Goal: Task Accomplishment & Management: Use online tool/utility

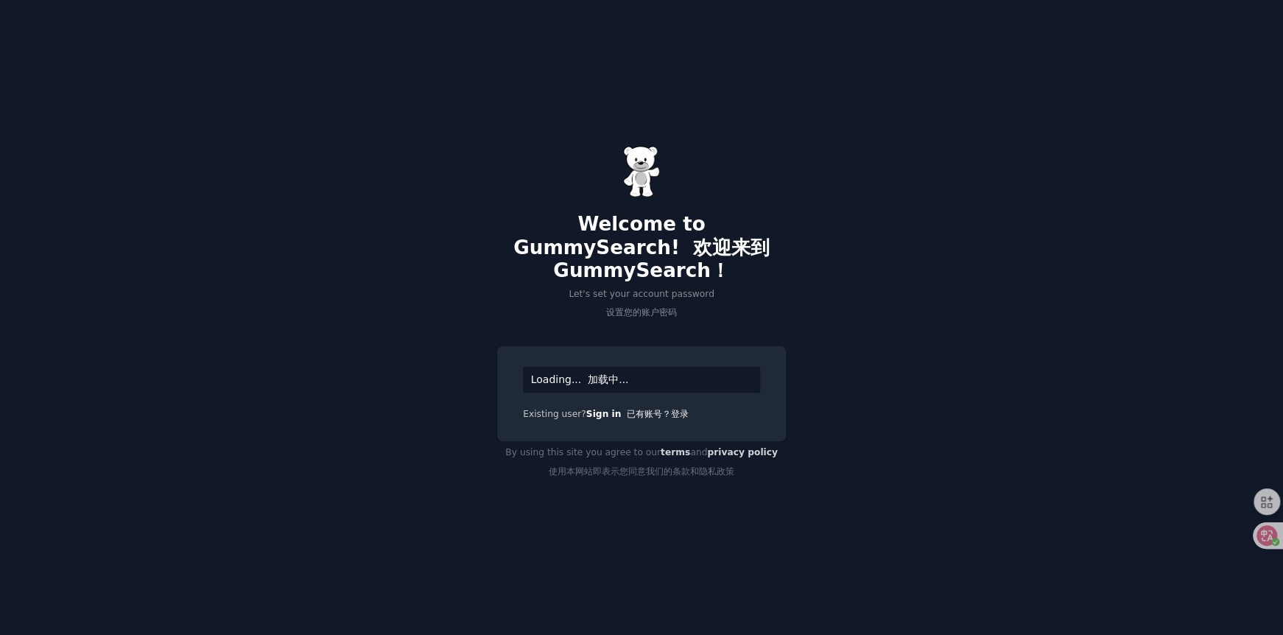
click at [644, 382] on div "Loading... 加载中..." at bounding box center [641, 380] width 237 height 26
drag, startPoint x: 584, startPoint y: 382, endPoint x: 655, endPoint y: 382, distance: 70.7
click at [655, 382] on div "Loading... 加载中..." at bounding box center [641, 380] width 237 height 26
click at [569, 378] on div "Loading... 加载中..." at bounding box center [641, 380] width 237 height 26
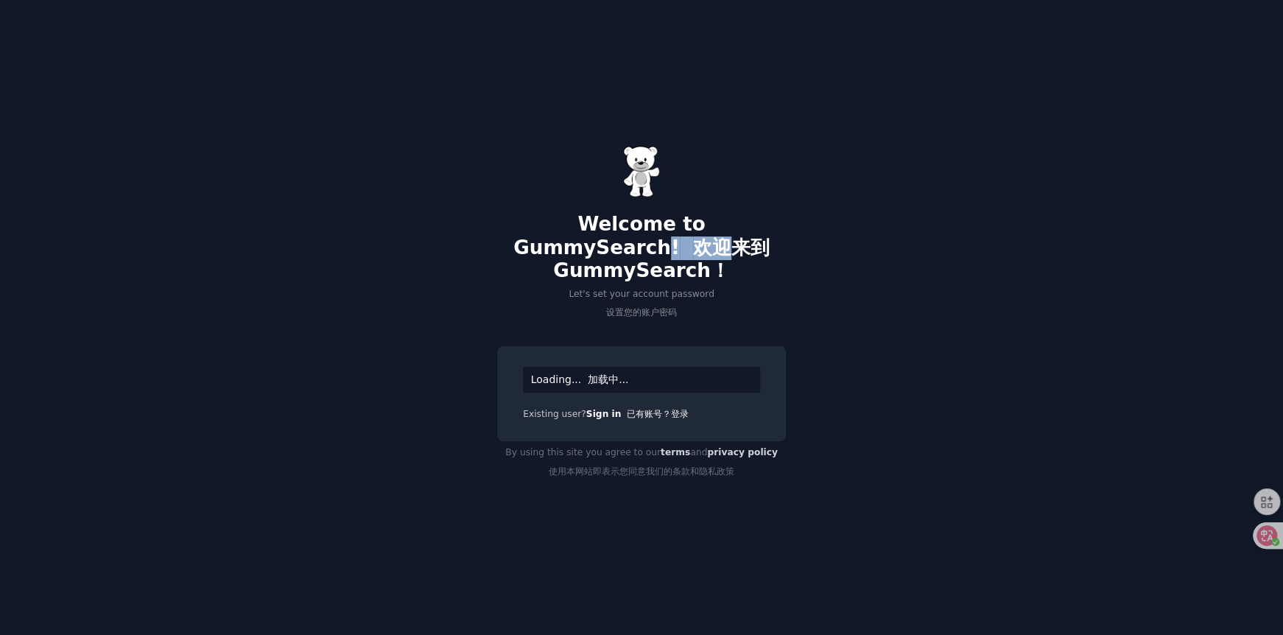
drag, startPoint x: 666, startPoint y: 254, endPoint x: 720, endPoint y: 250, distance: 53.9
click at [717, 251] on h2 "Welcome to GummySearch! 欢迎来到 GummySearch！" at bounding box center [641, 248] width 289 height 70
click at [720, 250] on font "欢迎来到 GummySearch！" at bounding box center [661, 259] width 217 height 46
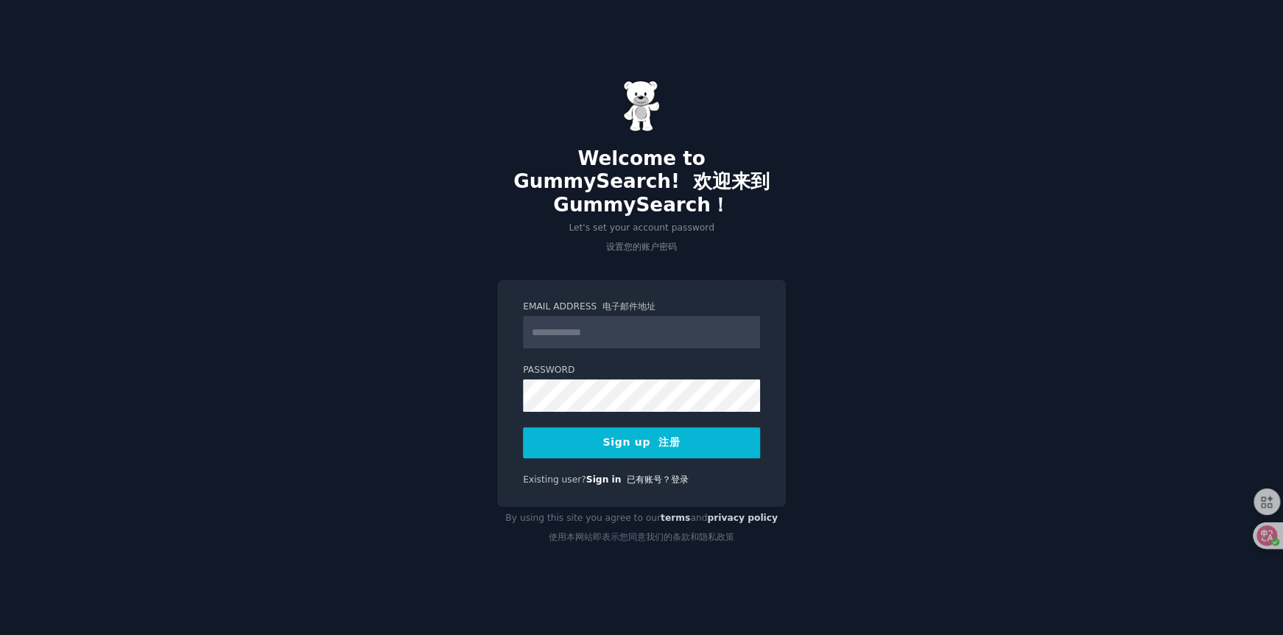
click at [219, 464] on div "Welcome to GummySearch! 欢迎来到 GummySearch！ Let's set your account password 设置您的账…" at bounding box center [641, 317] width 1283 height 635
click at [601, 326] on input "Email Address 电子邮件地址" at bounding box center [641, 332] width 237 height 32
type input "**********"
click at [647, 448] on button "Sign up 注册" at bounding box center [641, 442] width 237 height 31
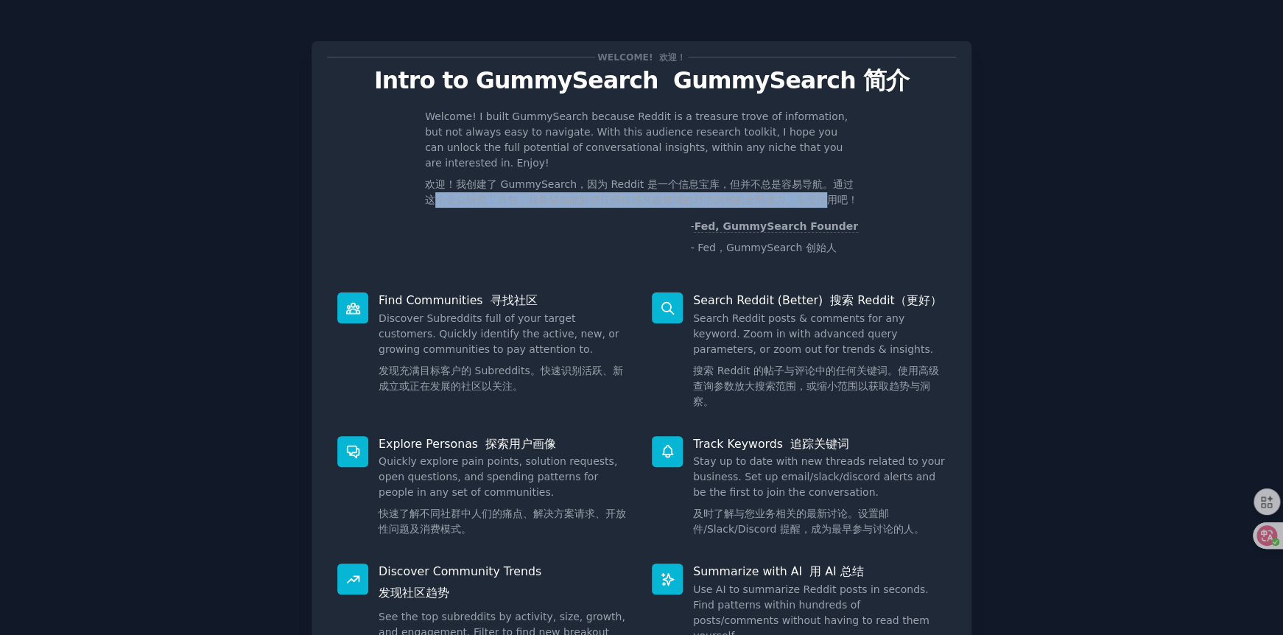
drag, startPoint x: 424, startPoint y: 203, endPoint x: 818, endPoint y: 200, distance: 393.3
click at [818, 200] on font "欢迎！我创建了 GummySearch，因为 Reddit 是一个信息宝库，但并不总是容易导航。通过这个受众研究工具包，我希望你能解锁任何你感兴趣领域的对话洞…" at bounding box center [641, 191] width 433 height 27
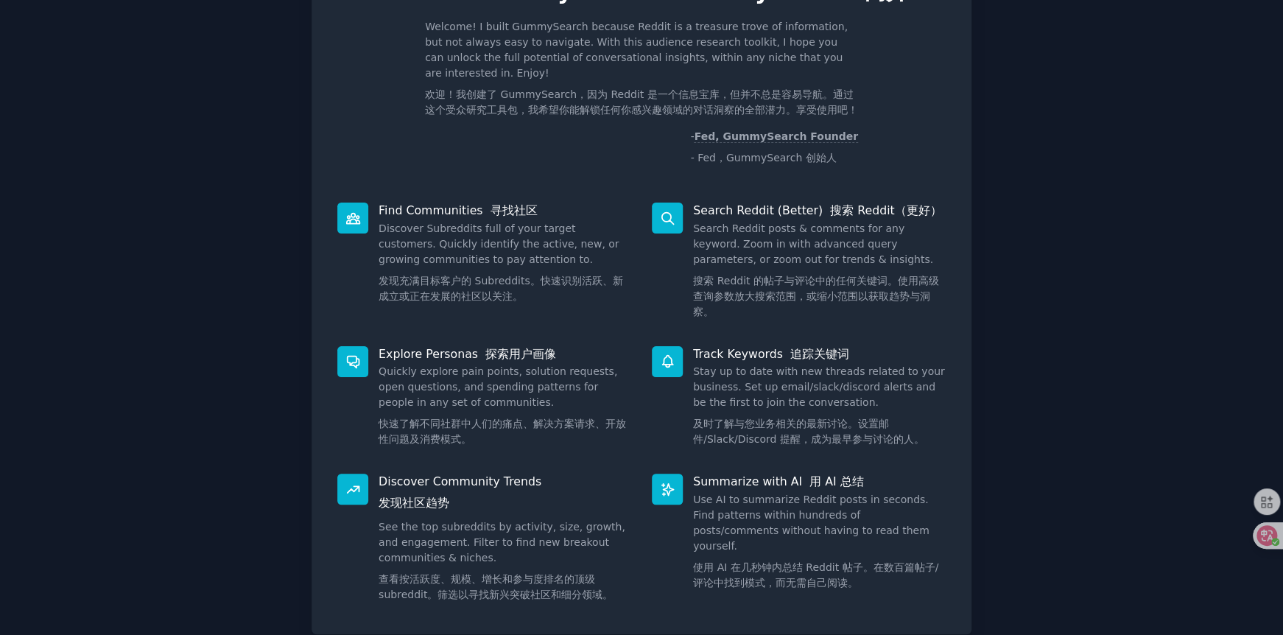
scroll to position [197, 0]
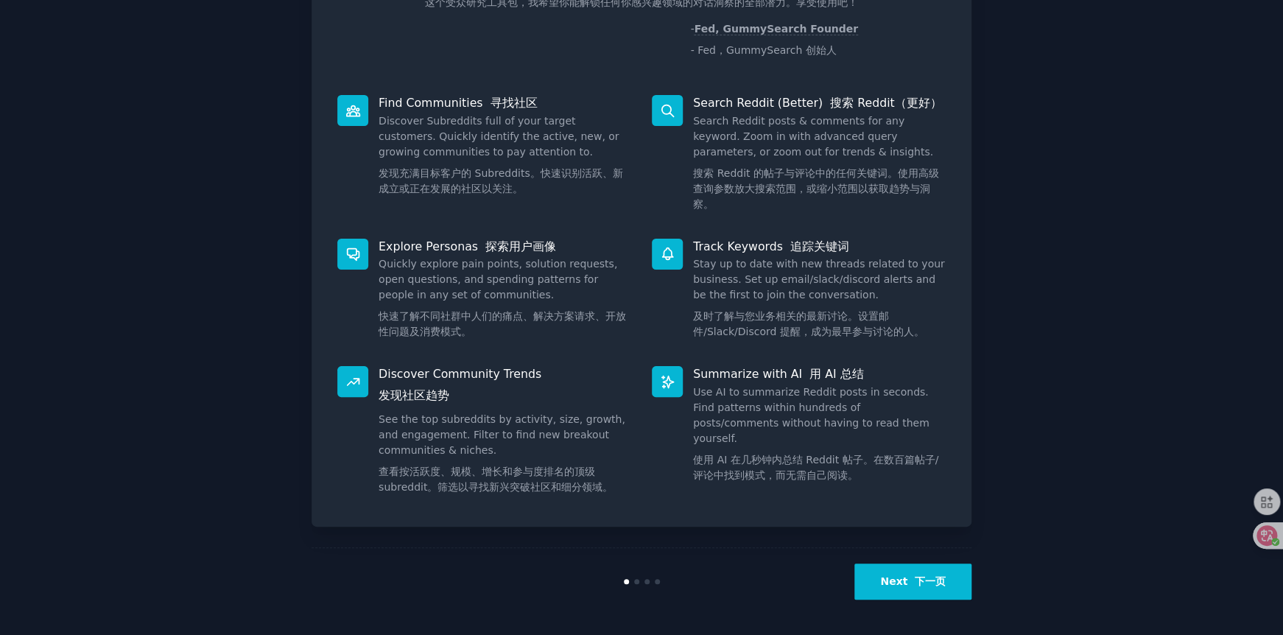
click at [723, 278] on dd "Stay up to date with new threads related to your business. Set up email/slack/d…" at bounding box center [819, 300] width 253 height 89
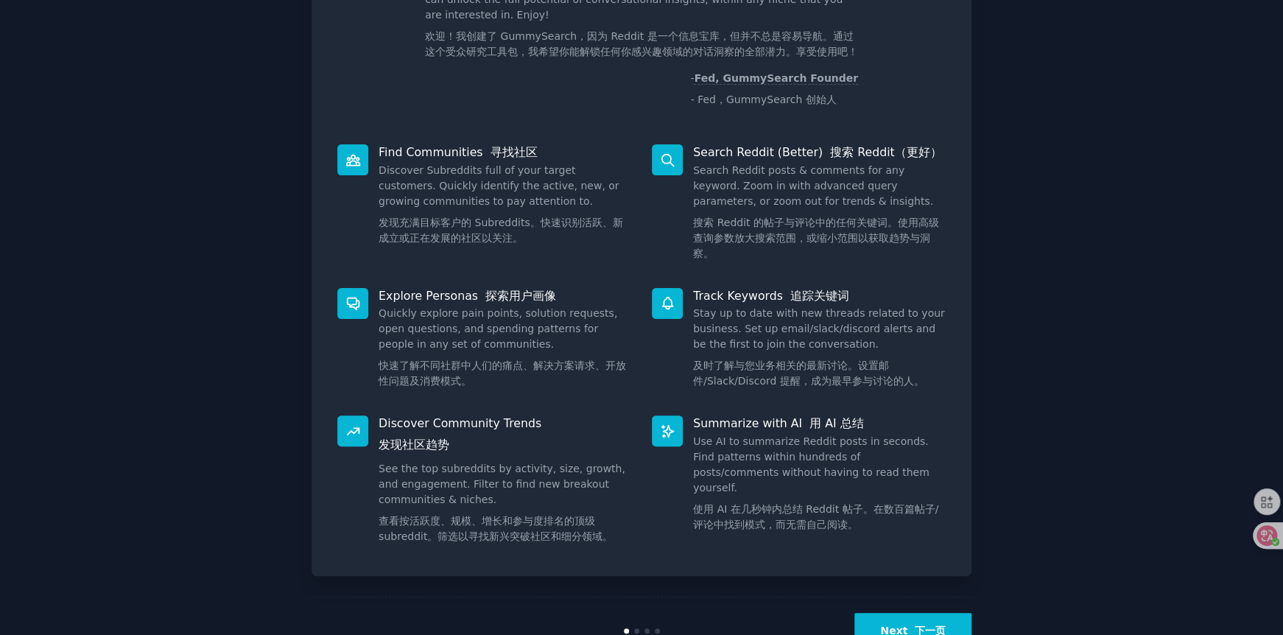
scroll to position [124, 0]
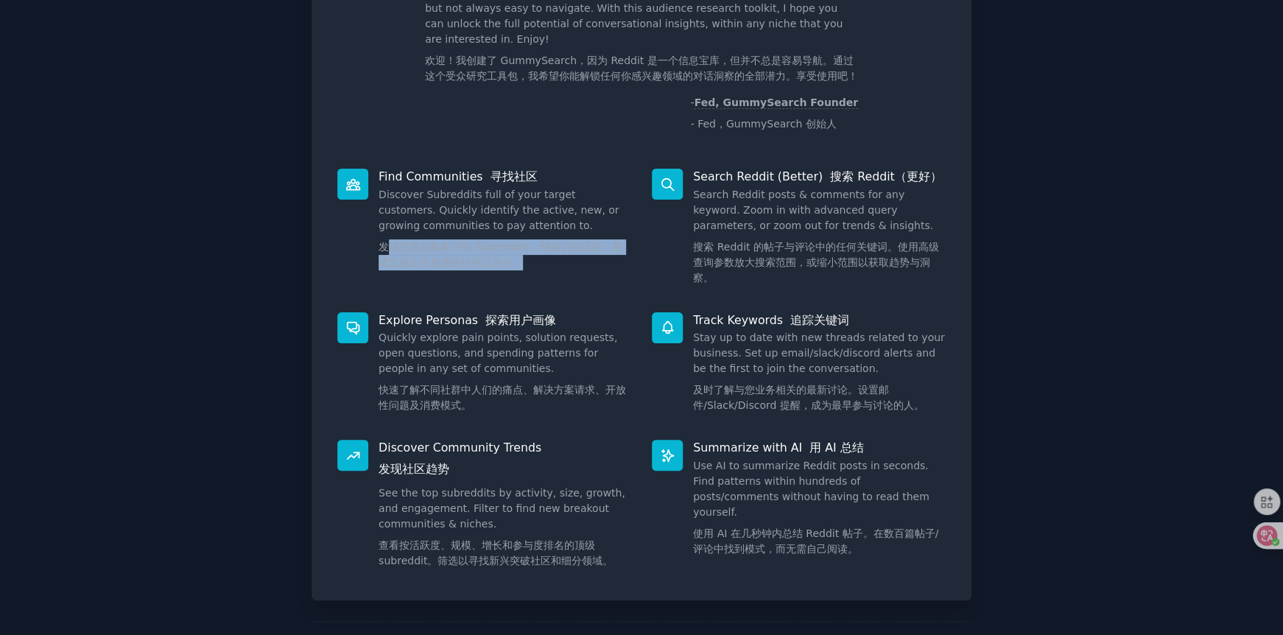
drag, startPoint x: 382, startPoint y: 247, endPoint x: 605, endPoint y: 258, distance: 222.7
click at [605, 258] on font "发现充满目标客户的 Subreddits。快速识别活跃、新成立或正在发展的社区以关注。" at bounding box center [505, 254] width 253 height 31
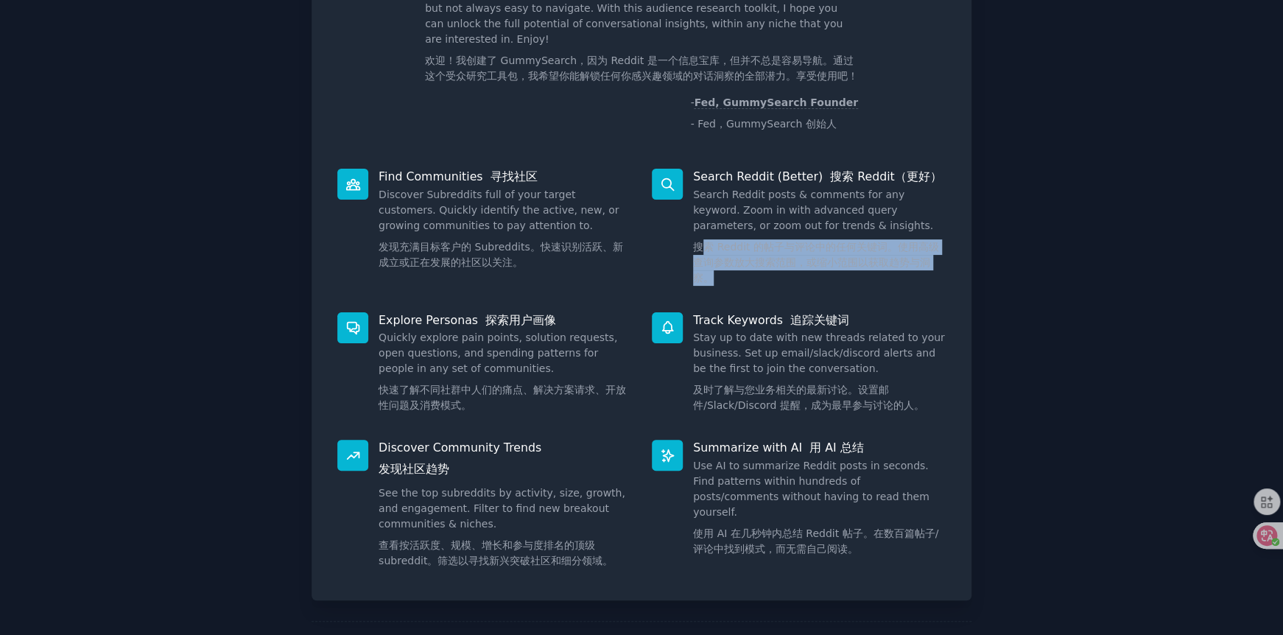
drag, startPoint x: 700, startPoint y: 247, endPoint x: 903, endPoint y: 275, distance: 204.5
click at [903, 275] on font "搜索 Reddit 的帖子与评论中的任何关键词。使用高级查询参数放大搜索范围，或缩小范围以获取趋势与洞察。" at bounding box center [819, 262] width 253 height 46
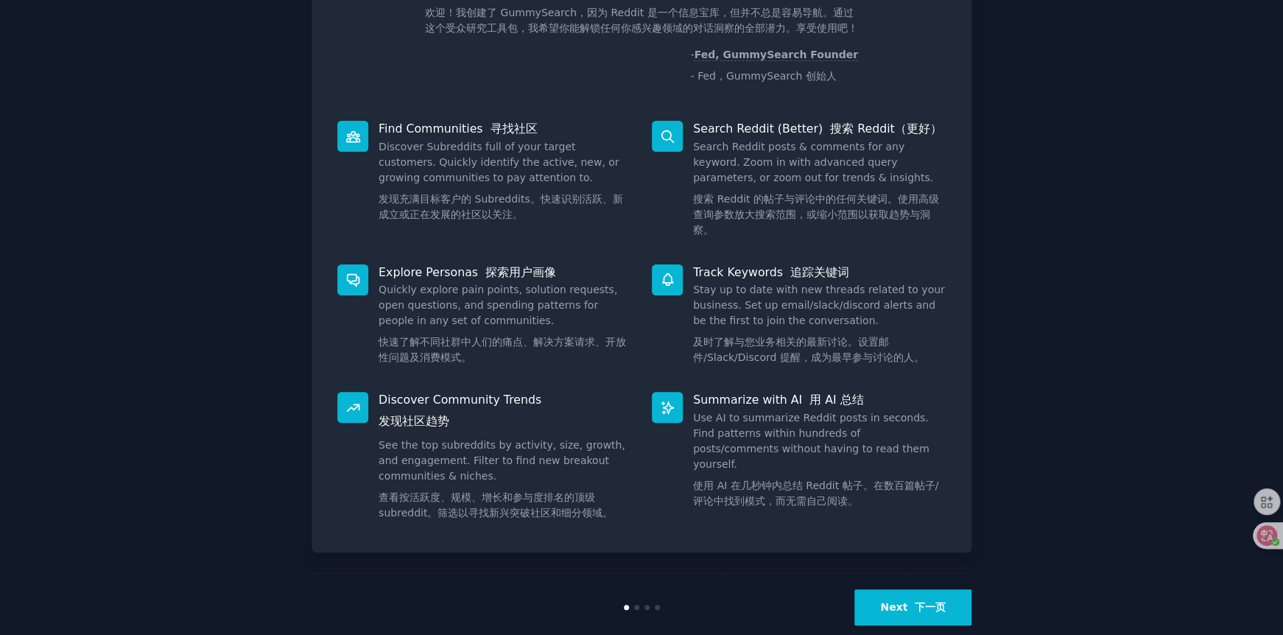
scroll to position [197, 0]
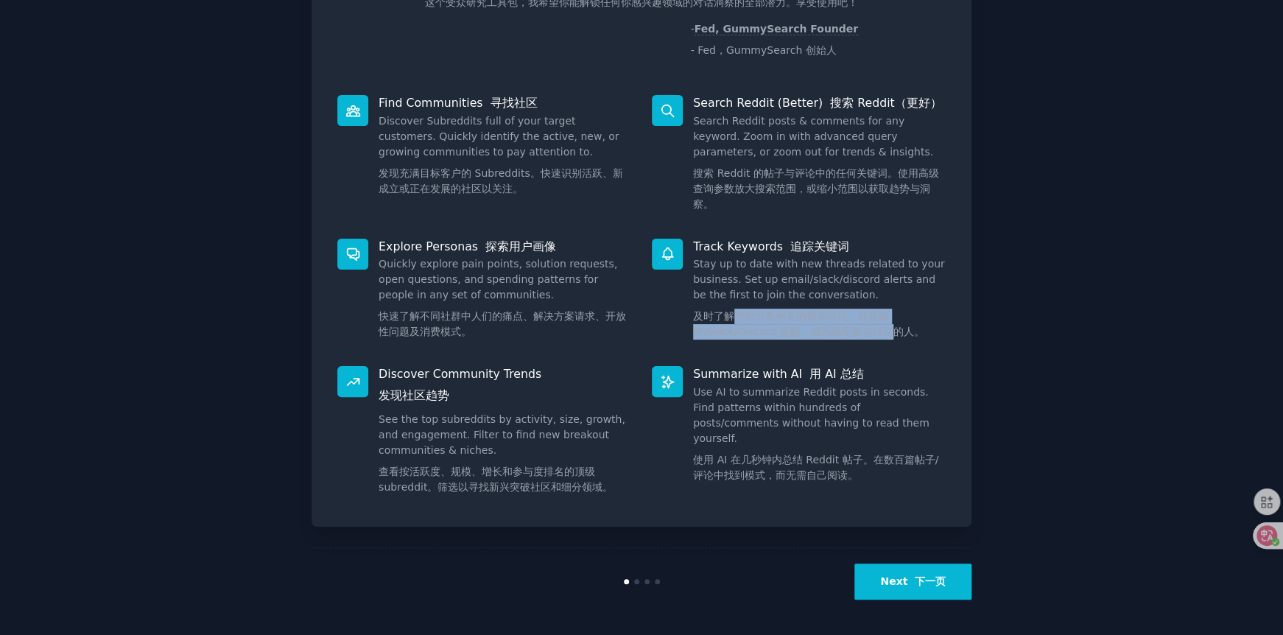
drag, startPoint x: 728, startPoint y: 315, endPoint x: 893, endPoint y: 333, distance: 165.9
click at [893, 333] on font "及时了解与您业务相关的最新讨论。设置邮件/Slack/Discord 提醒，成为最早参与讨论的人。" at bounding box center [808, 323] width 231 height 27
drag, startPoint x: 708, startPoint y: 317, endPoint x: 895, endPoint y: 326, distance: 187.3
click at [895, 326] on font "及时了解与您业务相关的最新讨论。设置邮件/Slack/Discord 提醒，成为最早参与讨论的人。" at bounding box center [808, 323] width 231 height 27
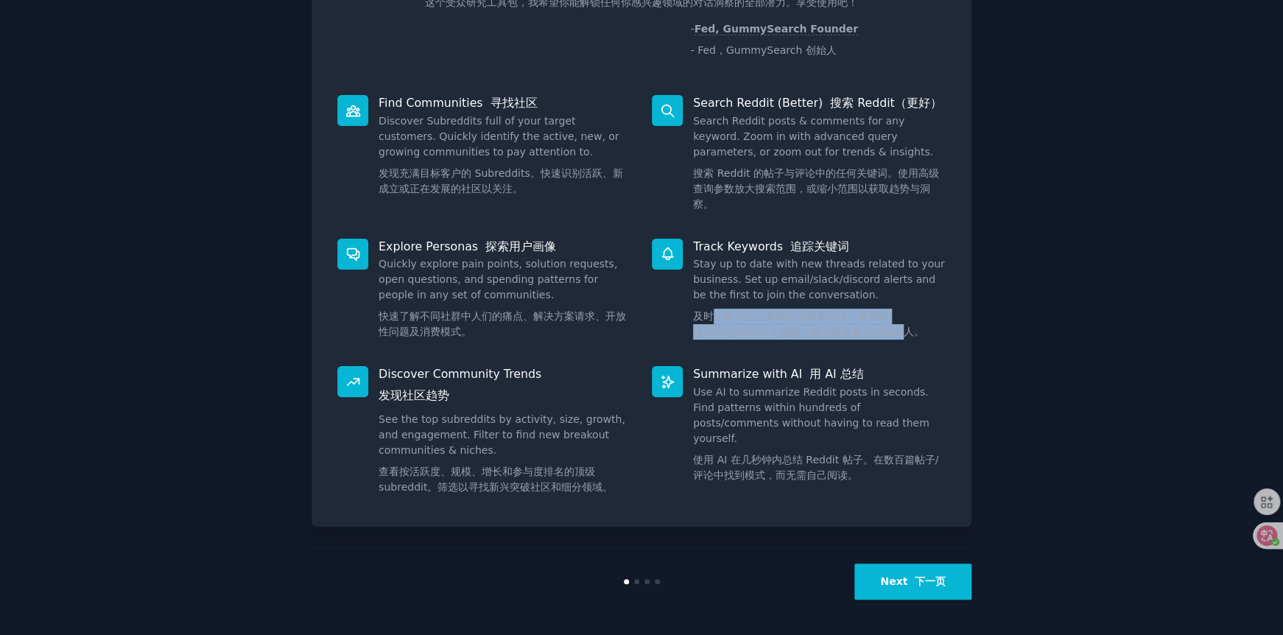
click at [895, 326] on font "及时了解与您业务相关的最新讨论。设置邮件/Slack/Discord 提醒，成为最早参与讨论的人。" at bounding box center [808, 323] width 231 height 27
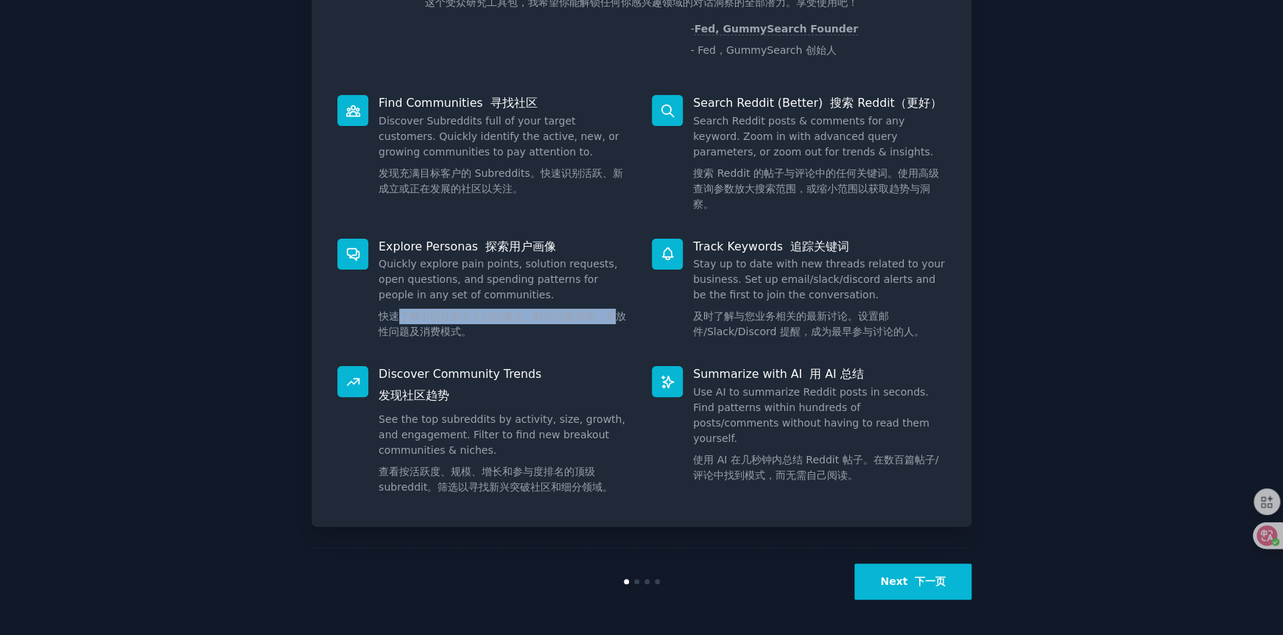
drag, startPoint x: 399, startPoint y: 316, endPoint x: 612, endPoint y: 312, distance: 212.9
click at [612, 312] on font "快速了解不同社群中人们的痛点、解决方案请求、开放性问题及消费模式。" at bounding box center [502, 323] width 247 height 27
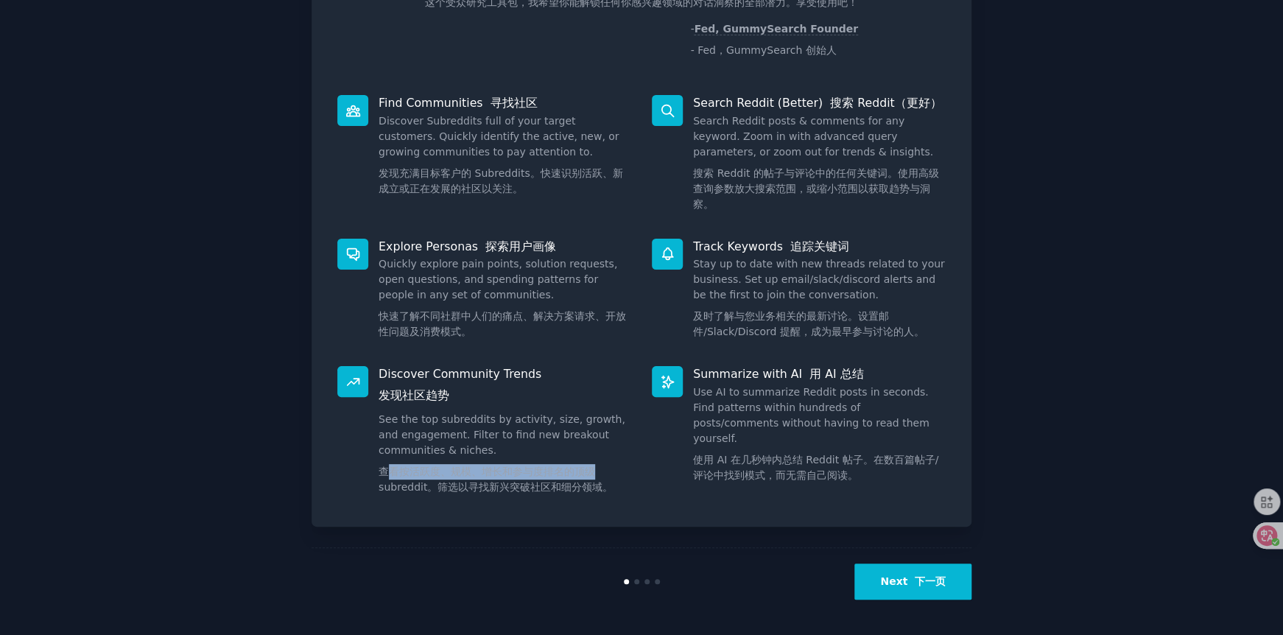
drag, startPoint x: 385, startPoint y: 470, endPoint x: 600, endPoint y: 470, distance: 215.1
click at [600, 470] on font "查看按活跃度、规模、增长和参与度排名的顶级 subreddit。筛选以寻找新兴突破社区和细分领域。" at bounding box center [505, 479] width 253 height 31
click at [942, 576] on font "下一页" at bounding box center [930, 581] width 31 height 12
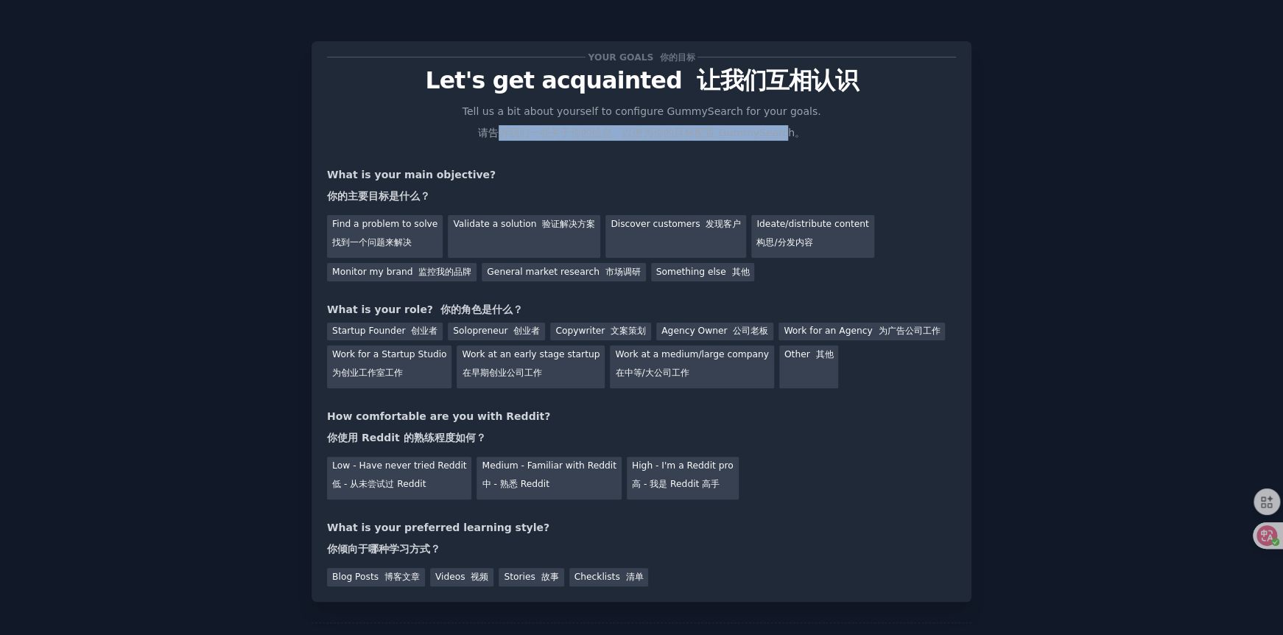
drag, startPoint x: 499, startPoint y: 130, endPoint x: 783, endPoint y: 130, distance: 283.6
click at [783, 130] on font "请告诉我们一些关于你的信息，以便为你的目标配置 GummySearch。" at bounding box center [641, 133] width 327 height 12
drag, startPoint x: 638, startPoint y: 133, endPoint x: 792, endPoint y: 133, distance: 154.7
click at [792, 133] on font "请告诉我们一些关于你的信息，以便为你的目标配置 GummySearch。" at bounding box center [641, 133] width 327 height 12
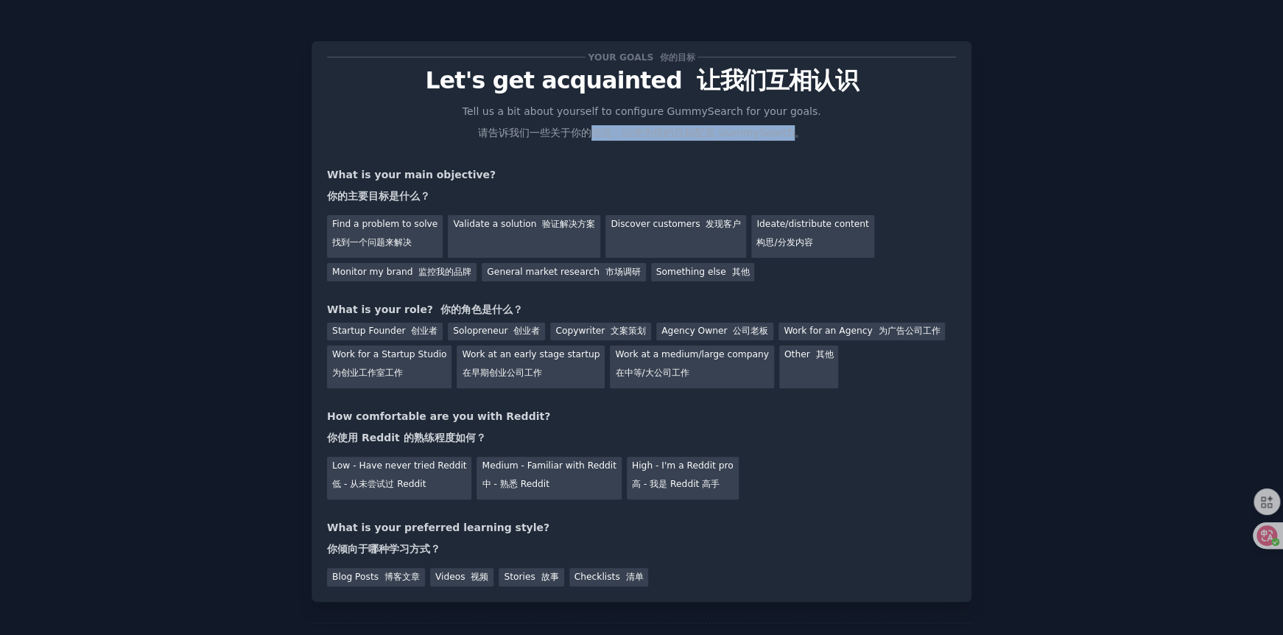
click at [792, 133] on font "请告诉我们一些关于你的信息，以便为你的目标配置 GummySearch。" at bounding box center [641, 133] width 327 height 12
drag, startPoint x: 636, startPoint y: 133, endPoint x: 795, endPoint y: 133, distance: 159.1
click at [795, 133] on font "请告诉我们一些关于你的信息，以便为你的目标配置 GummySearch。" at bounding box center [641, 133] width 327 height 12
drag, startPoint x: 700, startPoint y: 133, endPoint x: 801, endPoint y: 133, distance: 101.6
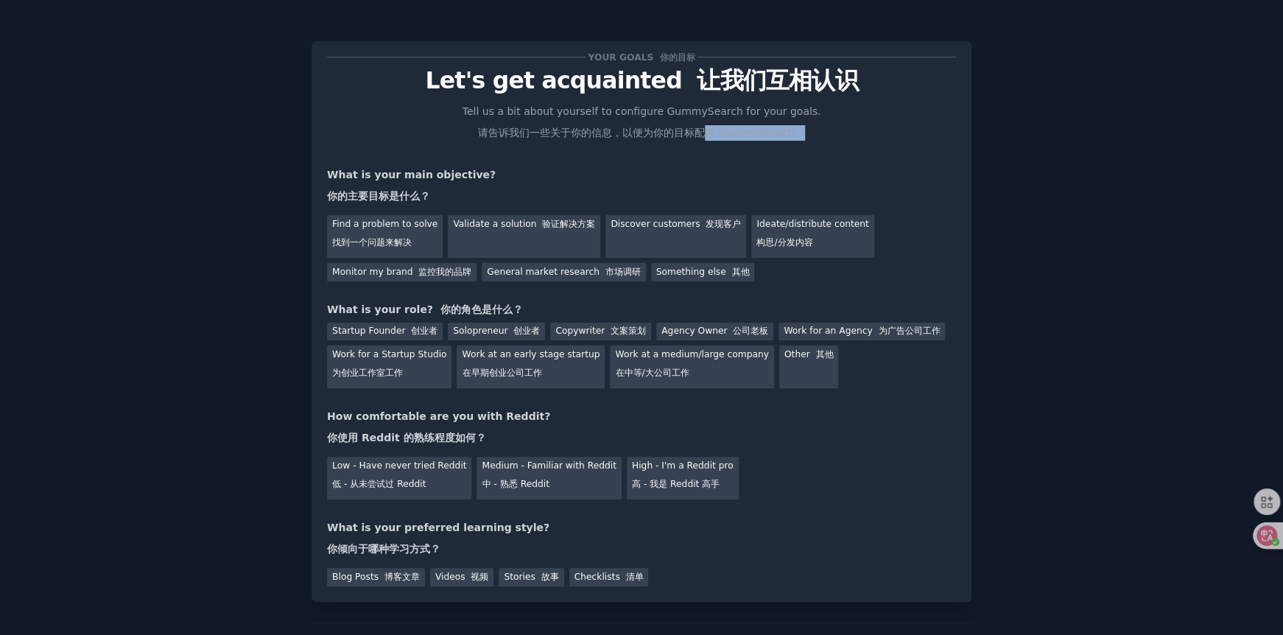
click at [801, 133] on p "Tell us a bit about yourself to configure GummySearch for your goals. 请告诉我们一些关于…" at bounding box center [641, 125] width 371 height 43
drag, startPoint x: 339, startPoint y: 195, endPoint x: 424, endPoint y: 194, distance: 85.4
click at [424, 194] on font "你的主要目标是什么？" at bounding box center [378, 196] width 103 height 12
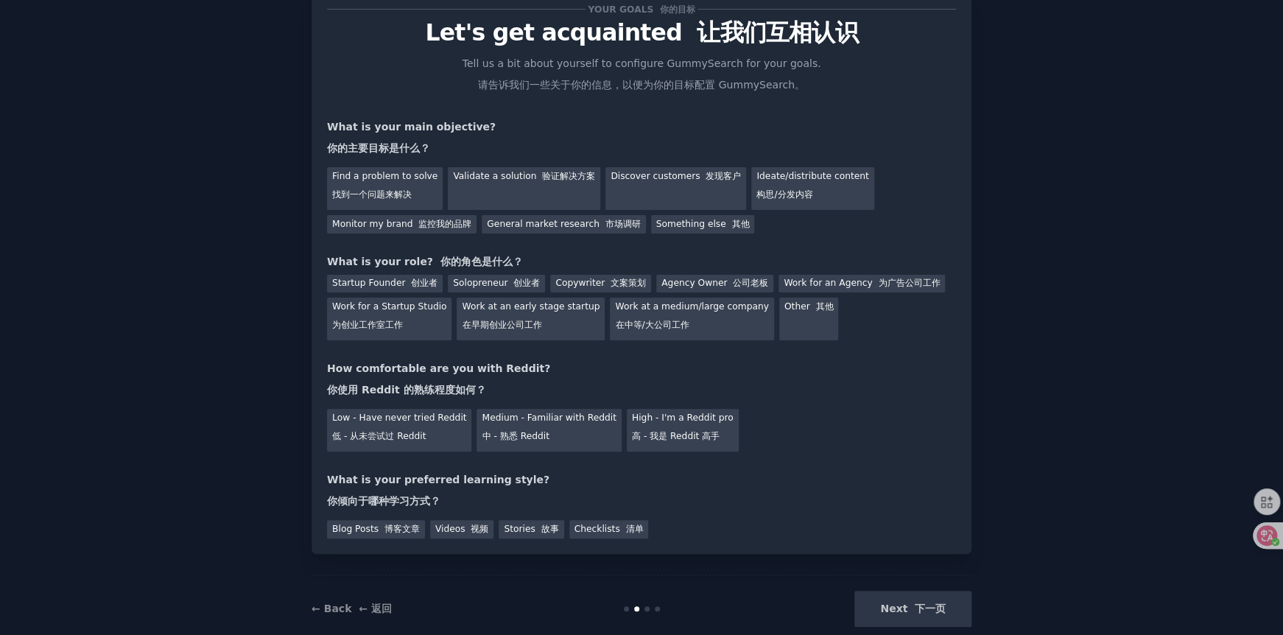
scroll to position [73, 0]
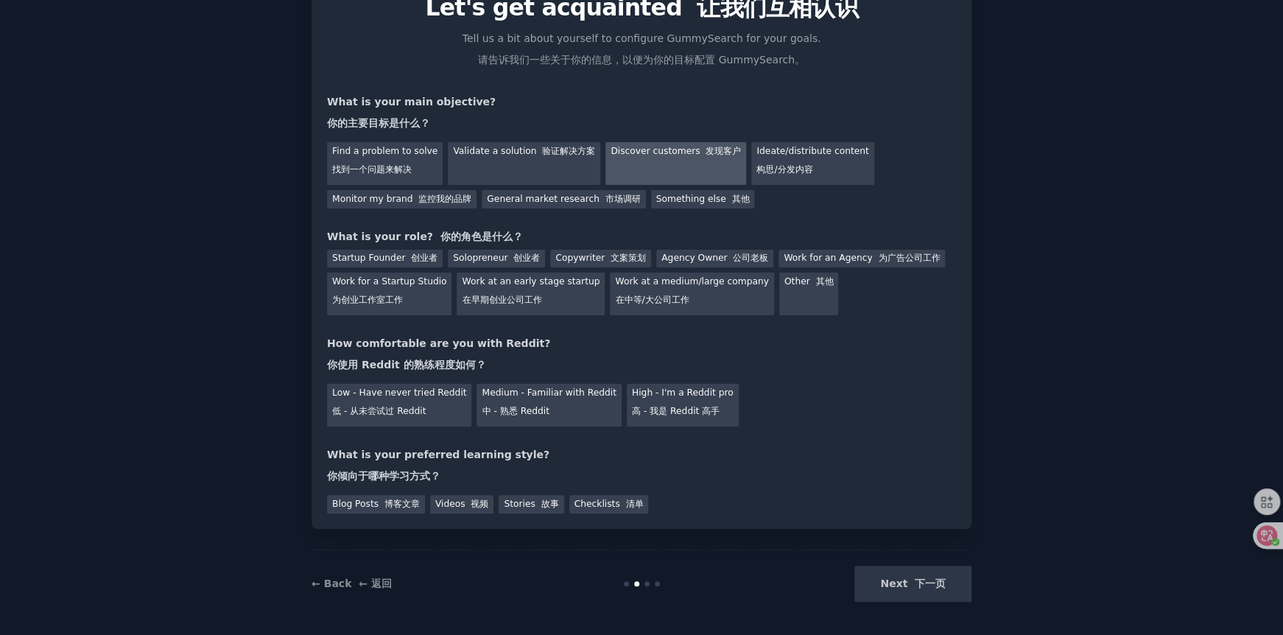
click at [678, 161] on div "Discover customers 发现客户" at bounding box center [675, 163] width 141 height 43
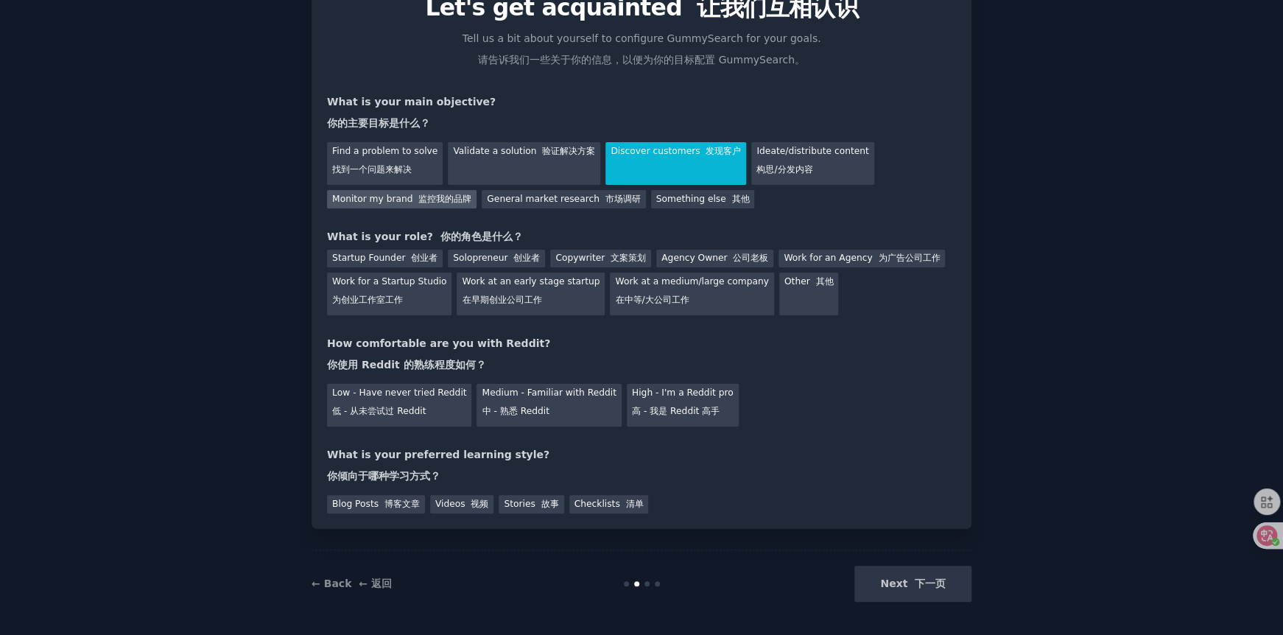
click at [368, 204] on div "Monitor my brand 监控我的品牌" at bounding box center [402, 199] width 150 height 18
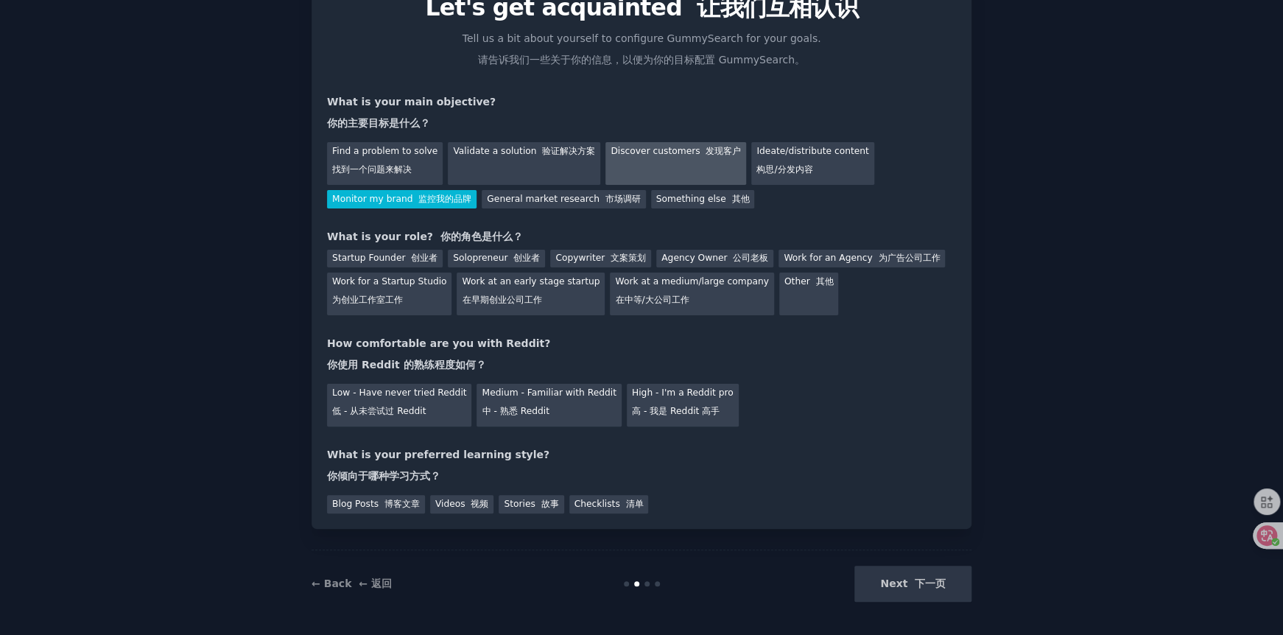
click at [646, 162] on div "Discover customers 发现客户" at bounding box center [675, 163] width 141 height 43
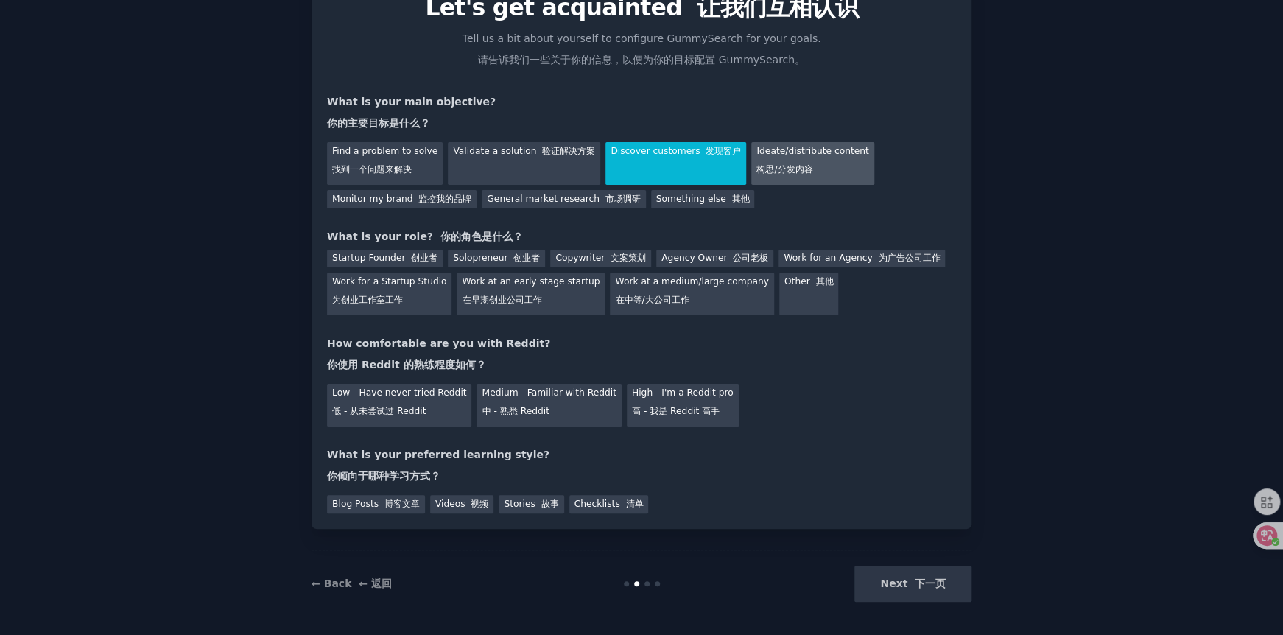
scroll to position [74, 0]
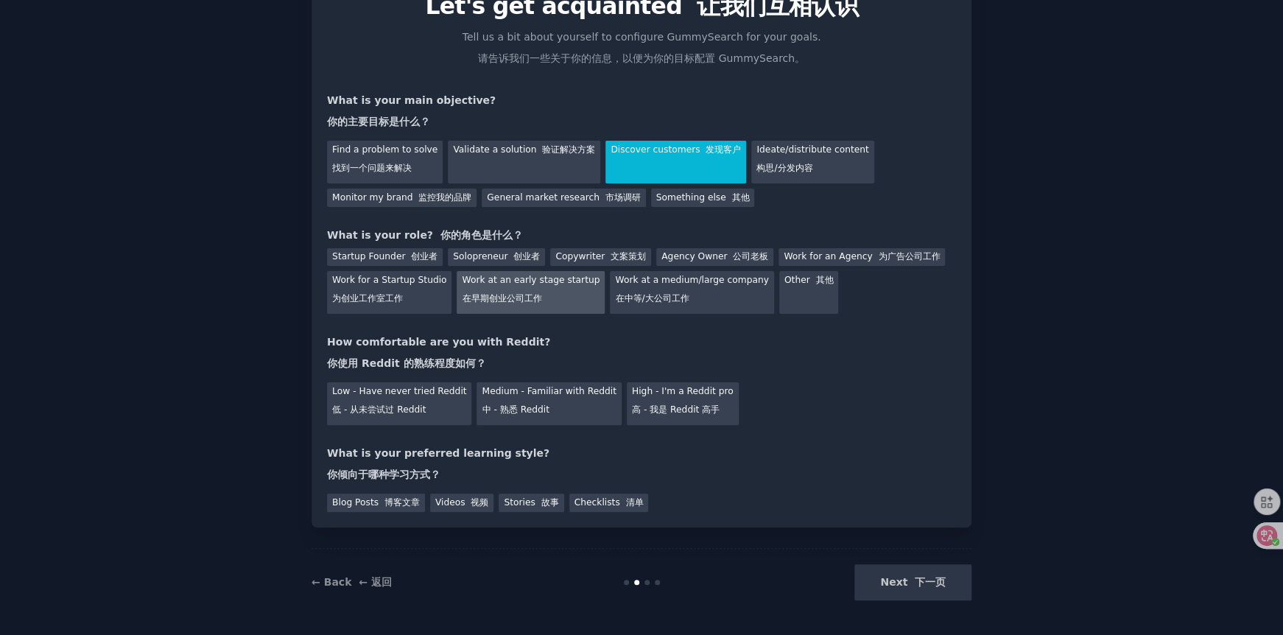
click at [510, 289] on div "Work at an early stage startup 在早期创业公司工作" at bounding box center [531, 292] width 148 height 43
click at [415, 259] on font "创业者" at bounding box center [424, 256] width 27 height 10
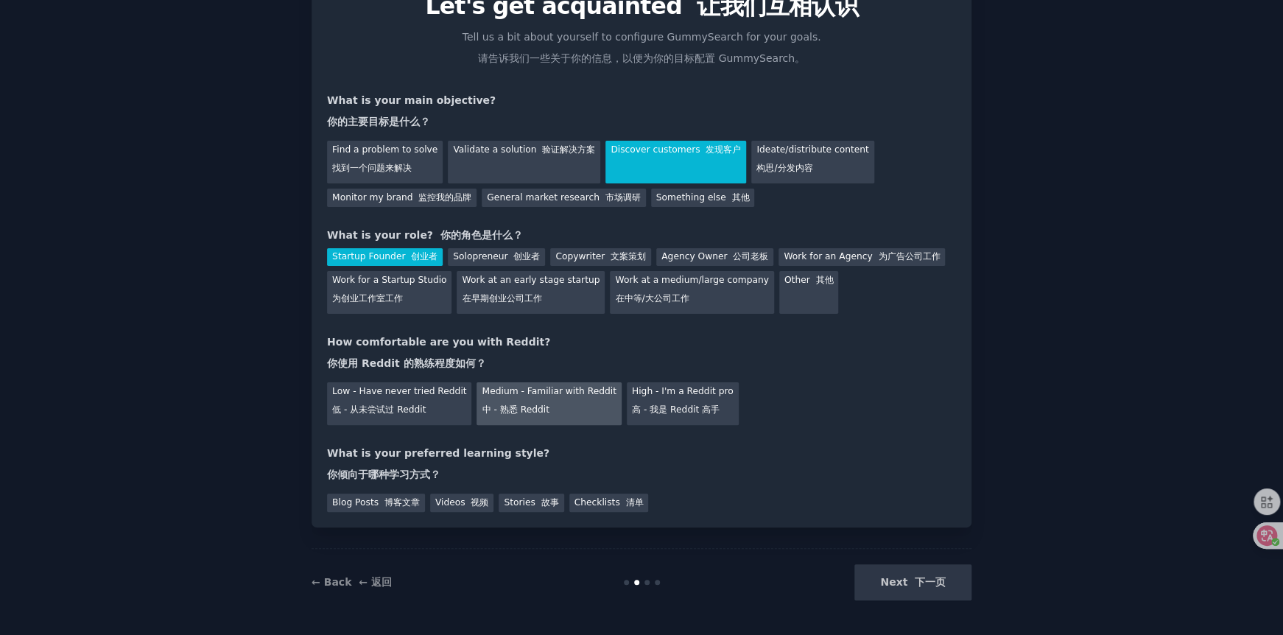
click at [587, 404] on div "Medium - Familiar with Reddit 中 - 熟悉 Reddit" at bounding box center [549, 403] width 144 height 43
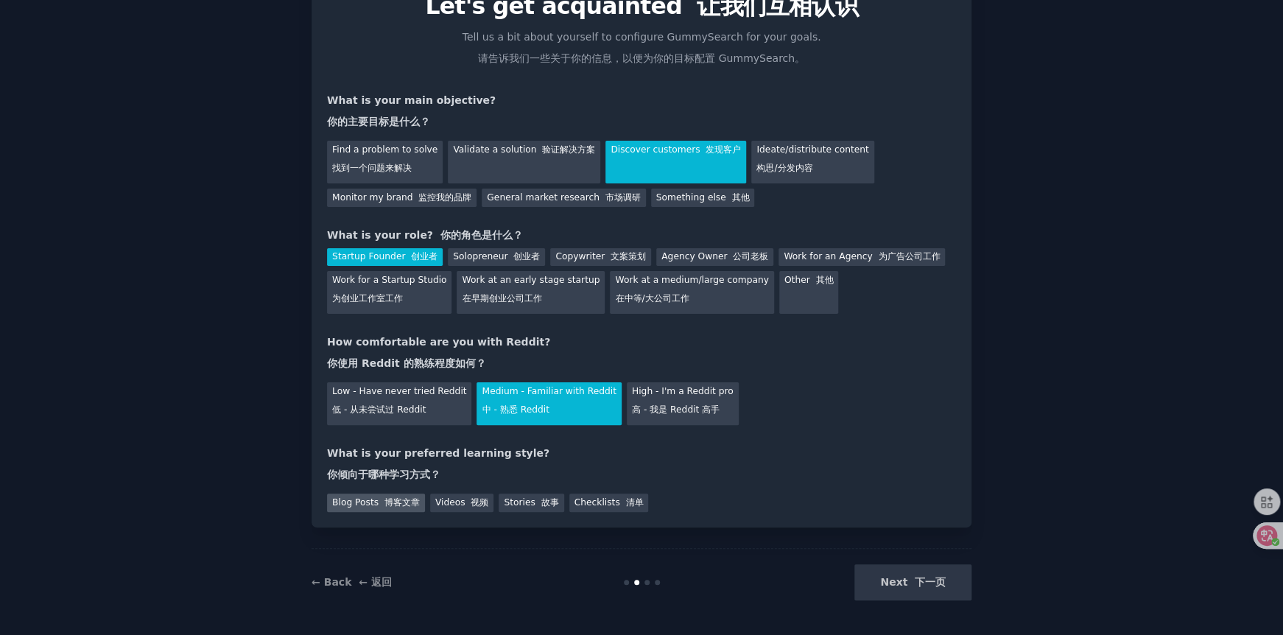
click at [387, 502] on font "博客文章" at bounding box center [401, 502] width 35 height 10
click at [916, 580] on font "下一页" at bounding box center [930, 582] width 31 height 12
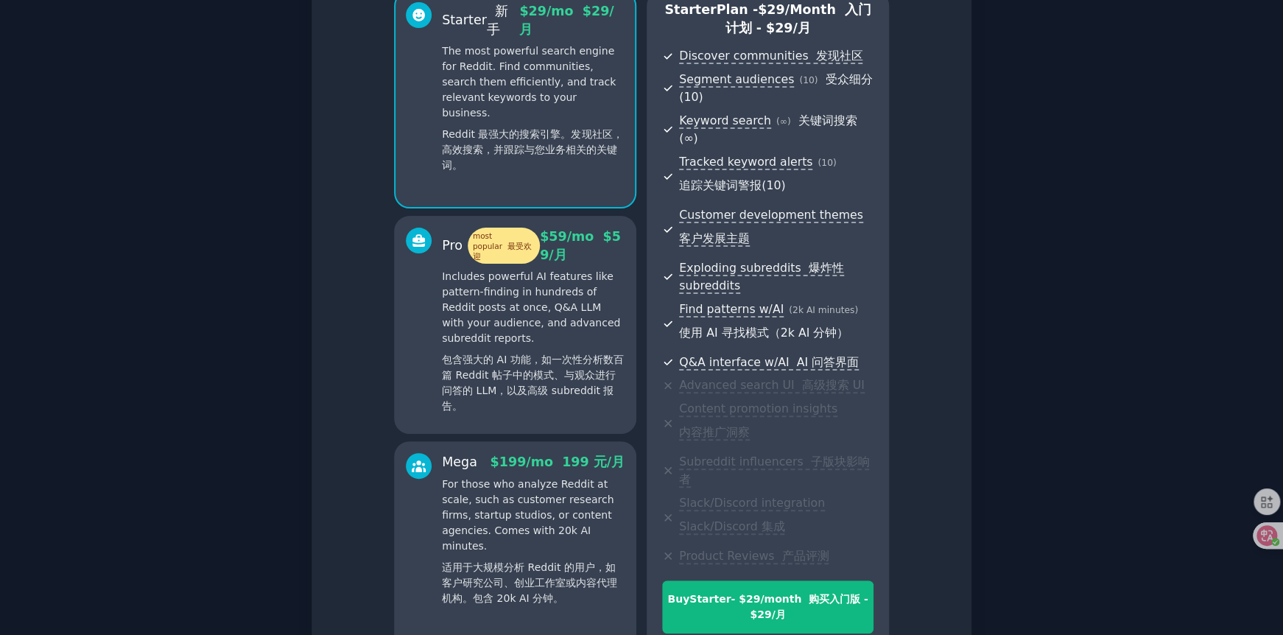
scroll to position [222, 0]
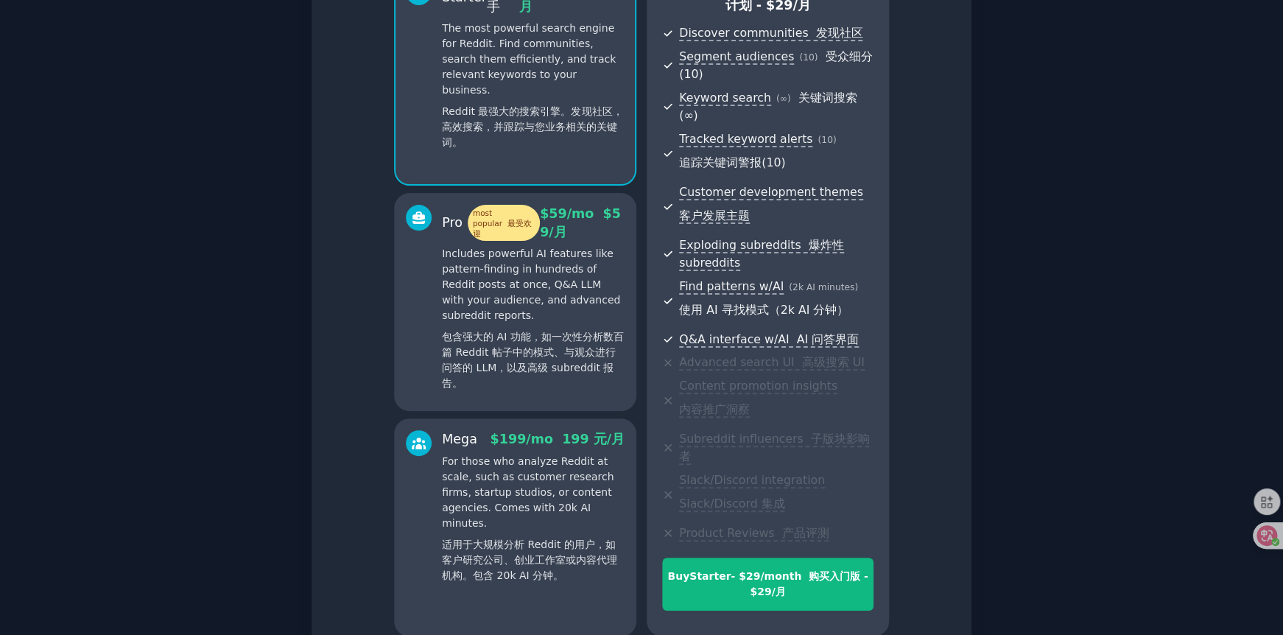
click at [482, 331] on font "包含强大的 AI 功能，如一次性分析数百篇 Reddit 帖子中的模式、与观众进行问答的 LLM，以及高级 subreddit 报告。" at bounding box center [533, 360] width 182 height 58
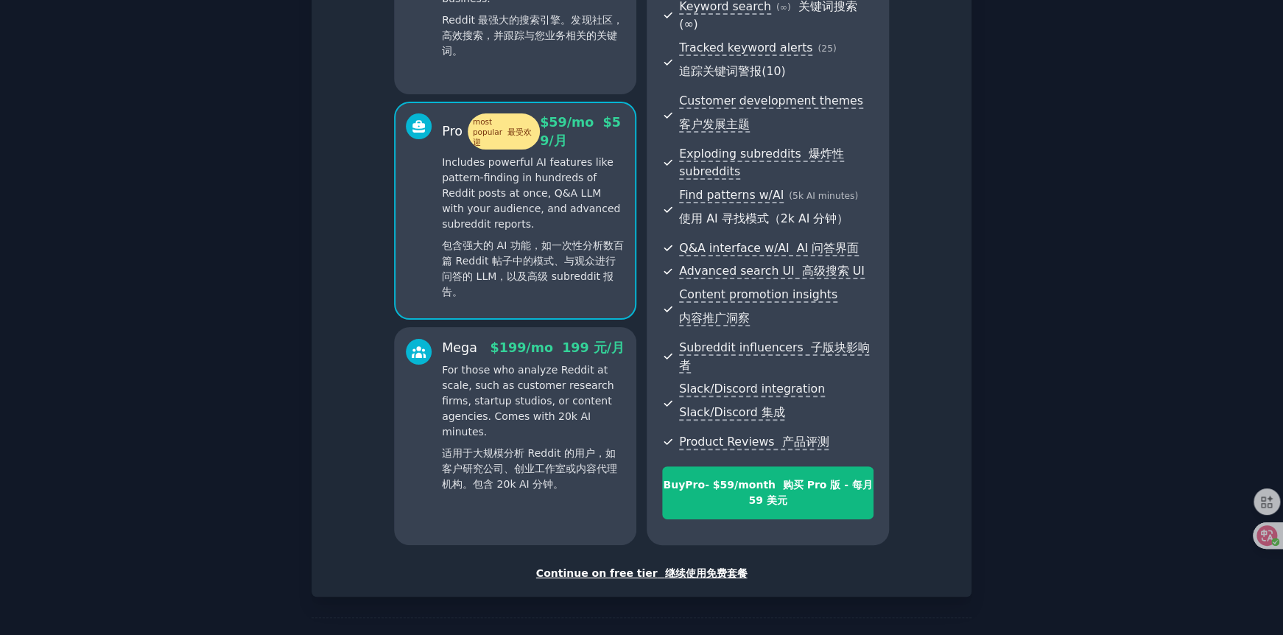
scroll to position [344, 0]
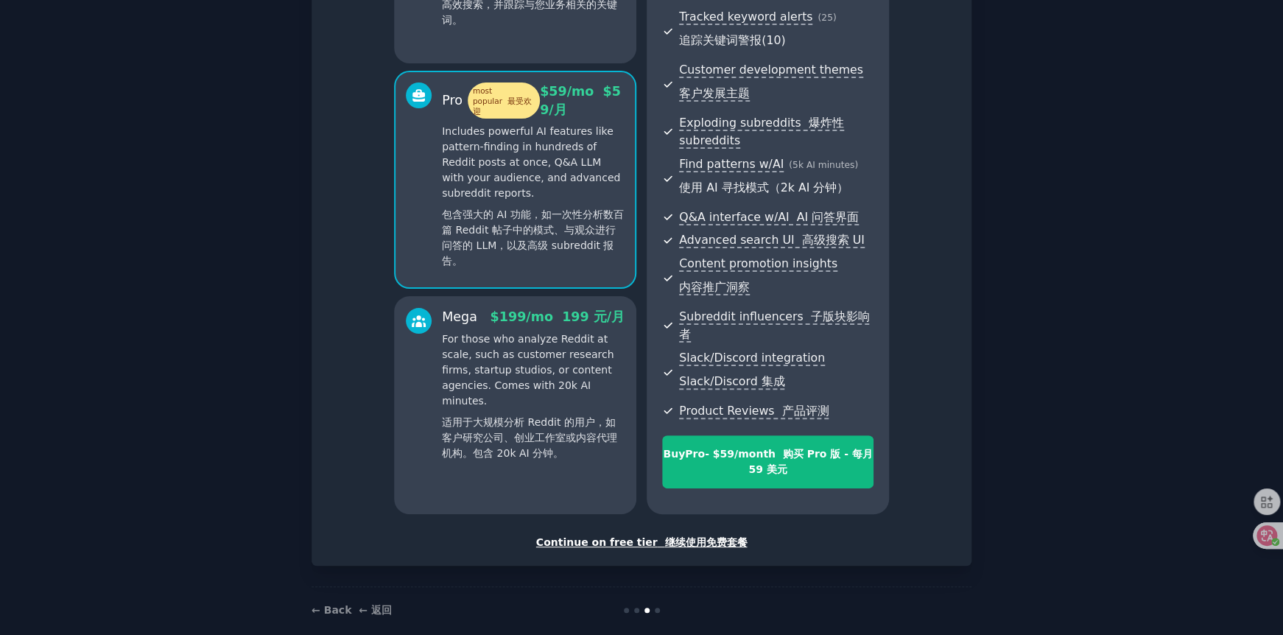
click at [465, 363] on p "For those who analyze Reddit at scale, such as customer research firms, startup…" at bounding box center [533, 399] width 183 height 136
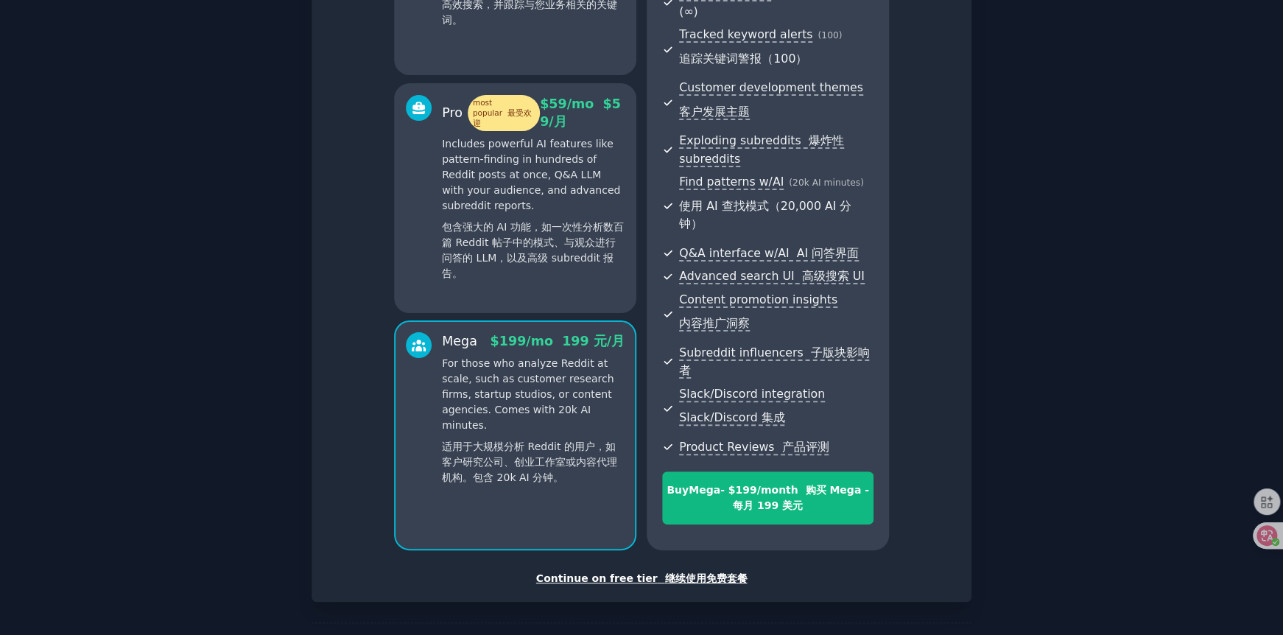
click at [664, 572] on font "继续使用免费套餐" at bounding box center [705, 578] width 82 height 12
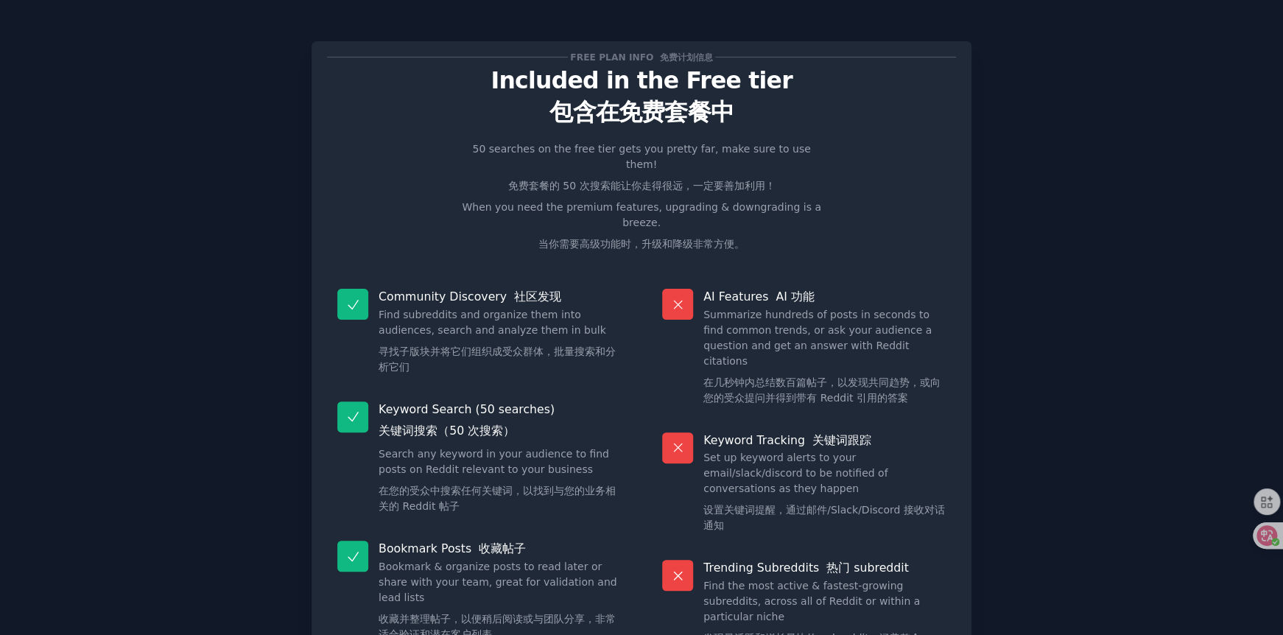
drag, startPoint x: 509, startPoint y: 178, endPoint x: 770, endPoint y: 175, distance: 261.5
click at [770, 175] on p "50 searches on the free tier gets you pretty far, make sure to use them! 免费套餐的 …" at bounding box center [641, 199] width 371 height 116
click at [770, 180] on font "免费套餐的 50 次搜索能让你走得很远，一定要善加利用！" at bounding box center [641, 186] width 267 height 12
drag, startPoint x: 537, startPoint y: 168, endPoint x: 785, endPoint y: 168, distance: 248.2
click at [785, 168] on p "50 searches on the free tier gets you pretty far, make sure to use them! 免费套餐的 …" at bounding box center [641, 199] width 371 height 116
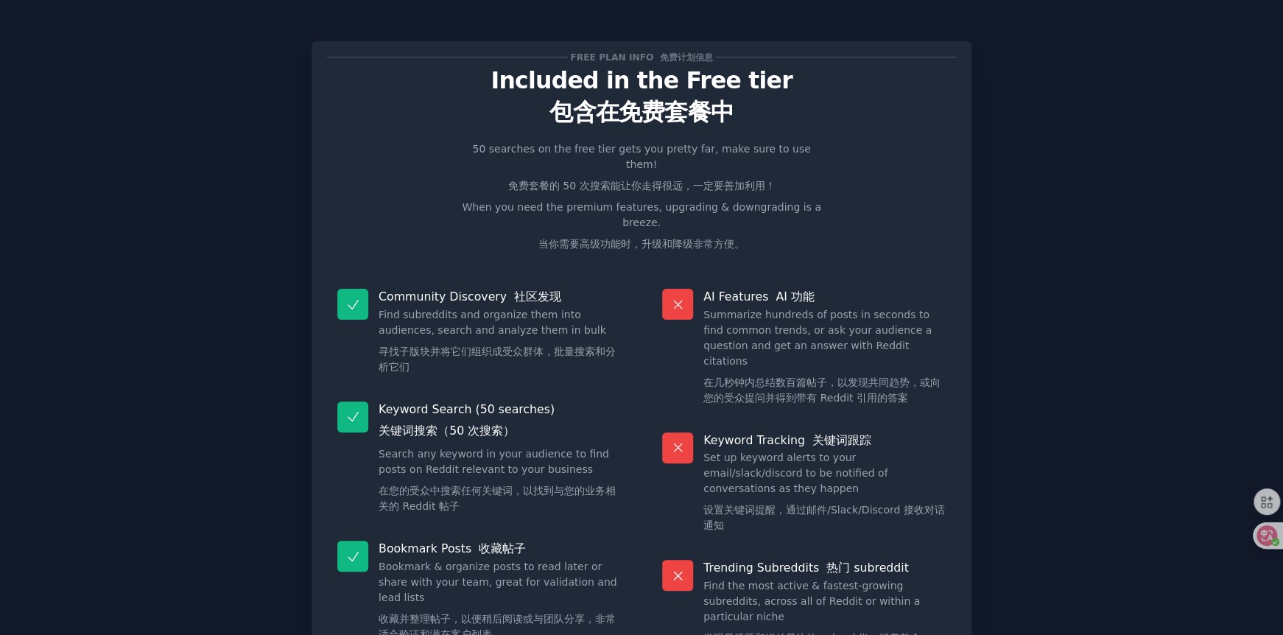
click at [785, 168] on p "50 searches on the free tier gets you pretty far, make sure to use them! 免费套餐的 …" at bounding box center [641, 199] width 371 height 116
drag, startPoint x: 577, startPoint y: 227, endPoint x: 713, endPoint y: 225, distance: 136.3
click at [713, 238] on font "当你需要高级功能时，升级和降级非常方便。" at bounding box center [641, 244] width 206 height 12
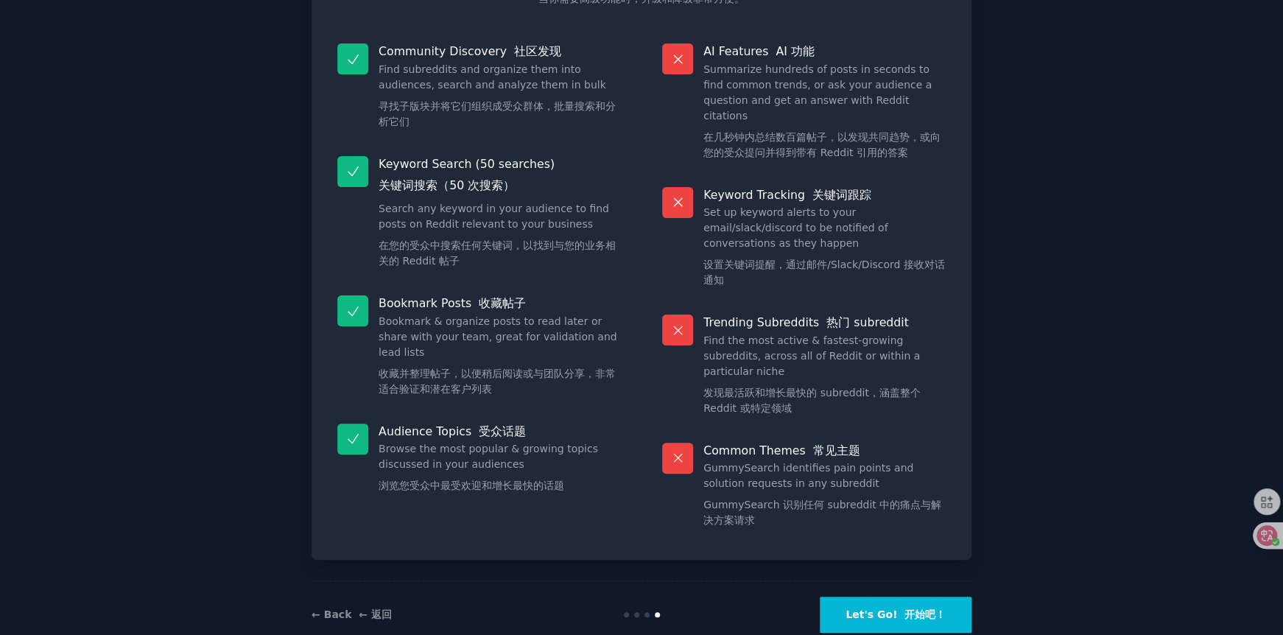
scroll to position [247, 0]
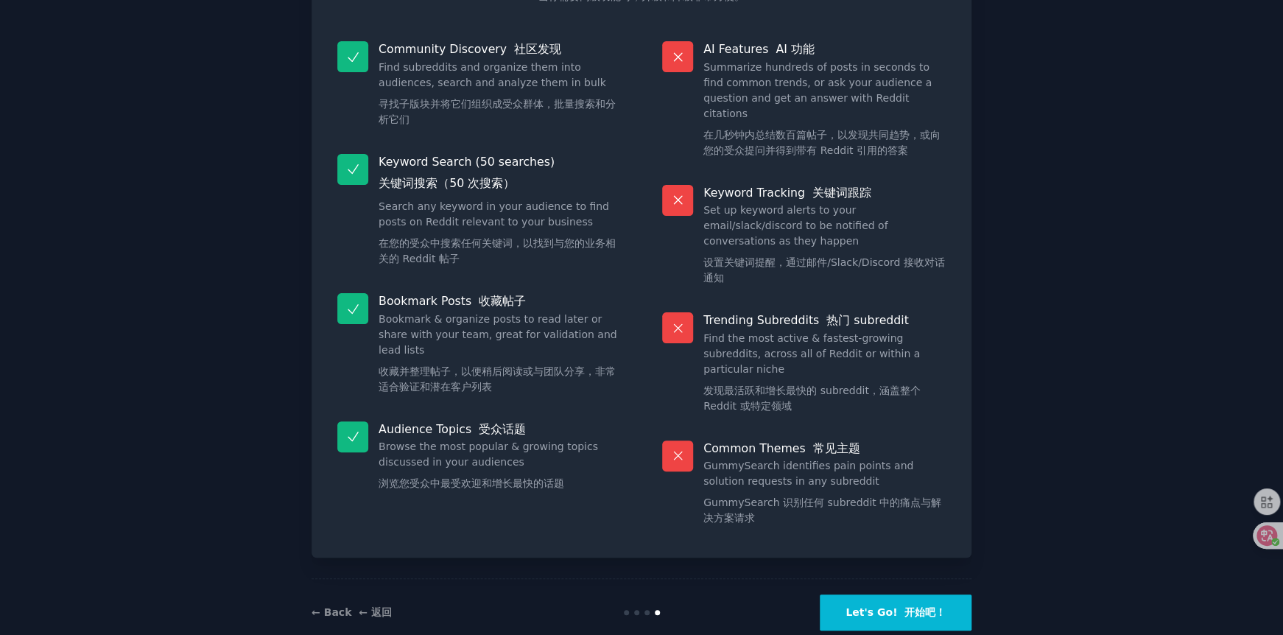
click at [891, 594] on button "Let's Go! 开始吧！" at bounding box center [896, 612] width 152 height 36
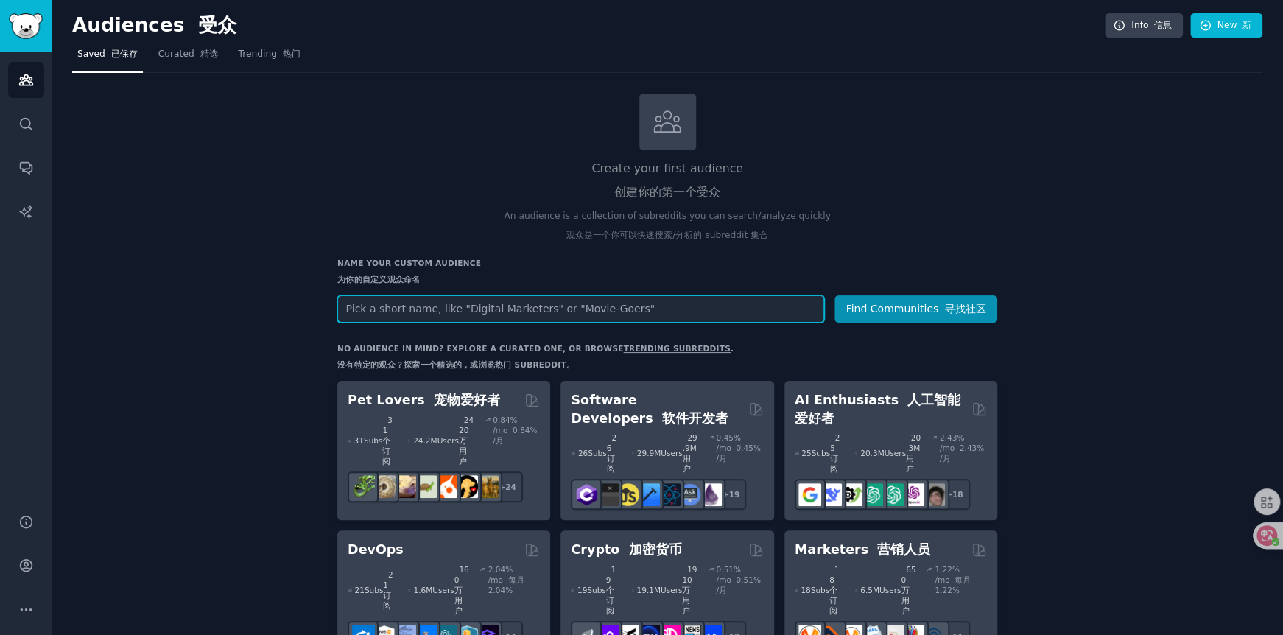
click at [639, 307] on input "text" at bounding box center [580, 308] width 487 height 27
click at [770, 307] on input "text" at bounding box center [580, 308] width 487 height 27
click at [574, 310] on input "text" at bounding box center [580, 308] width 487 height 27
paste input "crossdress"
type input "crossdress"
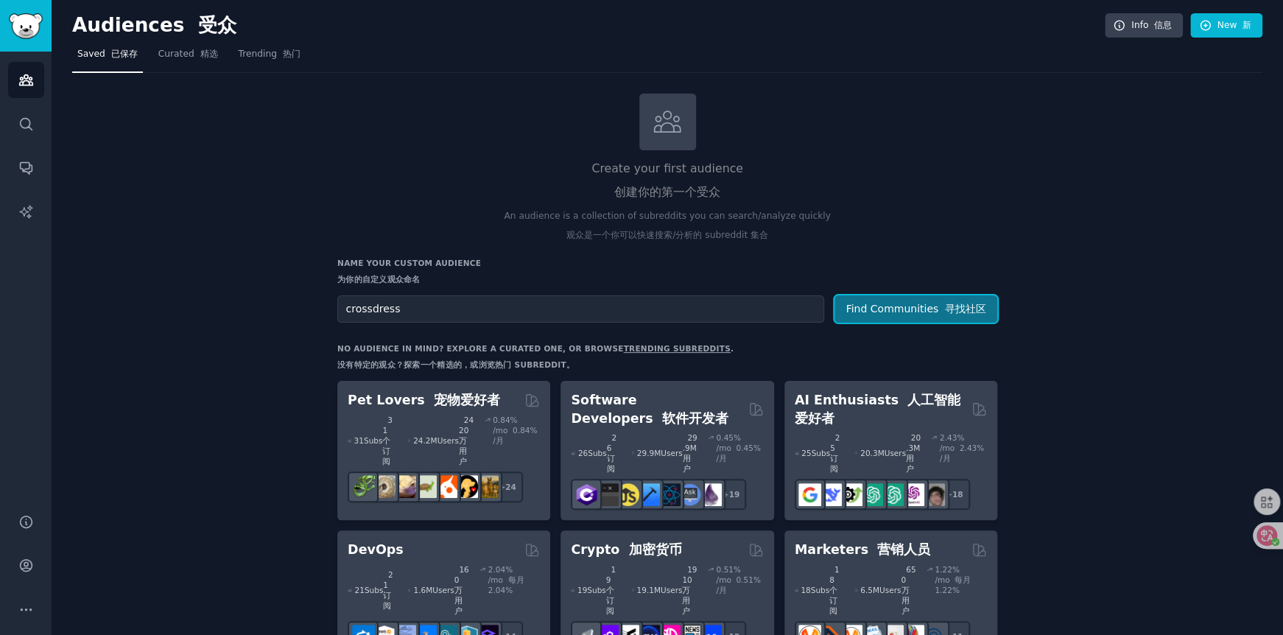
click at [925, 314] on button "Find Communities 寻找社区" at bounding box center [915, 308] width 163 height 27
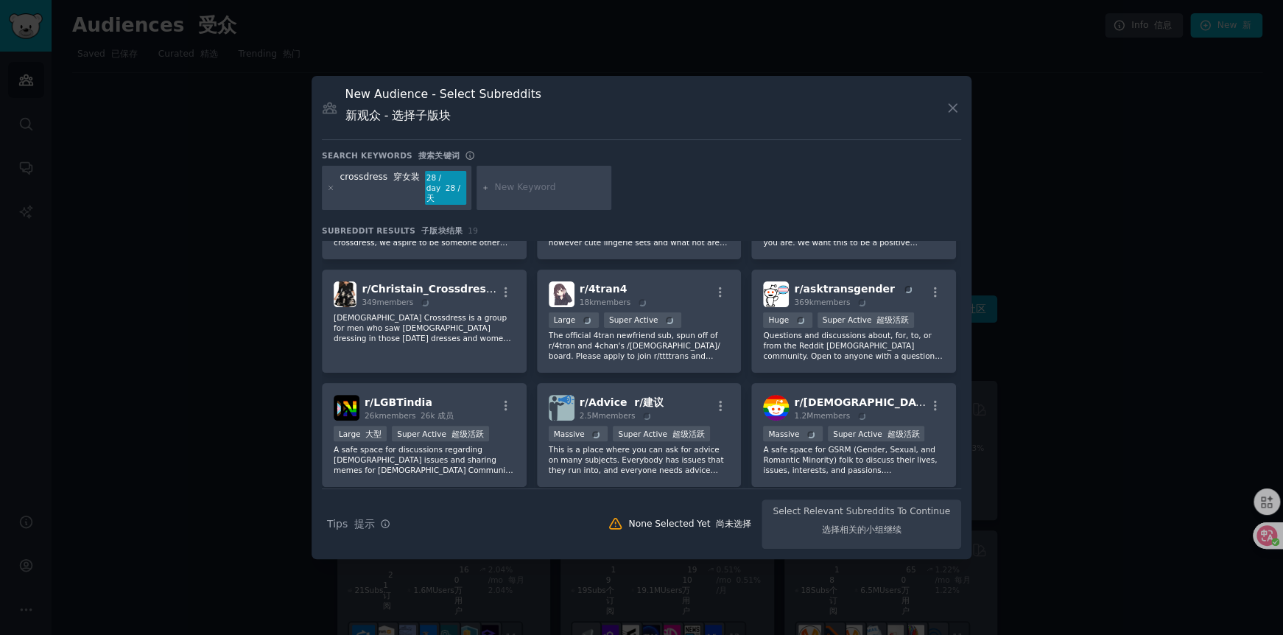
scroll to position [317, 0]
click at [735, 530] on div "None Selected Yet 尚未选择" at bounding box center [679, 523] width 164 height 15
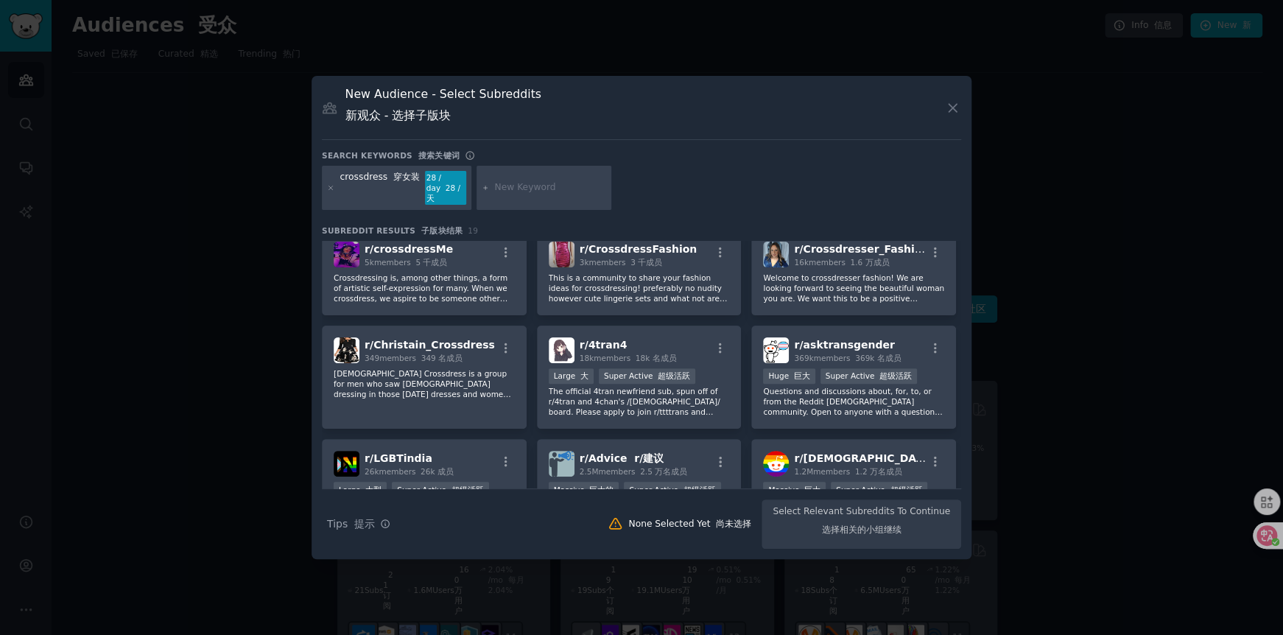
scroll to position [0, 0]
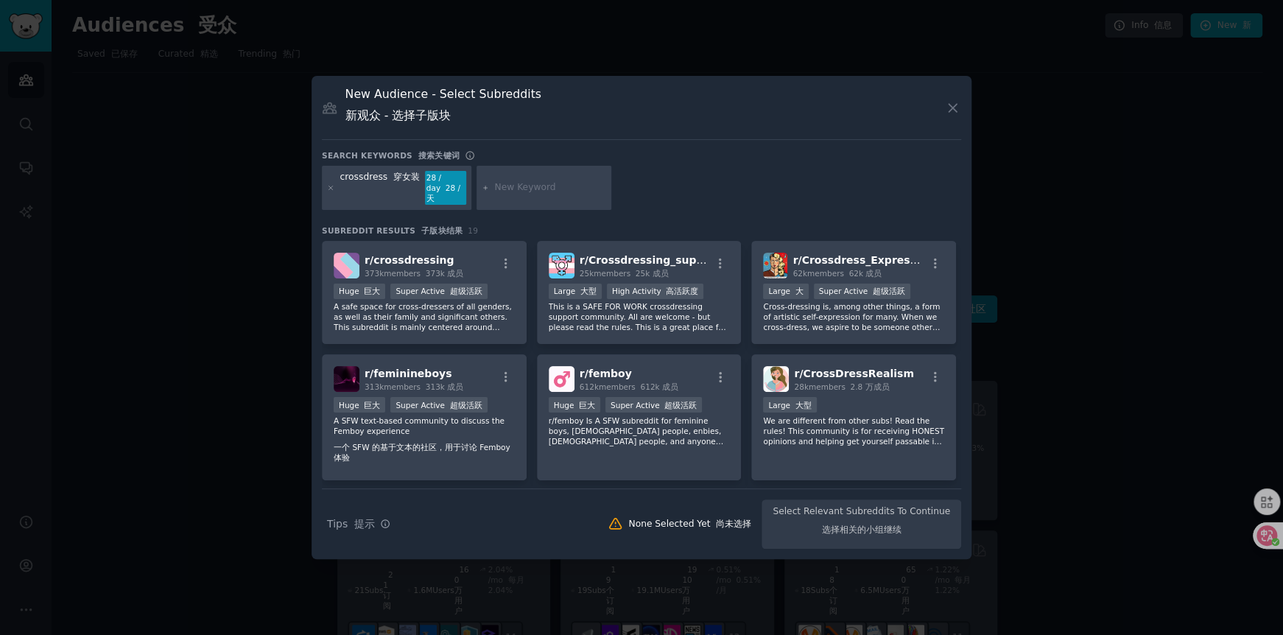
click at [451, 191] on font "28 / 天" at bounding box center [443, 192] width 34 height 19
click at [879, 527] on div "Search Tips Tips 提示 None Selected Yet 尚未选择 Select Relevant Subreddits To Contin…" at bounding box center [641, 518] width 639 height 60
click at [457, 275] on font "373k 成员" at bounding box center [445, 273] width 38 height 9
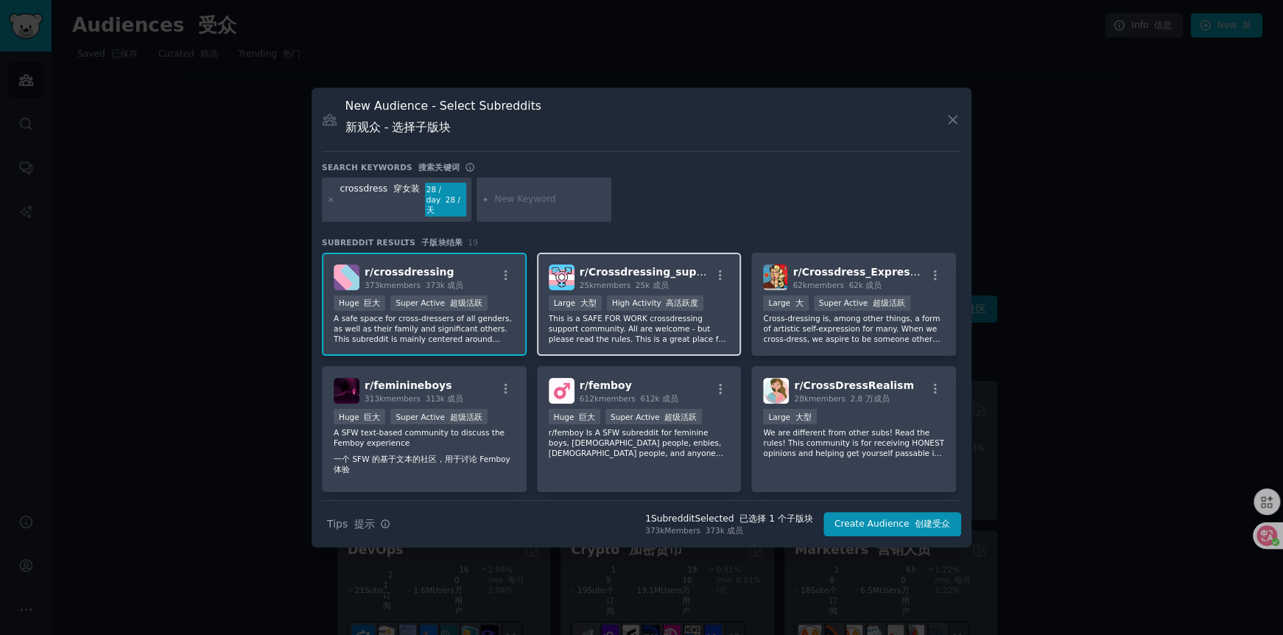
click at [619, 315] on p "This is a SAFE FOR WORK crossdressing support community. All are welcome - but …" at bounding box center [639, 328] width 181 height 31
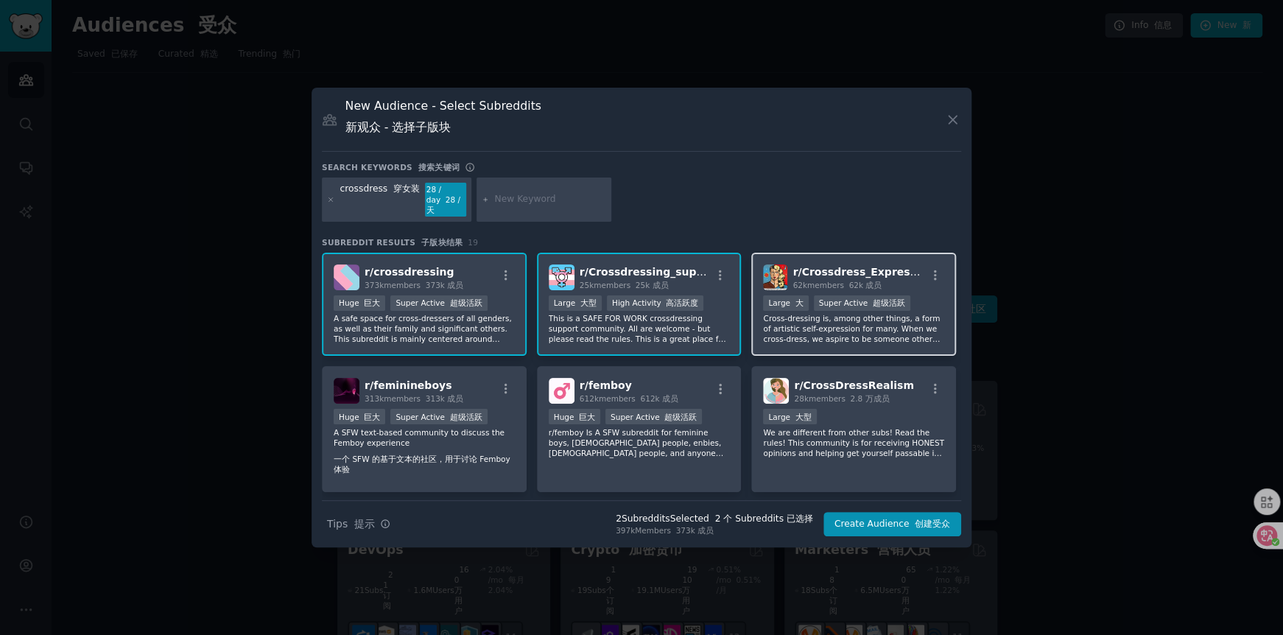
click at [841, 310] on div "Large 大 Super Active 超级活跃" at bounding box center [853, 304] width 181 height 18
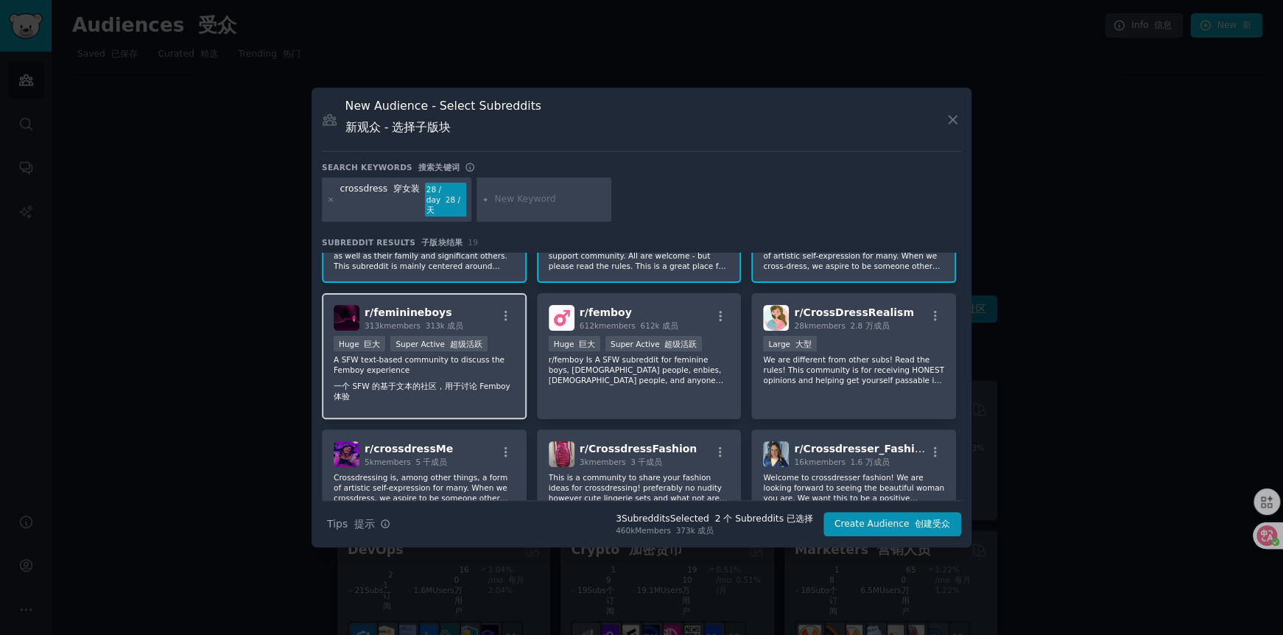
click at [425, 354] on p "A SFW text-based community to discuss the Femboy experience 一个 SFW 的基于文本的社区，用于讨…" at bounding box center [424, 380] width 181 height 53
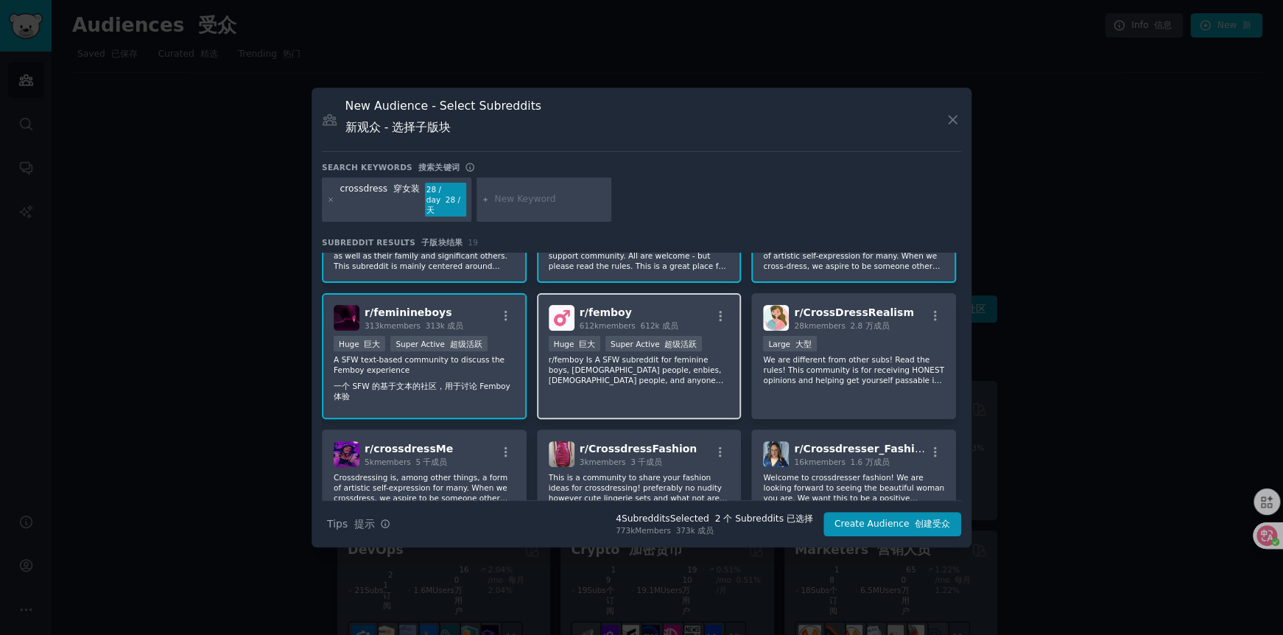
click at [657, 360] on p "r/femboy Is A SFW subreddit for feminine boys, [DEMOGRAPHIC_DATA] people, enbie…" at bounding box center [639, 369] width 181 height 31
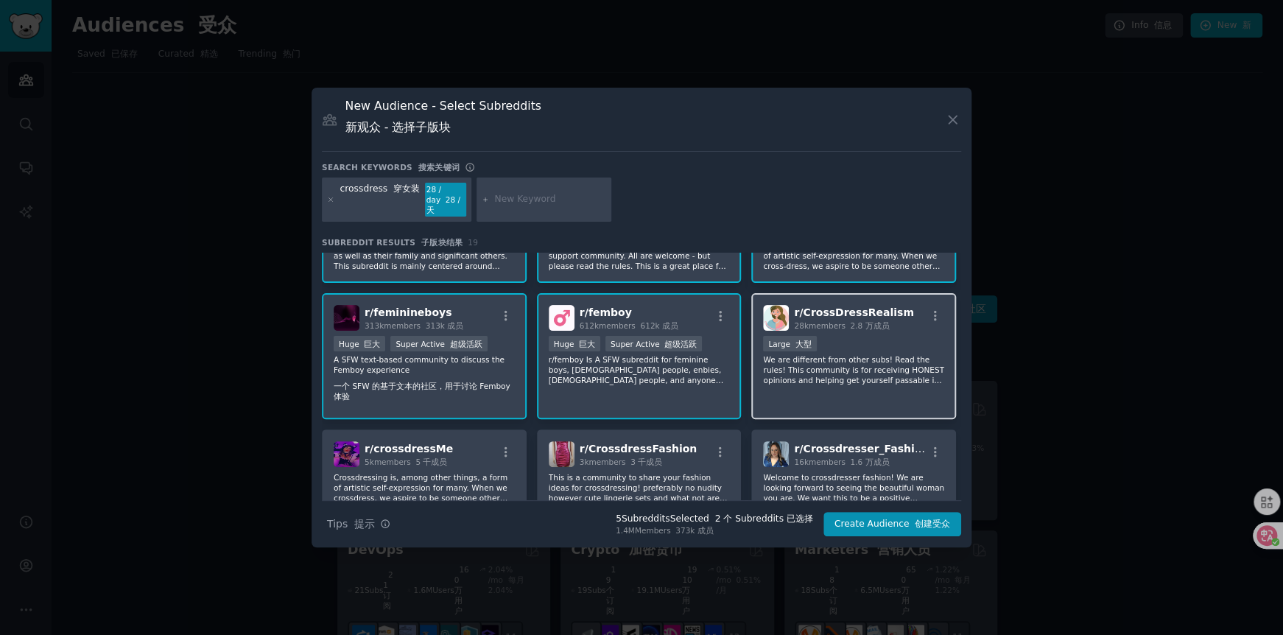
click at [840, 360] on p "We are different from other subs! Read the rules! This community is for receivi…" at bounding box center [853, 369] width 181 height 31
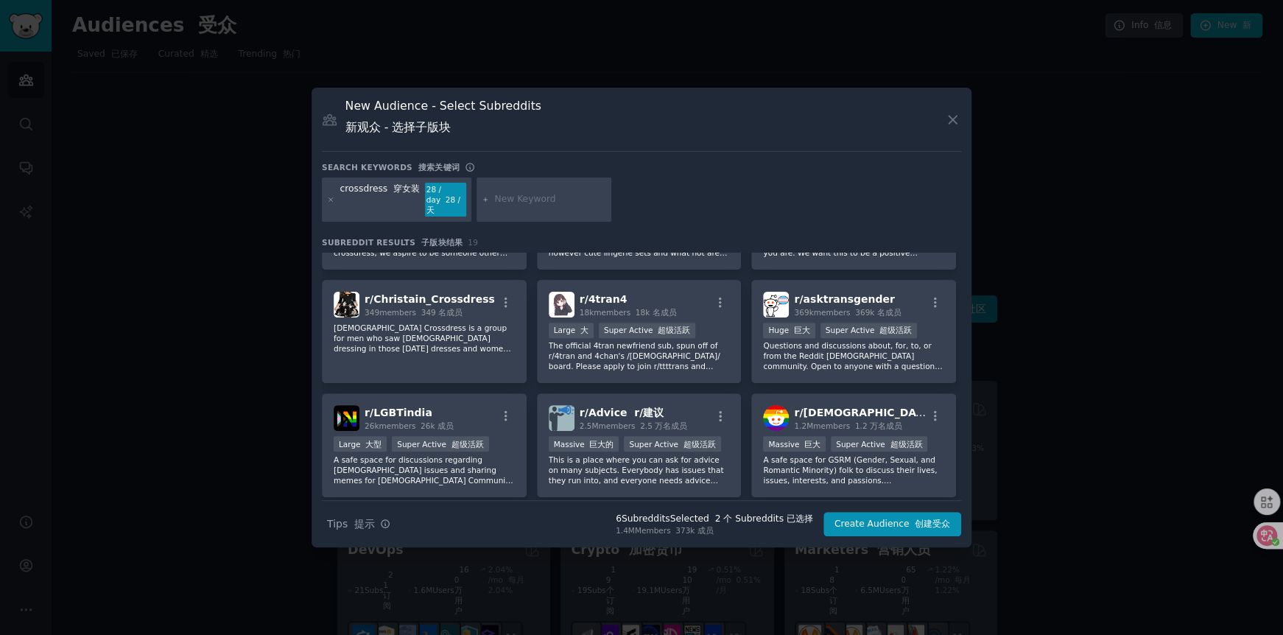
scroll to position [295, 0]
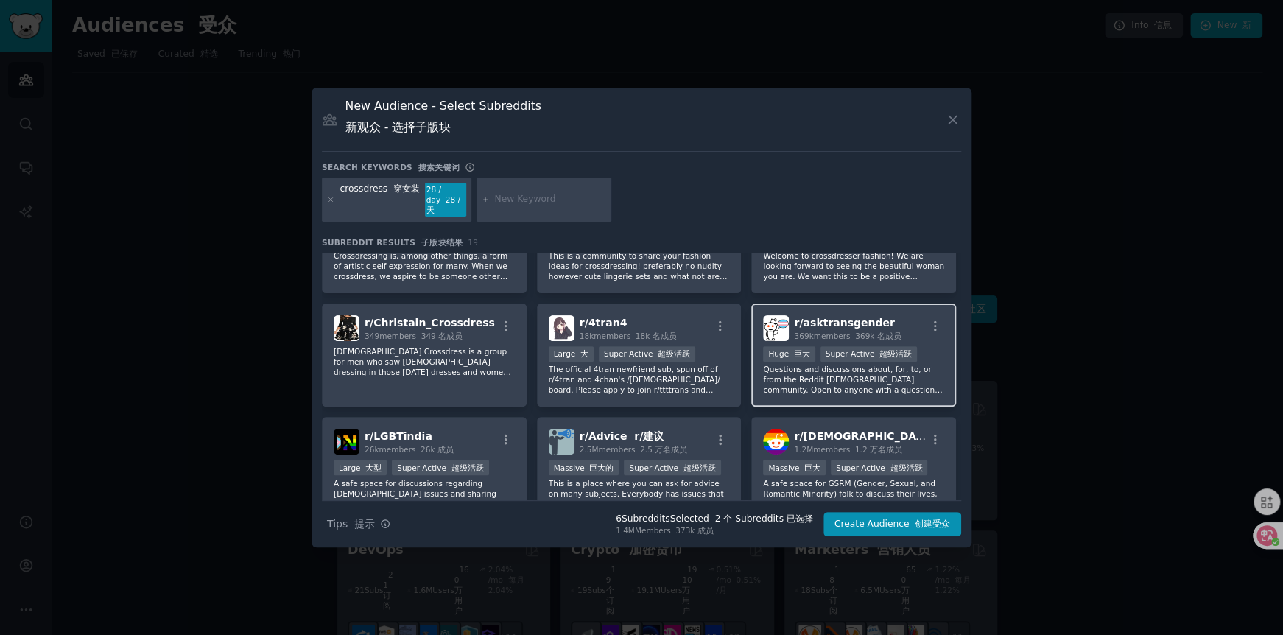
click at [823, 327] on span "r/ asktransgender" at bounding box center [844, 323] width 100 height 12
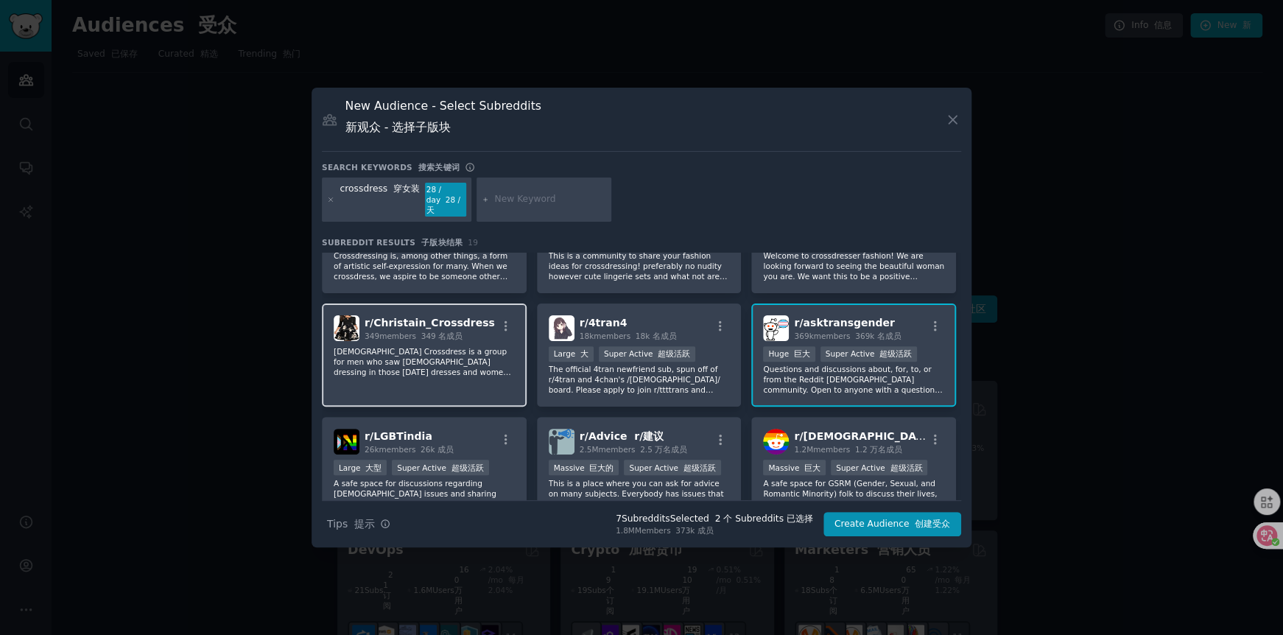
click at [393, 350] on p "[DEMOGRAPHIC_DATA] Crossdress is a group for men who saw [DEMOGRAPHIC_DATA] dre…" at bounding box center [424, 361] width 181 height 31
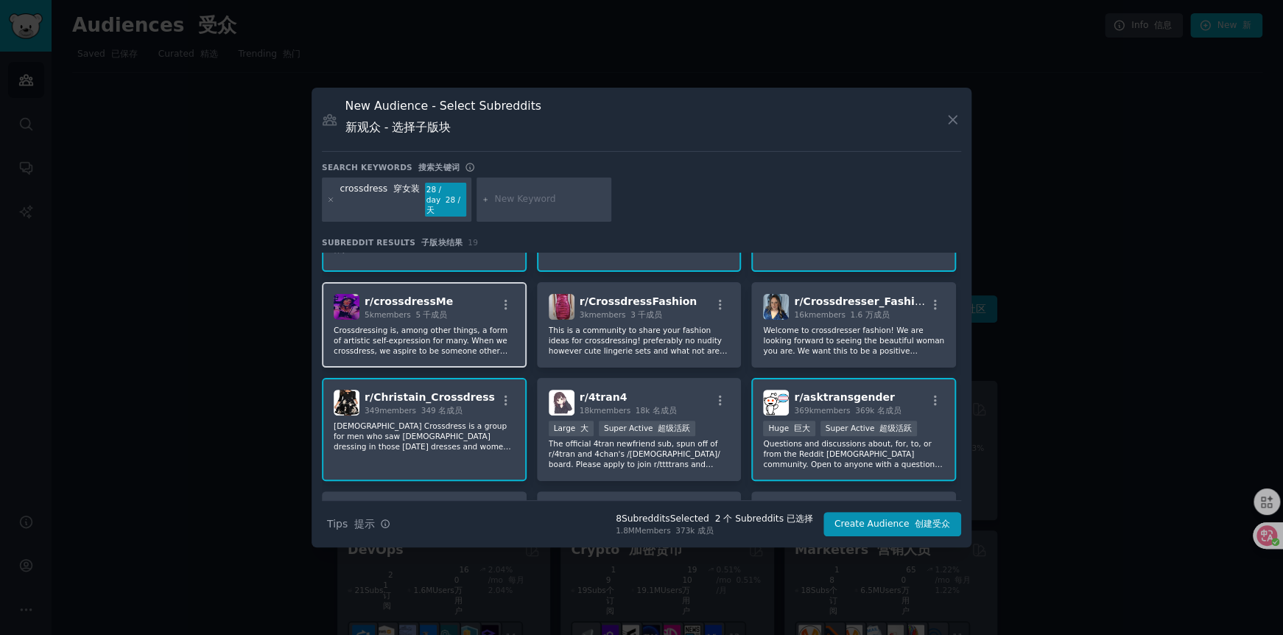
click at [466, 334] on p "Crossdressing is, among other things, a form of artistic self-expression for ma…" at bounding box center [424, 340] width 181 height 31
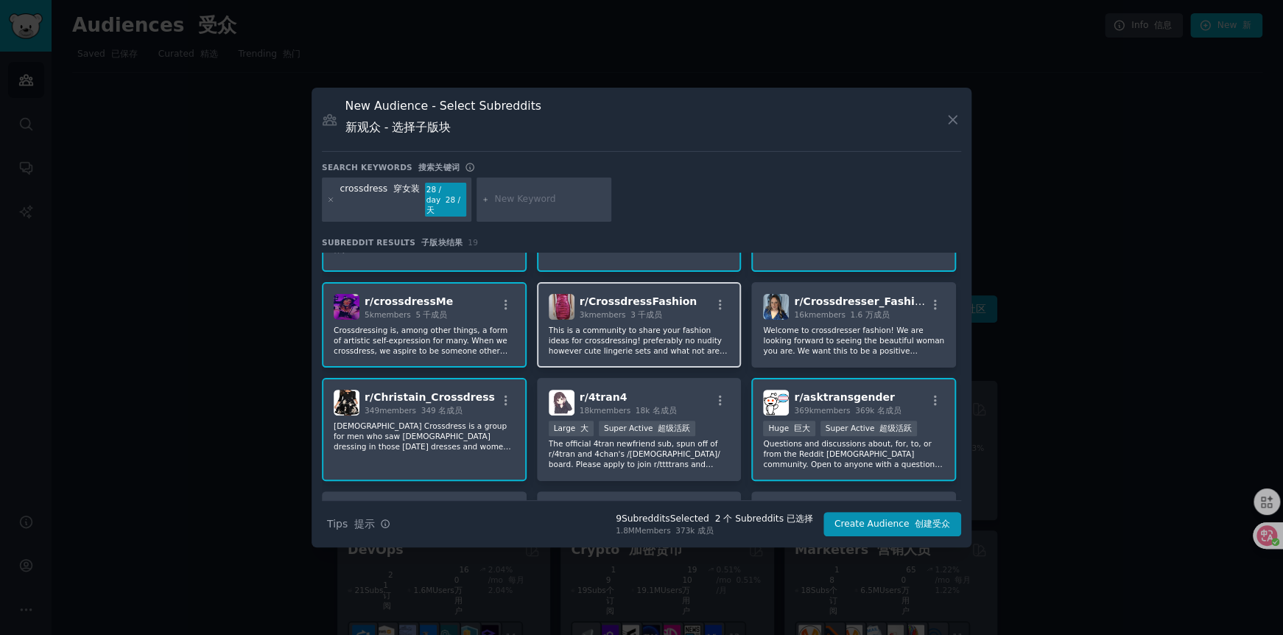
click at [600, 317] on div "r/ CrossdressFashion 3k members 3 千成员 This is a community to share your fashion…" at bounding box center [639, 324] width 205 height 85
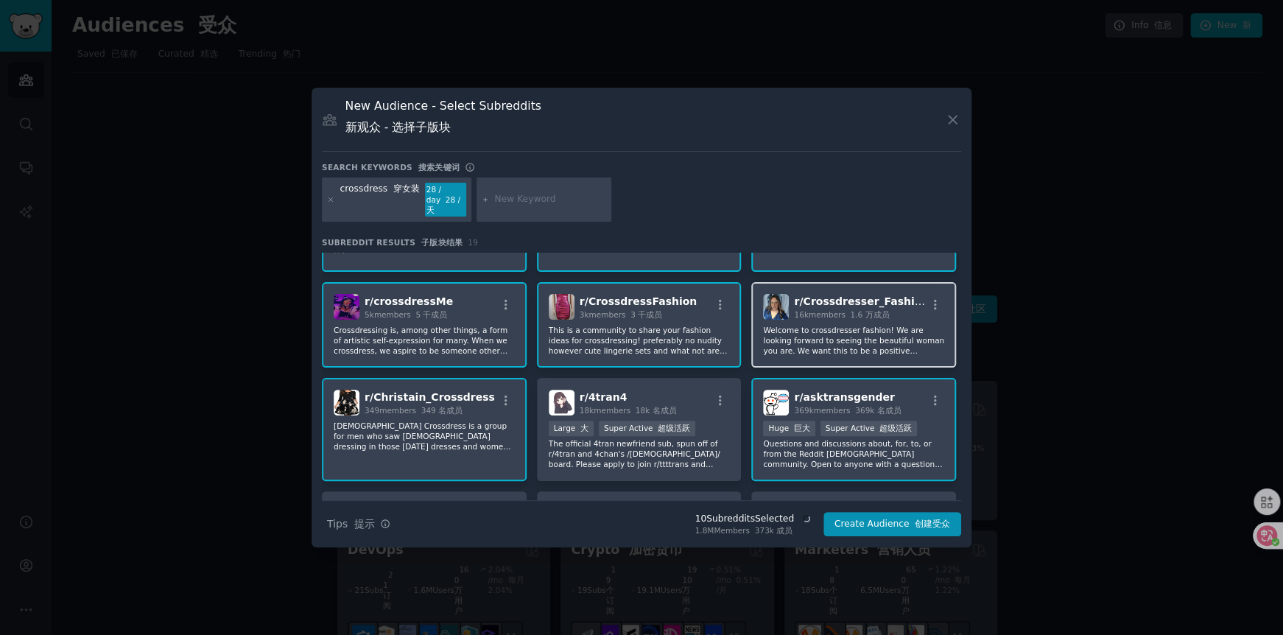
click at [854, 317] on div "r/ Crossdresser_Fashion 16k members 1.6 万成员 Welcome to crossdresser fashion! We…" at bounding box center [853, 324] width 205 height 85
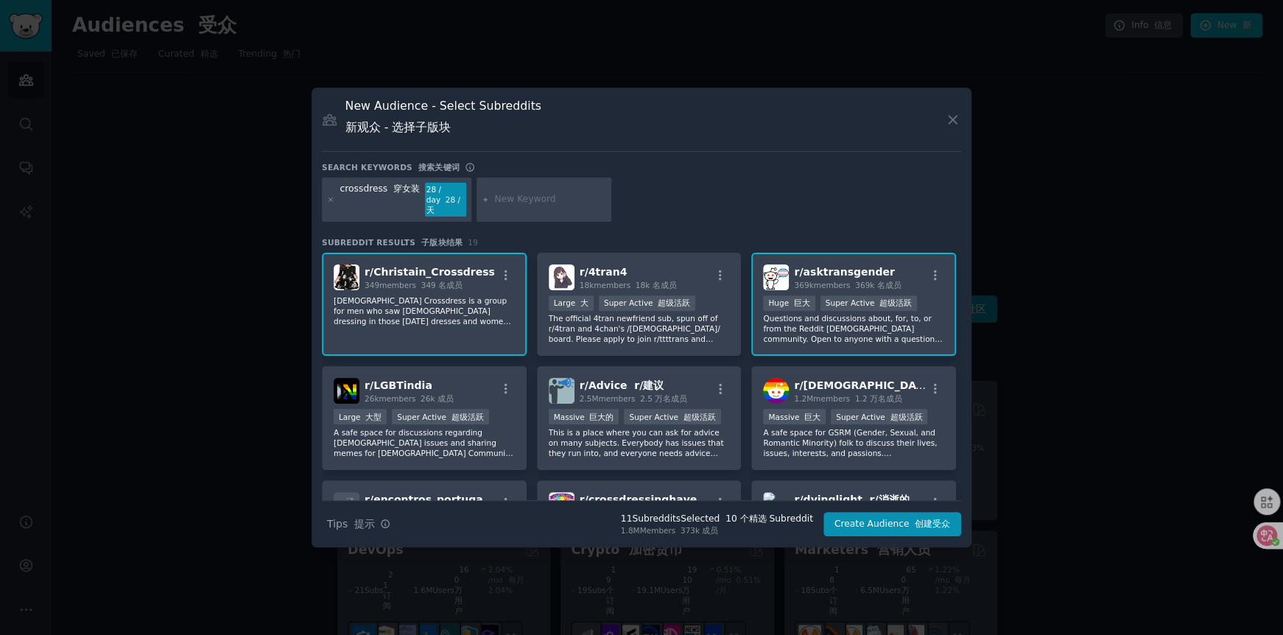
scroll to position [368, 0]
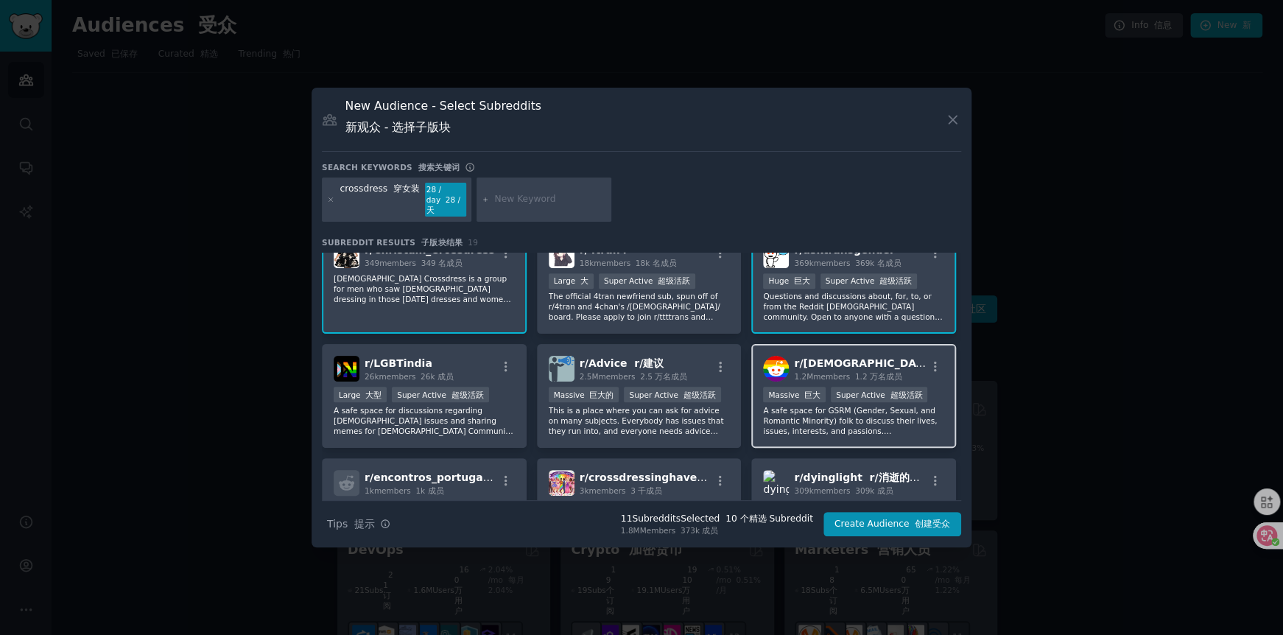
click at [834, 367] on h2 "r/ [DEMOGRAPHIC_DATA] 1.2M members 1.2 万名成员" at bounding box center [860, 369] width 132 height 26
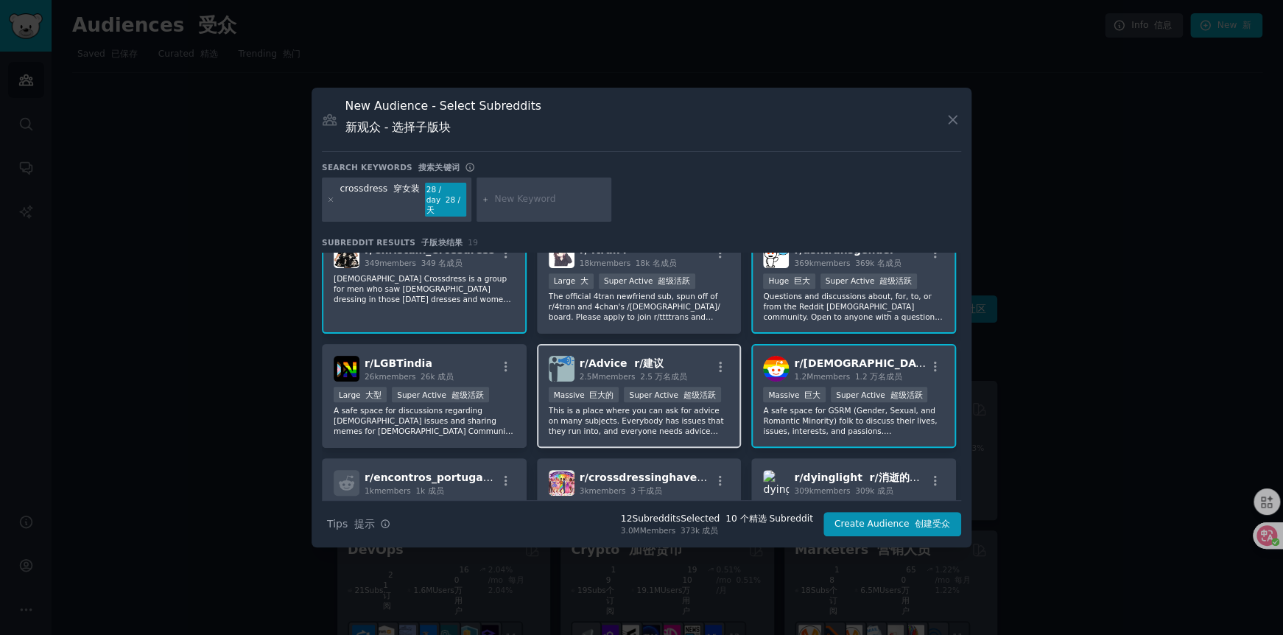
click at [600, 376] on span "2.5M members 2.5 万名成员" at bounding box center [634, 376] width 108 height 9
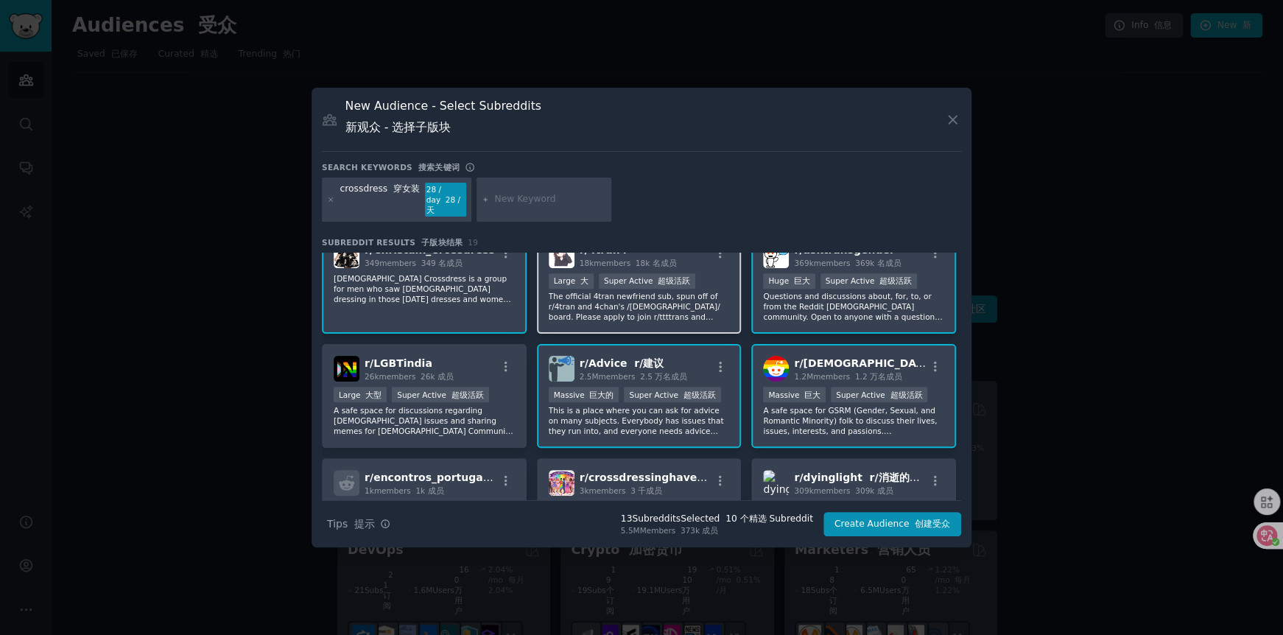
click at [631, 318] on p "The official 4tran newfriend sub, spun off of r/4tran and 4chan's /[DEMOGRAPHIC…" at bounding box center [639, 306] width 181 height 31
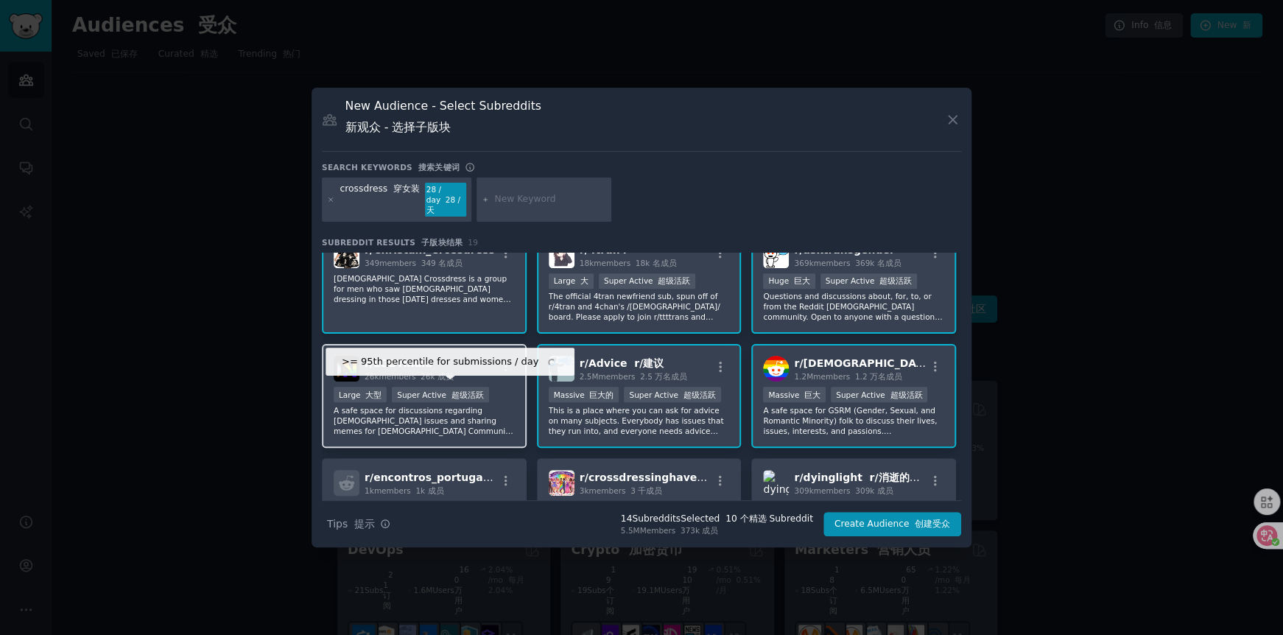
click at [453, 398] on div "Super Active 超级活跃" at bounding box center [440, 394] width 96 height 15
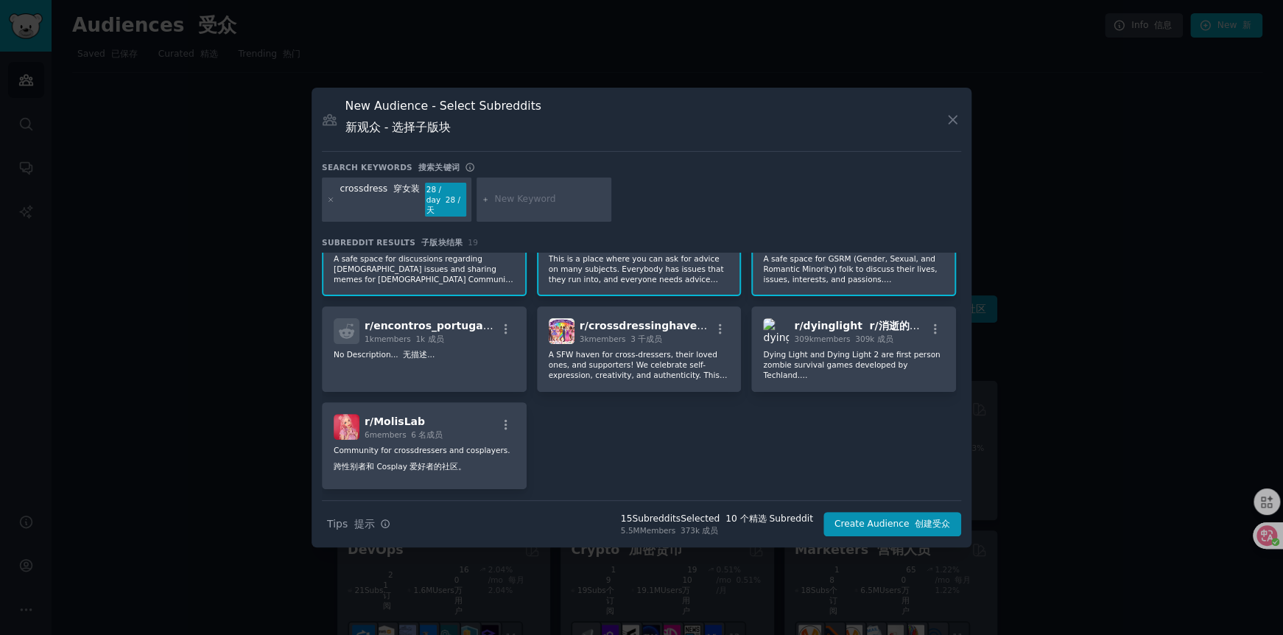
scroll to position [480, 0]
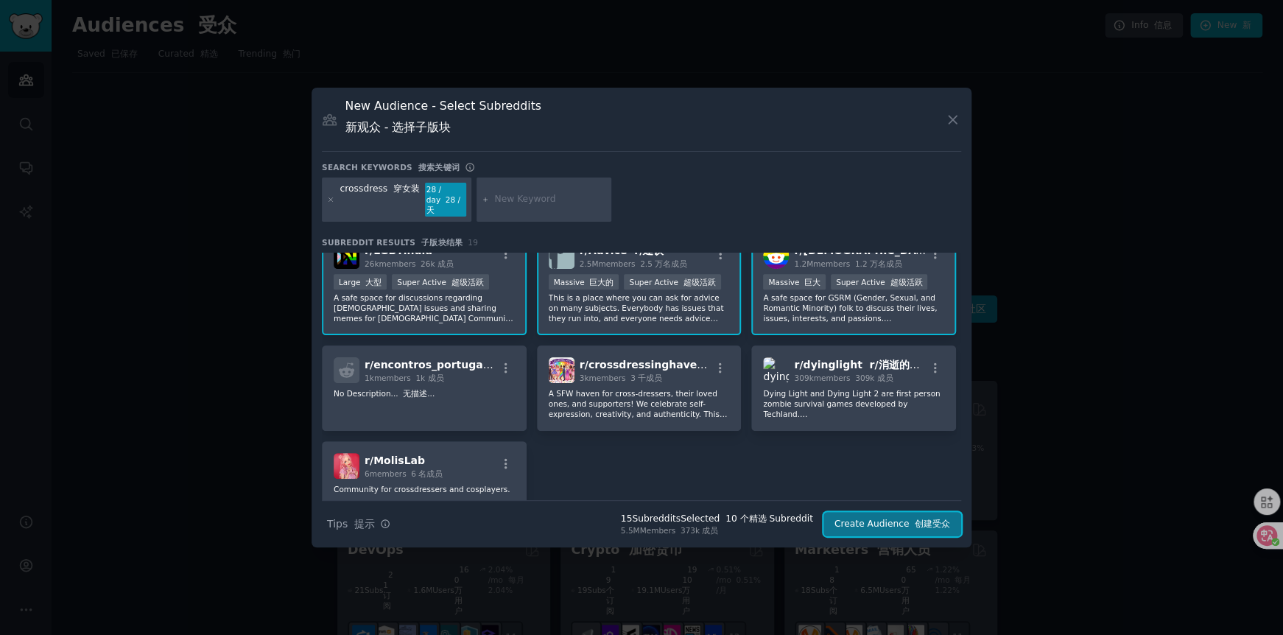
click at [871, 516] on button "Create Audience 创建受众" at bounding box center [892, 524] width 138 height 25
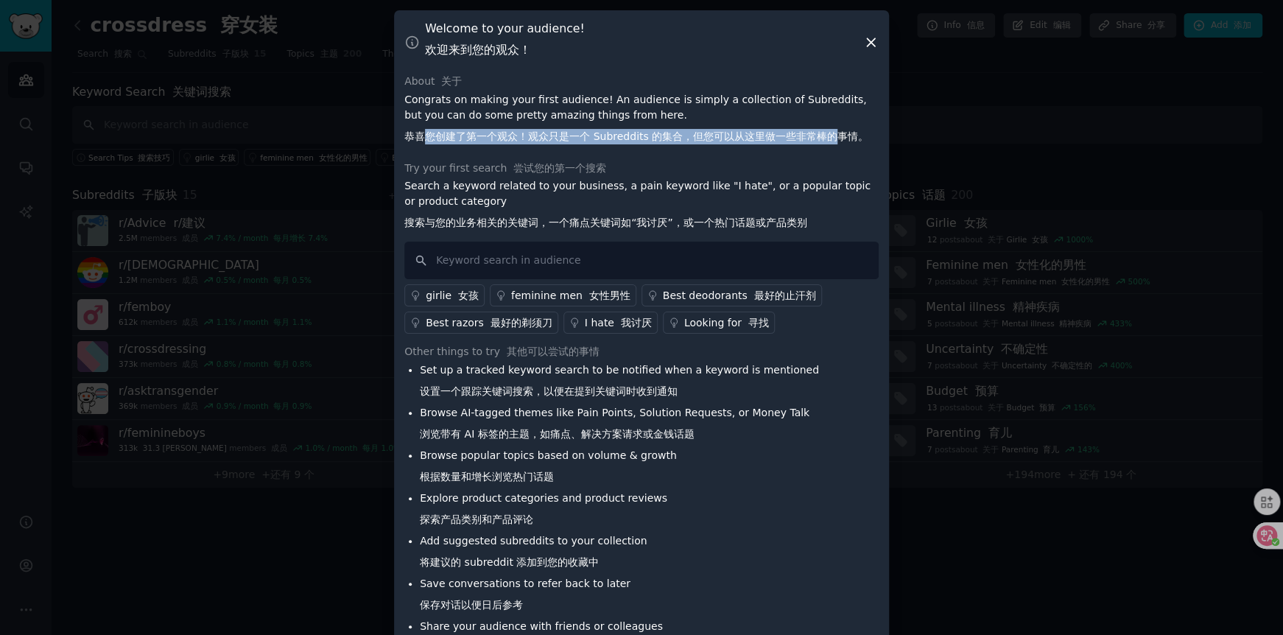
drag, startPoint x: 432, startPoint y: 129, endPoint x: 835, endPoint y: 130, distance: 402.9
click at [835, 130] on font "恭喜您创建了第一个观众！观众只是一个 Subreddits 的集合，但您可以从这里做一些非常棒的事情。" at bounding box center [636, 136] width 464 height 12
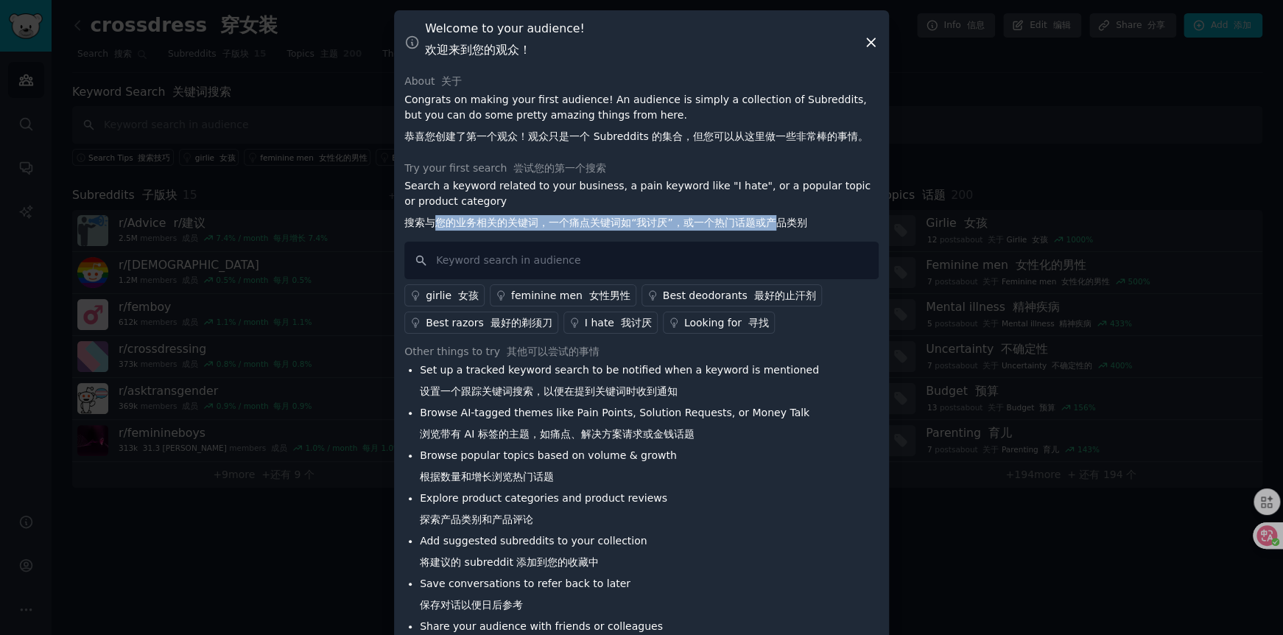
drag, startPoint x: 437, startPoint y: 224, endPoint x: 772, endPoint y: 219, distance: 334.4
click at [772, 219] on font "搜索与您的业务相关的关键词，一个痛点关键词如“我讨厌”，或一个热门话题或产品类别" at bounding box center [605, 223] width 403 height 12
drag, startPoint x: 420, startPoint y: 224, endPoint x: 801, endPoint y: 224, distance: 381.5
click at [801, 224] on font "搜索与您的业务相关的关键词，一个痛点关键词如“我讨厌”，或一个热门话题或产品类别" at bounding box center [605, 223] width 403 height 12
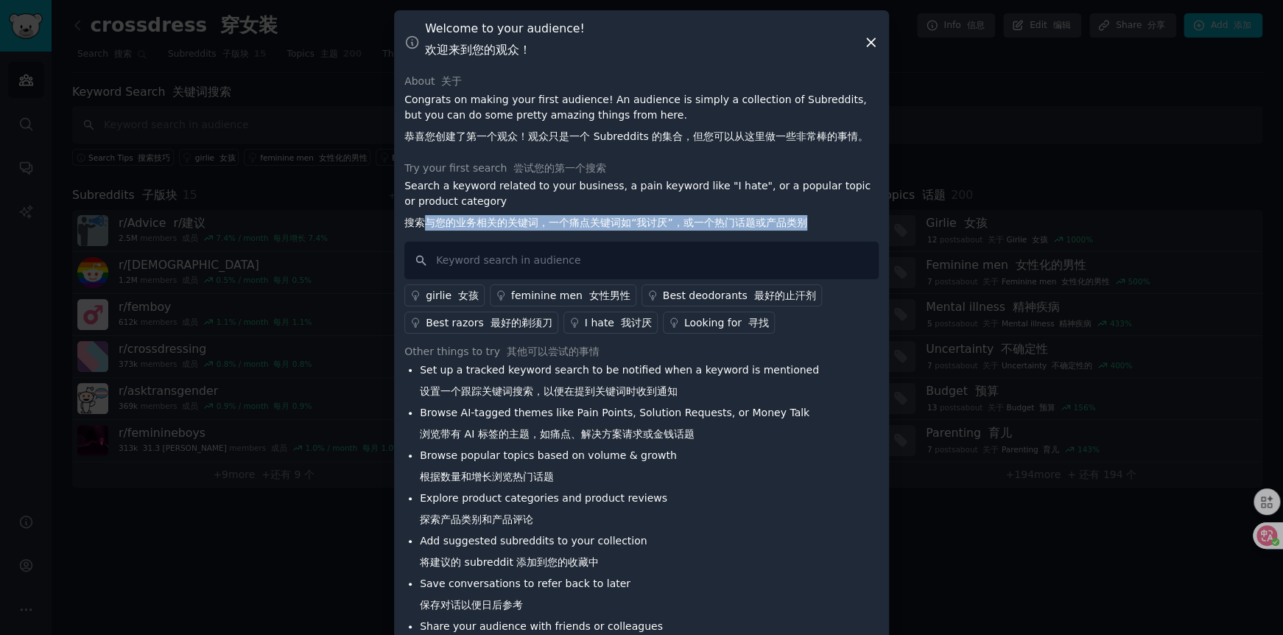
click at [801, 224] on font "搜索与您的业务相关的关键词，一个痛点关键词如“我讨厌”，或一个热门话题或产品类别" at bounding box center [605, 223] width 403 height 12
drag, startPoint x: 727, startPoint y: 219, endPoint x: 787, endPoint y: 219, distance: 60.4
click at [787, 219] on font "搜索与您的业务相关的关键词，一个痛点关键词如“我讨厌”，或一个热门话题或产品类别" at bounding box center [605, 223] width 403 height 12
drag, startPoint x: 408, startPoint y: 223, endPoint x: 679, endPoint y: 222, distance: 271.0
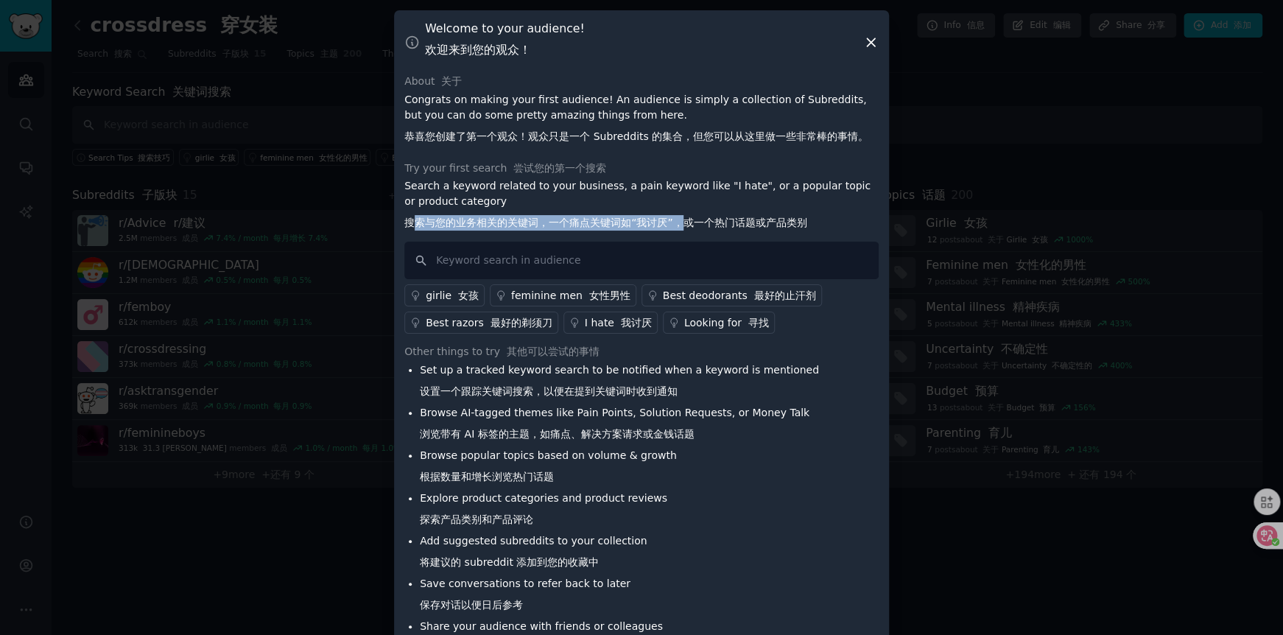
click at [679, 222] on font "搜索与您的业务相关的关键词，一个痛点关键词如“我讨厌”，或一个热门话题或产品类别" at bounding box center [605, 223] width 403 height 12
drag, startPoint x: 588, startPoint y: 221, endPoint x: 692, endPoint y: 219, distance: 103.9
click at [692, 219] on font "搜索与您的业务相关的关键词，一个痛点关键词如“我讨厌”，或一个热门话题或产品类别" at bounding box center [605, 223] width 403 height 12
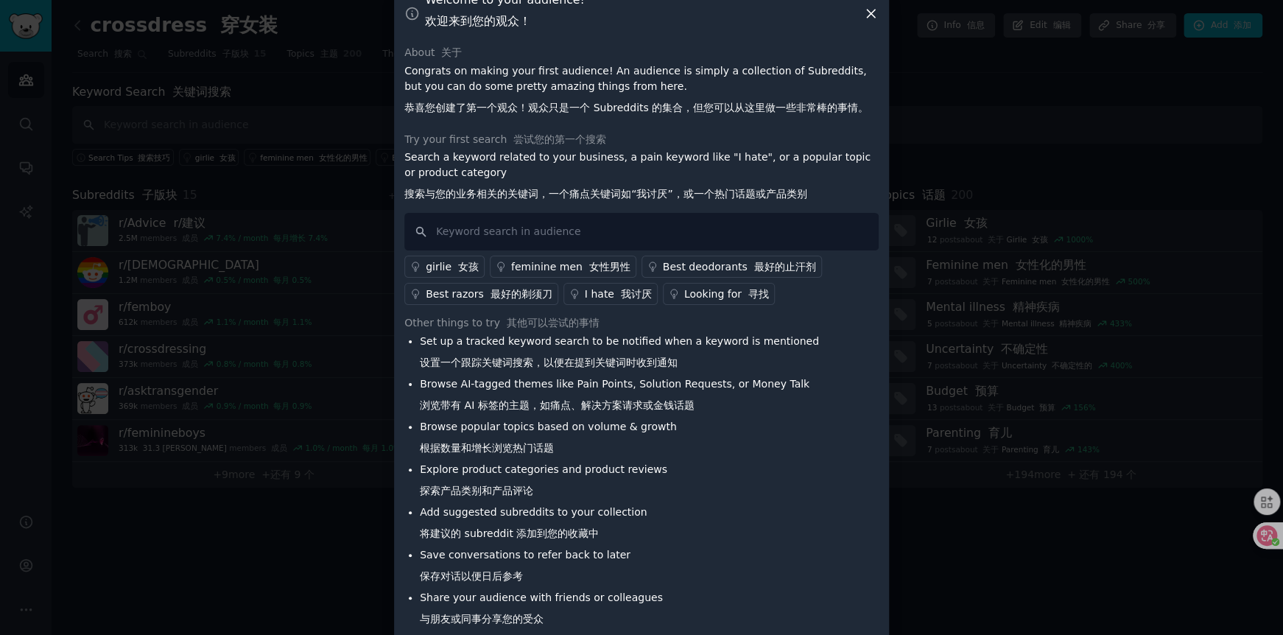
scroll to position [46, 0]
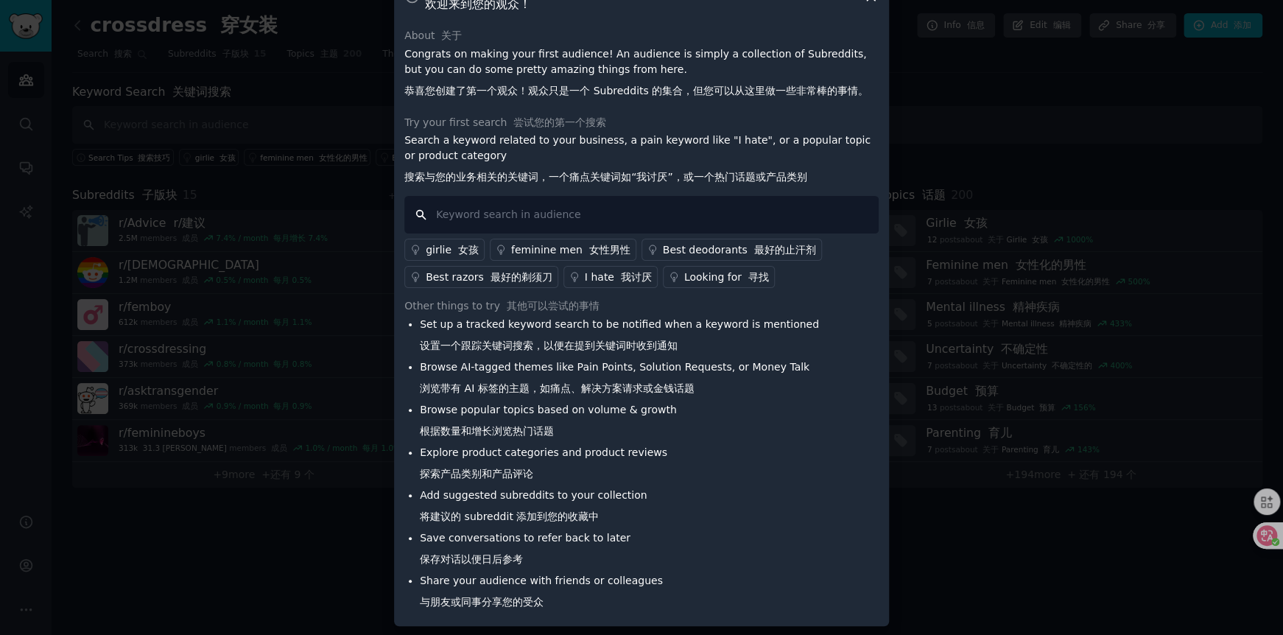
click at [565, 219] on input "text" at bounding box center [641, 215] width 474 height 38
drag, startPoint x: 460, startPoint y: 343, endPoint x: 669, endPoint y: 342, distance: 208.4
click at [669, 342] on font "设置一个跟踪关键词搜索，以便在提到关键词时收到通知" at bounding box center [549, 346] width 258 height 12
drag, startPoint x: 464, startPoint y: 597, endPoint x: 558, endPoint y: 597, distance: 93.5
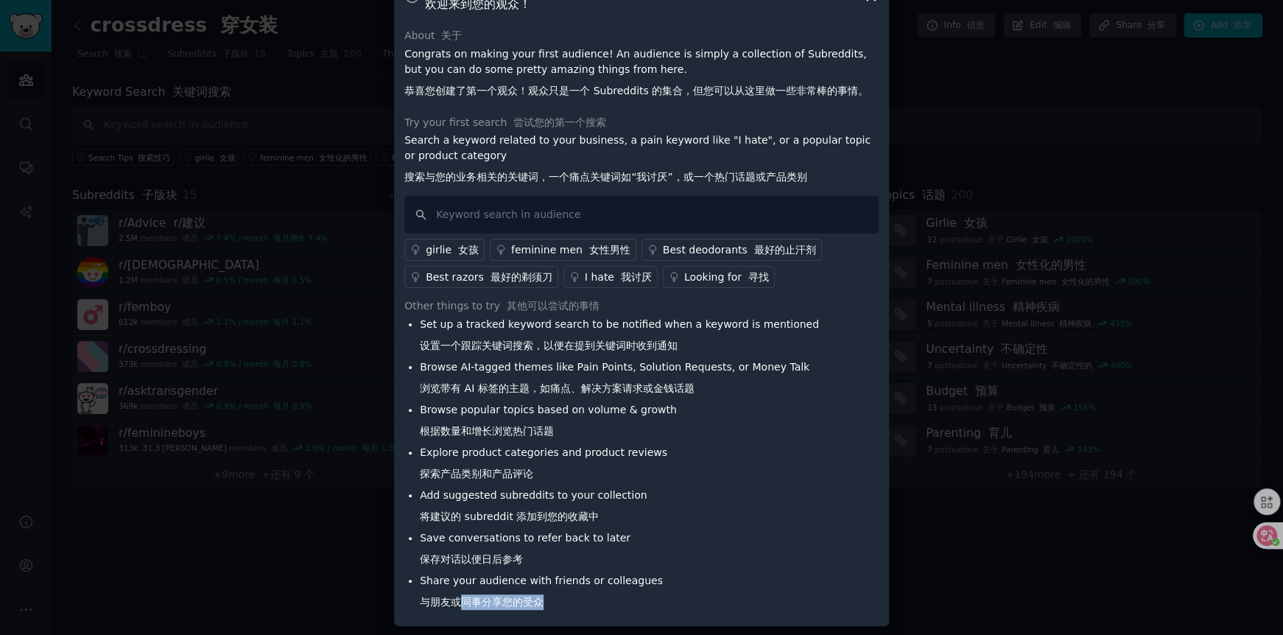
click at [558, 597] on li "Share your audience with friends or colleagues 与朋友或同事分享您的受众" at bounding box center [619, 594] width 399 height 43
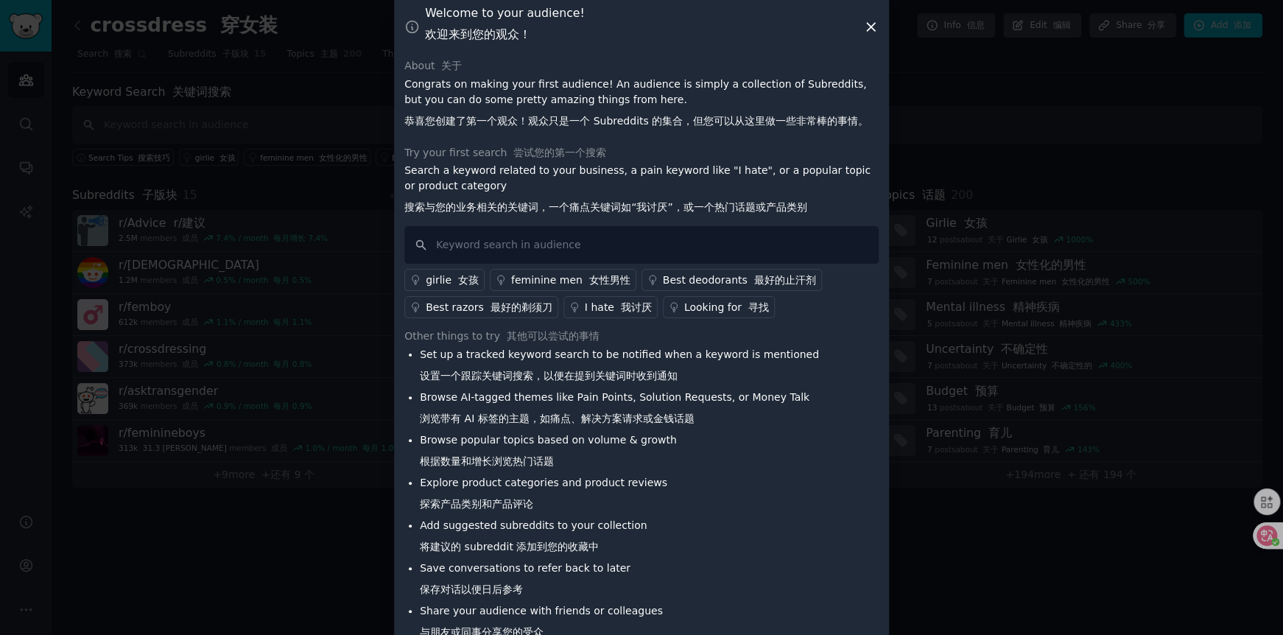
scroll to position [0, 0]
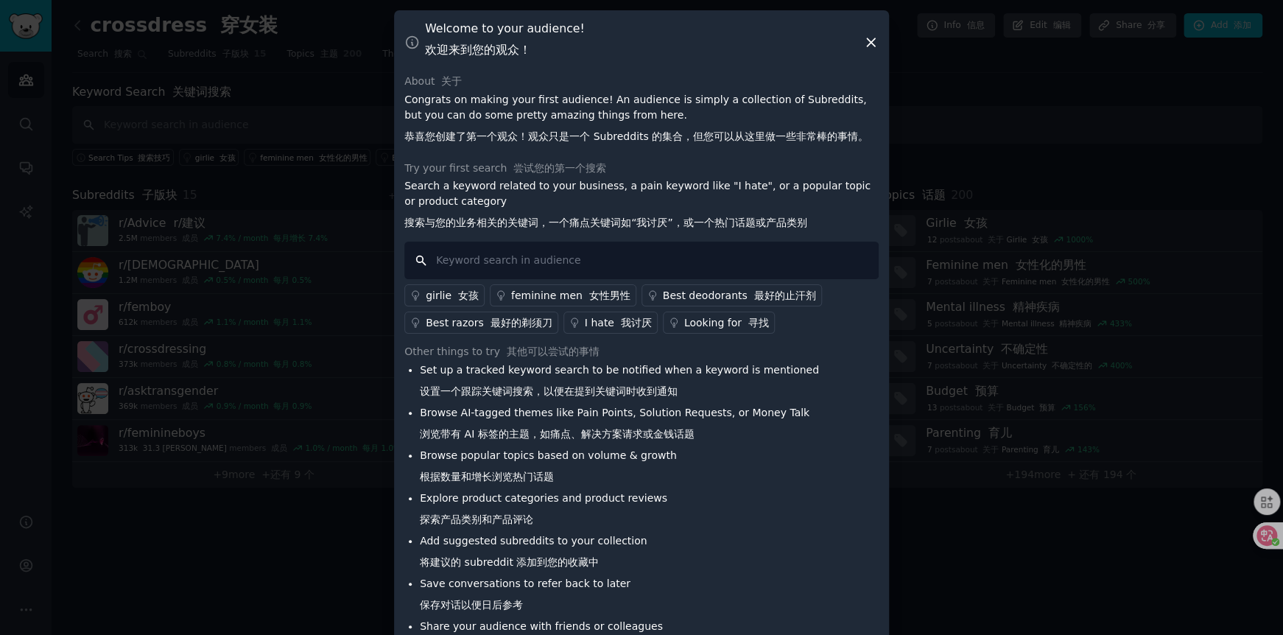
click at [678, 250] on input "text" at bounding box center [641, 261] width 474 height 38
drag, startPoint x: 450, startPoint y: 225, endPoint x: 779, endPoint y: 217, distance: 329.3
click at [779, 217] on font "搜索与您的业务相关的关键词，一个痛点关键词如“我讨厌”，或一个热门话题或产品类别" at bounding box center [605, 223] width 403 height 12
click at [685, 260] on input "text" at bounding box center [641, 261] width 474 height 38
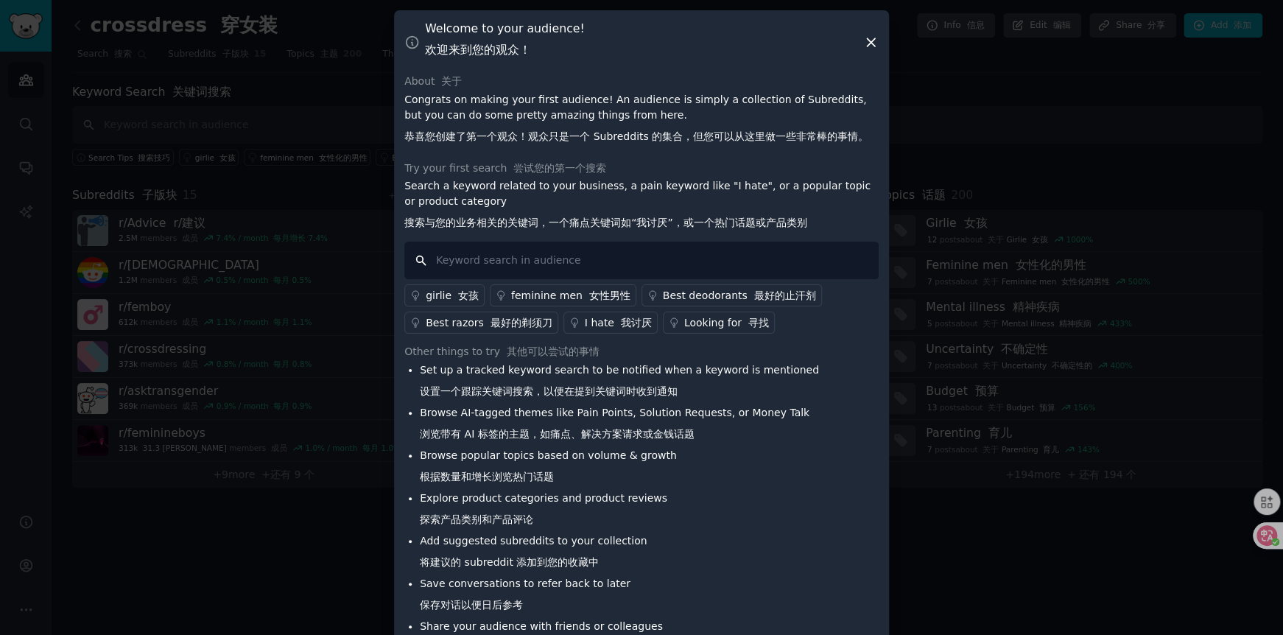
click at [669, 256] on input "text" at bounding box center [641, 261] width 474 height 38
drag, startPoint x: 625, startPoint y: 225, endPoint x: 676, endPoint y: 225, distance: 51.6
click at [676, 225] on font "搜索与您的业务相关的关键词，一个痛点关键词如“我讨厌”，或一个热门话题或产品类别" at bounding box center [605, 223] width 403 height 12
drag, startPoint x: 707, startPoint y: 222, endPoint x: 792, endPoint y: 221, distance: 84.7
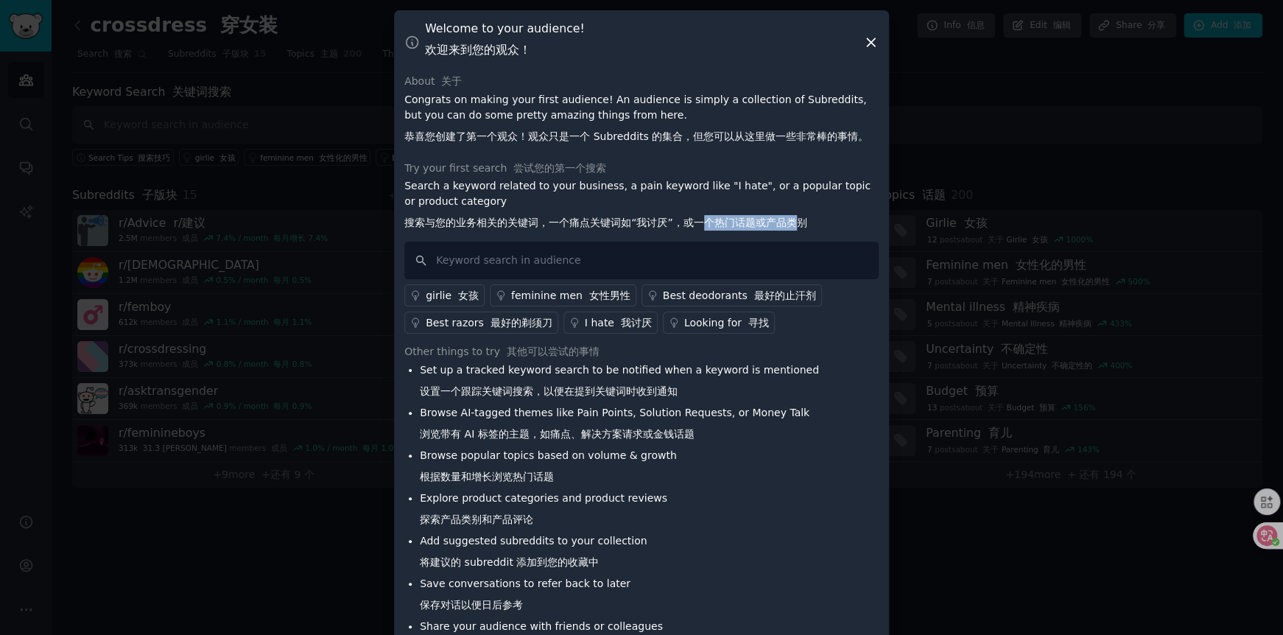
click at [791, 222] on font "搜索与您的业务相关的关键词，一个痛点关键词如“我讨厌”，或一个热门话题或产品类别" at bounding box center [605, 223] width 403 height 12
click at [792, 221] on font "搜索与您的业务相关的关键词，一个痛点关键词如“我讨厌”，或一个热门话题或产品类别" at bounding box center [605, 223] width 403 height 12
drag, startPoint x: 731, startPoint y: 221, endPoint x: 804, endPoint y: 221, distance: 72.9
click at [804, 221] on p "Search a keyword related to your business, a pain keyword like "I hate", or a p…" at bounding box center [641, 207] width 474 height 58
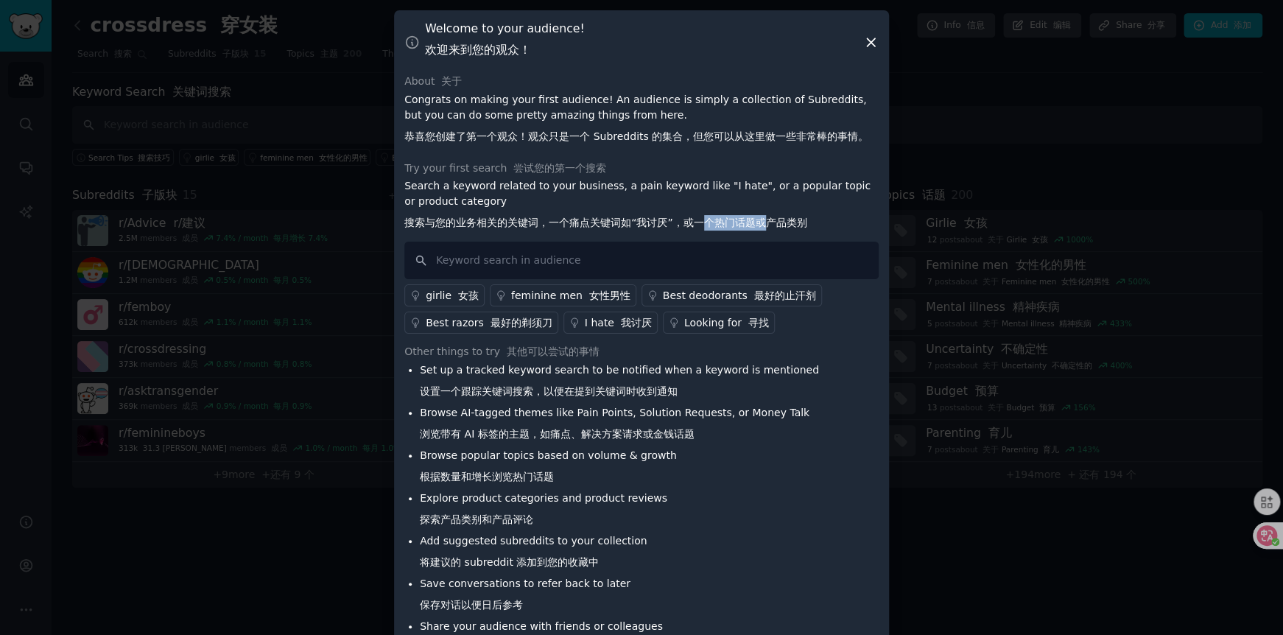
drag, startPoint x: 703, startPoint y: 220, endPoint x: 765, endPoint y: 220, distance: 61.9
click at [765, 220] on font "搜索与您的业务相关的关键词，一个痛点关键词如“我讨厌”，或一个热门话题或产品类别" at bounding box center [605, 223] width 403 height 12
drag, startPoint x: 411, startPoint y: 223, endPoint x: 530, endPoint y: 221, distance: 119.3
click at [530, 221] on font "搜索与您的业务相关的关键词，一个痛点关键词如“我讨厌”，或一个热门话题或产品类别" at bounding box center [605, 223] width 403 height 12
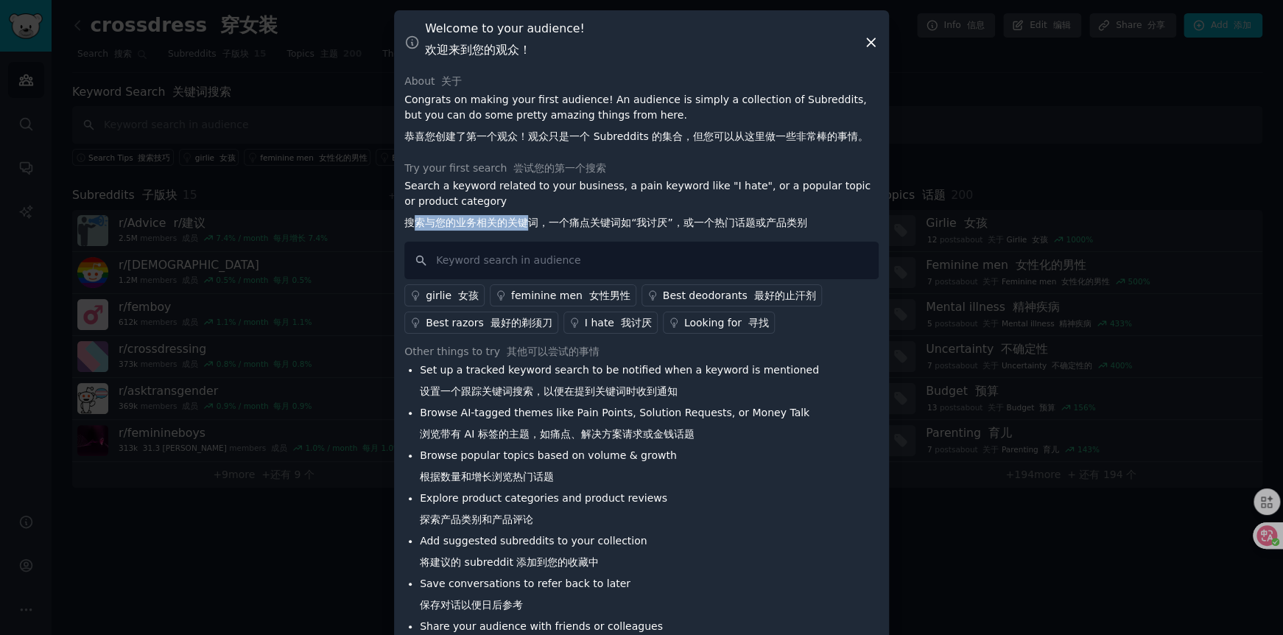
click at [530, 221] on font "搜索与您的业务相关的关键词，一个痛点关键词如“我讨厌”，或一个热门话题或产品类别" at bounding box center [605, 223] width 403 height 12
drag, startPoint x: 549, startPoint y: 218, endPoint x: 645, endPoint y: 218, distance: 96.5
click at [644, 218] on font "搜索与您的业务相关的关键词，一个痛点关键词如“我讨厌”，或一个热门话题或产品类别" at bounding box center [605, 223] width 403 height 12
click at [646, 218] on font "搜索与您的业务相关的关键词，一个痛点关键词如“我讨厌”，或一个热门话题或产品类别" at bounding box center [605, 223] width 403 height 12
click at [621, 325] on font "我讨厌" at bounding box center [636, 323] width 31 height 12
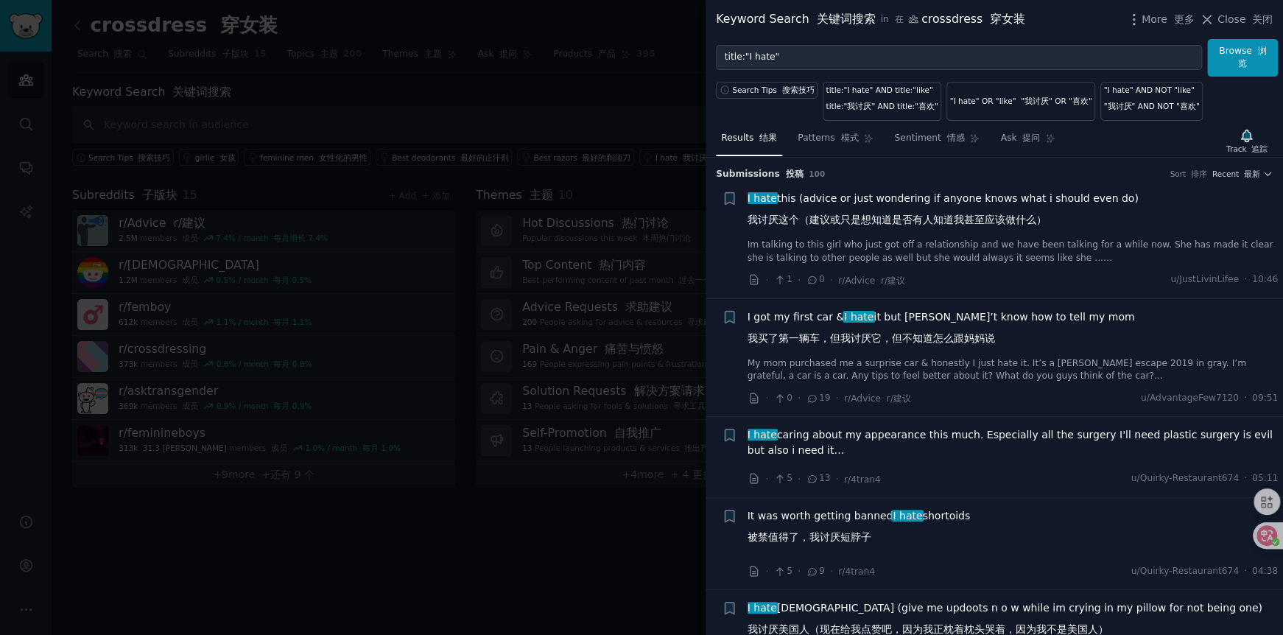
click at [914, 248] on link "Im talking to this girl who just got off a relationship and we have been talkin…" at bounding box center [1013, 252] width 531 height 26
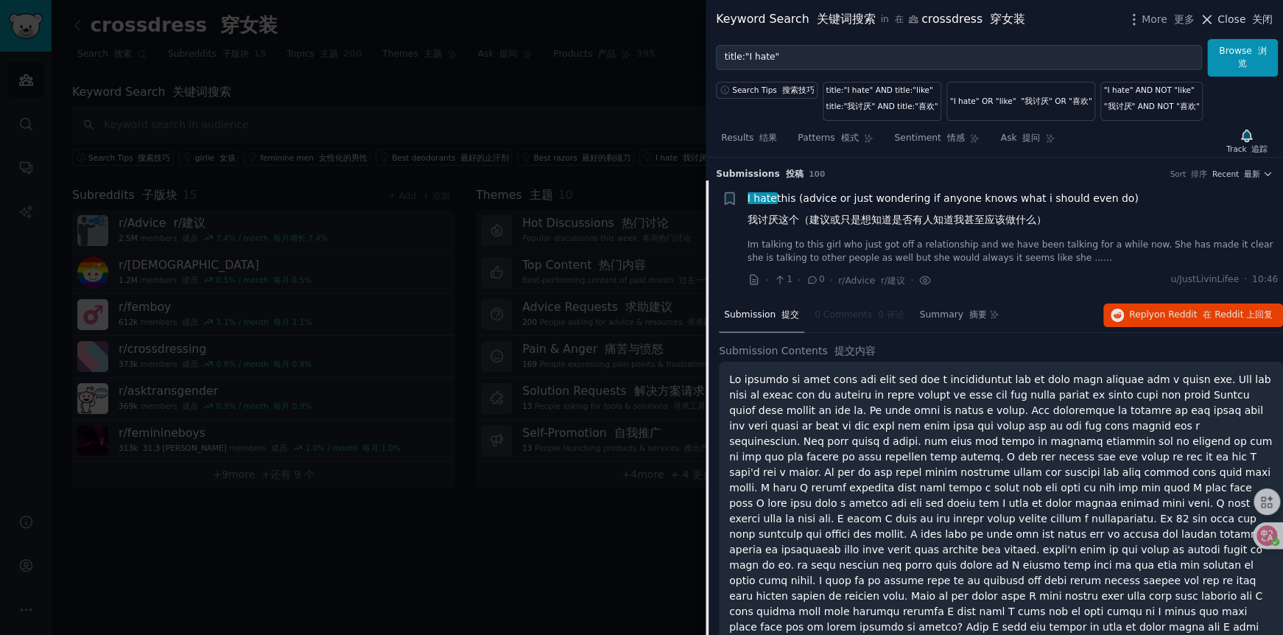
click at [1209, 21] on icon at bounding box center [1206, 19] width 15 height 15
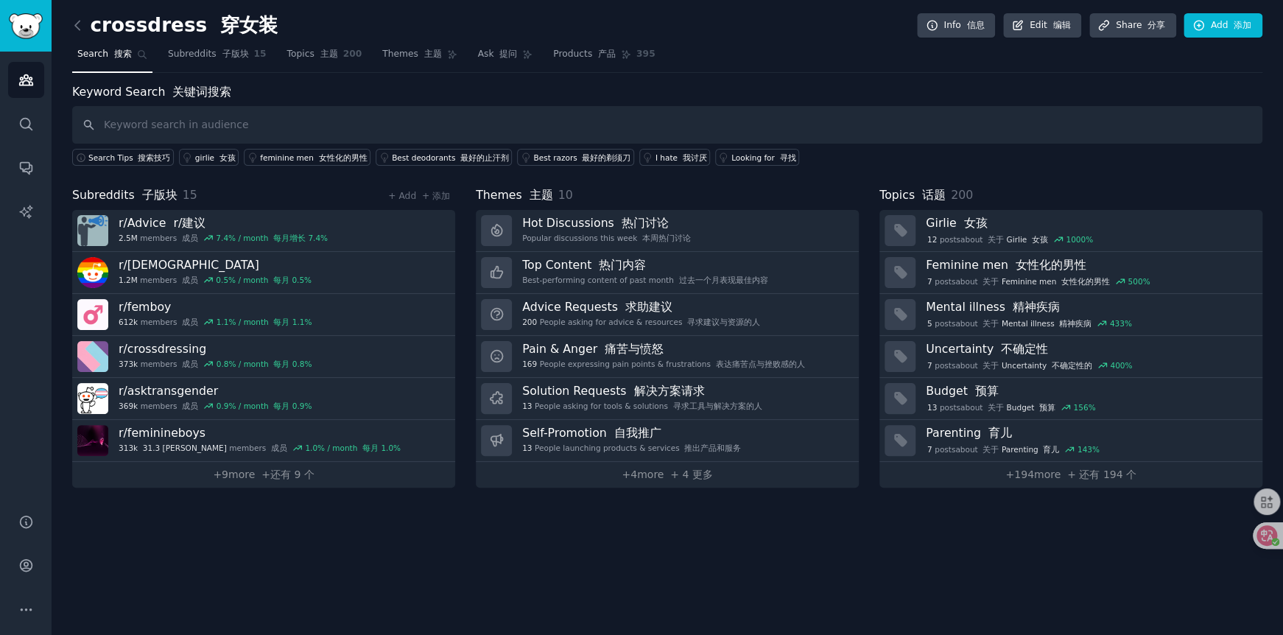
click at [560, 536] on div "crossdress 穿女装 Info 信息 Edit 编辑 Share 分享 Add 添加 Search 搜索 Subreddits 子版块 15 Topi…" at bounding box center [667, 317] width 1231 height 635
click at [406, 520] on div "crossdress 穿女装 Info 信息 Edit 编辑 Share 分享 Add 添加 Search 搜索 Subreddits 子版块 15 Topi…" at bounding box center [667, 317] width 1231 height 635
click at [197, 122] on input "text" at bounding box center [667, 125] width 1190 height 38
click at [179, 550] on div "crossdress 穿女装 Info 信息 Edit 编辑 Share 分享 Add 添加 Search 搜索 Subreddits 子版块 15 Topi…" at bounding box center [667, 317] width 1231 height 635
click at [267, 474] on font "+还有 9 个" at bounding box center [287, 474] width 53 height 12
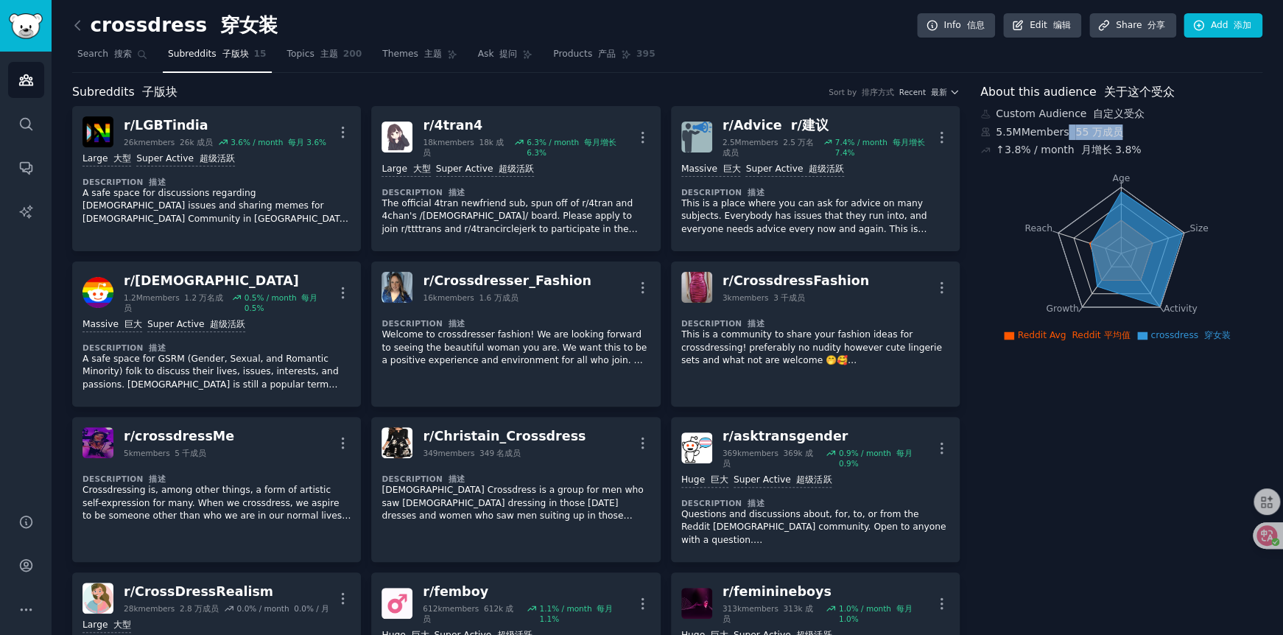
drag, startPoint x: 1063, startPoint y: 130, endPoint x: 1117, endPoint y: 127, distance: 53.8
click at [1117, 127] on div "5.5M Members 55 万成员" at bounding box center [1121, 131] width 282 height 15
click at [1117, 127] on font "55 万成员" at bounding box center [1098, 132] width 47 height 12
drag, startPoint x: 1089, startPoint y: 142, endPoint x: 1125, endPoint y: 144, distance: 36.9
click at [1125, 144] on font "月增长 3.8%" at bounding box center [1110, 150] width 60 height 12
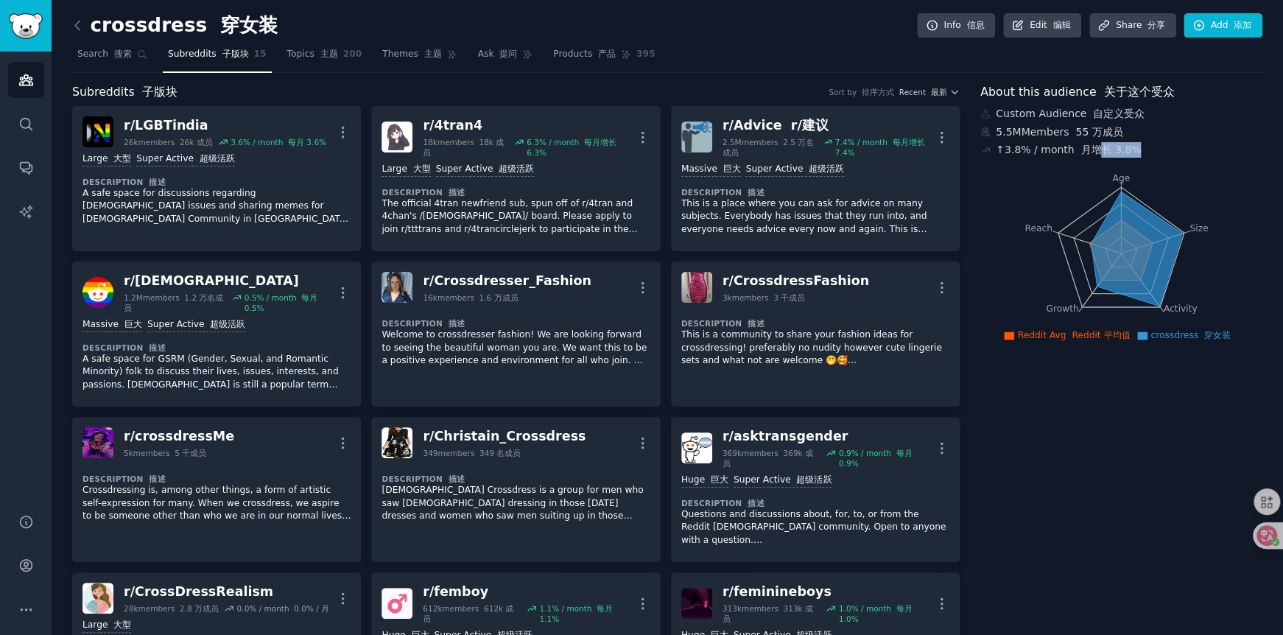
click at [1125, 144] on font "月增长 3.8%" at bounding box center [1110, 150] width 60 height 12
drag, startPoint x: 1104, startPoint y: 111, endPoint x: 1142, endPoint y: 107, distance: 37.8
click at [1142, 107] on div "Custom Audience 自定义受众" at bounding box center [1121, 113] width 282 height 15
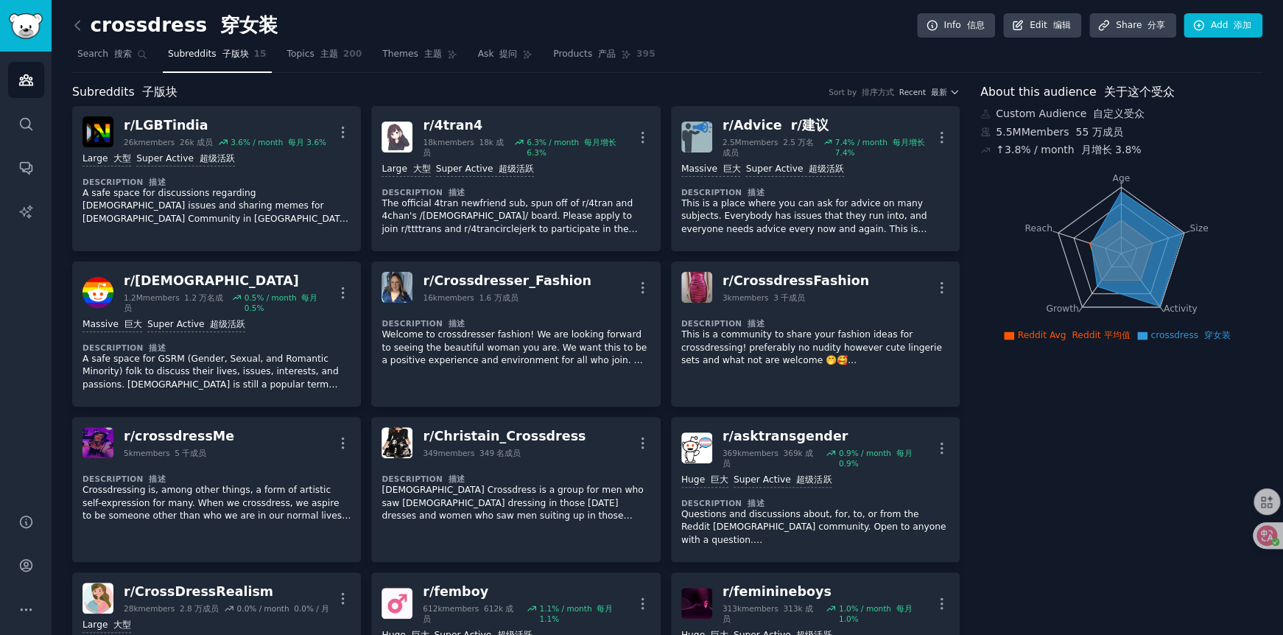
drag, startPoint x: 1170, startPoint y: 309, endPoint x: 1200, endPoint y: 309, distance: 29.5
click at [1199, 309] on icon "Age Size Activity Growth Reach" at bounding box center [1120, 254] width 281 height 186
click at [1200, 309] on icon "Age Size Activity Growth Reach" at bounding box center [1120, 254] width 281 height 186
click at [1219, 303] on icon "Age Size Activity Growth Reach" at bounding box center [1120, 254] width 281 height 186
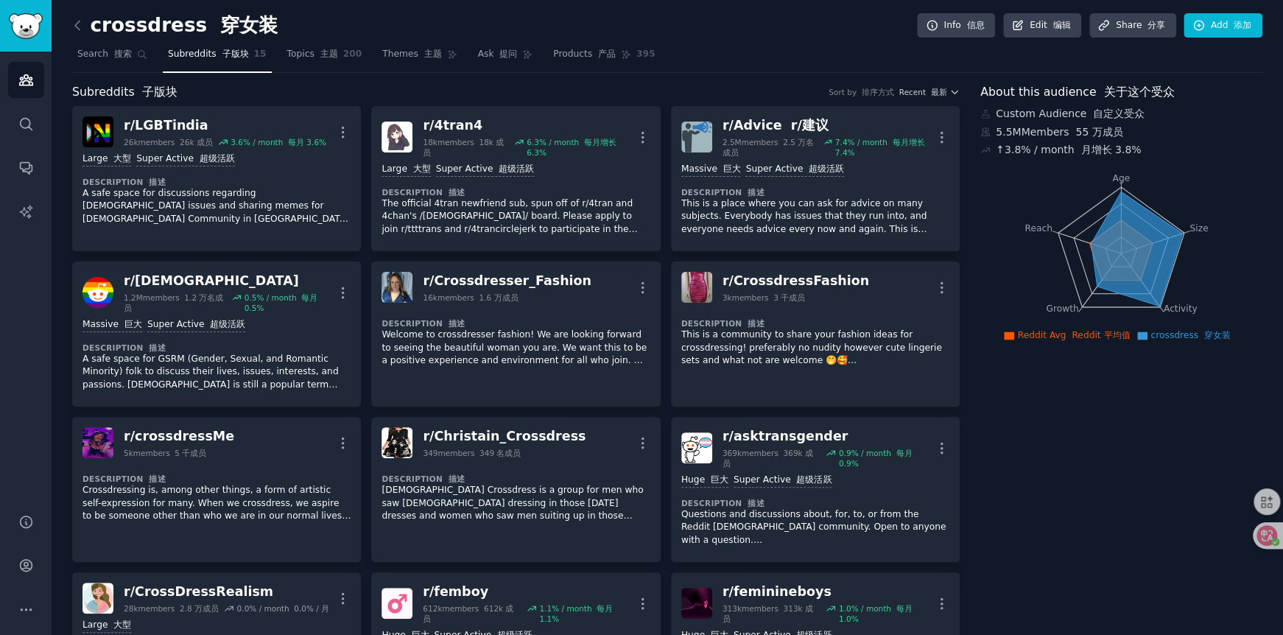
click at [1199, 228] on tspan "Size" at bounding box center [1198, 227] width 18 height 10
click at [1128, 180] on icon "Age Size Activity Growth Reach" at bounding box center [1120, 254] width 281 height 186
click at [1038, 231] on tspan "Reach" at bounding box center [1038, 227] width 28 height 10
click at [1056, 309] on tspan "Growth" at bounding box center [1062, 308] width 32 height 10
click at [1173, 309] on tspan "Activity" at bounding box center [1181, 308] width 34 height 10
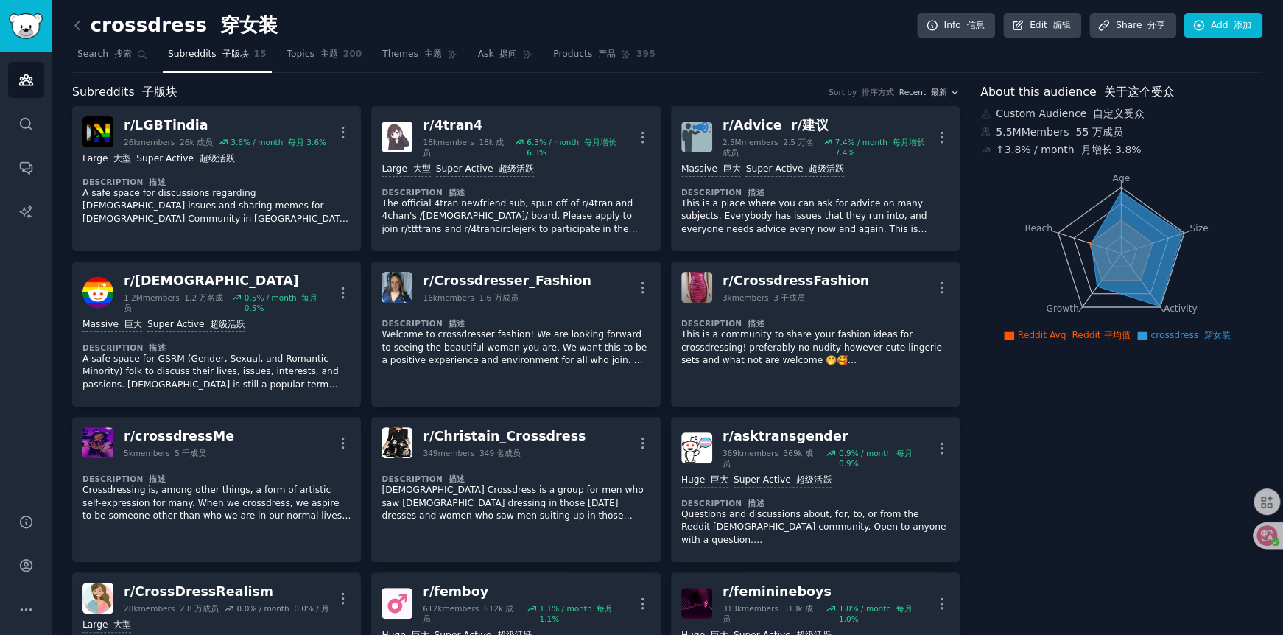
click at [301, 56] on span "Topics 主题" at bounding box center [312, 54] width 51 height 13
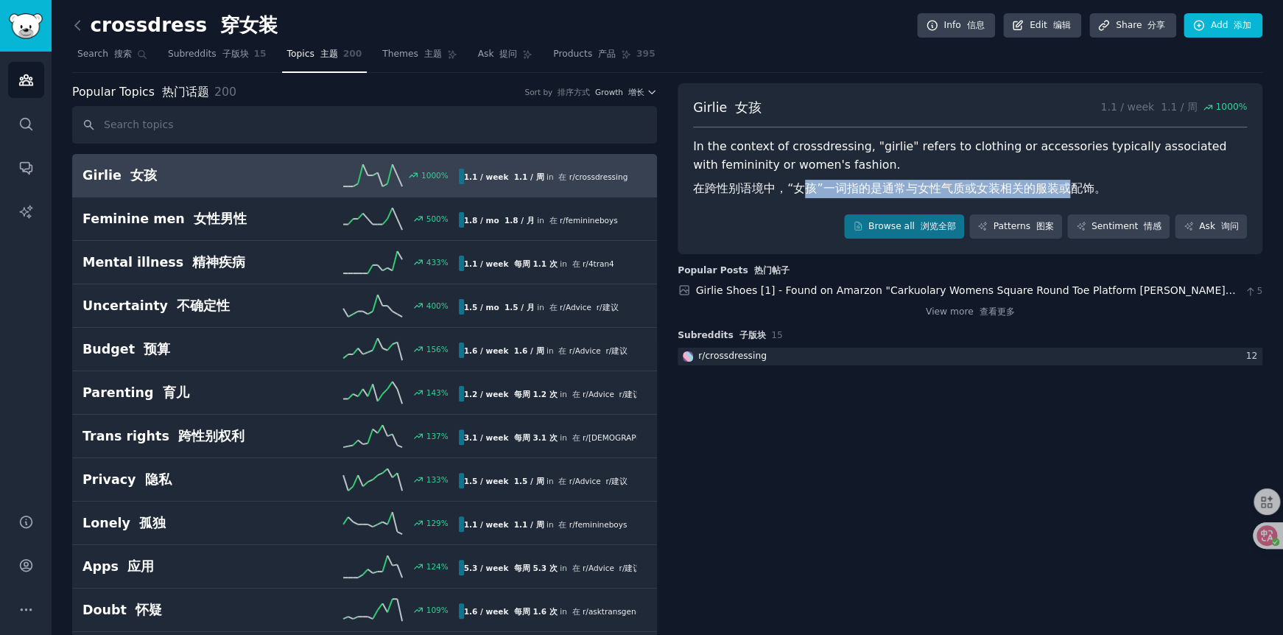
drag, startPoint x: 820, startPoint y: 190, endPoint x: 1067, endPoint y: 190, distance: 247.5
click at [1066, 190] on font "在跨性别语境中，“女孩”一词指的是通常与女性气质或女装相关的服装或配饰。" at bounding box center [899, 188] width 412 height 14
click at [1067, 190] on font "在跨性别语境中，“女孩”一词指的是通常与女性气质或女装相关的服装或配饰。" at bounding box center [899, 188] width 412 height 14
click at [429, 63] on link "Themes 主题" at bounding box center [419, 58] width 85 height 30
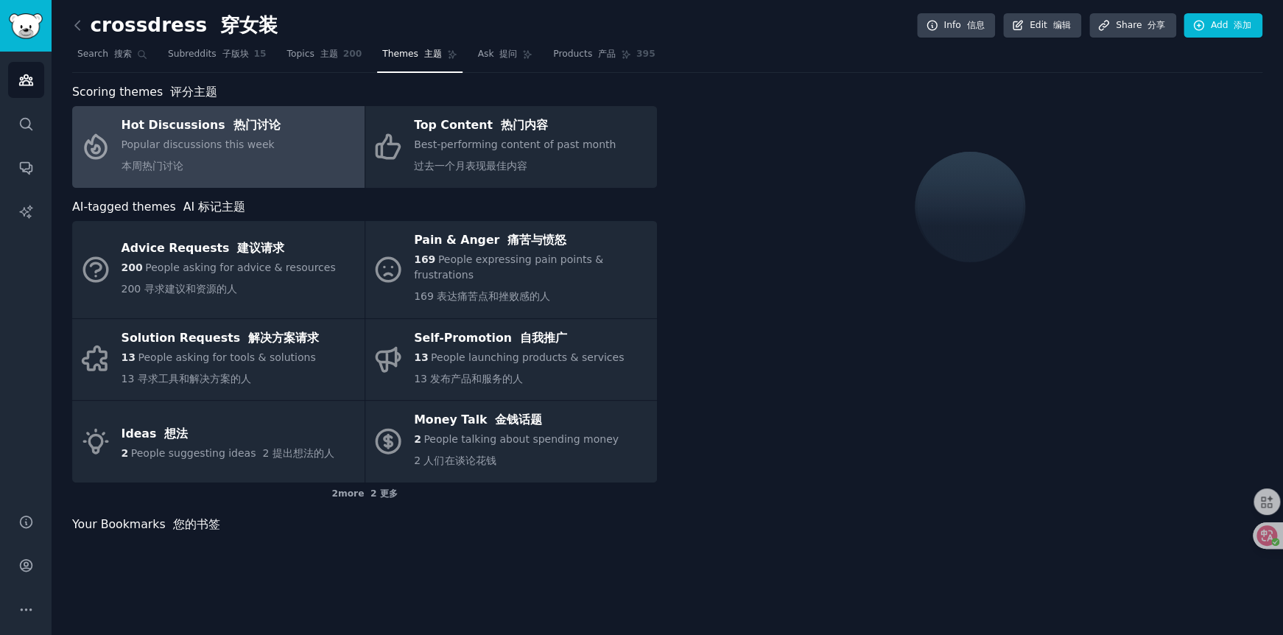
click at [724, 169] on div at bounding box center [970, 206] width 585 height 247
click at [493, 59] on font at bounding box center [496, 54] width 6 height 10
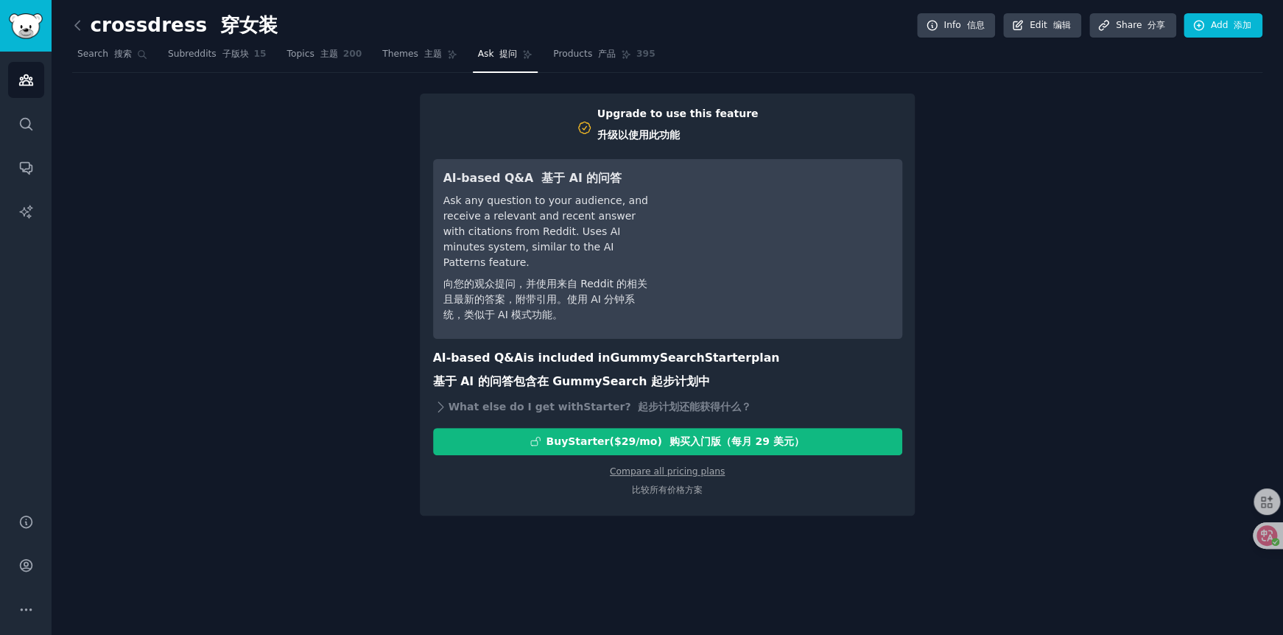
click at [301, 259] on div "Upgrade to use this feature 升级以使用此功能 AI-based Q&A 基于 AI 的问答 Ask any question to…" at bounding box center [667, 305] width 1190 height 423
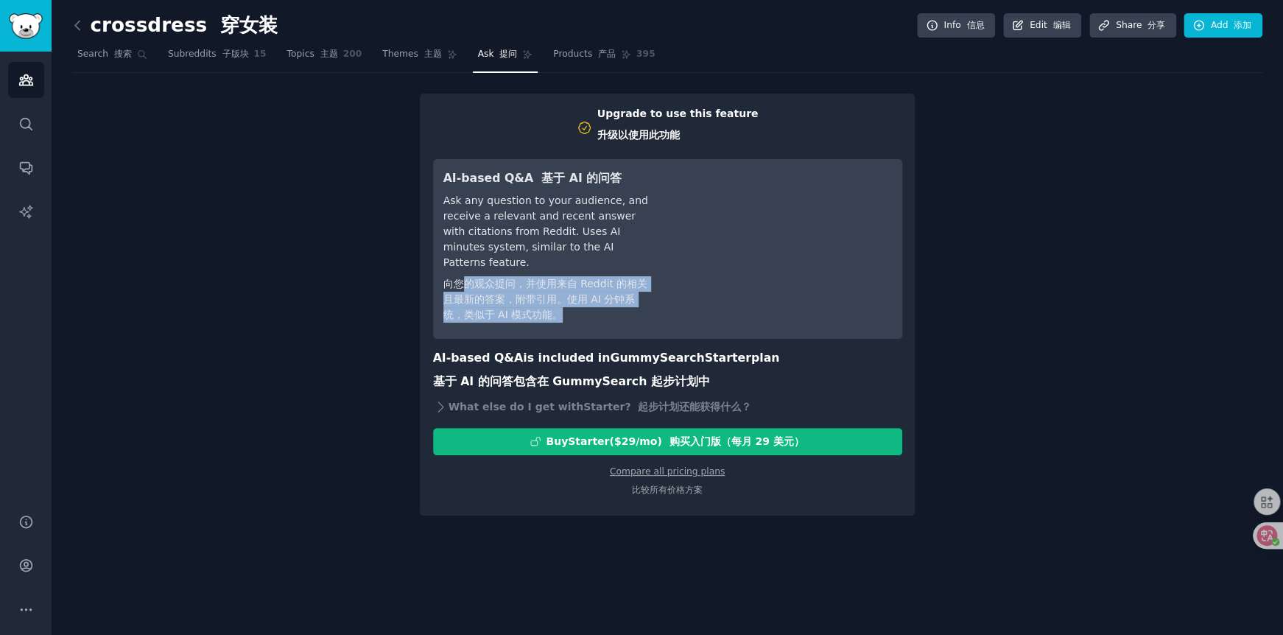
drag, startPoint x: 466, startPoint y: 268, endPoint x: 608, endPoint y: 295, distance: 144.0
click at [608, 295] on font "向您的观众提问，并使用来自 Reddit 的相关且最新的答案，附带引用。使用 AI 分钟系统，类似于 AI 模式功能。" at bounding box center [546, 299] width 207 height 46
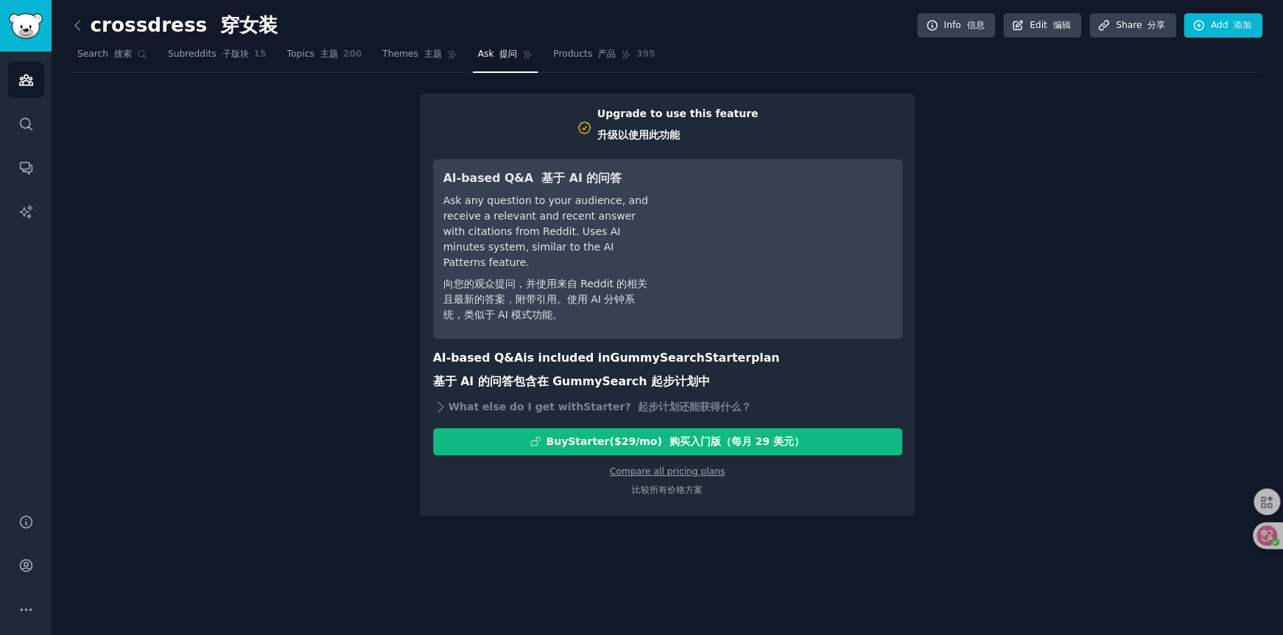
click at [296, 294] on div "Upgrade to use this feature 升级以使用此功能 AI-based Q&A 基于 AI 的问答 Ask any question to…" at bounding box center [667, 305] width 1190 height 423
click at [578, 63] on link "Products 产品 395" at bounding box center [604, 58] width 112 height 30
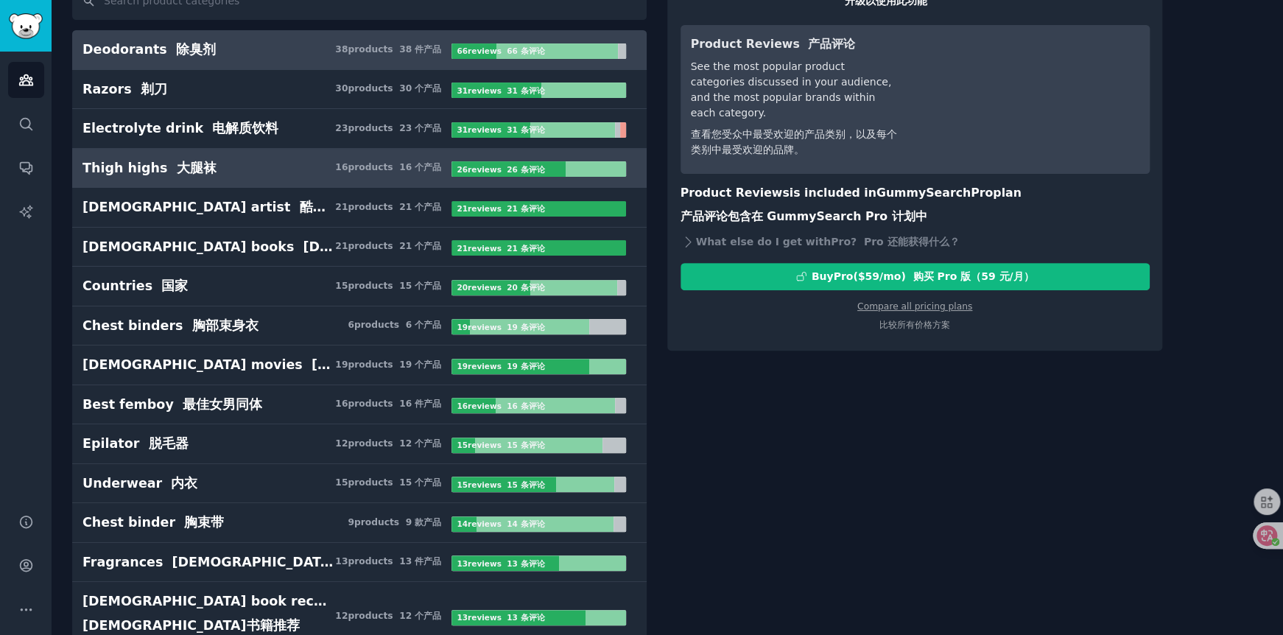
scroll to position [147, 0]
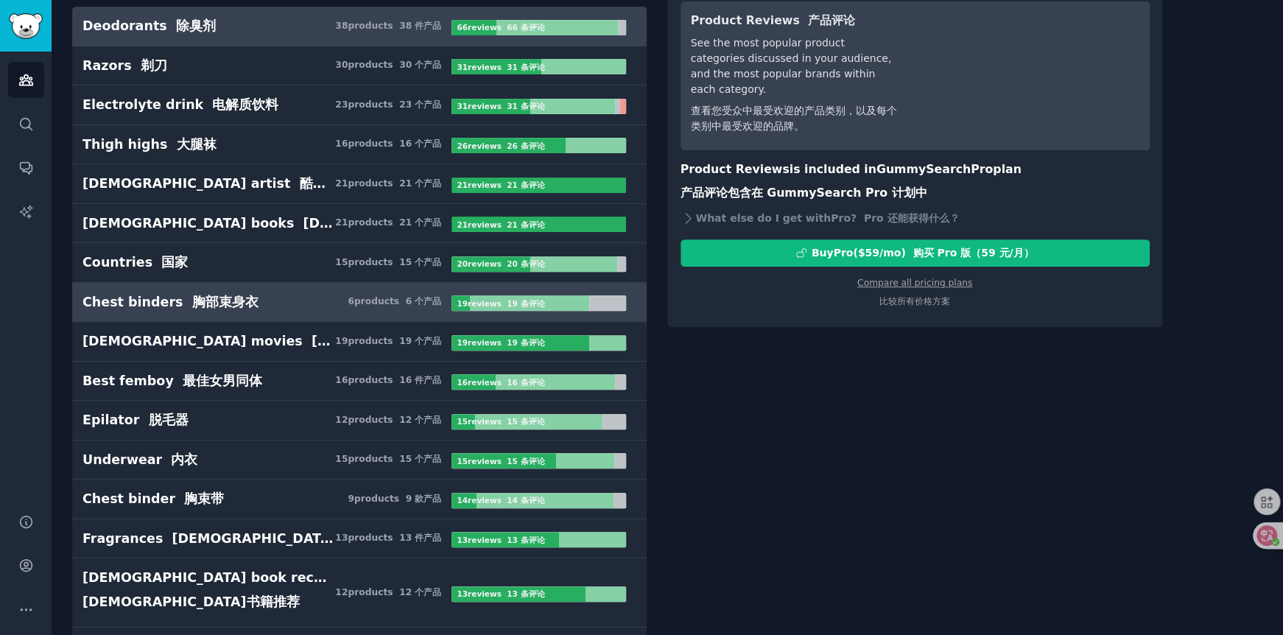
click at [193, 298] on font "胸部束身衣" at bounding box center [225, 302] width 66 height 15
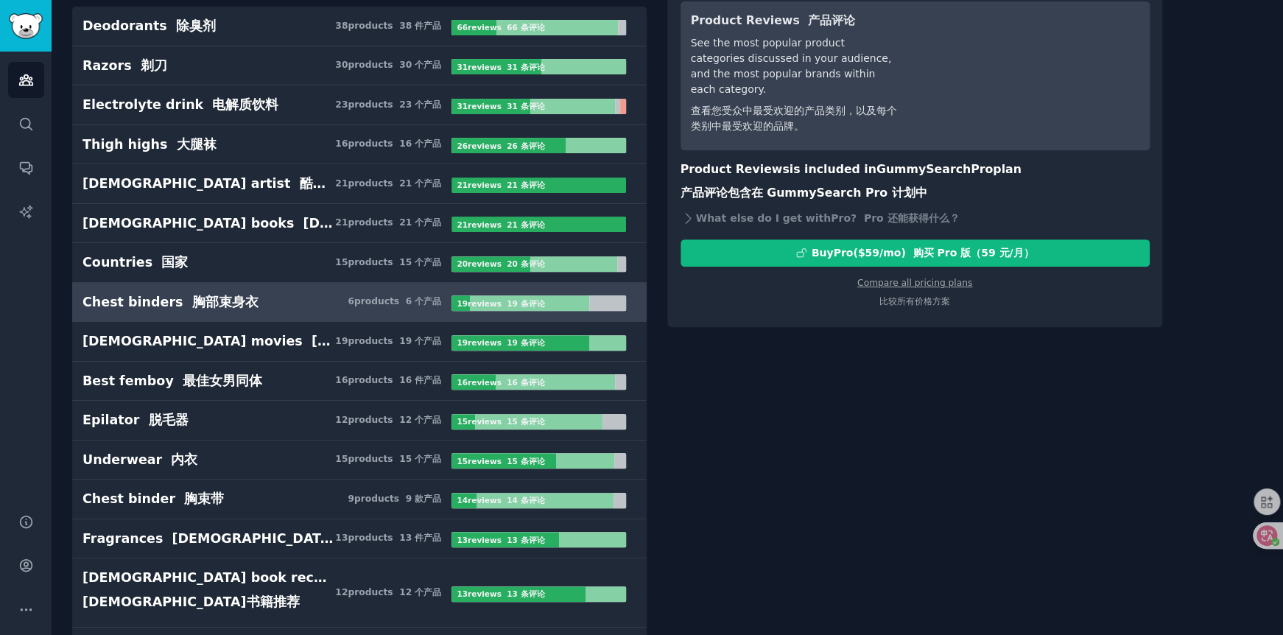
click at [572, 300] on div at bounding box center [529, 302] width 119 height 15
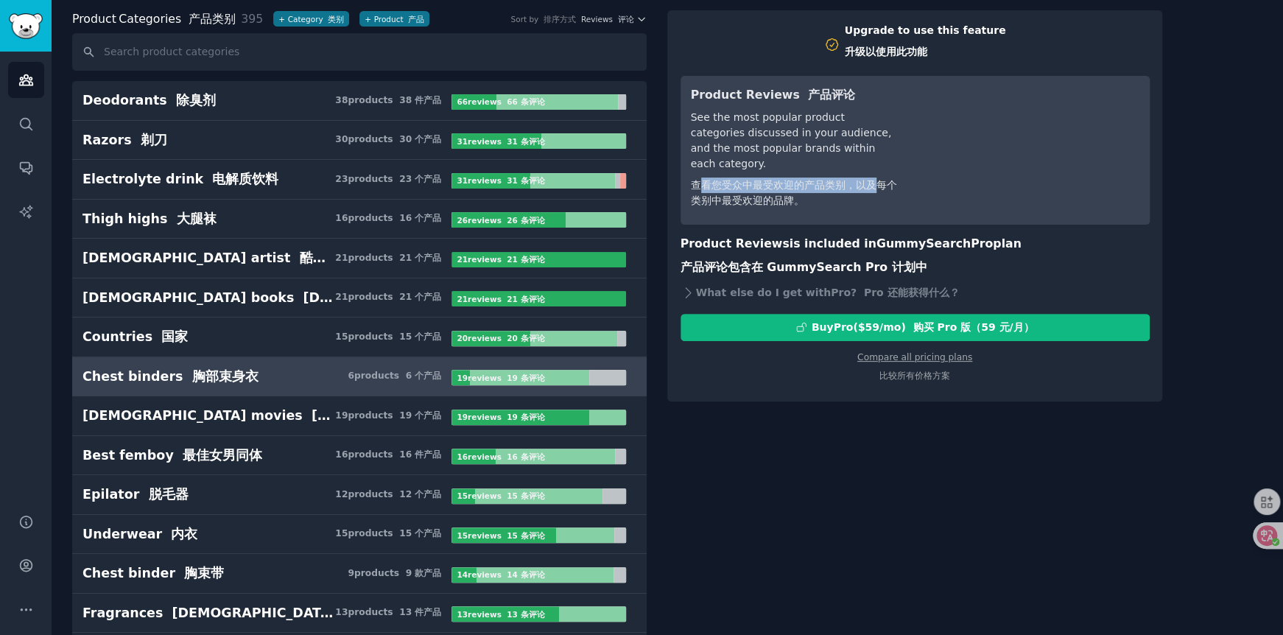
drag, startPoint x: 788, startPoint y: 174, endPoint x: 876, endPoint y: 173, distance: 88.4
click at [876, 179] on font "查看您受众中最受欢迎的产品类别，以及每个类别中最受欢迎的品牌。" at bounding box center [794, 192] width 206 height 27
click at [791, 179] on font "查看您受众中最受欢迎的产品类别，以及每个类别中最受欢迎的品牌。" at bounding box center [794, 192] width 206 height 27
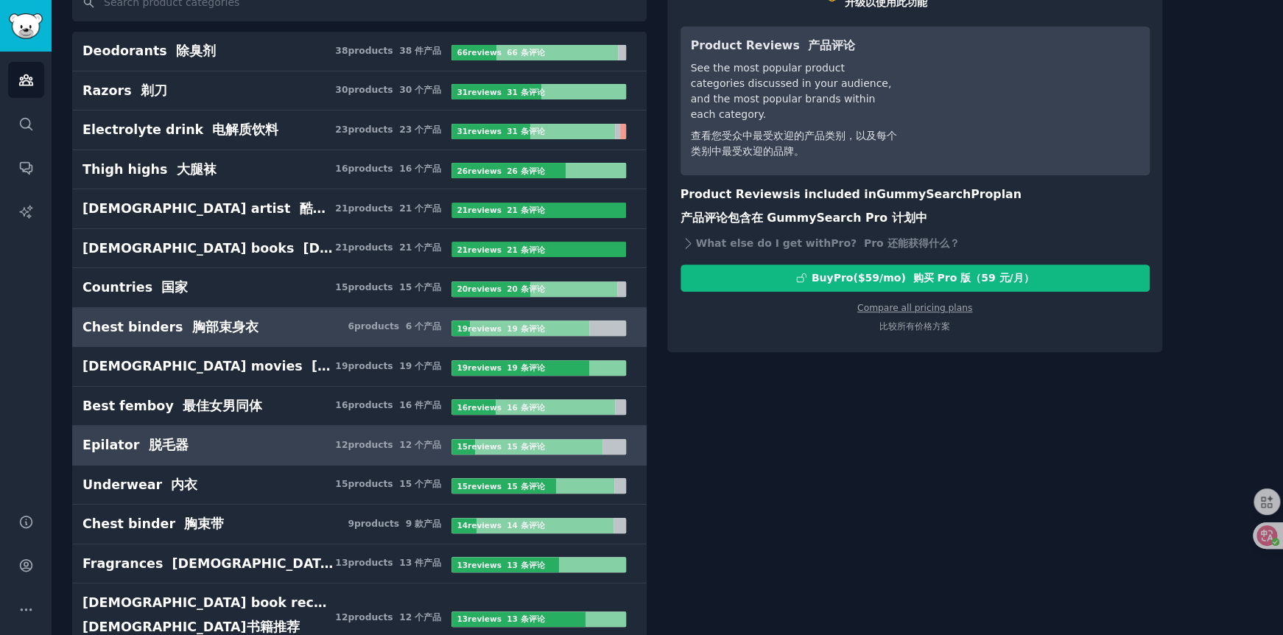
scroll to position [147, 0]
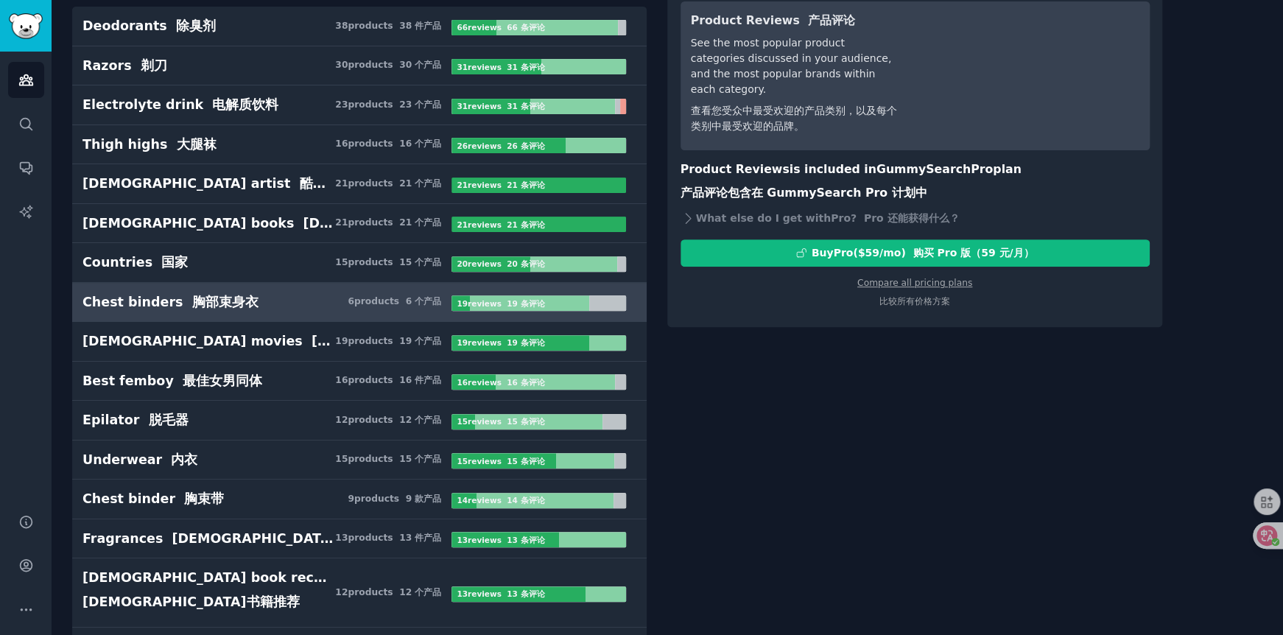
click at [1240, 289] on div "Upgrade to use this feature 升级以使用此功能 Product Reviews 产品评论 See the most popular …" at bounding box center [964, 132] width 595 height 392
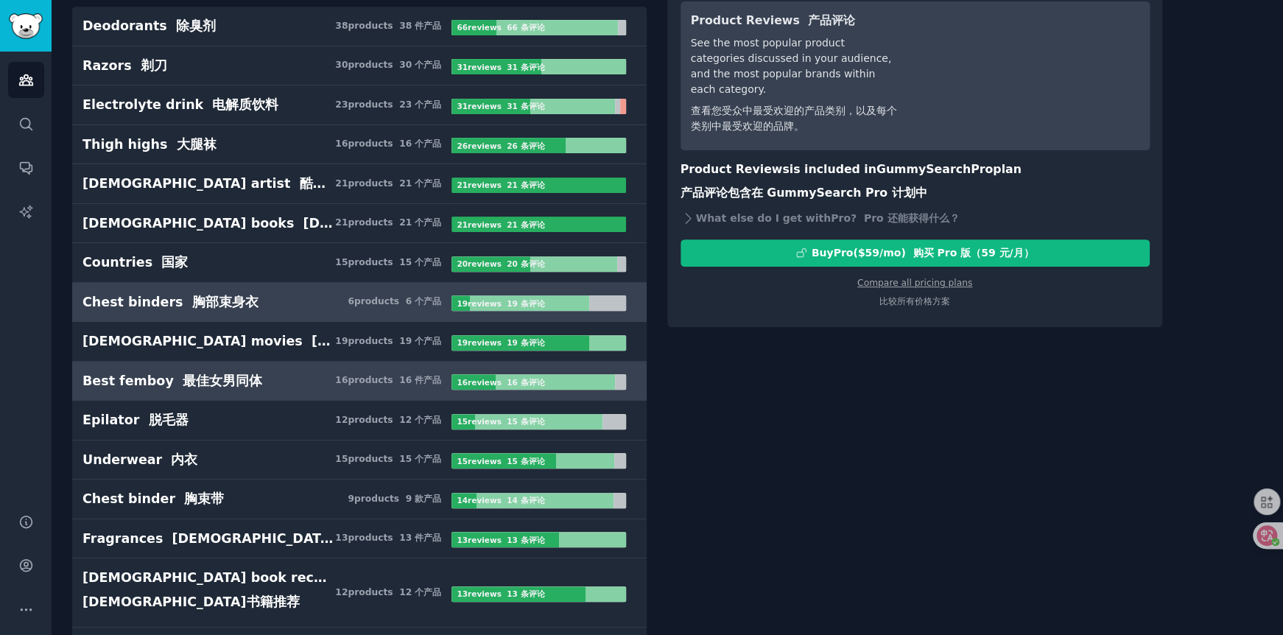
click at [268, 385] on h3 "Best femboy 最佳女男同体 16 product s 16 件产品" at bounding box center [266, 381] width 369 height 18
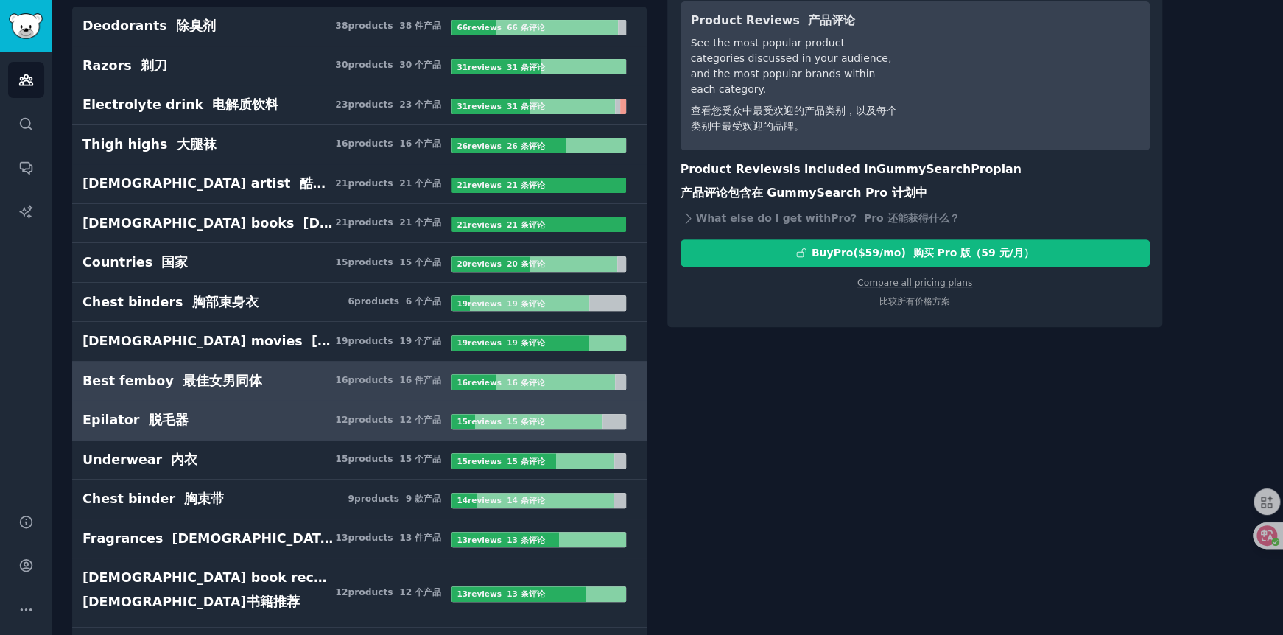
click at [247, 422] on h3 "Epilator 脱毛器 12 product s 12 个产品" at bounding box center [266, 420] width 369 height 18
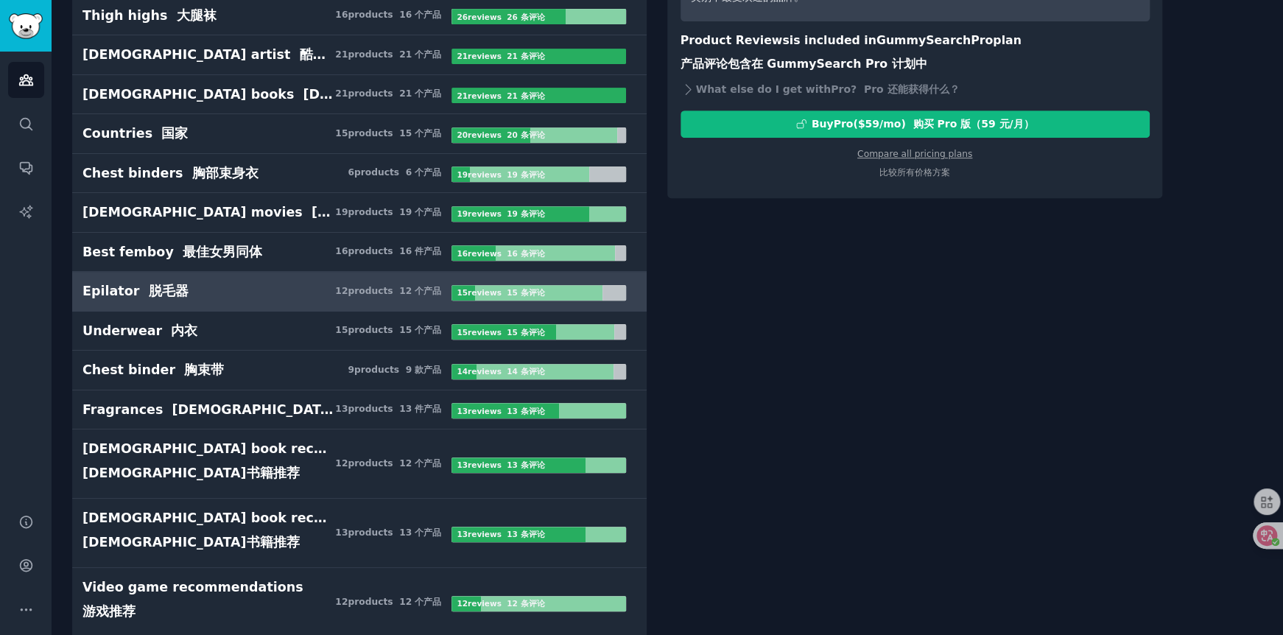
scroll to position [295, 0]
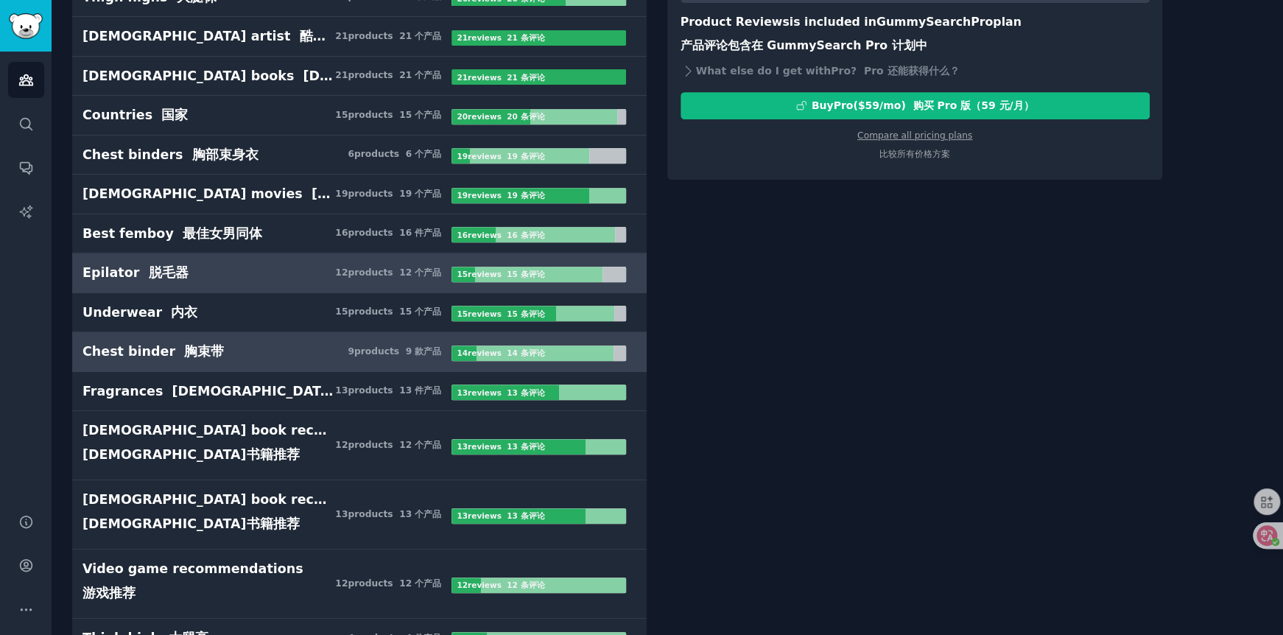
click at [259, 349] on h3 "Chest binder 胸束带 9 product s 9 款产品" at bounding box center [266, 351] width 369 height 18
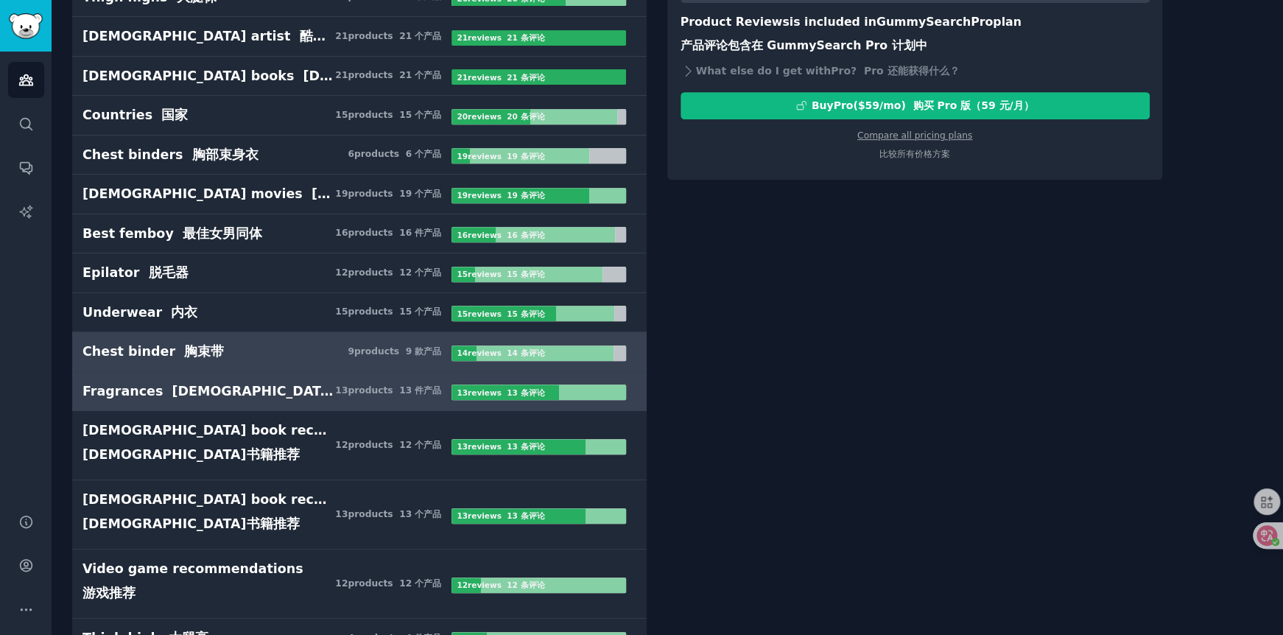
click at [264, 382] on h3 "Fragrances 香氛 13 product s 13 件产品" at bounding box center [266, 391] width 369 height 18
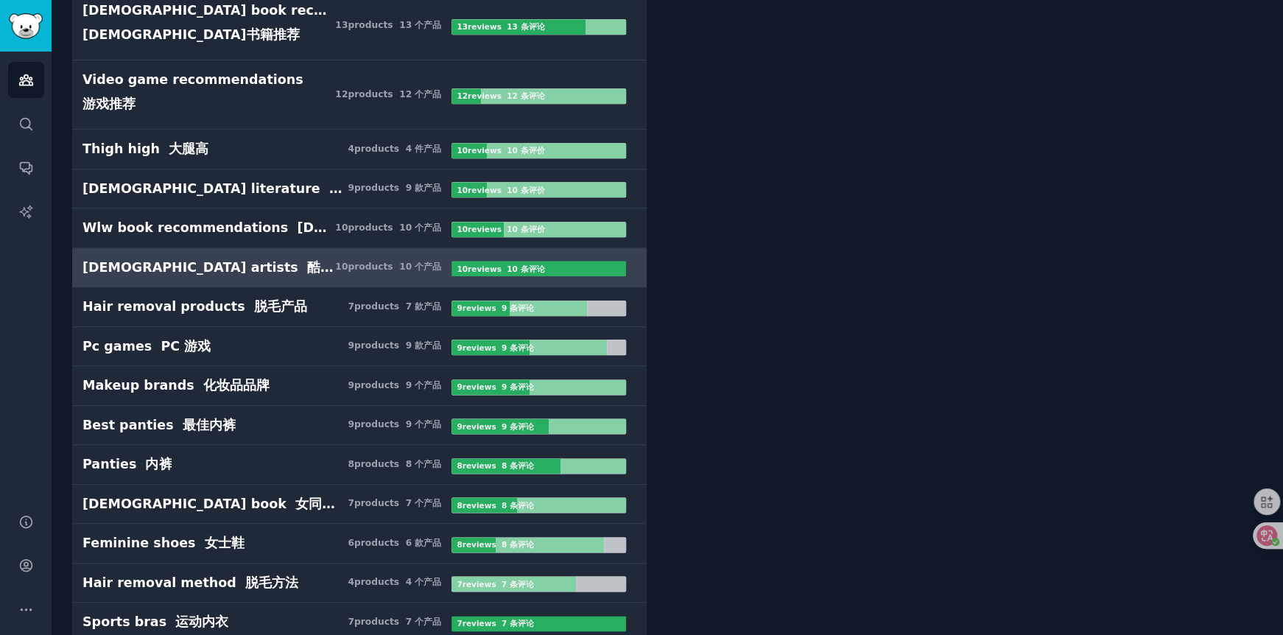
scroll to position [810, 0]
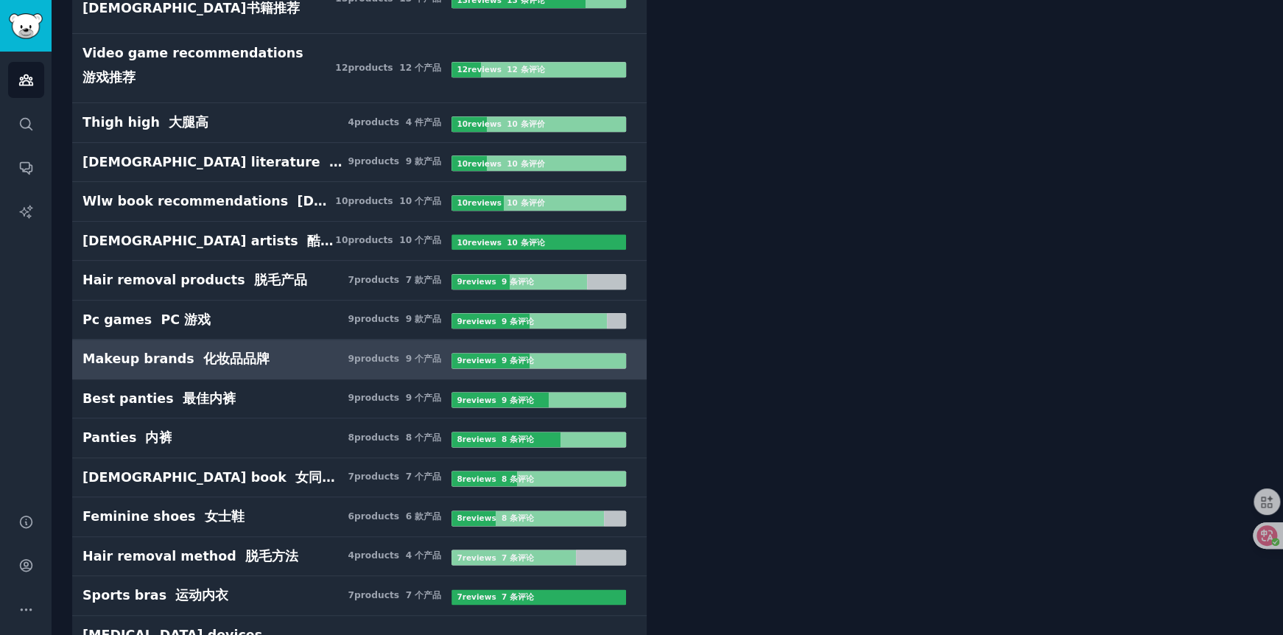
click at [291, 357] on h3 "Makeup brands 化妆品品牌 9 product s 9 个产品" at bounding box center [266, 359] width 369 height 18
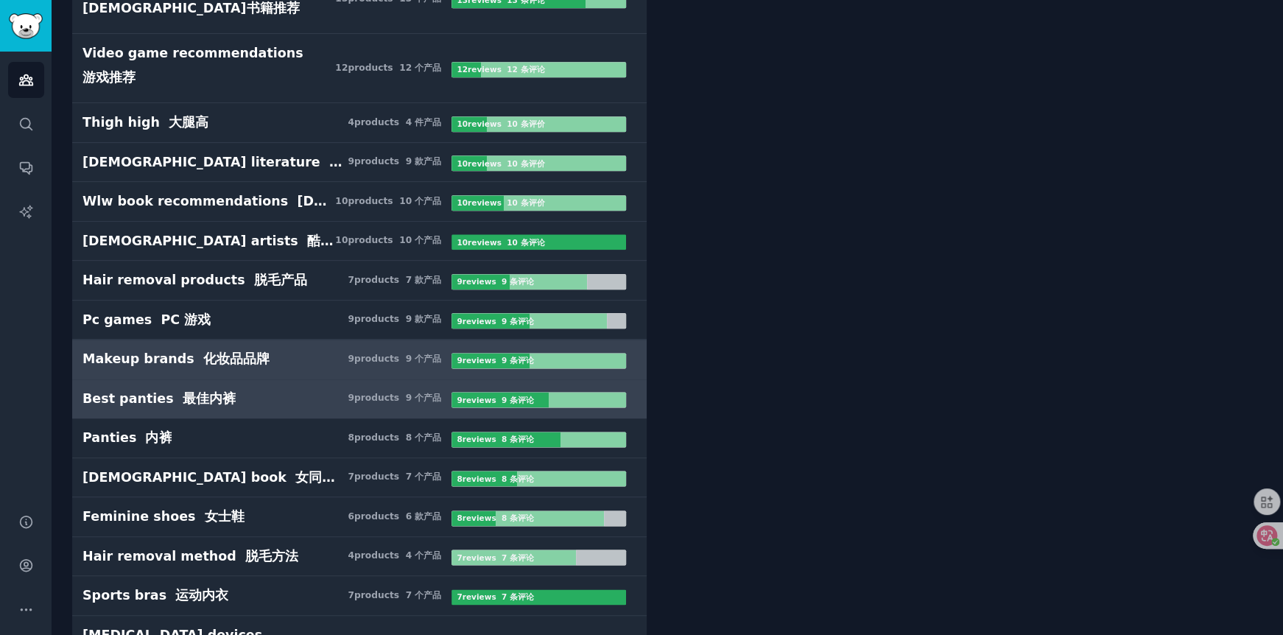
click at [286, 390] on h3 "Best panties 最佳内裤 9 product s 9 个产品" at bounding box center [266, 399] width 369 height 18
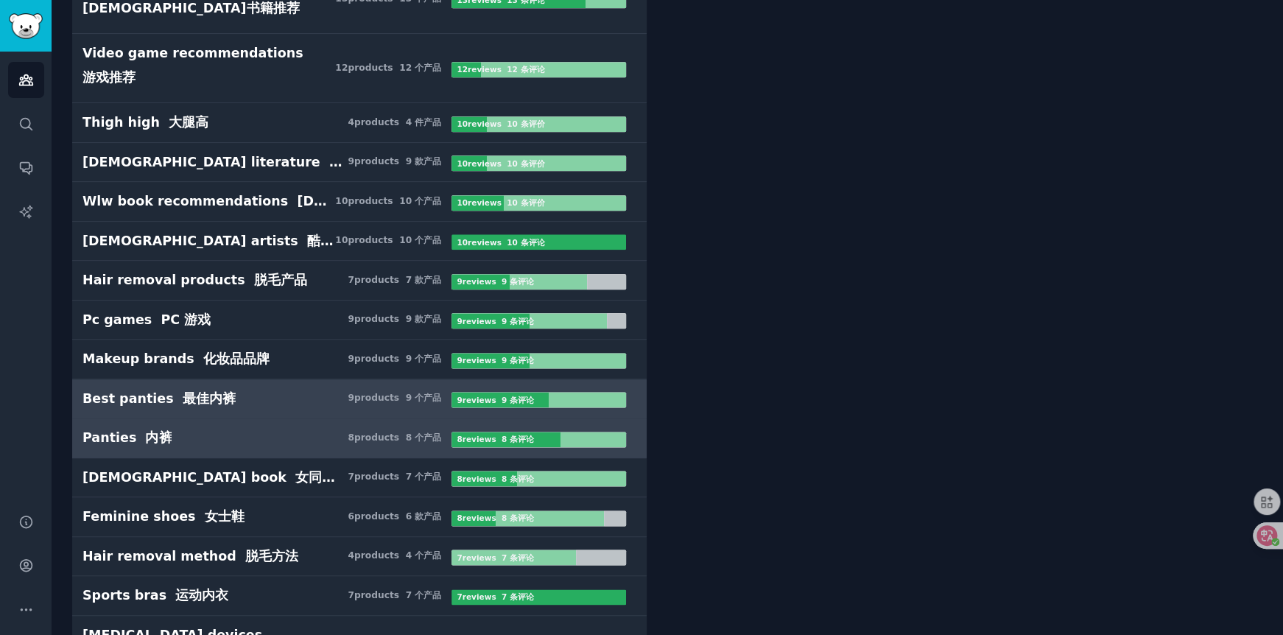
click at [291, 431] on h3 "Panties 内裤 8 product s 8 个产品" at bounding box center [266, 438] width 369 height 18
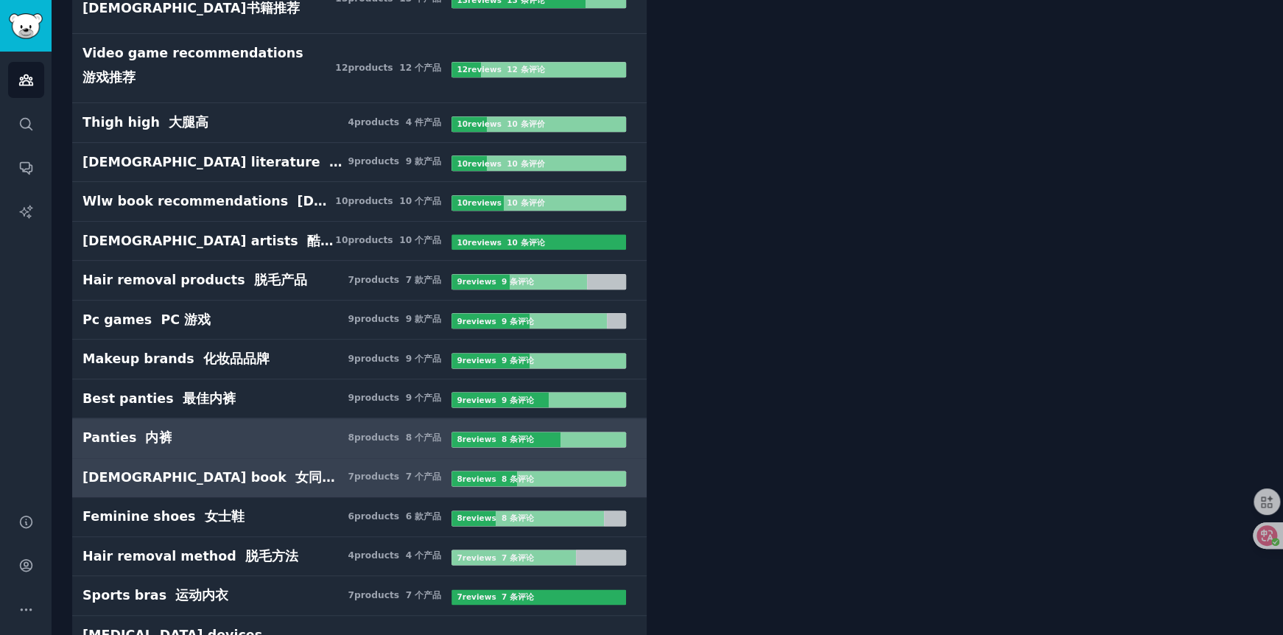
click at [300, 470] on h3 "[DEMOGRAPHIC_DATA] book 女同性恋书籍 7 product s 7 个产品" at bounding box center [266, 477] width 369 height 18
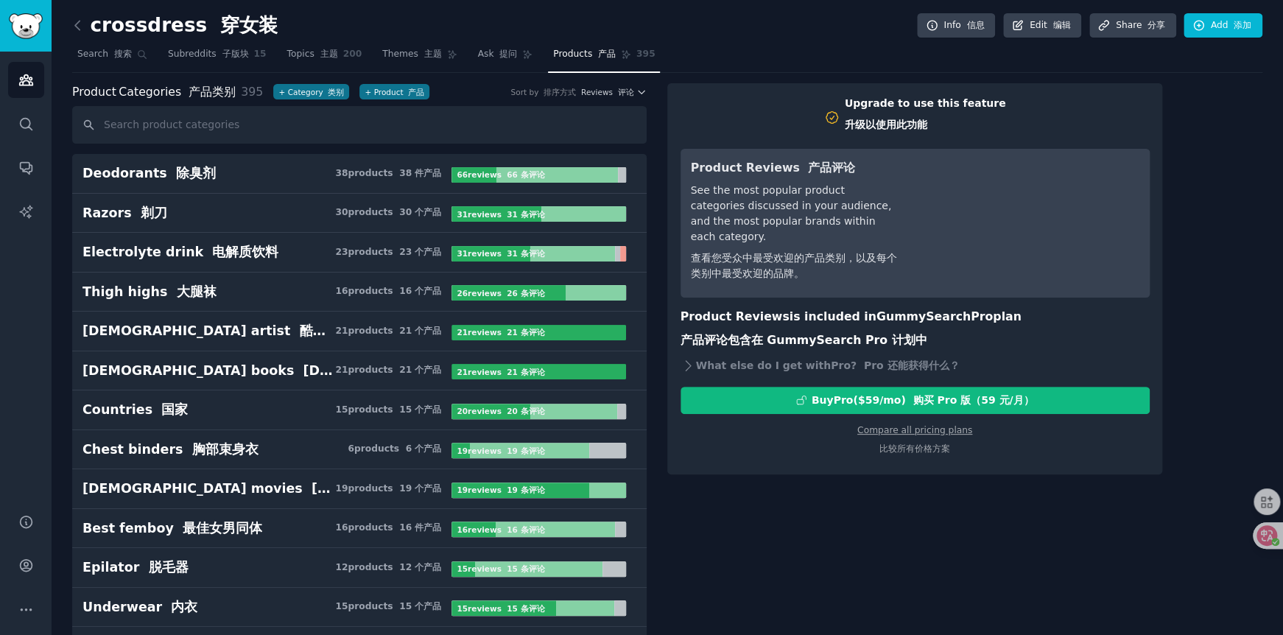
click at [639, 92] on icon "button" at bounding box center [642, 92] width 6 height 3
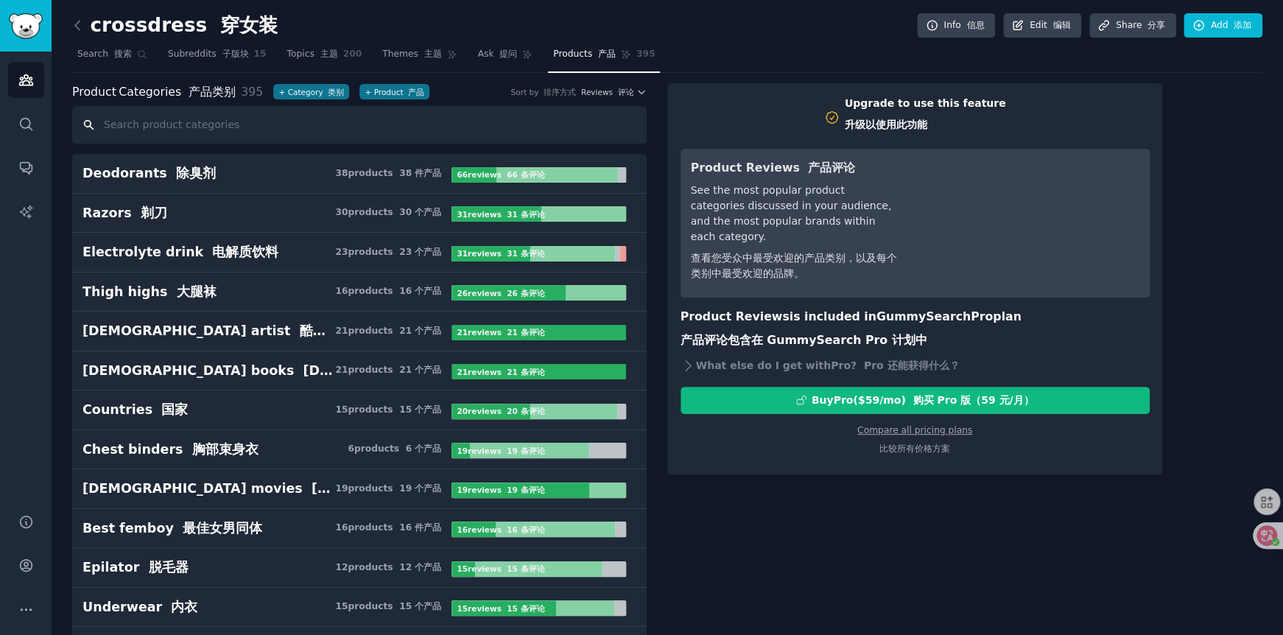
click at [287, 122] on input "text" at bounding box center [359, 125] width 574 height 38
click at [440, 130] on input "text" at bounding box center [359, 125] width 574 height 38
click at [368, 133] on input "text" at bounding box center [359, 125] width 574 height 38
click at [391, 130] on input "text" at bounding box center [359, 125] width 574 height 38
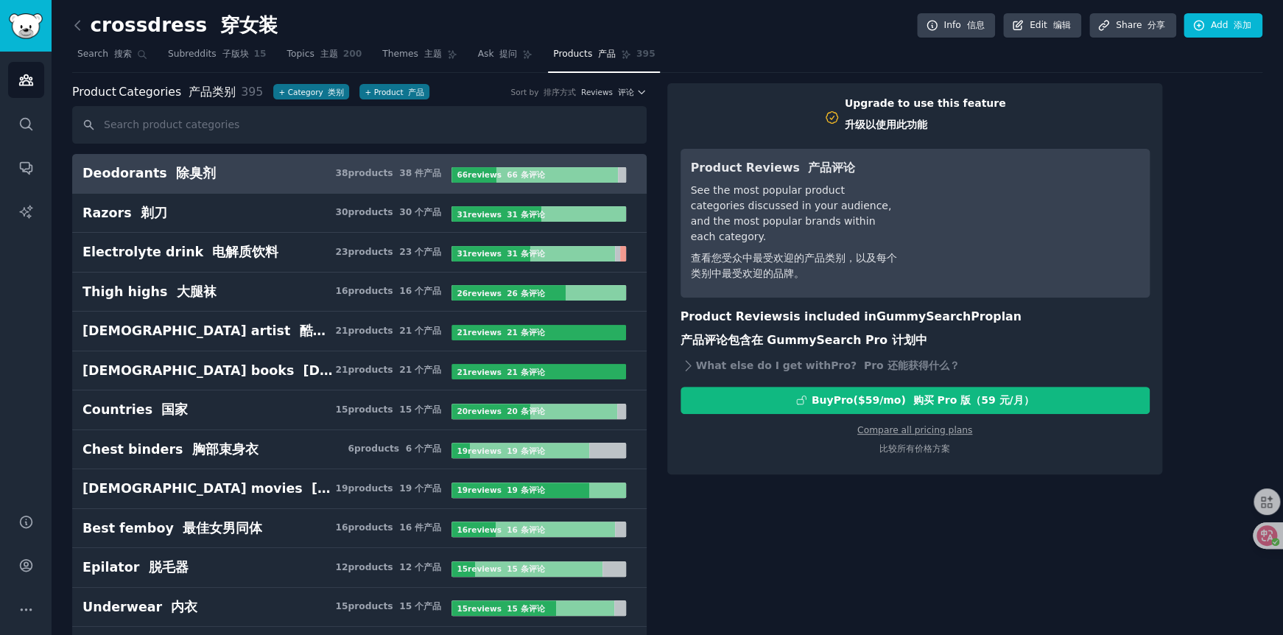
click at [396, 169] on font at bounding box center [396, 173] width 7 height 10
click at [354, 123] on input "text" at bounding box center [359, 125] width 574 height 38
click at [368, 123] on input "text" at bounding box center [359, 125] width 574 height 38
click at [370, 121] on input "text" at bounding box center [359, 125] width 574 height 38
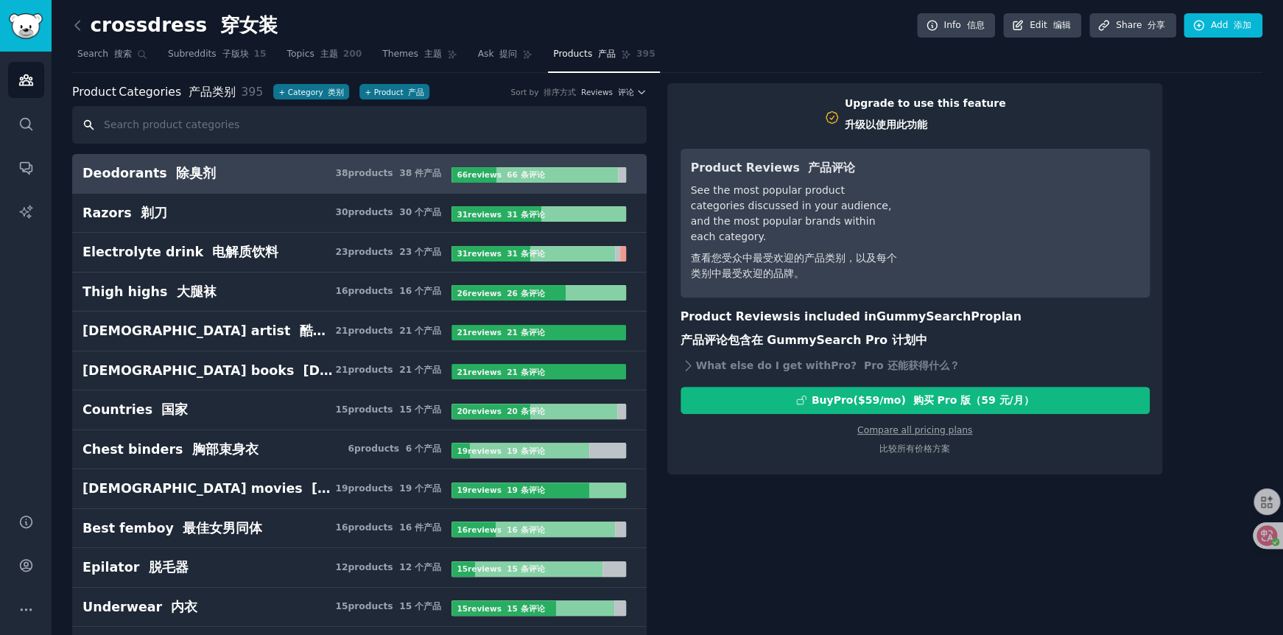
click at [320, 133] on input "text" at bounding box center [359, 125] width 574 height 38
paste input "silicone breastplates"
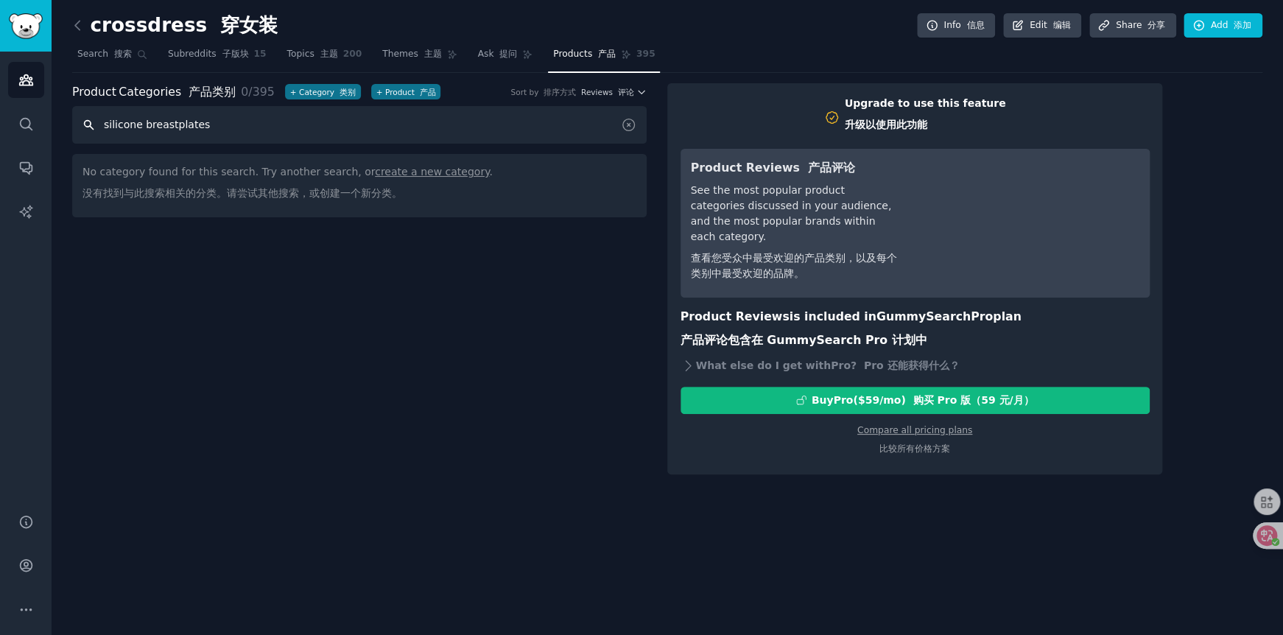
drag, startPoint x: 141, startPoint y: 125, endPoint x: 102, endPoint y: 127, distance: 39.8
click at [102, 127] on input "silicone breastplates" at bounding box center [359, 125] width 574 height 38
drag, startPoint x: 144, startPoint y: 120, endPoint x: 88, endPoint y: 127, distance: 55.6
click at [88, 127] on input "silicone breastplates" at bounding box center [359, 125] width 574 height 38
type input "breastplates"
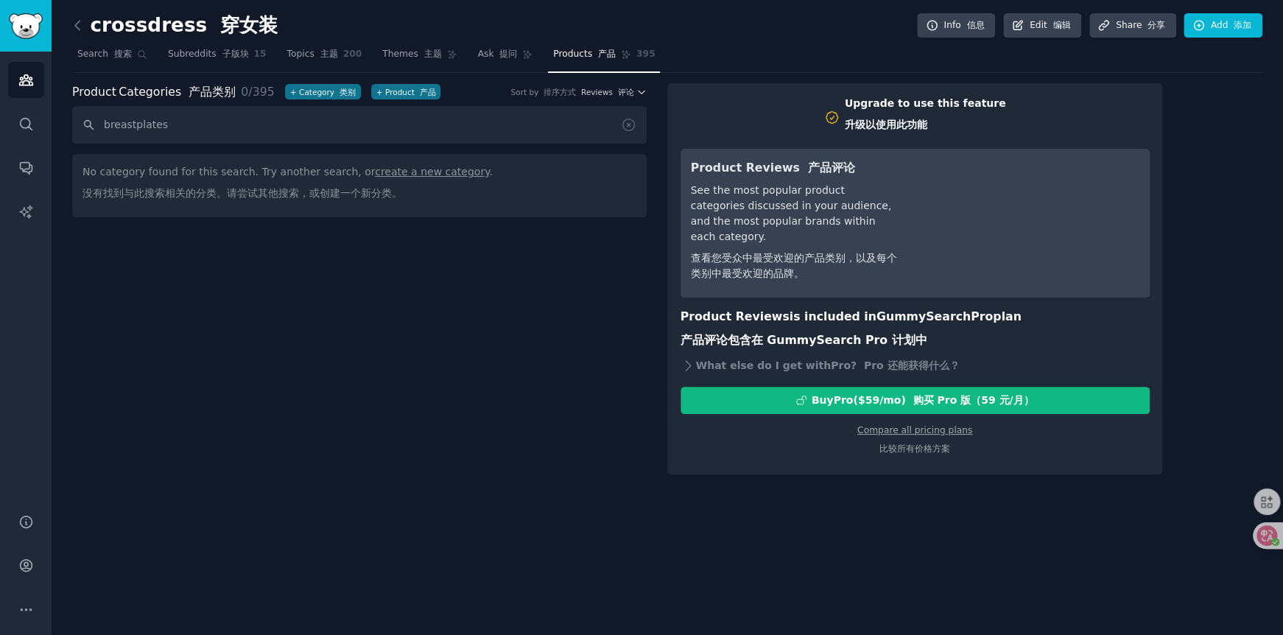
click at [284, 303] on div "Product Categories 产品类别 0 / 395 + Category 类别 + Product 产品 Sort by 排序方式 Reviews…" at bounding box center [369, 279] width 595 height 392
click at [282, 269] on div "Product Categories 产品类别 0 / 395 + Category 类别 + Product 产品 Sort by 排序方式 Reviews…" at bounding box center [369, 279] width 595 height 392
click at [222, 286] on div "Product Categories 产品类别 0 / 395 + Category 类别 + Product 产品 Sort by 排序方式 Reviews…" at bounding box center [369, 279] width 595 height 392
click at [228, 113] on input "breastplates" at bounding box center [359, 125] width 574 height 38
click at [232, 116] on input "breastplates" at bounding box center [359, 125] width 574 height 38
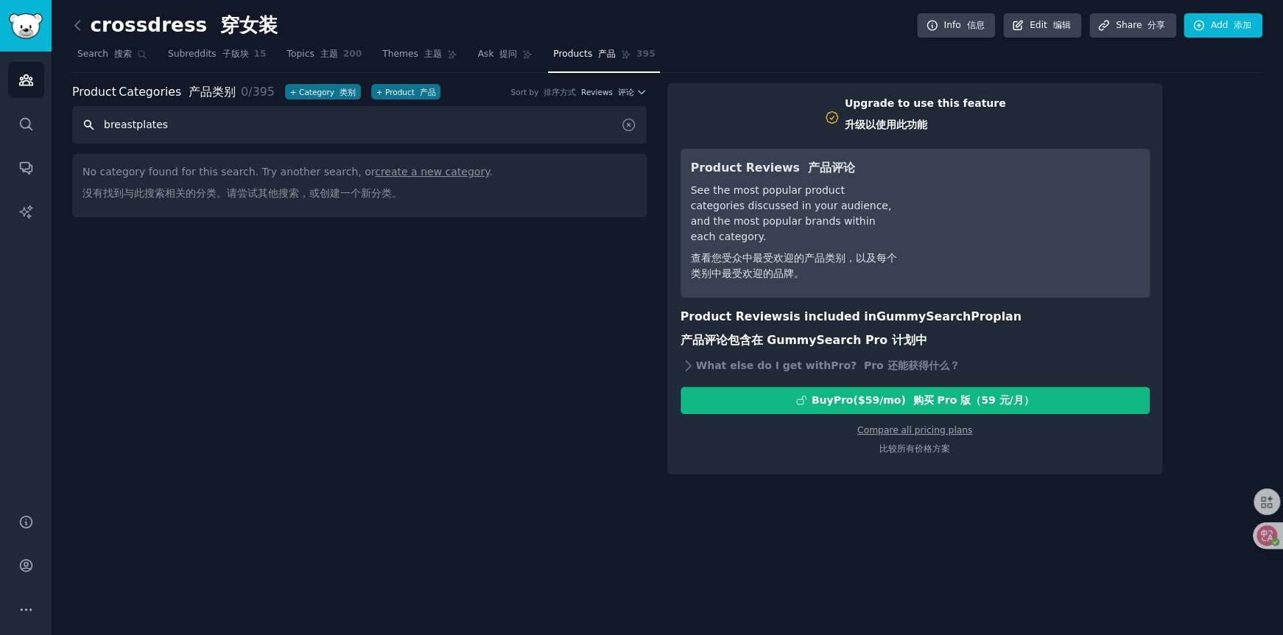
click at [241, 116] on input "breastplates" at bounding box center [359, 125] width 574 height 38
click at [401, 93] on button "+ Product 产品" at bounding box center [406, 91] width 70 height 15
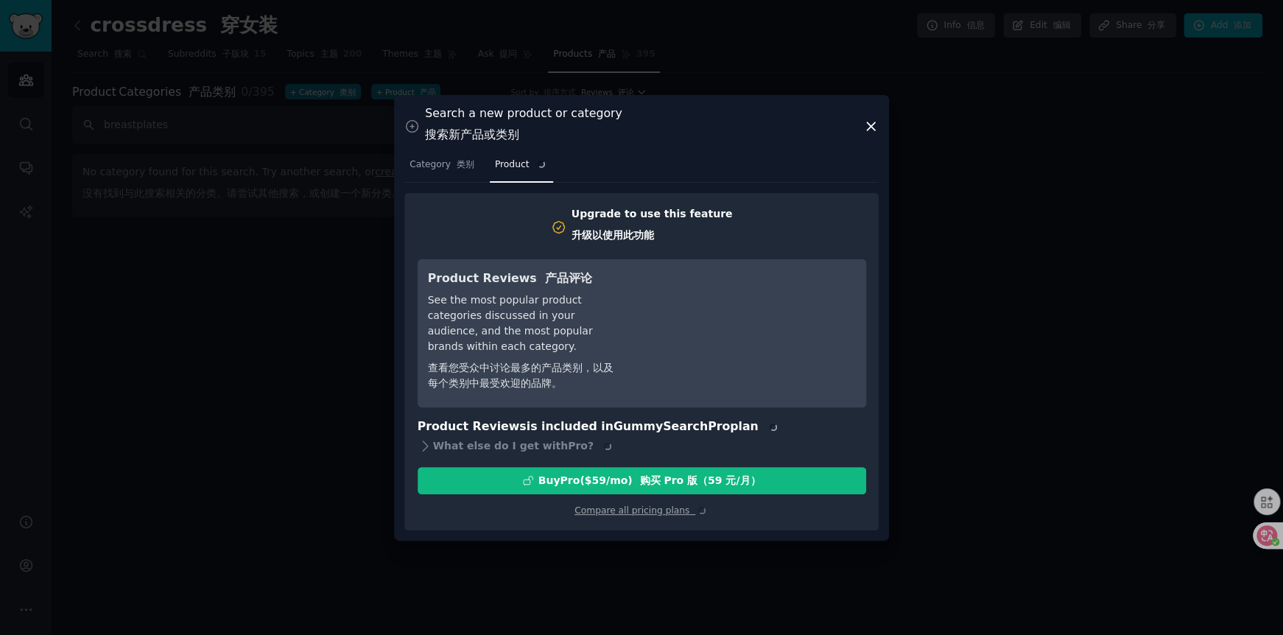
click at [875, 122] on icon at bounding box center [870, 126] width 15 height 15
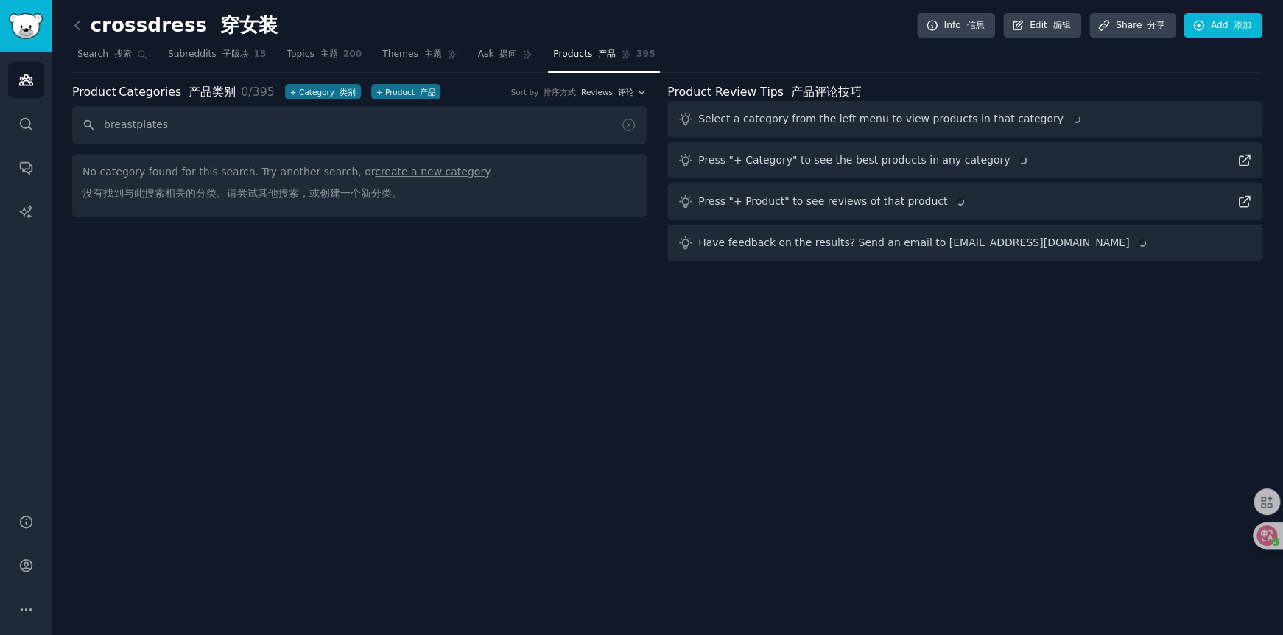
click at [280, 321] on div "crossdress 穿女装 Info 信息 Edit 编辑 Share 分享 Add 添加 Search 搜索 Subreddits 子版块 15 Topi…" at bounding box center [667, 317] width 1231 height 635
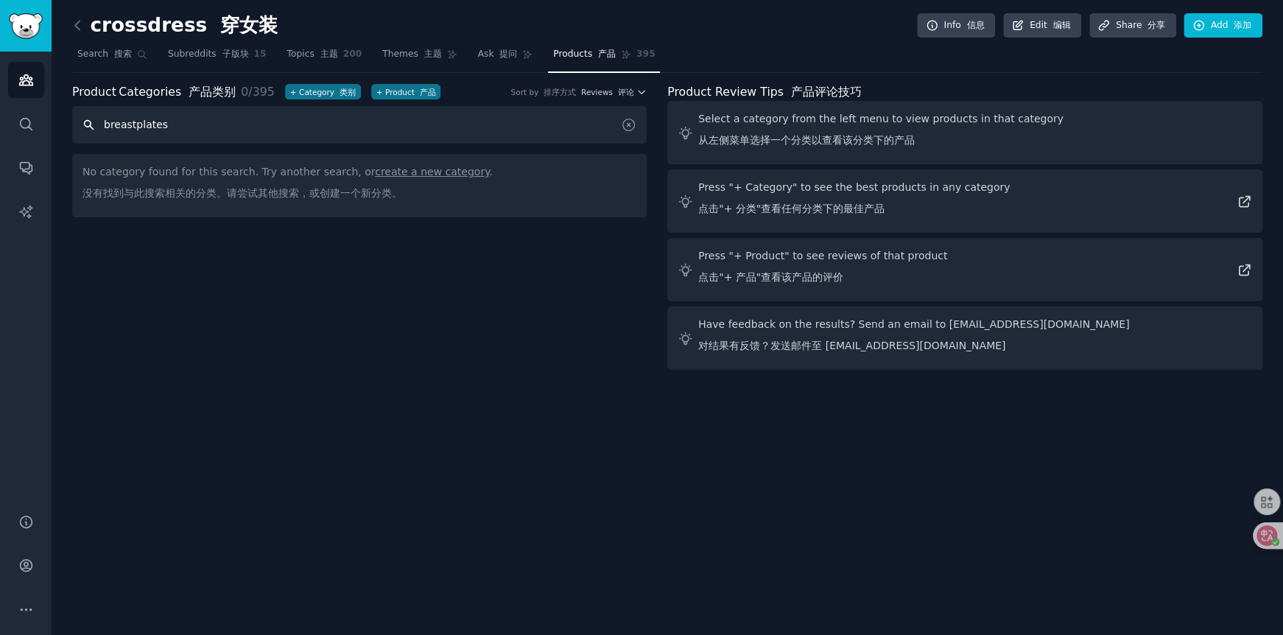
drag, startPoint x: 219, startPoint y: 130, endPoint x: 138, endPoint y: 130, distance: 81.0
click at [138, 130] on input "breastplates" at bounding box center [359, 125] width 574 height 38
click at [629, 125] on icon at bounding box center [629, 125] width 12 height 12
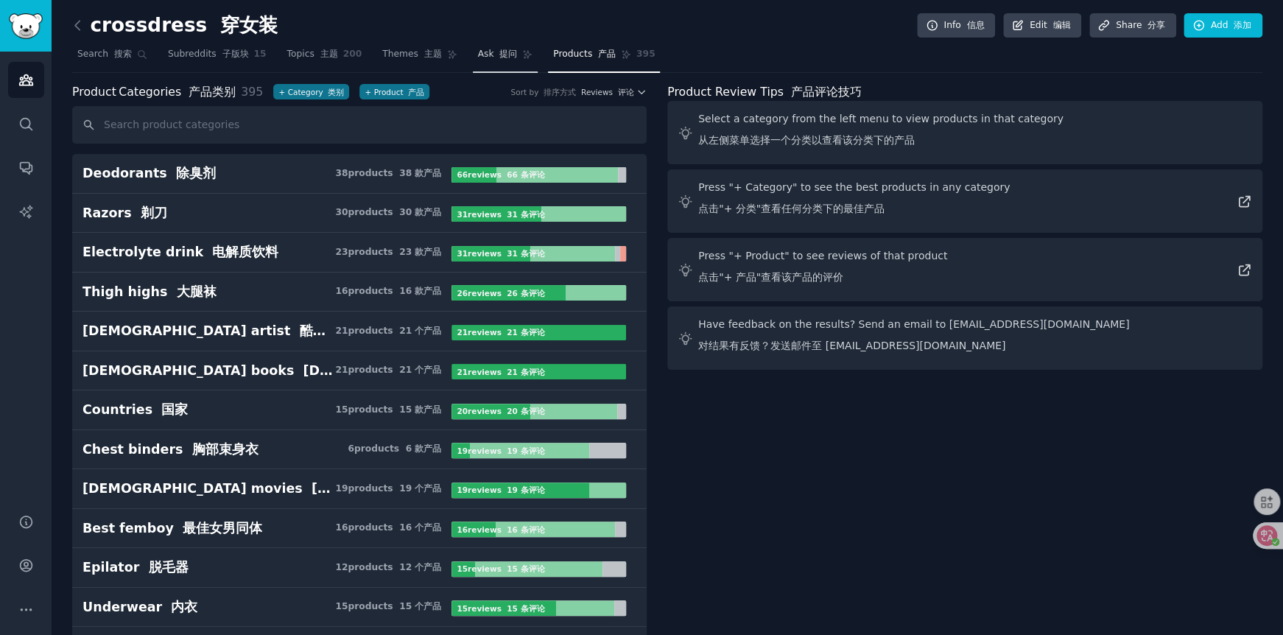
click at [473, 57] on link "Ask 提问" at bounding box center [506, 58] width 66 height 30
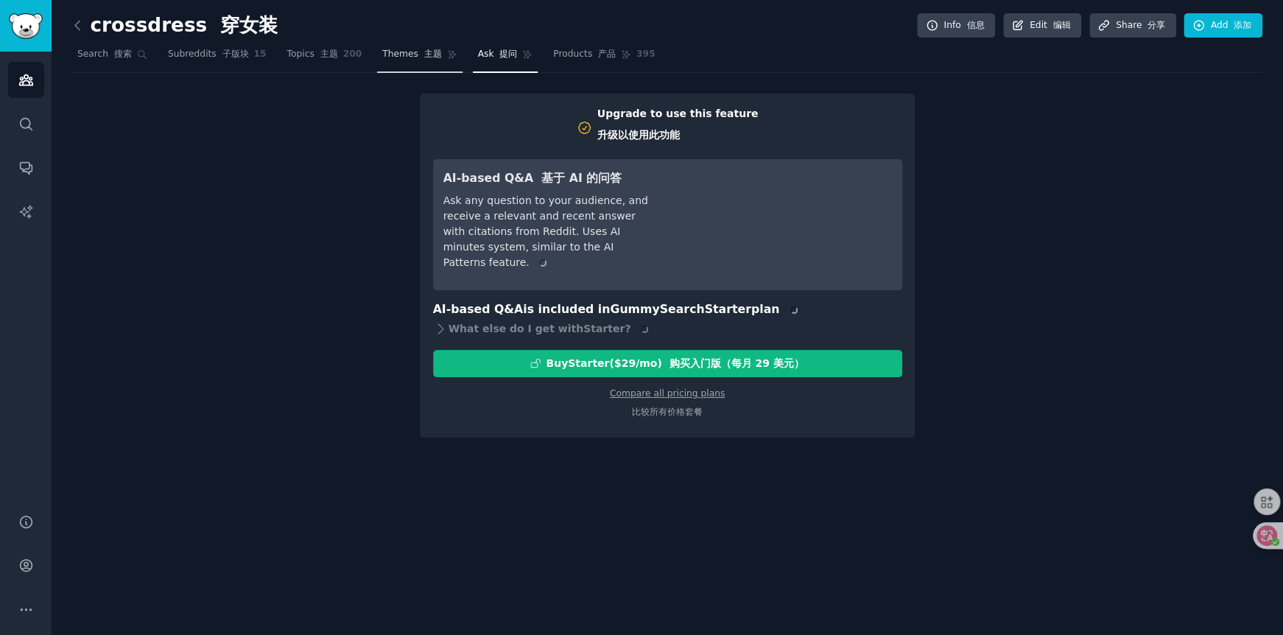
click at [424, 55] on font "主题" at bounding box center [433, 54] width 18 height 10
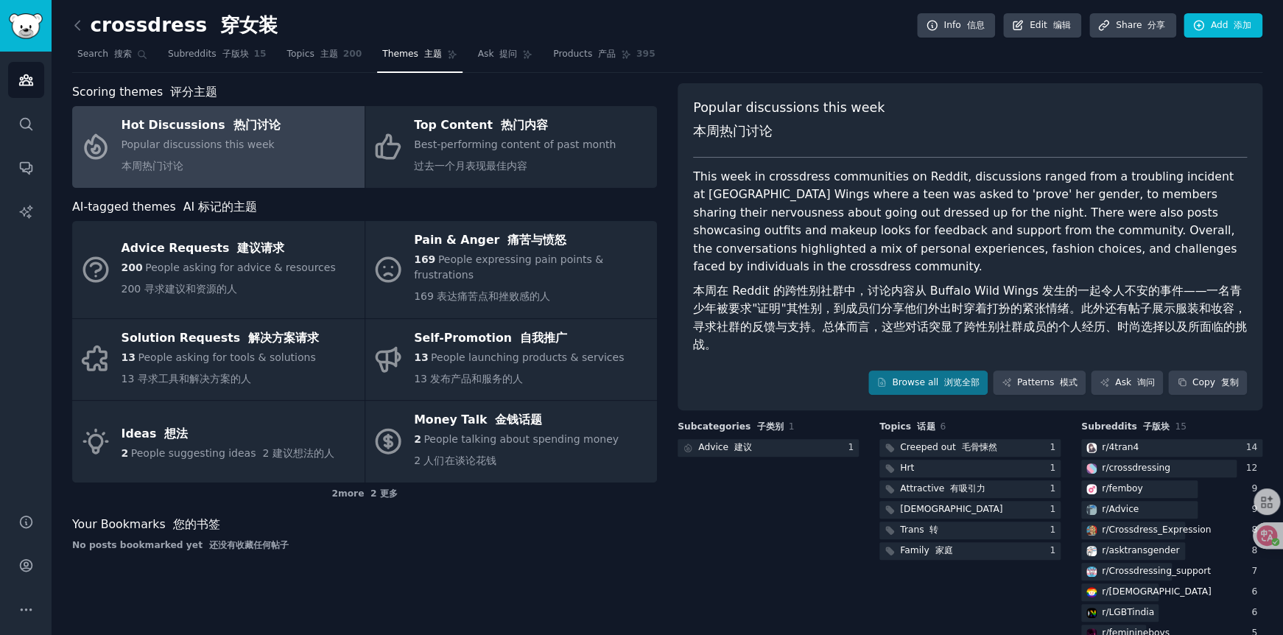
click at [191, 147] on span "Popular discussions this week 本周热门讨论" at bounding box center [198, 154] width 153 height 33
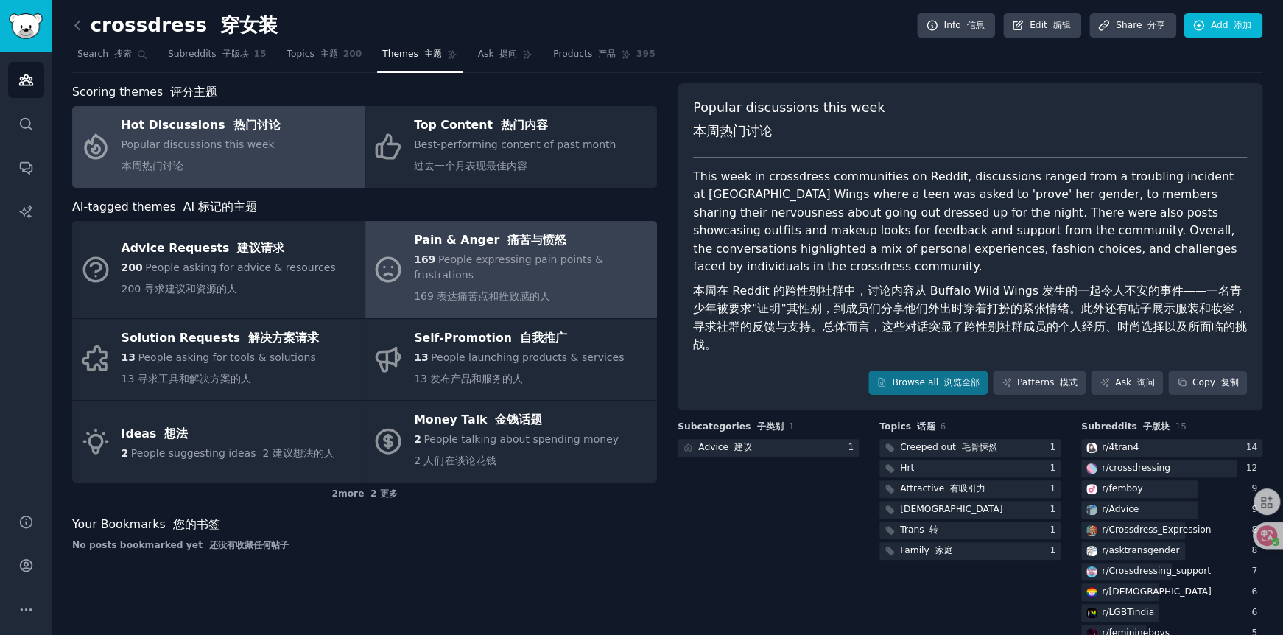
click at [443, 264] on span "People expressing pain points & frustrations" at bounding box center [508, 266] width 189 height 27
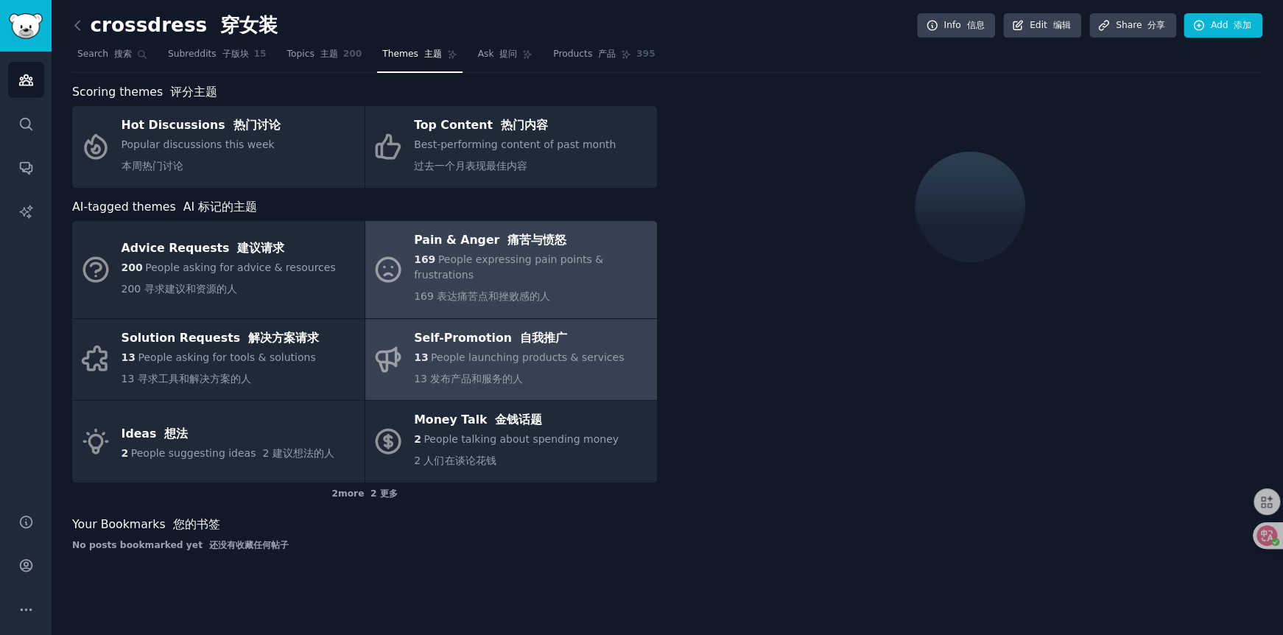
click at [486, 356] on span "People launching products & services" at bounding box center [527, 357] width 193 height 12
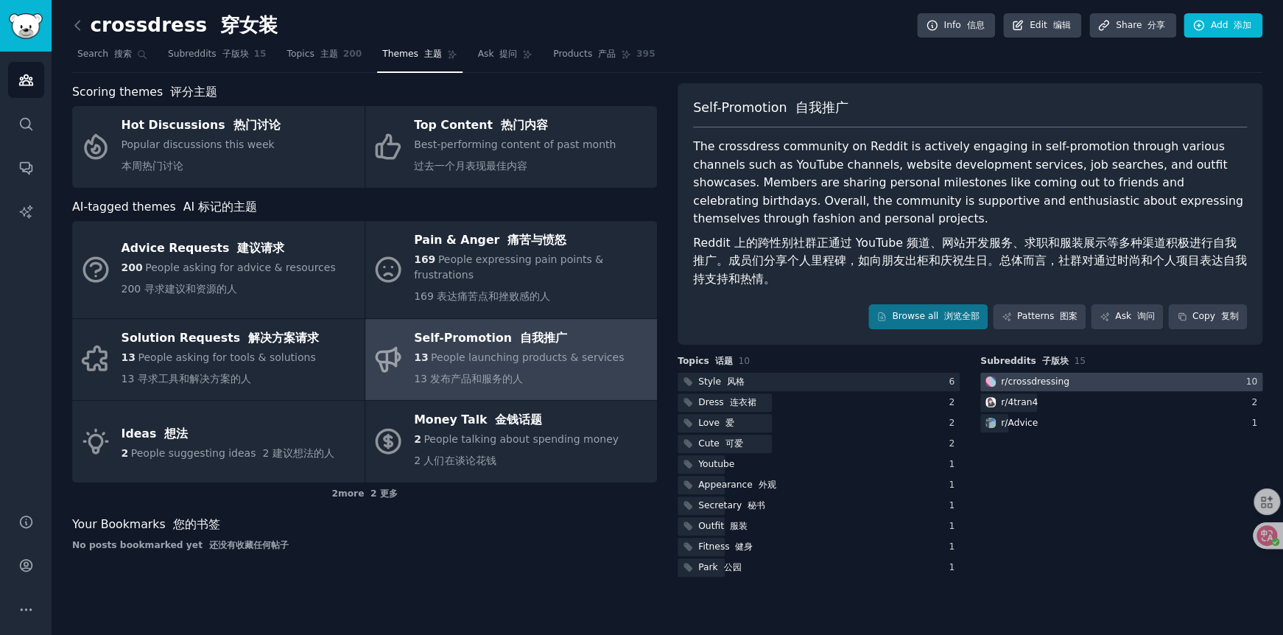
click at [1016, 384] on div "r/ crossdressing" at bounding box center [1035, 382] width 68 height 13
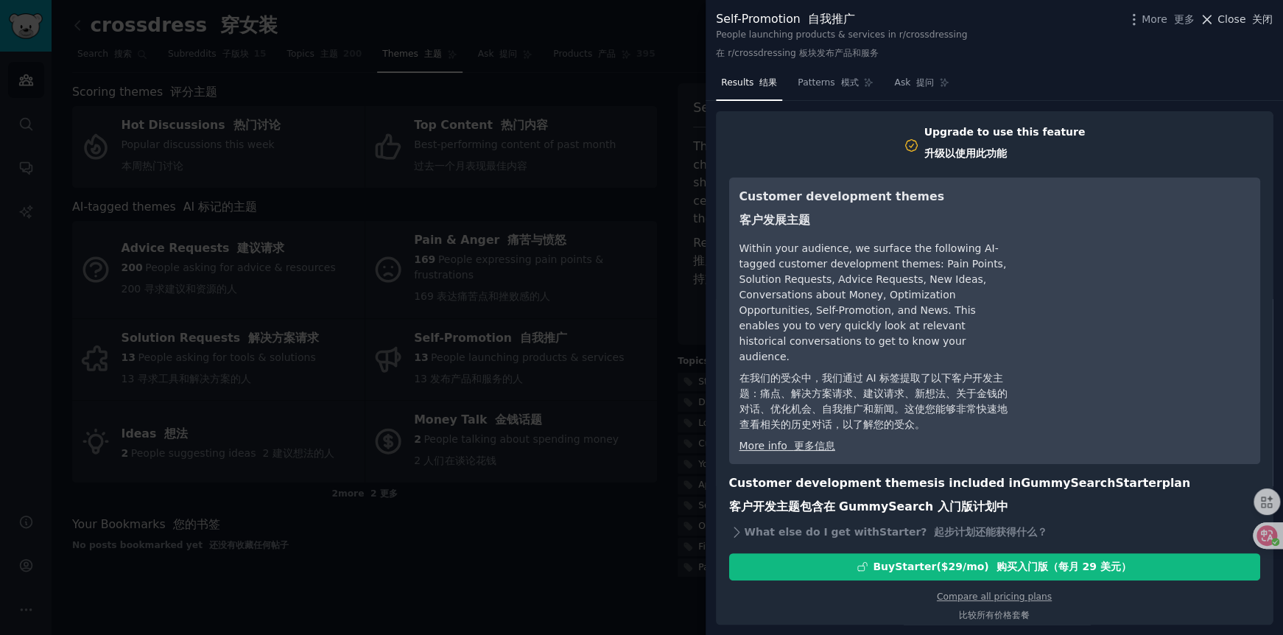
click at [1206, 23] on icon at bounding box center [1206, 19] width 15 height 15
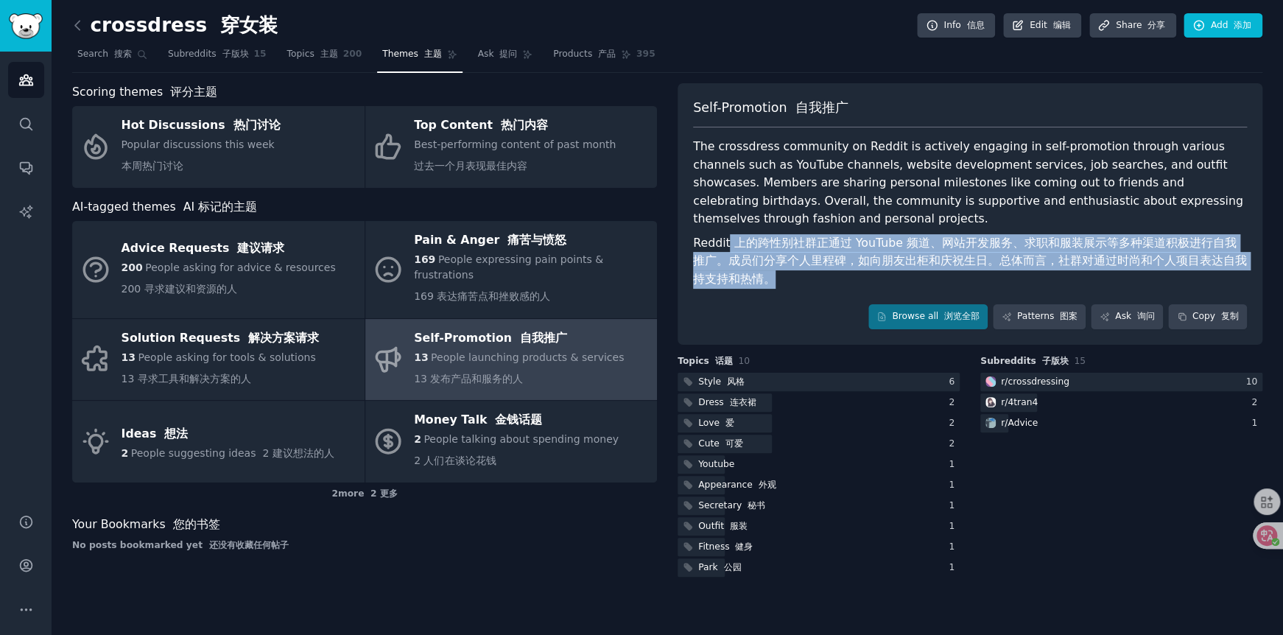
drag, startPoint x: 728, startPoint y: 234, endPoint x: 1180, endPoint y: 274, distance: 454.0
click at [1180, 274] on font "Reddit 上的跨性别社群正通过 YouTube 频道、网站开发服务、求职和服装展示等多种渠道积极进行自我推广。成员们分享个人里程碑，如向朋友出柜和庆祝生日…" at bounding box center [970, 261] width 554 height 55
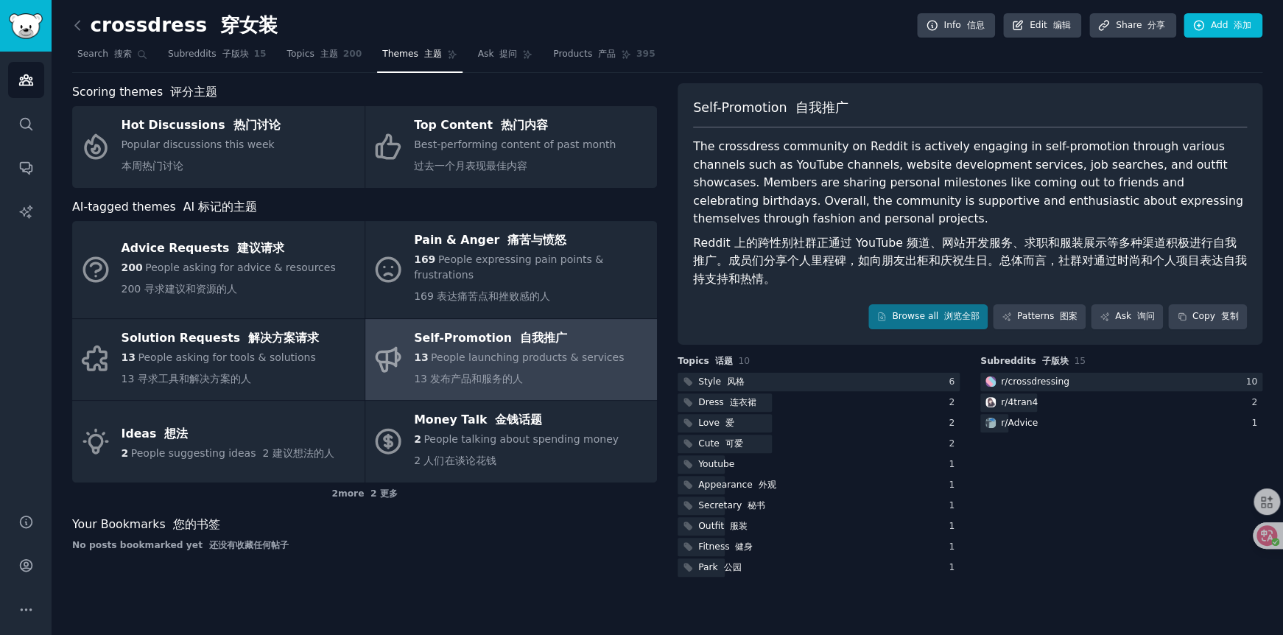
click at [756, 183] on div "The crossdress community on Reddit is actively engaging in self-promotion throu…" at bounding box center [970, 216] width 554 height 156
click at [343, 58] on span "200" at bounding box center [352, 54] width 19 height 13
click at [224, 56] on font "子版块" at bounding box center [235, 54] width 27 height 10
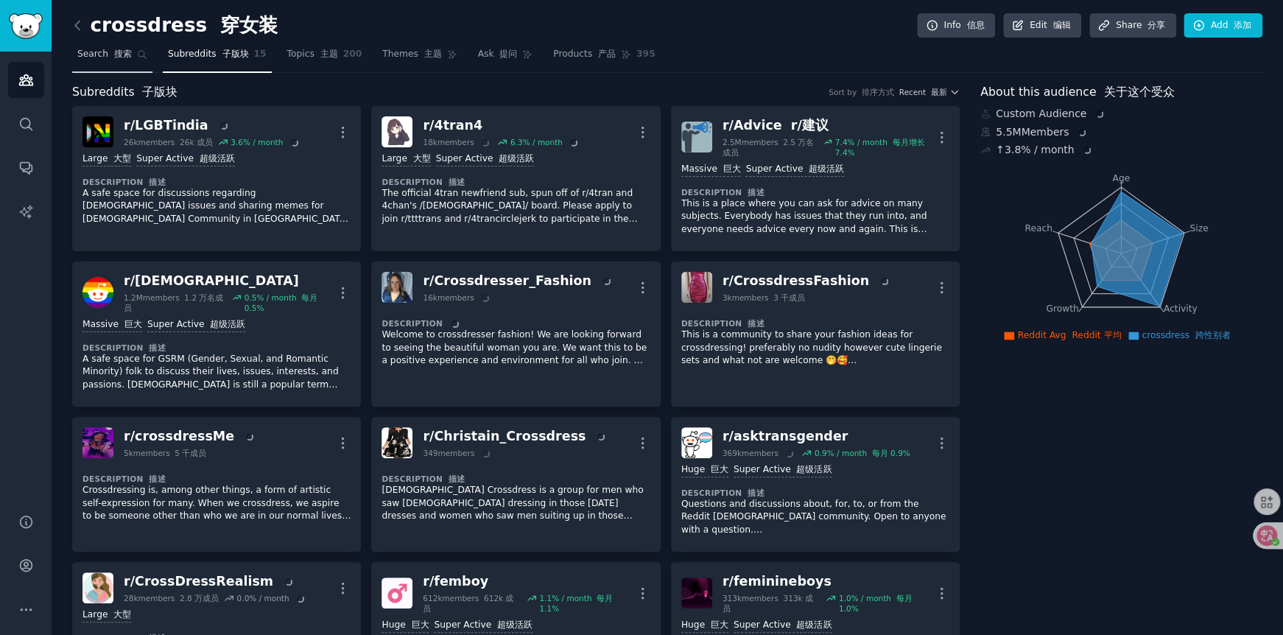
click at [90, 58] on span "Search 搜索" at bounding box center [104, 54] width 55 height 13
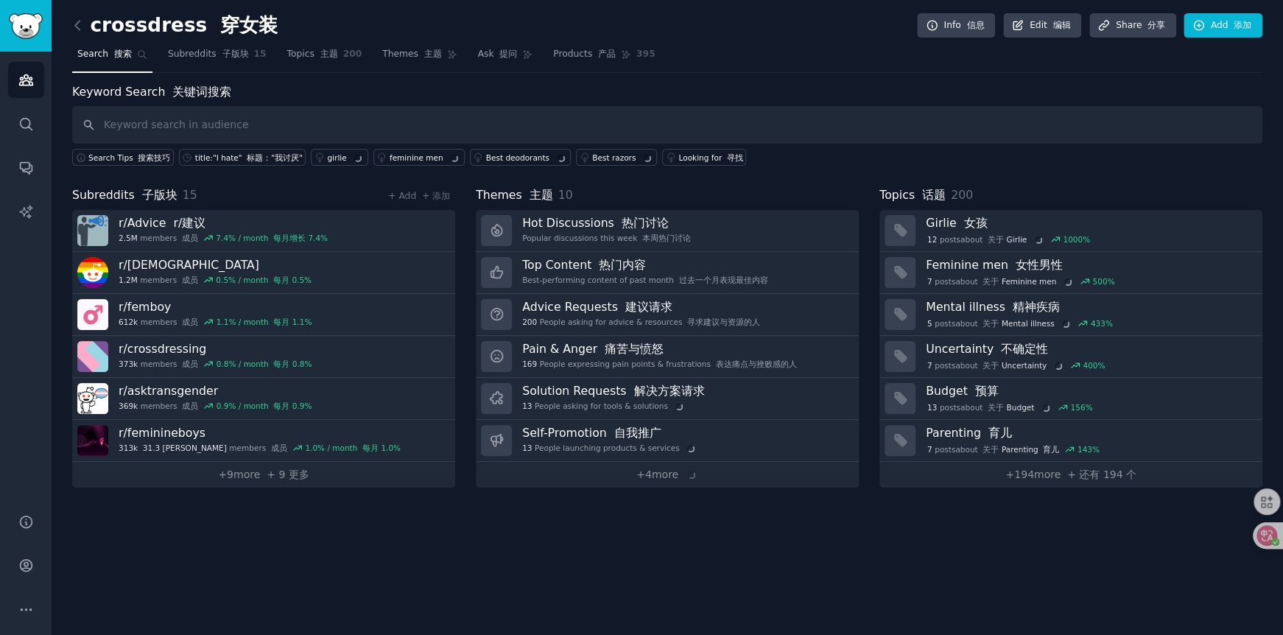
click at [244, 549] on div "crossdress 穿女装 Info 信息 Edit 编辑 Share 分享 Add 添加 Search 搜索 Subreddits 子版块 15 Topi…" at bounding box center [667, 317] width 1231 height 635
click at [472, 544] on div "crossdress 穿女装 Info 信息 Edit 编辑 Share 分享 Add 添加 Search 搜索 Subreddits 子版块 15 Topi…" at bounding box center [667, 317] width 1231 height 635
click at [551, 543] on div "crossdress 穿女装 Info 信息 Edit 编辑 Share 分享 Add 添加 Search 搜索 Subreddits 子版块 15 Topi…" at bounding box center [667, 317] width 1231 height 635
click at [879, 546] on div "crossdress 穿女装 Info 信息 Edit 编辑 Share 分享 Add 添加 Search 搜索 Subreddits 子版块 15 Topi…" at bounding box center [667, 317] width 1231 height 635
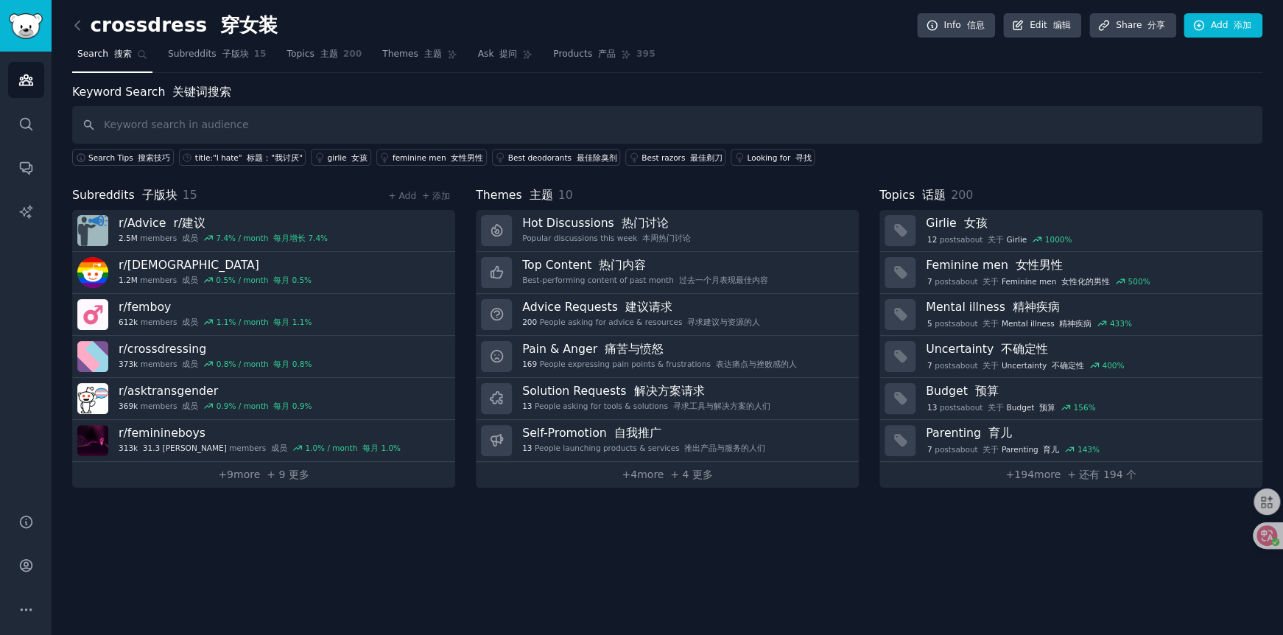
click at [877, 543] on div "crossdress 穿女装 Info 信息 Edit 编辑 Share 分享 Add 添加 Search 搜索 Subreddits 子版块 15 Topi…" at bounding box center [667, 317] width 1231 height 635
click at [723, 542] on div "crossdress 穿女装 Info 信息 Edit 编辑 Share 分享 Add 添加 Search 搜索 Subreddits 子版块 15 Topi…" at bounding box center [667, 317] width 1231 height 635
click at [360, 529] on div "crossdress 穿女装 Info 信息 Edit 编辑 Share 分享 Add 添加 Search 搜索 Subreddits 子版块 15 Topi…" at bounding box center [667, 317] width 1231 height 635
click at [343, 537] on div "crossdress 穿女装 Info 信息 Edit 编辑 Share 分享 Add 添加 Search 搜索 Subreddits 子版块 15 Topi…" at bounding box center [667, 317] width 1231 height 635
click at [328, 533] on div "crossdress 穿女装 Info 信息 Edit 编辑 Share 分享 Add 添加 Search 搜索 Subreddits 子版块 15 Topi…" at bounding box center [667, 317] width 1231 height 635
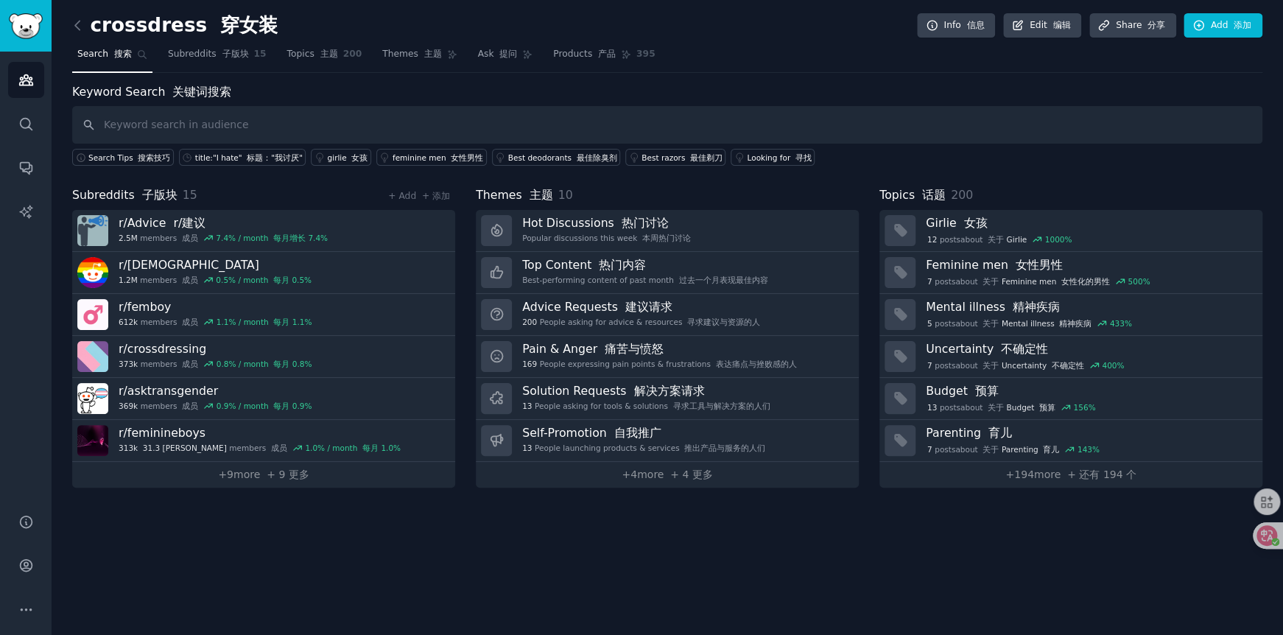
click at [1099, 83] on div "Keyword Search 关键词搜索 Search Tips 搜索技巧 title:"I hate" 标题："我讨厌" girlie 女孩 feminin…" at bounding box center [667, 124] width 1190 height 83
click at [1052, 95] on div "Keyword Search 关键词搜索 Search Tips 搜索技巧 title:"I hate" 标题："我讨厌" girlie 女孩 feminin…" at bounding box center [667, 124] width 1190 height 83
click at [24, 87] on icon "Sidebar" at bounding box center [25, 79] width 15 height 15
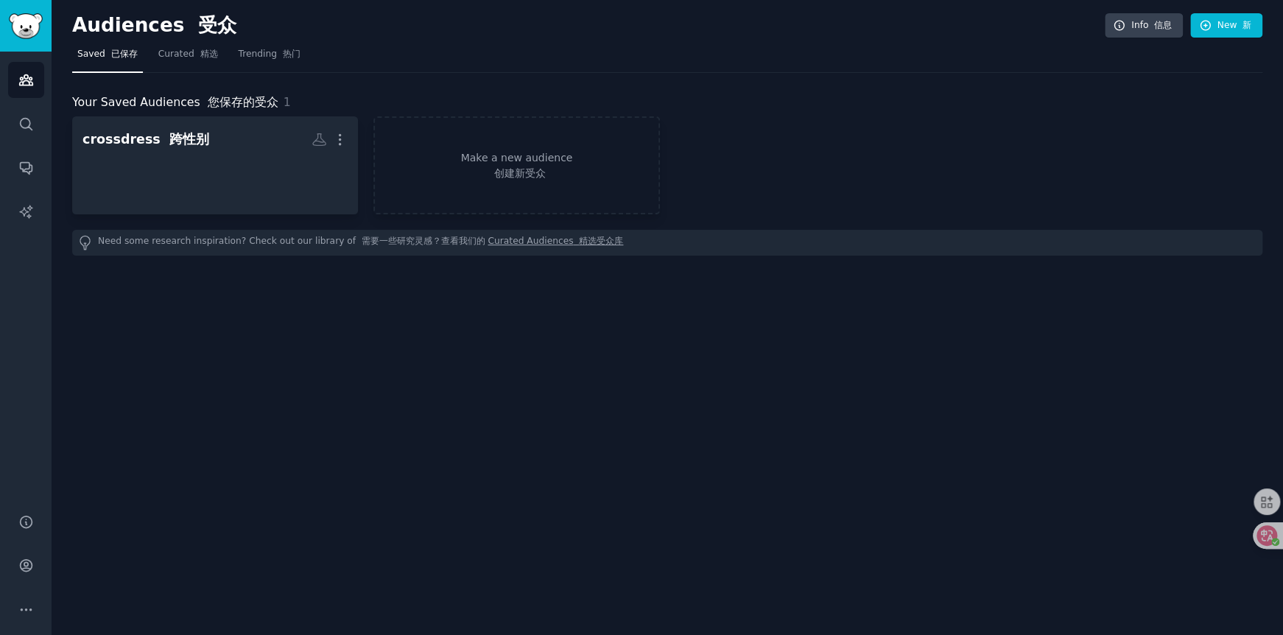
click at [267, 337] on div "Audiences 受众 Info 信息 New 新 Saved 已保存 Curated 精选 Trending 热门 Your Saved Audience…" at bounding box center [667, 317] width 1231 height 635
click at [447, 76] on div "Your Saved Audiences 您保存的受众 1 crossdress 跨性别 More Make a new audience 创建新受众 Nee…" at bounding box center [667, 164] width 1190 height 183
click at [36, 122] on link "Search" at bounding box center [26, 124] width 36 height 36
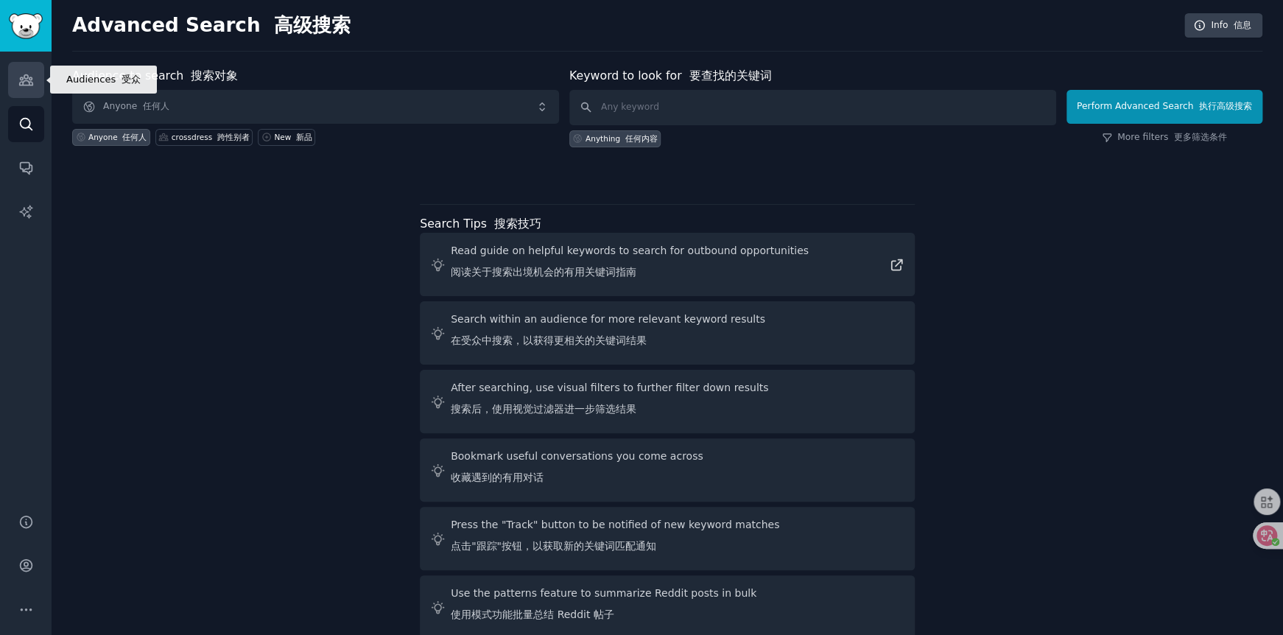
click at [37, 93] on link "Audiences" at bounding box center [26, 80] width 36 height 36
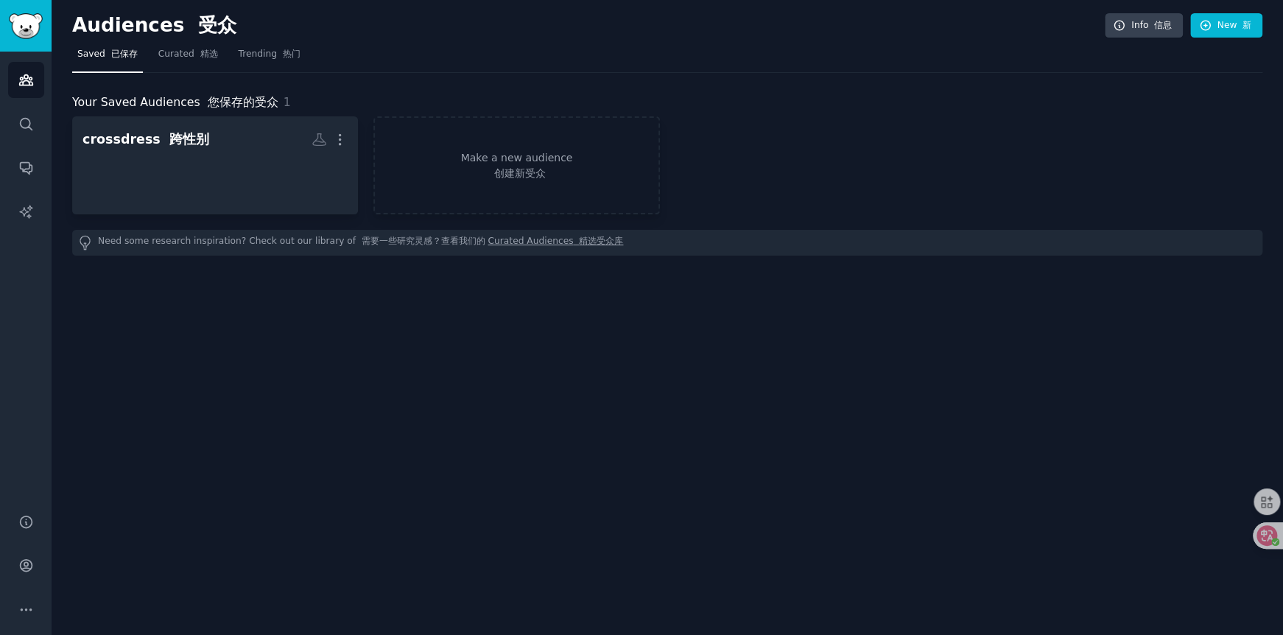
click at [356, 344] on div "Audiences 受众 Info 信息 New 新 Saved 已保存 Curated 精选 Trending 热门 Your Saved Audience…" at bounding box center [667, 317] width 1231 height 635
click at [274, 328] on div "Audiences 受众 Info 信息 New 新 Saved 已保存 Curated 精选 Trending 热门 Your Saved Audience…" at bounding box center [667, 317] width 1231 height 635
click at [405, 73] on div "Your Saved Audiences 您保存的受众 1 crossdress 跨性别 More Make a new audience 创建新受众 Nee…" at bounding box center [667, 164] width 1190 height 183
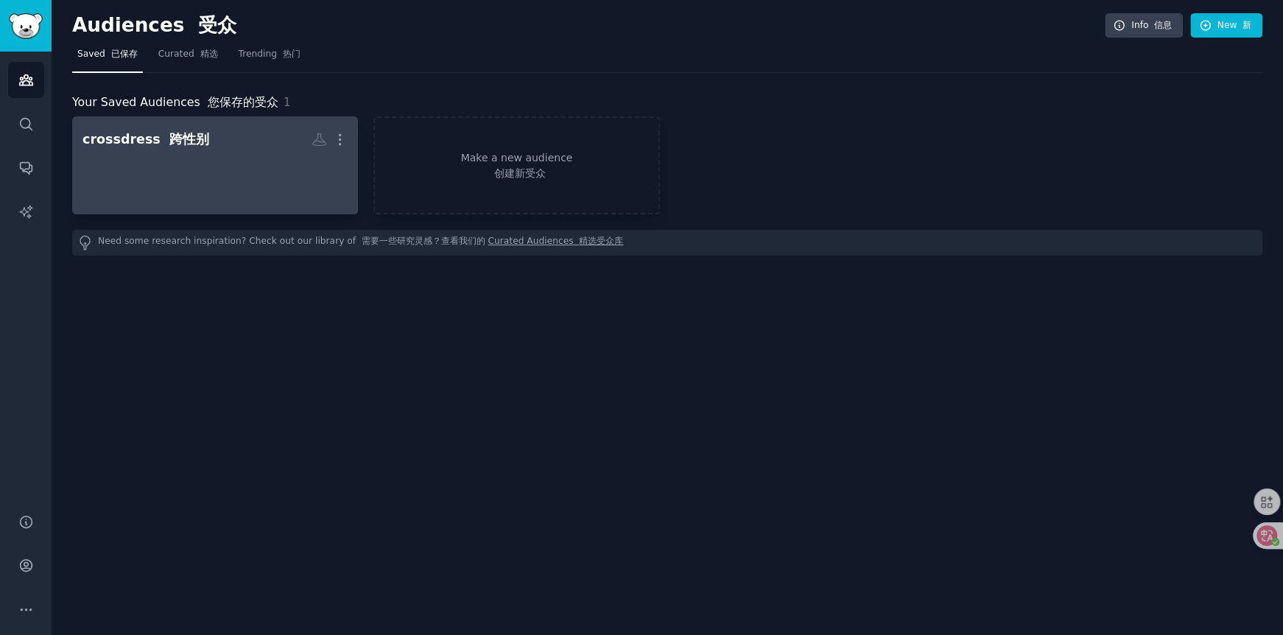
click at [240, 162] on div at bounding box center [214, 178] width 265 height 52
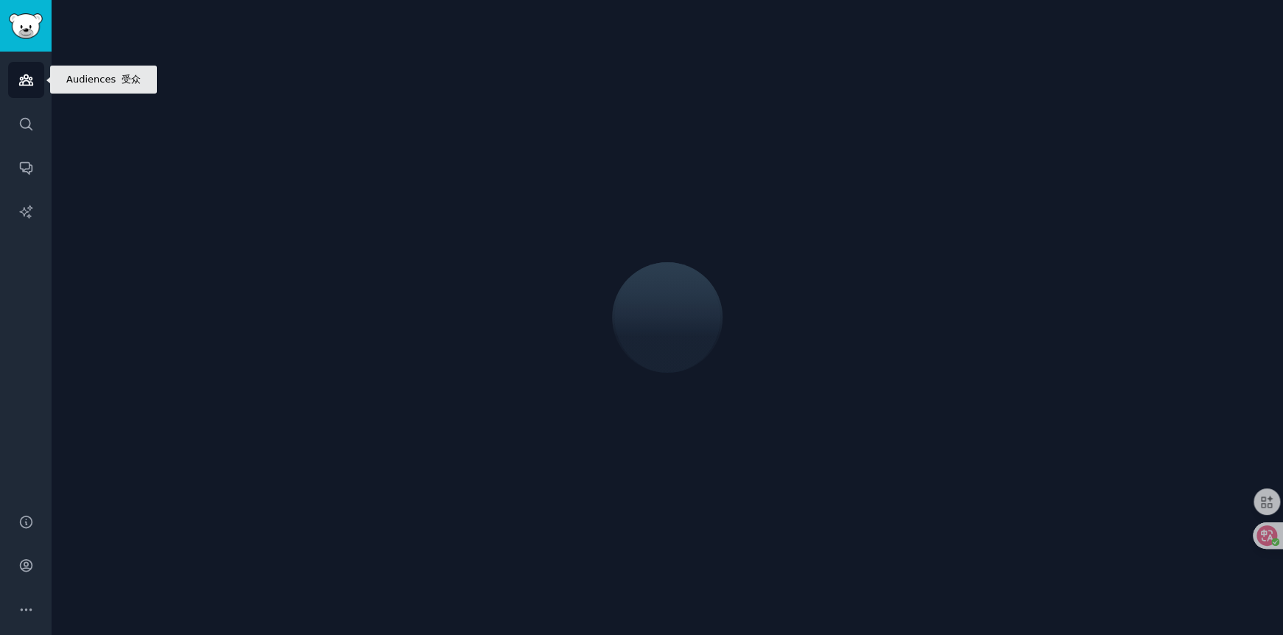
click at [34, 77] on link "Audiences" at bounding box center [26, 80] width 36 height 36
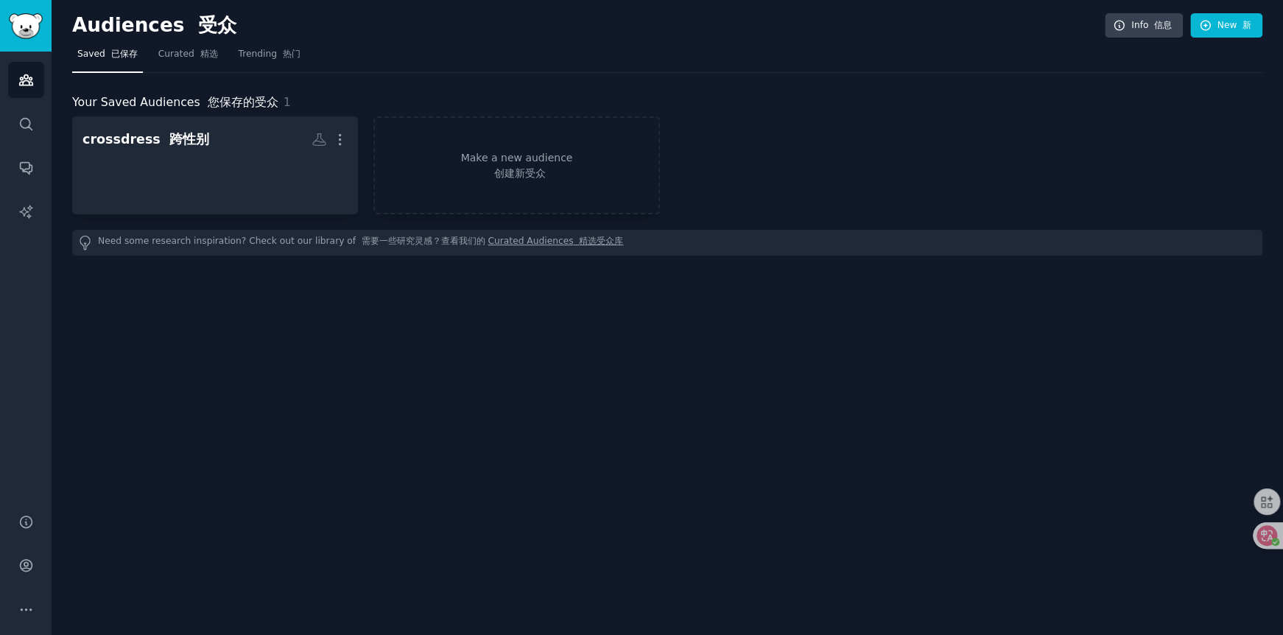
click at [384, 397] on div "Audiences 受众 Info 信息 New 新 Saved 已保存 Curated 精选 Trending 热门 Your Saved Audience…" at bounding box center [667, 317] width 1231 height 635
click at [359, 381] on div "Audiences 受众 Info 信息 New 新 Saved 已保存 Curated 精选 Trending 热门 Your Saved Audience…" at bounding box center [667, 317] width 1231 height 635
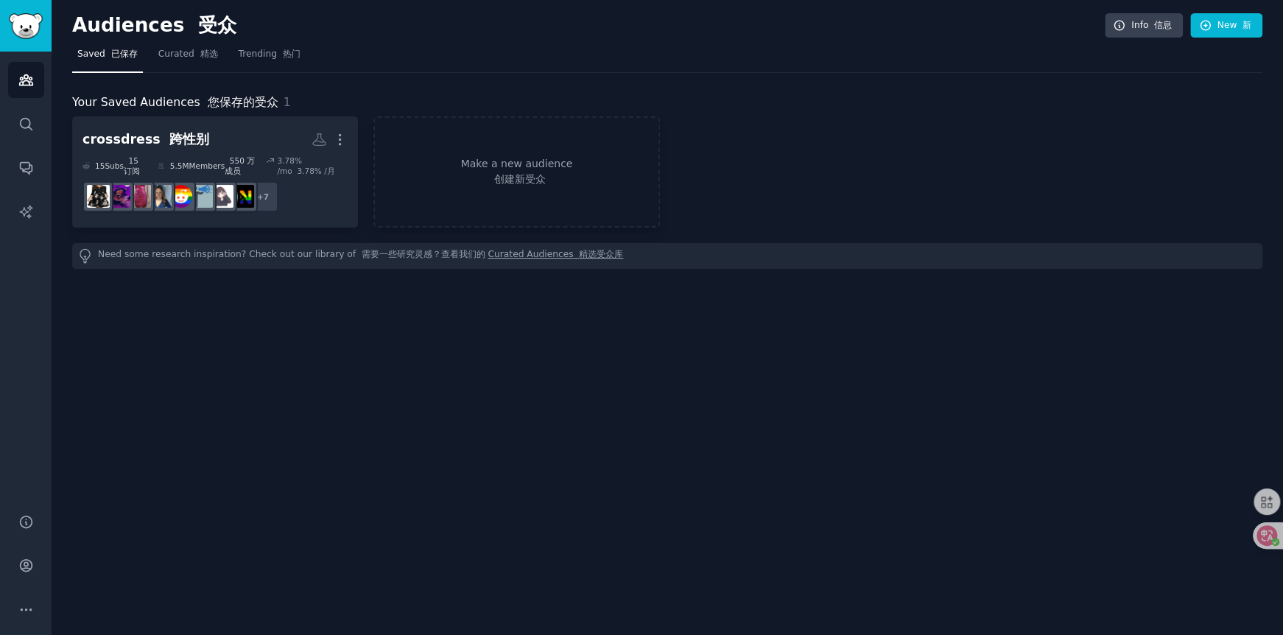
click at [231, 382] on div "Audiences 受众 Info 信息 New 新 Saved 已保存 Curated 精选 Trending 热门 Your Saved Audience…" at bounding box center [667, 317] width 1231 height 635
click at [298, 364] on div "Audiences 受众 Info 信息 New 新 Saved 已保存 Curated 精选 Trending 热门 Your Saved Audience…" at bounding box center [667, 317] width 1231 height 635
click at [313, 364] on div "Audiences 受众 Info 信息 New 新 Saved 已保存 Curated 精选 Trending 热门 Your Saved Audience…" at bounding box center [667, 317] width 1231 height 635
click at [317, 342] on div "Audiences 受众 Info 信息 New 新 Saved 已保存 Curated 精选 Trending 热门 Your Saved Audience…" at bounding box center [667, 317] width 1231 height 635
click at [349, 288] on div "Audiences 受众 Info 信息 New 新 Saved 已保存 Curated 精选 Trending 热门 Your Saved Audience…" at bounding box center [667, 317] width 1231 height 635
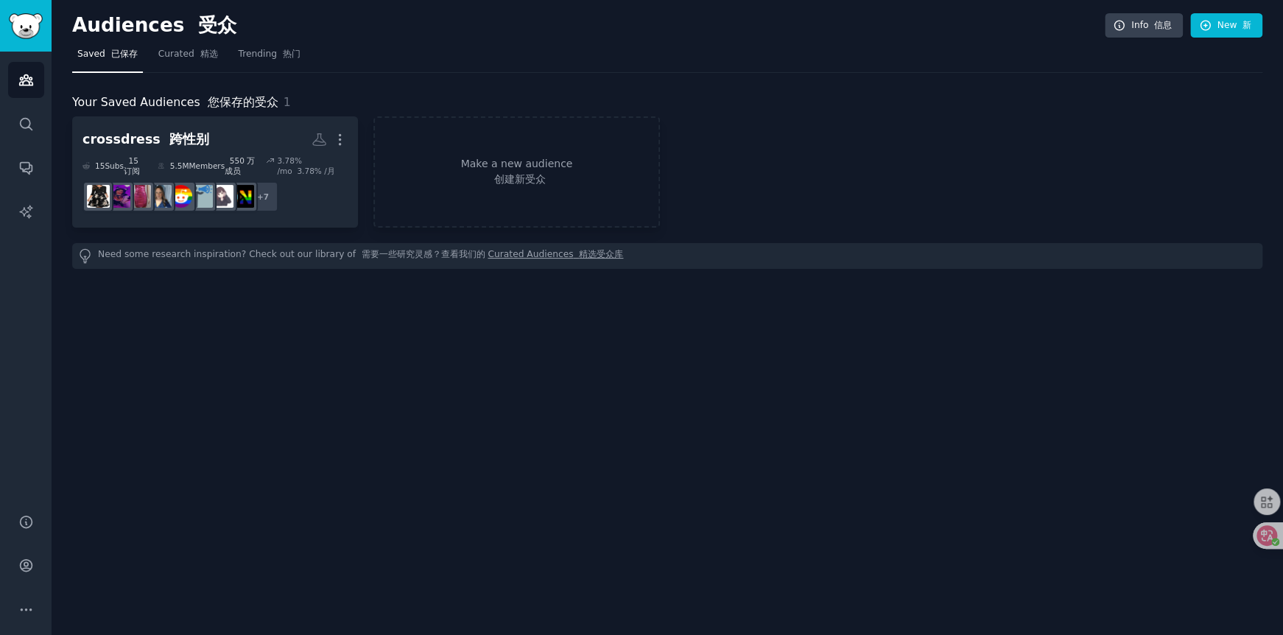
click at [151, 318] on div "Audiences 受众 Info 信息 New 新 Saved 已保存 Curated 精选 Trending 热门 Your Saved Audience…" at bounding box center [667, 317] width 1231 height 635
click at [221, 373] on div "Audiences 受众 Info 信息 New 新 Saved 已保存 Curated 精选 Trending 热门 Your Saved Audience…" at bounding box center [667, 317] width 1231 height 635
click at [27, 175] on link "Conversations" at bounding box center [26, 168] width 36 height 36
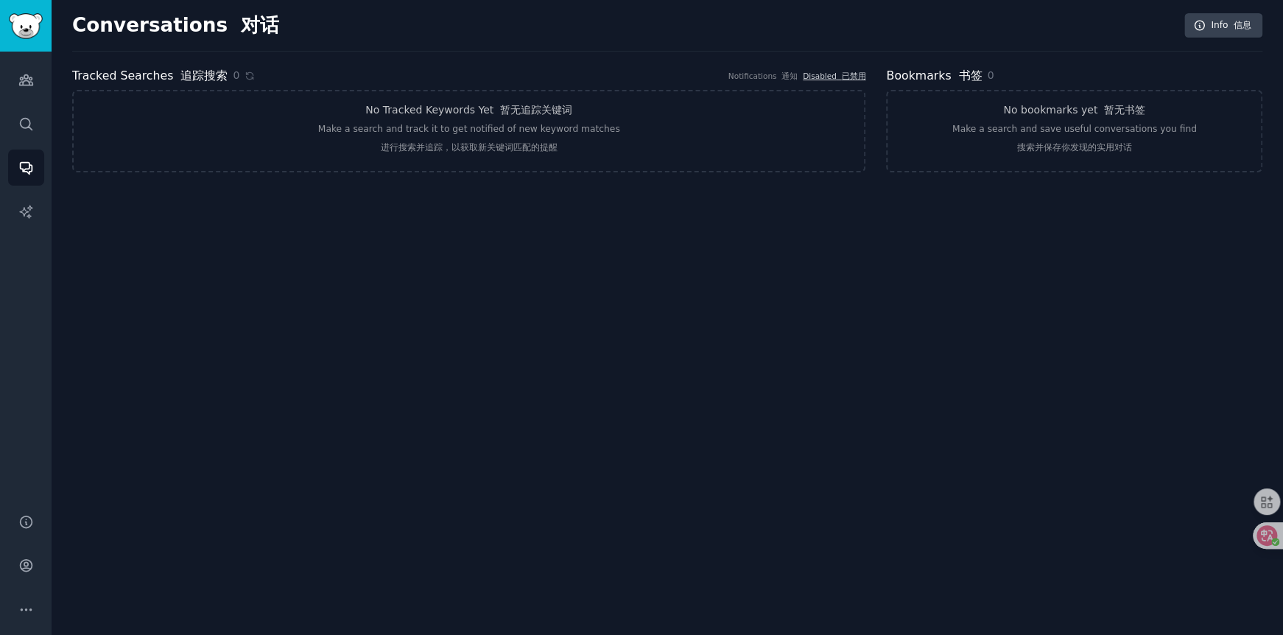
click at [446, 282] on div "Conversations 对话 Info 信息 Tracked Searches 追踪搜索 0 Notifications 通知 Disabled 已禁用 …" at bounding box center [667, 317] width 1231 height 635
click at [437, 247] on div "Conversations 对话 Info 信息 Tracked Searches 追踪搜索 0 Notifications 通知 Disabled 已禁用 …" at bounding box center [667, 317] width 1231 height 635
click at [24, 212] on icon "Sidebar" at bounding box center [25, 211] width 13 height 13
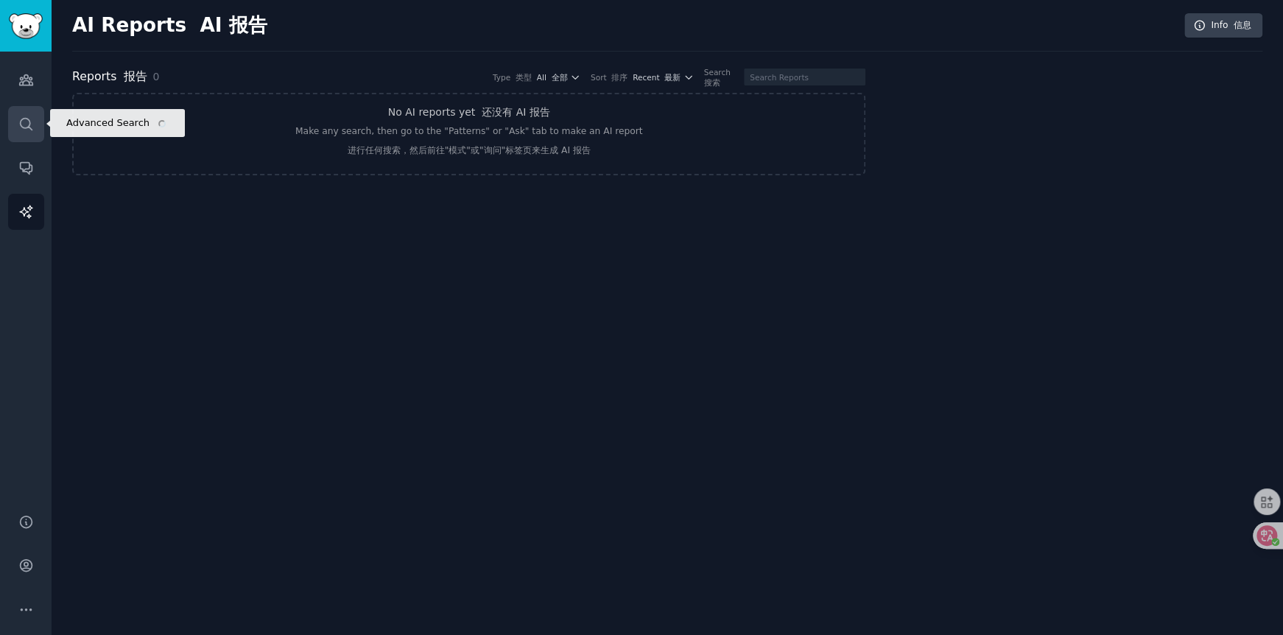
click at [34, 122] on link "Search" at bounding box center [26, 124] width 36 height 36
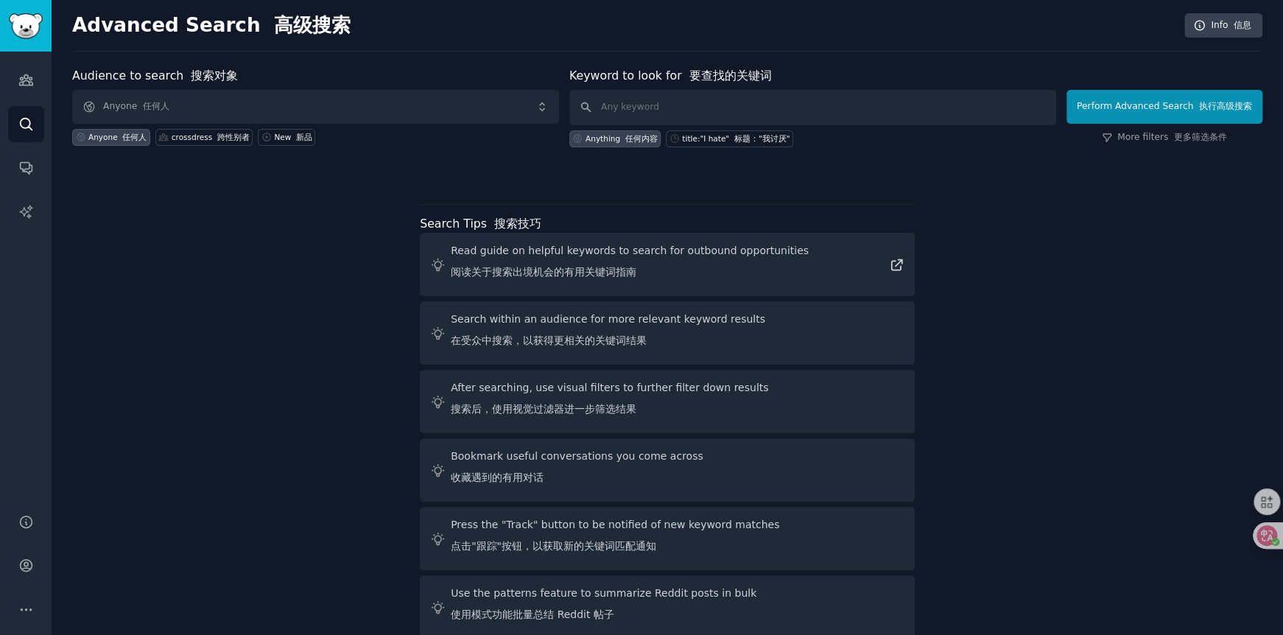
click at [194, 247] on div "Audience to search 搜索对象 Anyone 任何人 Anyone 任何人 crossdress 跨性别者 New 新品 Keyword to…" at bounding box center [667, 355] width 1190 height 577
click at [32, 77] on icon "Sidebar" at bounding box center [25, 79] width 15 height 15
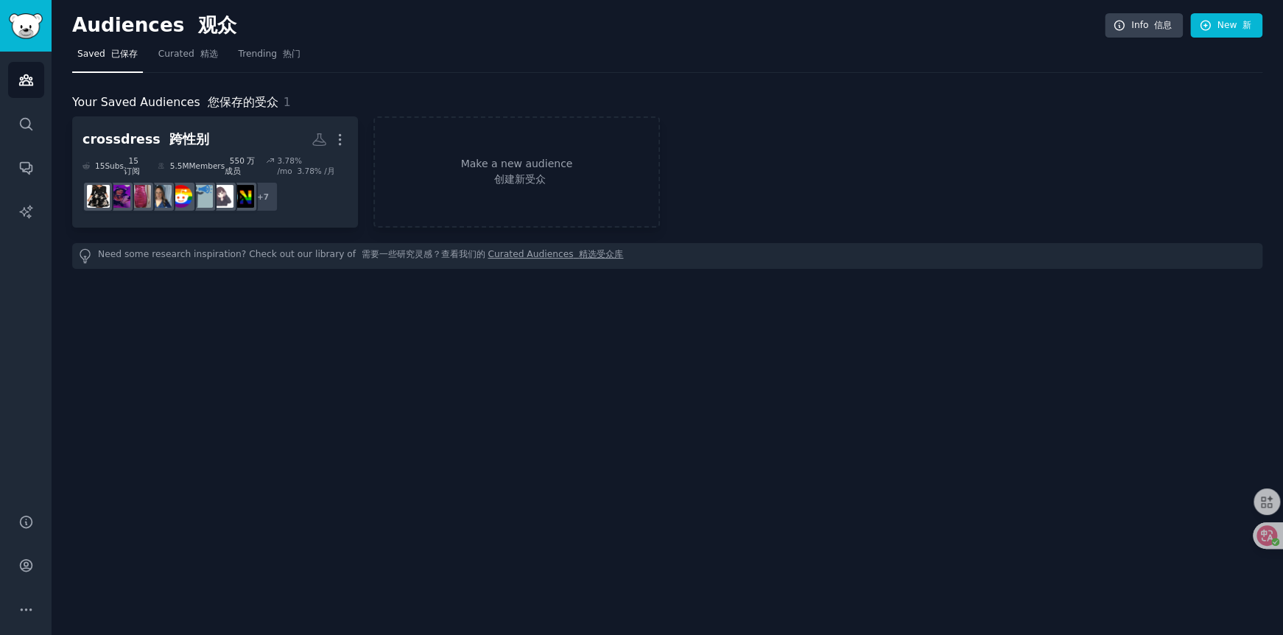
click at [247, 323] on div "Audiences 观众 Info 信息 New 新 Saved 已保存 Curated 精选 Trending 热门 Your Saved Audience…" at bounding box center [667, 317] width 1231 height 635
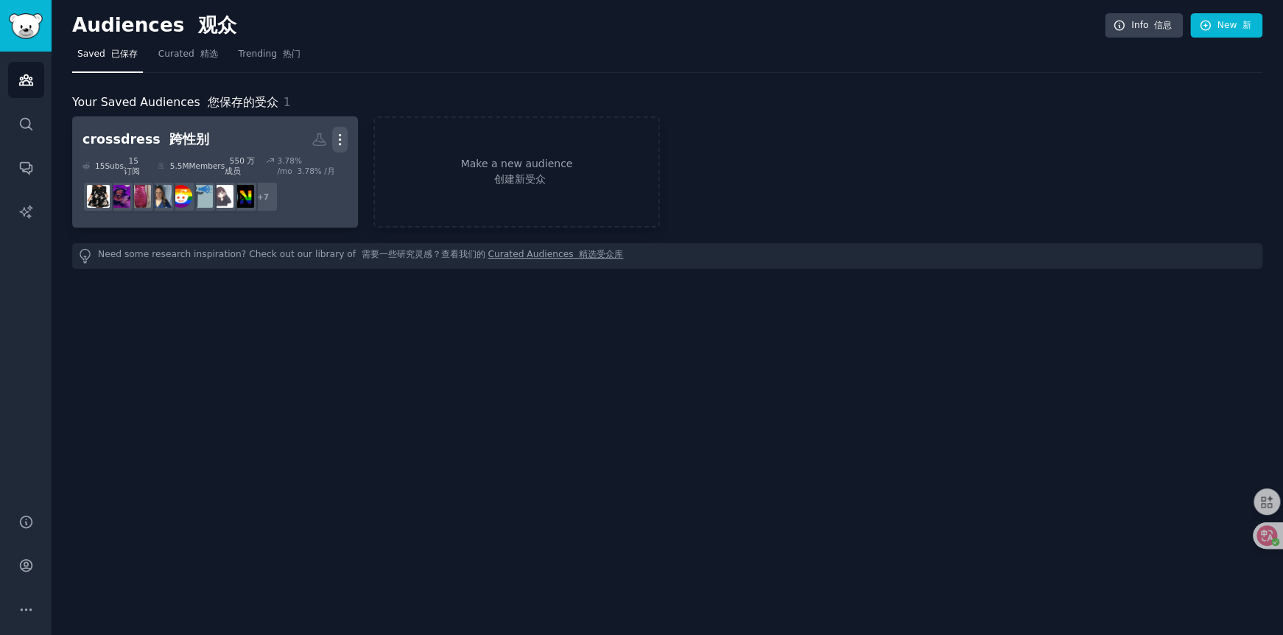
click at [342, 140] on icon "button" at bounding box center [339, 139] width 15 height 15
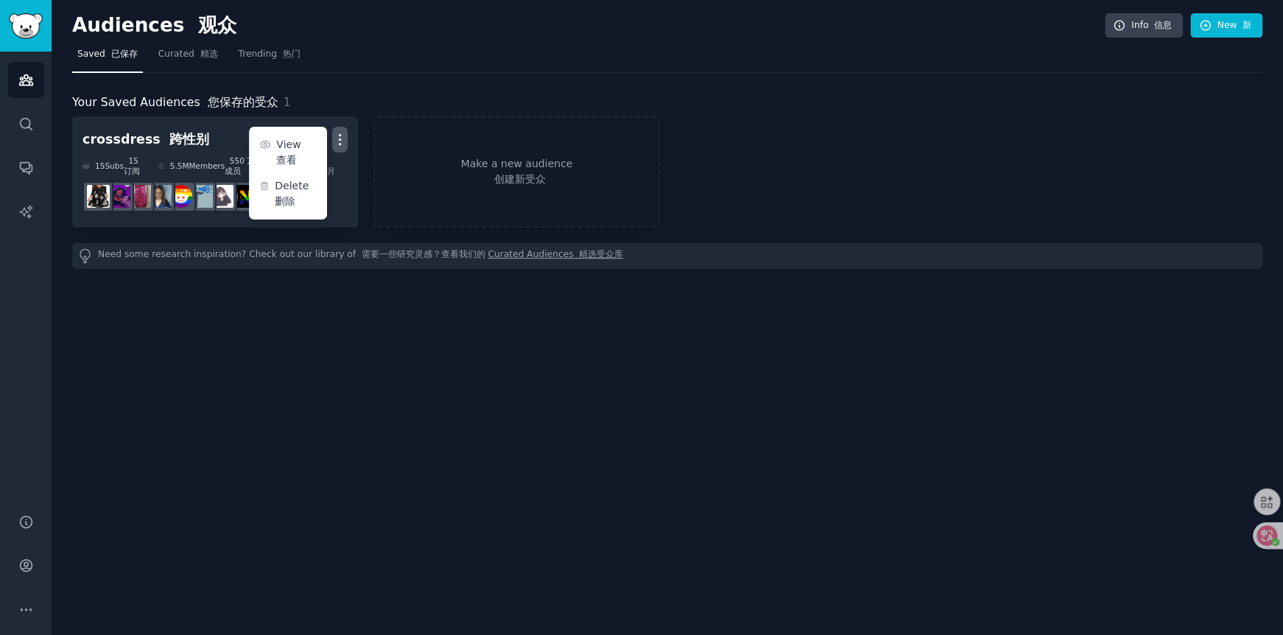
click at [296, 277] on div "Audiences 观众 Info 信息 New 新 Saved 已保存 Curated 精选 Trending 热门 Your Saved Audience…" at bounding box center [667, 317] width 1231 height 635
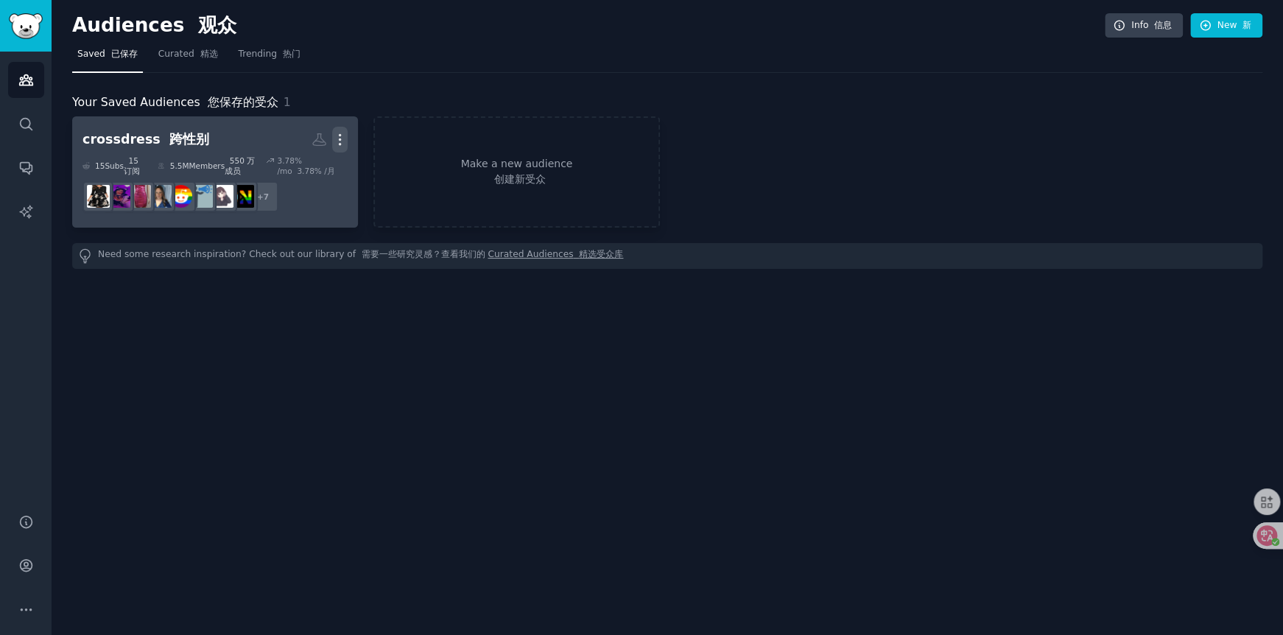
click at [340, 144] on icon "button" at bounding box center [340, 140] width 1 height 10
click at [302, 150] on font at bounding box center [304, 144] width 7 height 12
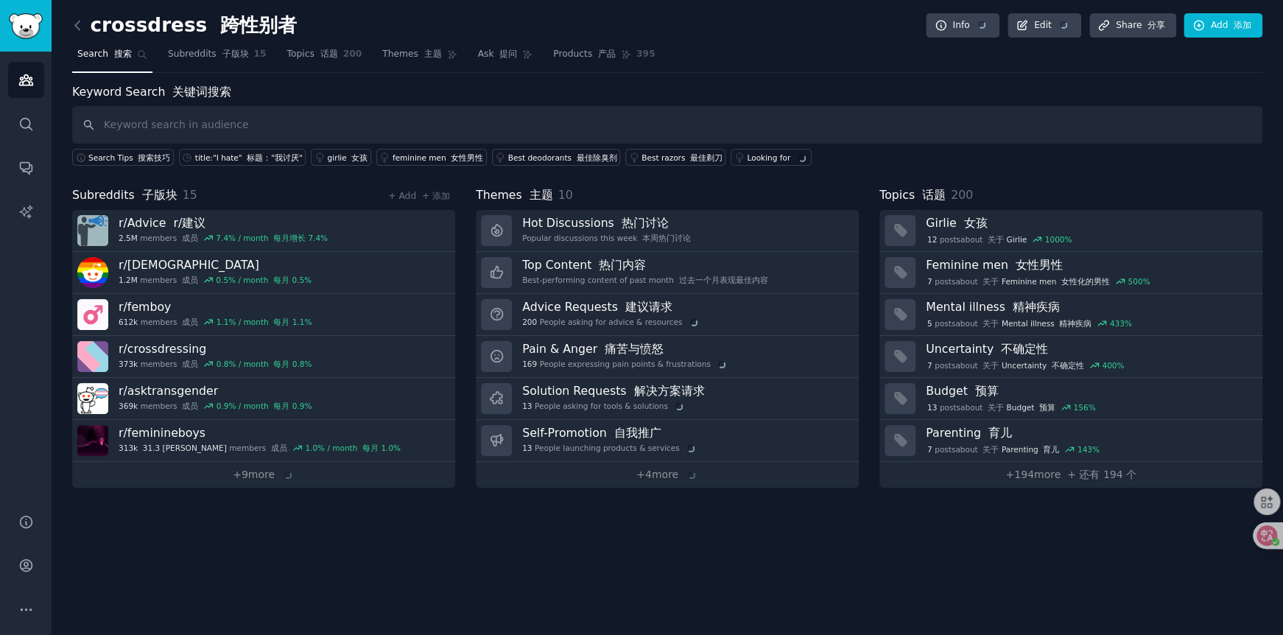
click at [443, 546] on div "crossdress 跨性别者 Info Edit Share 分享 Add 添加 Search 搜索 Subreddits 子版块 15 Topics 话题…" at bounding box center [667, 317] width 1231 height 635
click at [266, 511] on div "crossdress 跨性别者 Info 信息 Edit 编辑 Share 分享 Add 添加 Search 搜索 Subreddits 子版块 15 Top…" at bounding box center [667, 317] width 1231 height 635
click at [263, 477] on font at bounding box center [263, 474] width 7 height 12
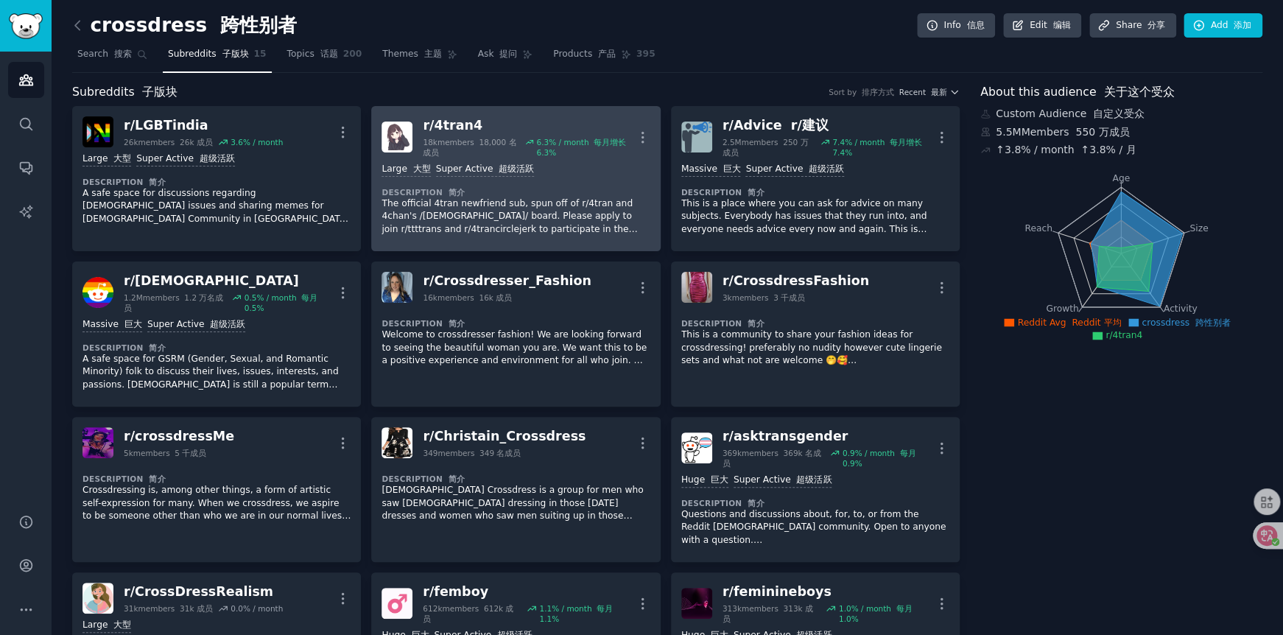
click at [546, 215] on p "The official 4tran newfriend sub, spun off of r/4tran and 4chan's /[DEMOGRAPHIC…" at bounding box center [516, 216] width 268 height 39
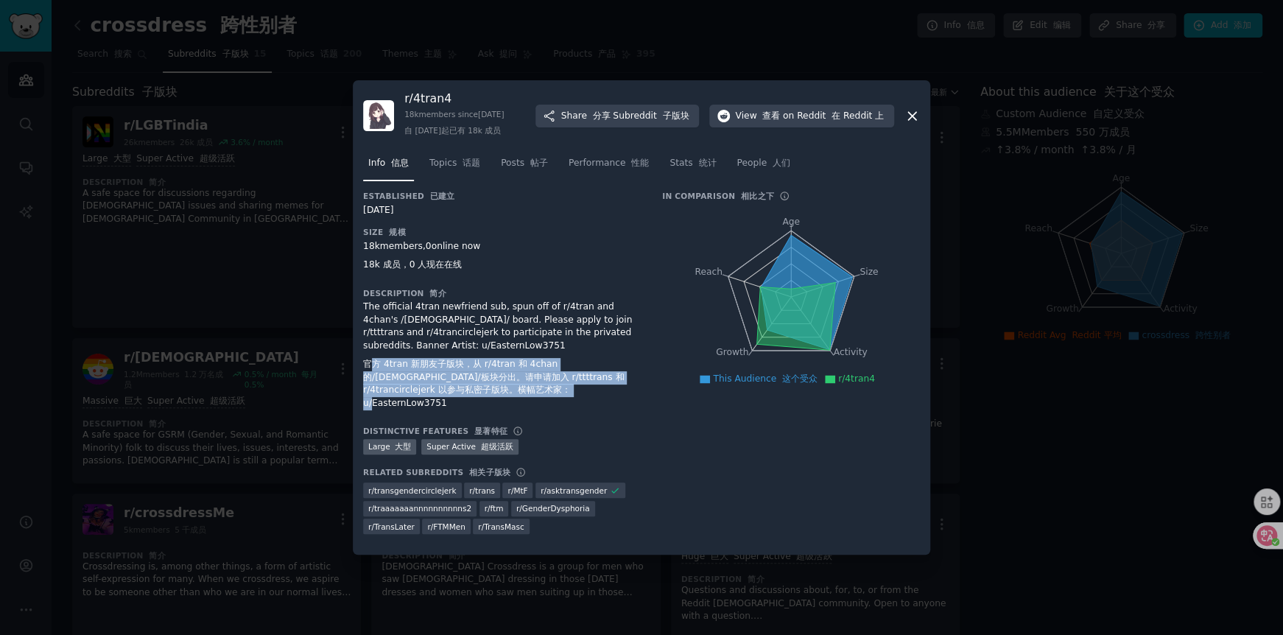
drag, startPoint x: 376, startPoint y: 381, endPoint x: 605, endPoint y: 402, distance: 230.8
click at [605, 402] on font "官方 4tran 新朋友子版块，从 r/4tran 和 4chan 的/[DEMOGRAPHIC_DATA]/板块分出。请申请加入 r/ttttrans 和 …" at bounding box center [502, 384] width 278 height 52
click at [605, 403] on font "官方 4tran 新朋友子版块，从 r/4tran 和 4chan 的/[DEMOGRAPHIC_DATA]/板块分出。请申请加入 r/ttttrans 和 …" at bounding box center [502, 384] width 278 height 52
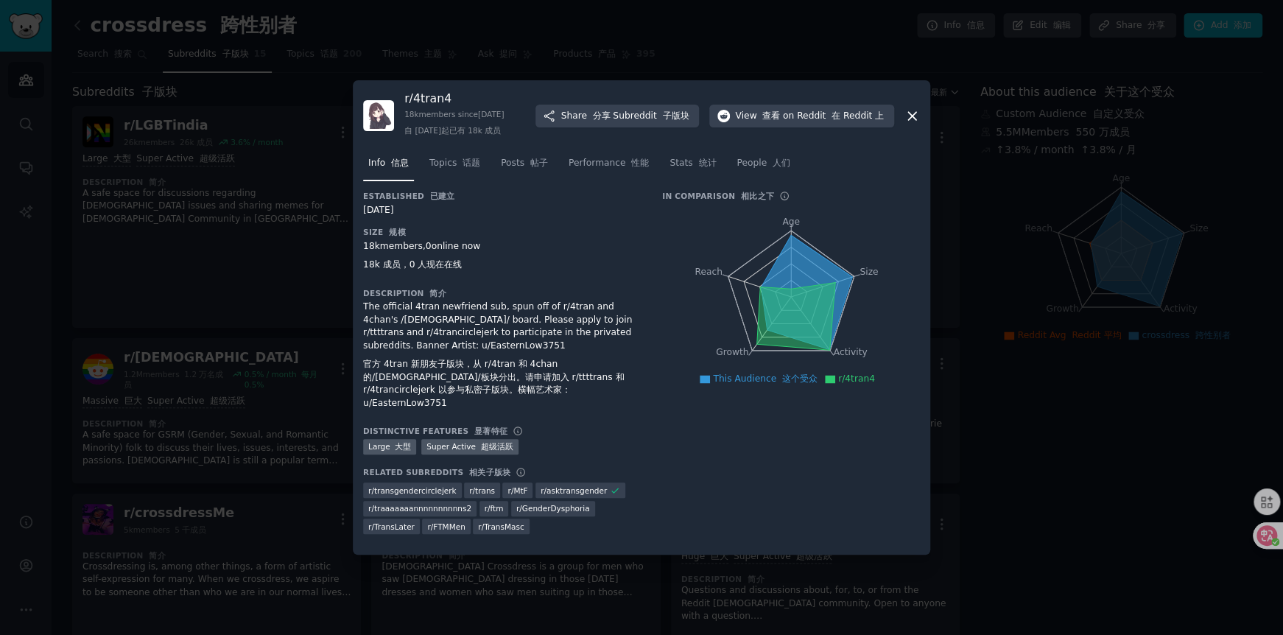
click at [262, 303] on div at bounding box center [641, 317] width 1283 height 635
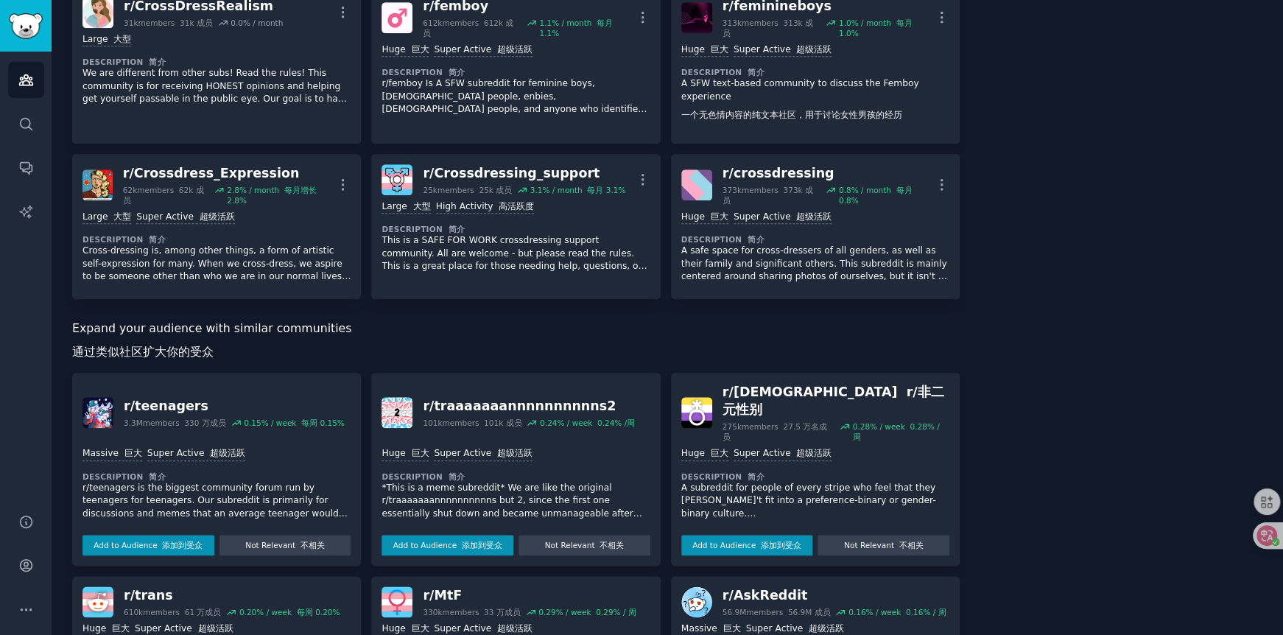
scroll to position [663, 0]
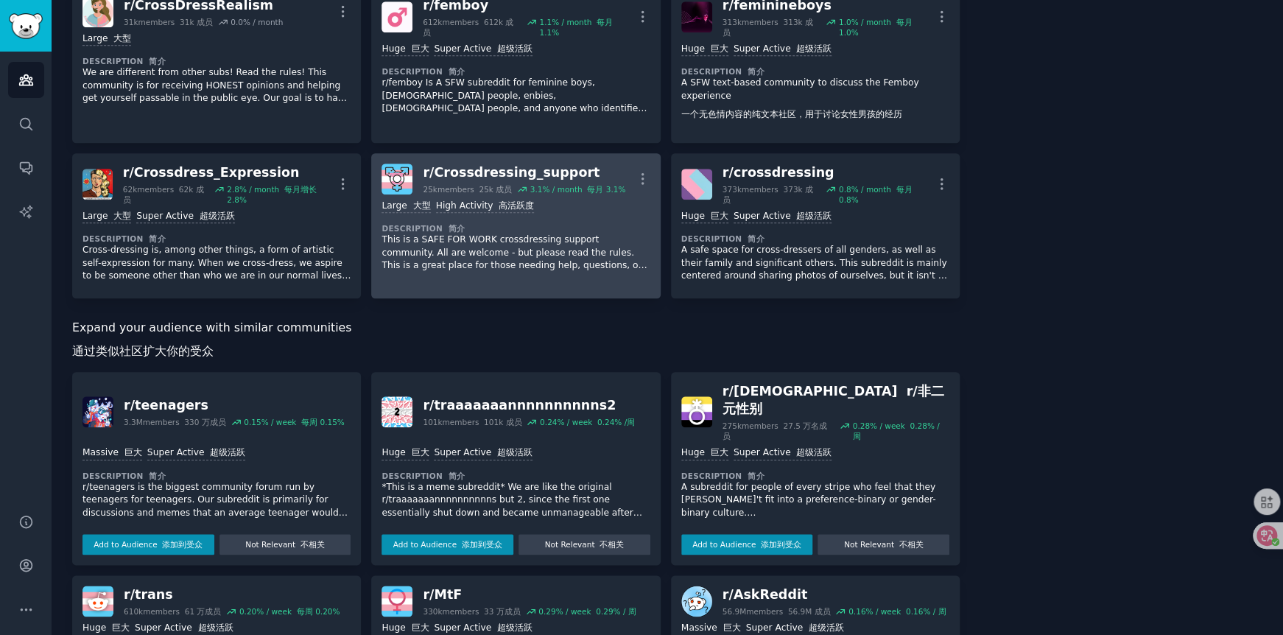
click at [515, 246] on p "This is a SAFE FOR WORK crossdressing support community. All are welcome - but …" at bounding box center [516, 252] width 268 height 39
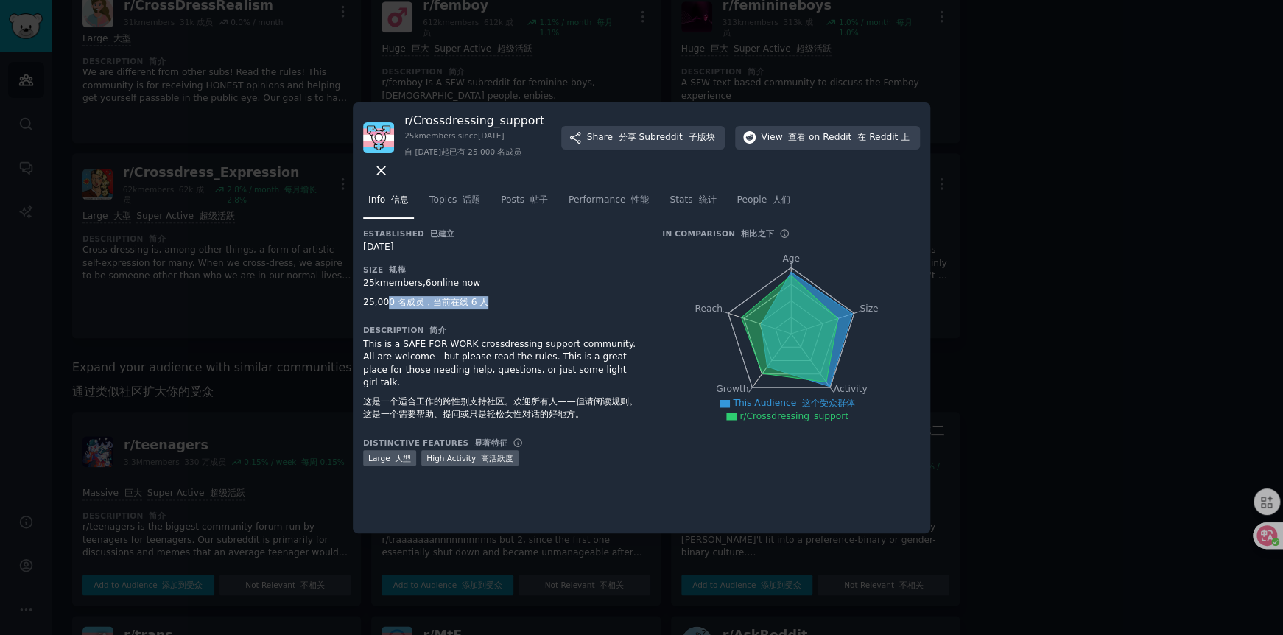
drag, startPoint x: 389, startPoint y: 302, endPoint x: 504, endPoint y: 304, distance: 114.9
click at [504, 304] on div "25k members, 6 online now 25,000 名成员，当前在线 6 人" at bounding box center [502, 296] width 278 height 38
click at [453, 200] on span "Topics 话题" at bounding box center [454, 200] width 51 height 13
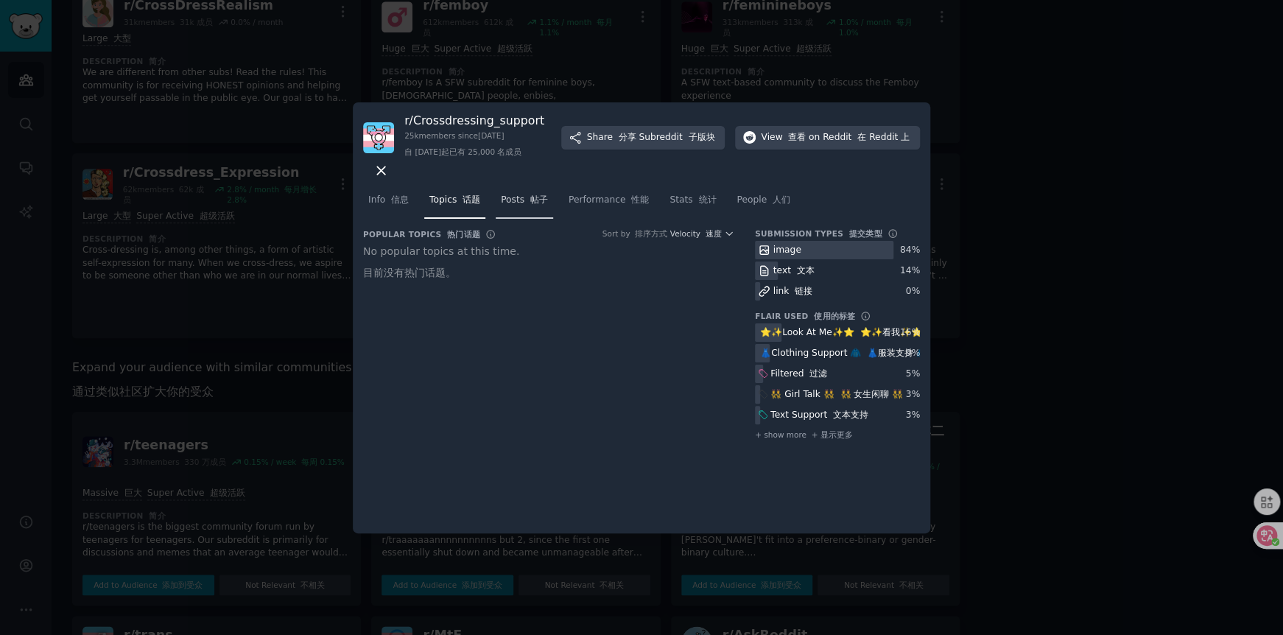
click at [520, 200] on span "Posts 帖子" at bounding box center [524, 200] width 47 height 13
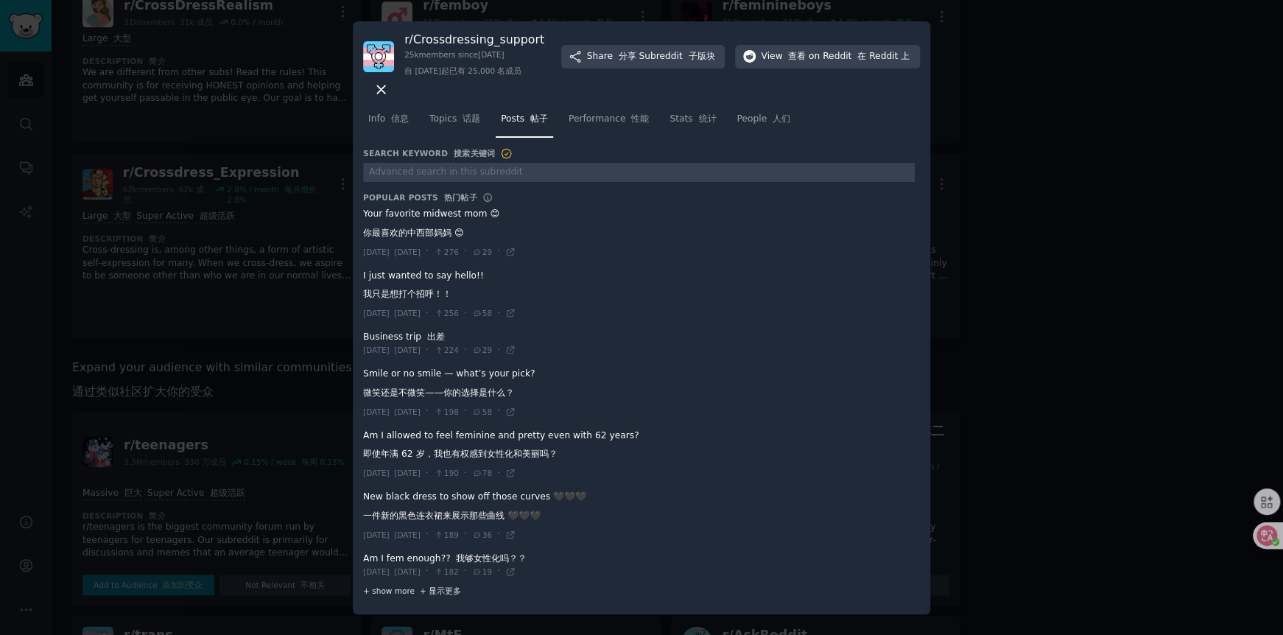
click at [438, 593] on font "+ 显示更多" at bounding box center [440, 590] width 41 height 9
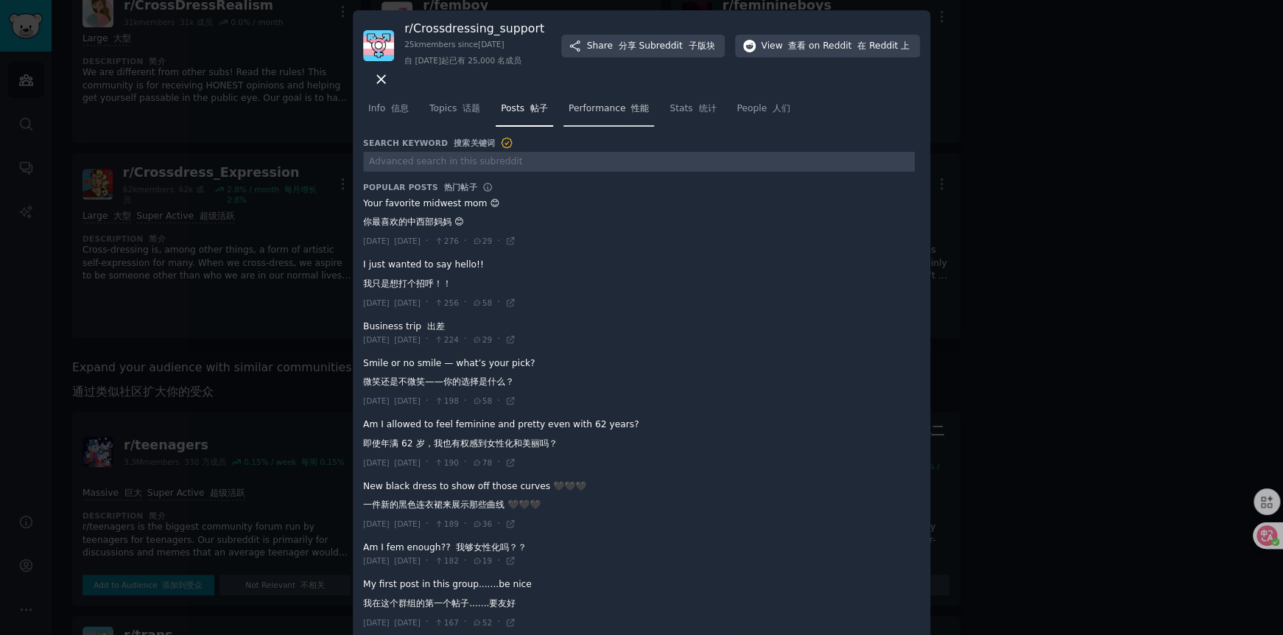
click at [620, 113] on span "Performance 性能" at bounding box center [609, 108] width 80 height 13
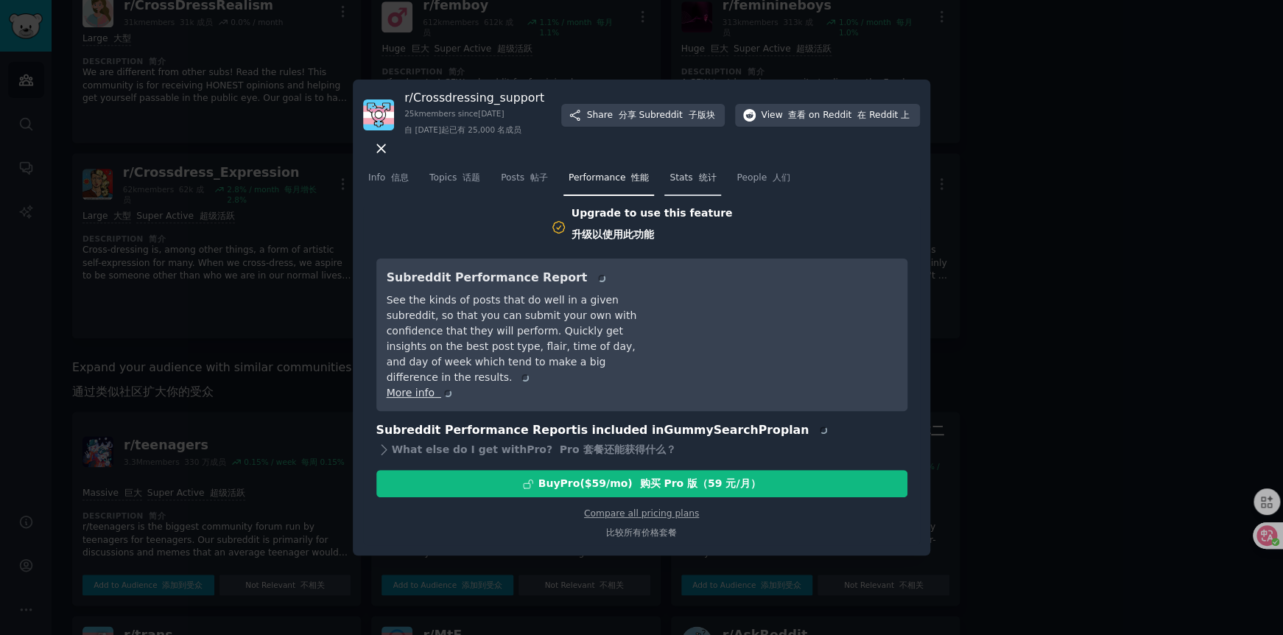
click at [692, 184] on link "Stats 统计" at bounding box center [692, 181] width 57 height 30
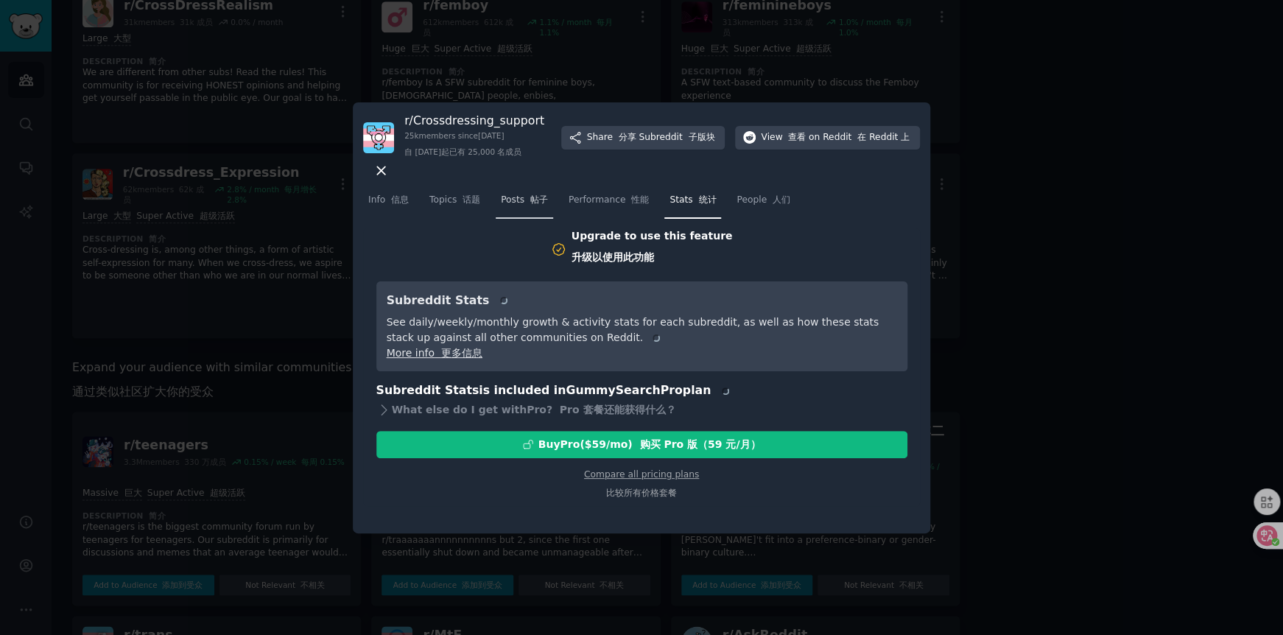
click at [525, 203] on font at bounding box center [527, 199] width 6 height 10
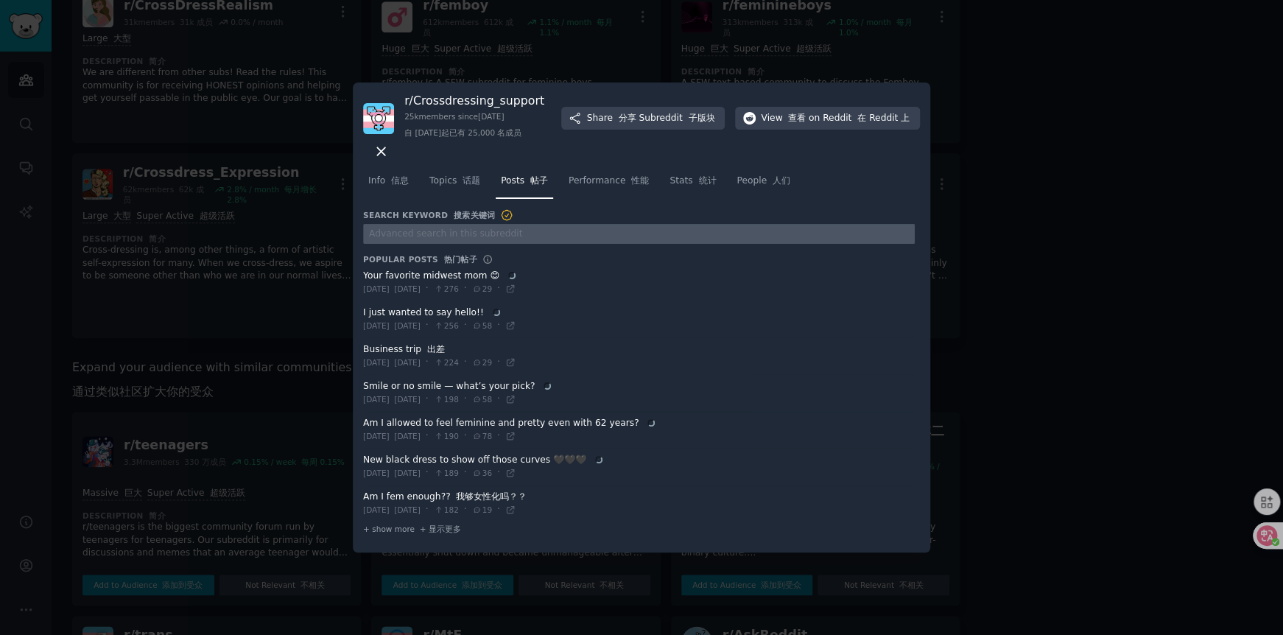
click at [502, 228] on input "text" at bounding box center [639, 234] width 552 height 20
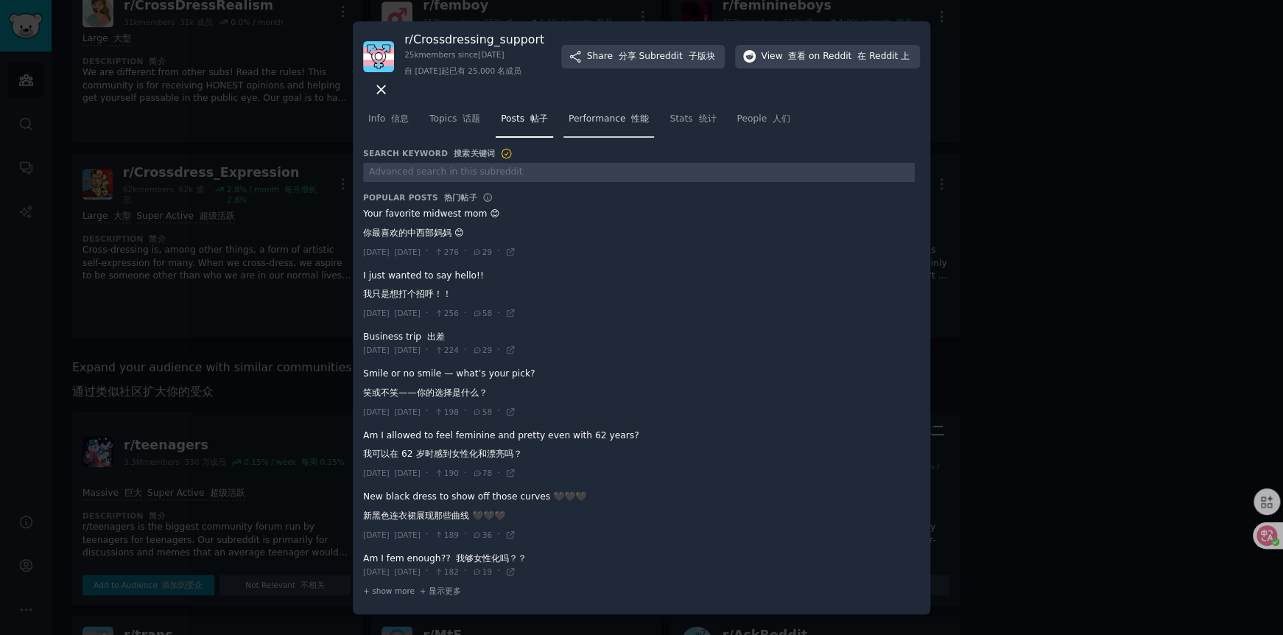
click at [594, 127] on link "Performance 性能" at bounding box center [608, 123] width 91 height 30
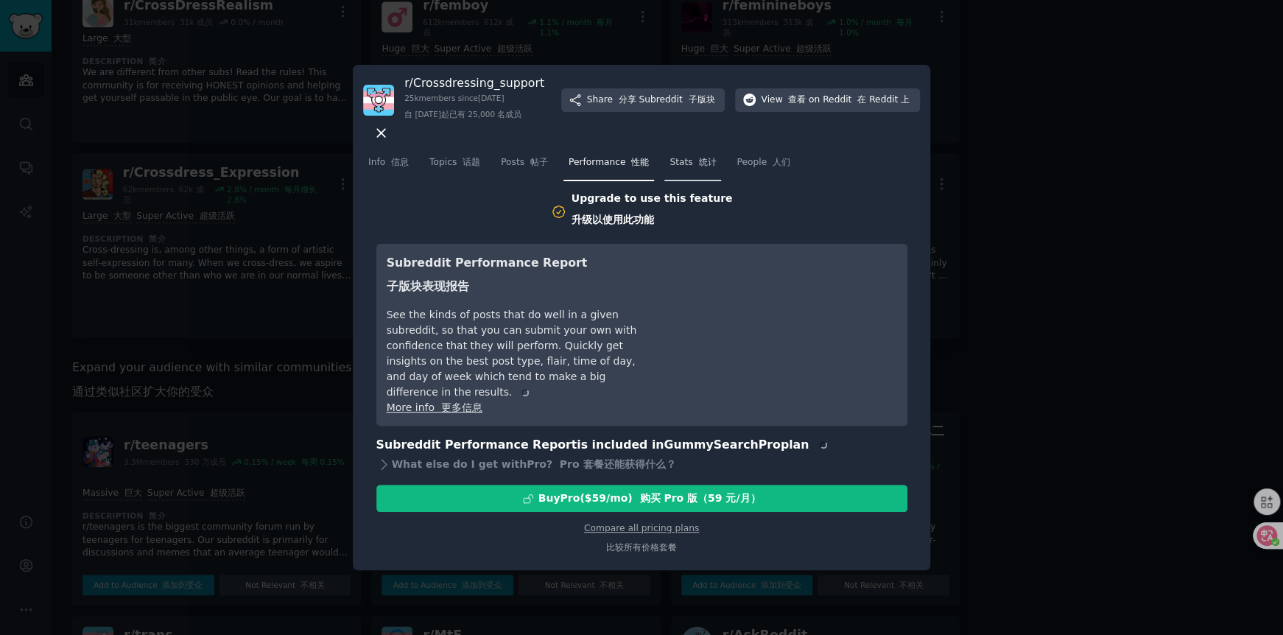
click at [706, 161] on font "统计" at bounding box center [707, 162] width 18 height 10
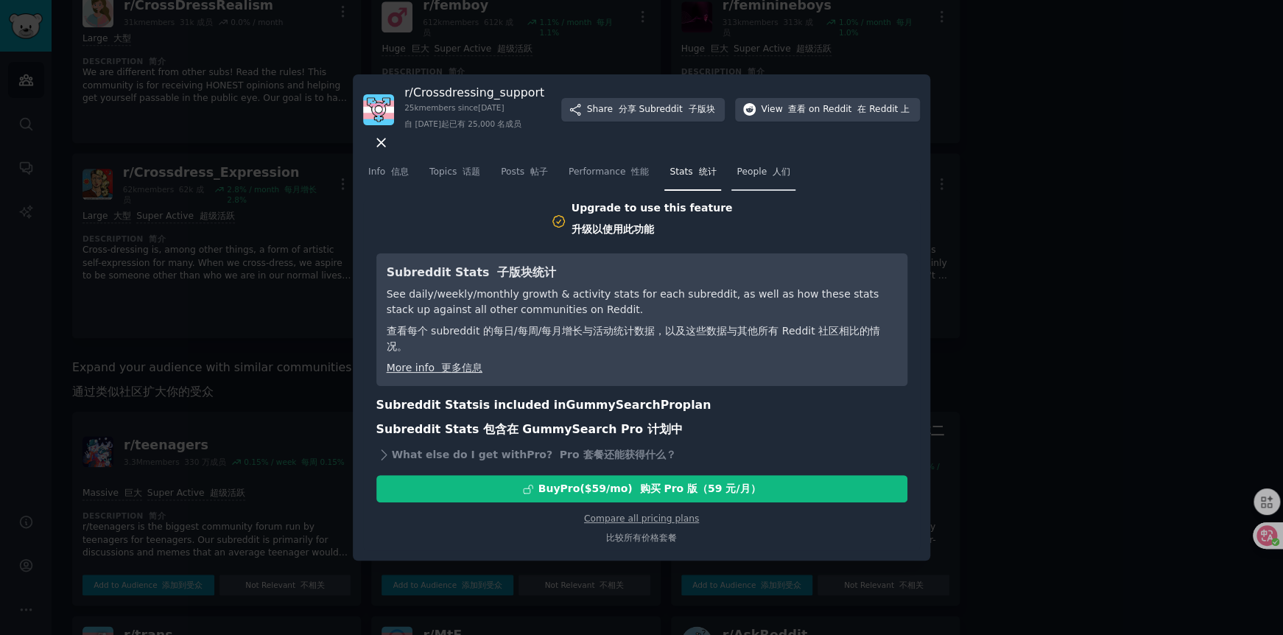
click at [754, 169] on span "People 人们" at bounding box center [763, 172] width 54 height 13
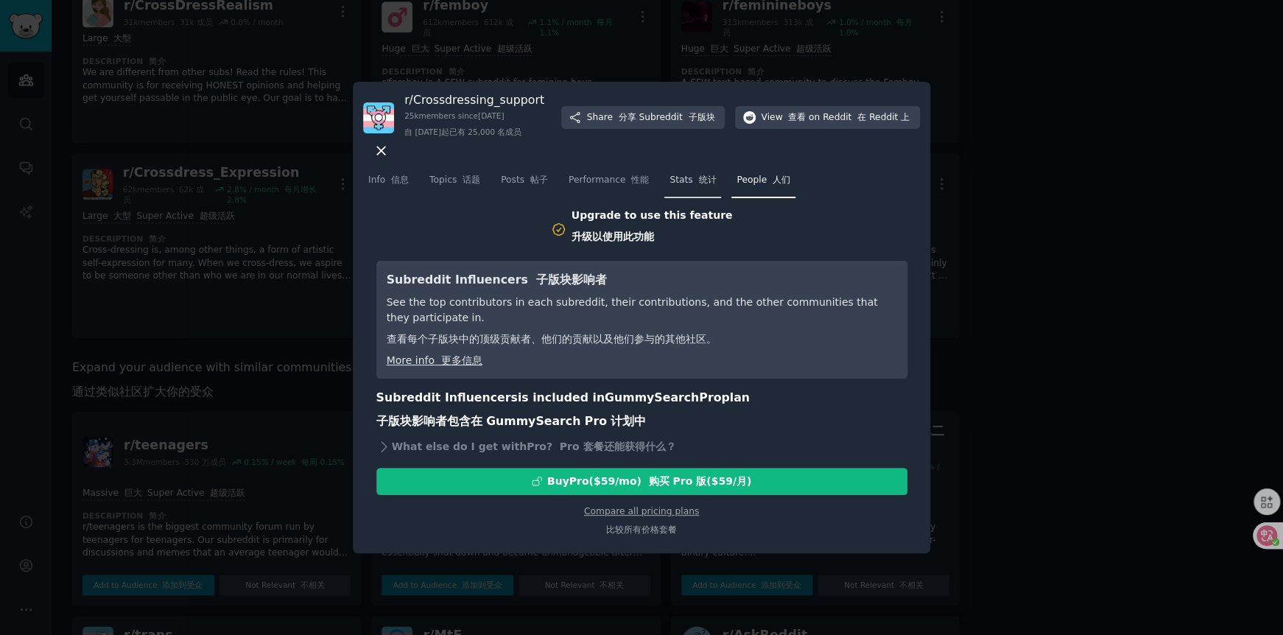
click at [698, 184] on font "统计" at bounding box center [707, 180] width 18 height 10
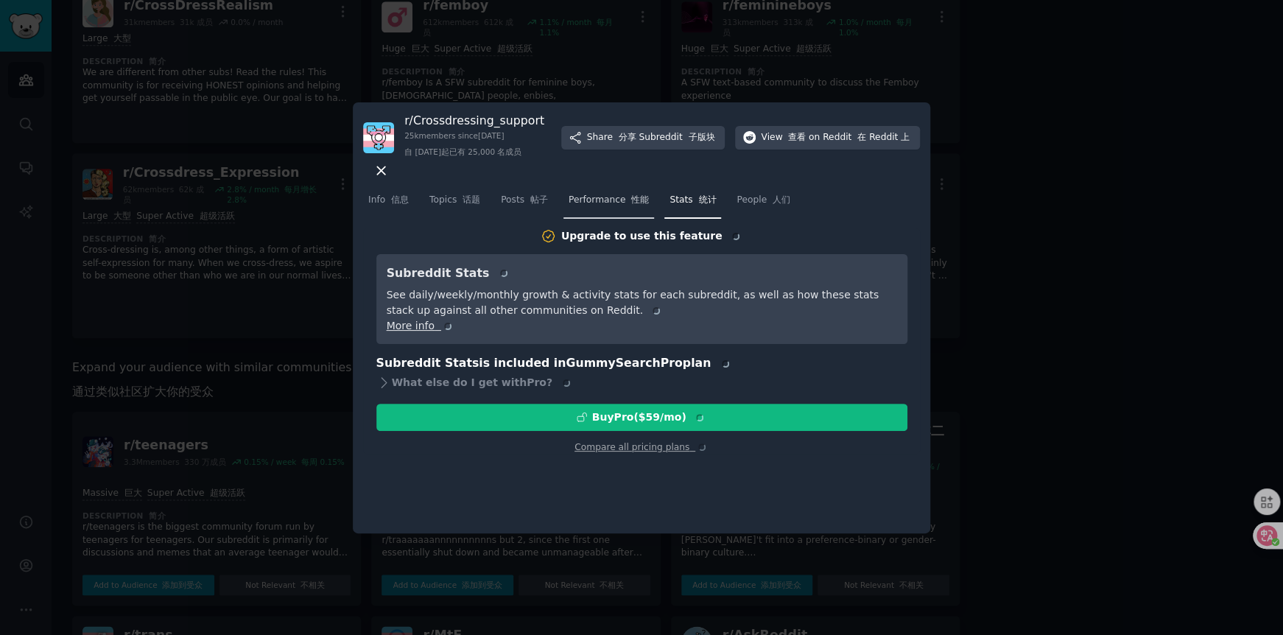
click at [631, 204] on font "性能" at bounding box center [640, 199] width 18 height 10
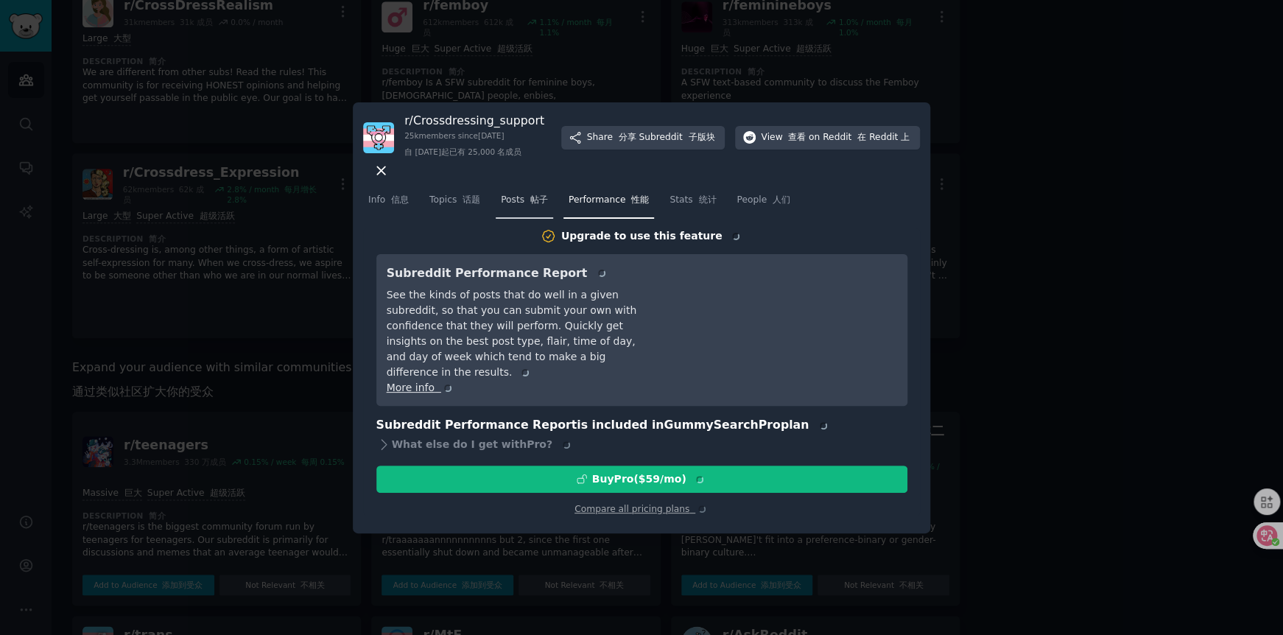
click at [548, 202] on link "Posts 帖子" at bounding box center [524, 204] width 57 height 30
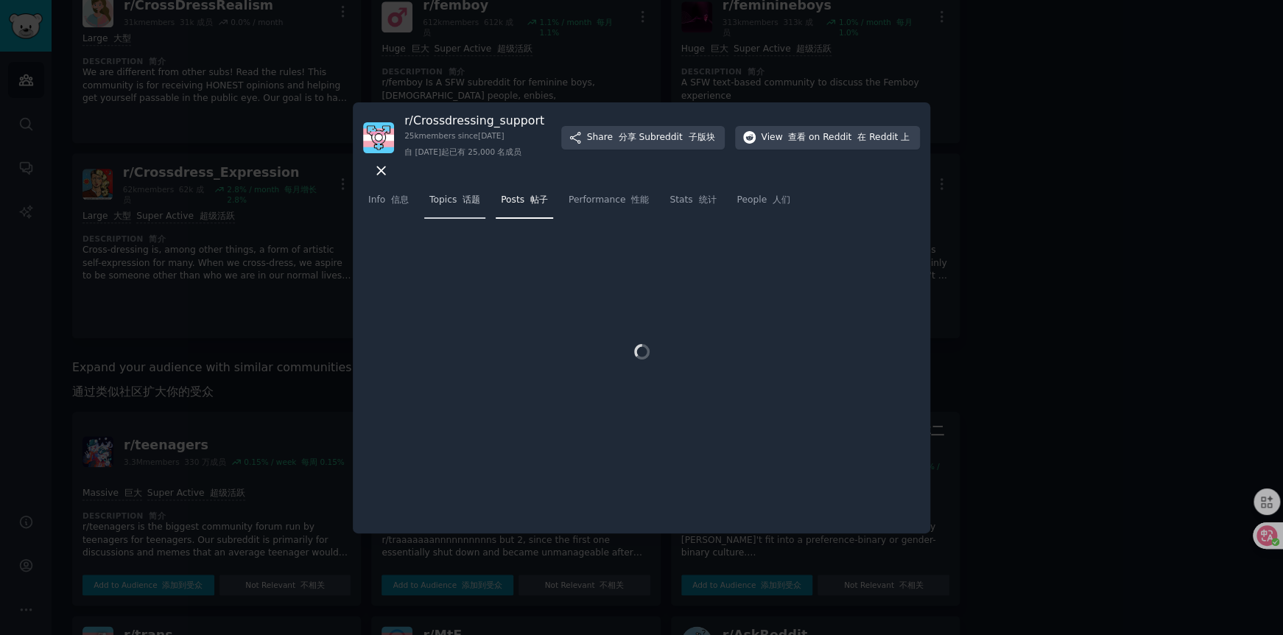
click at [457, 197] on font at bounding box center [460, 199] width 6 height 10
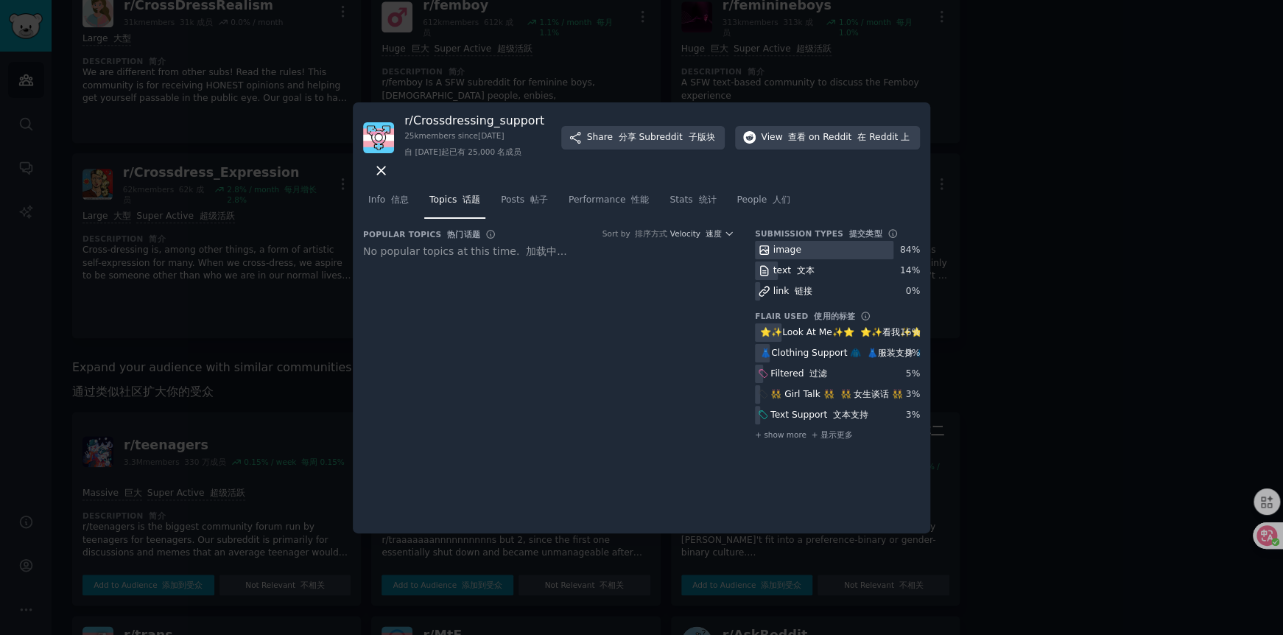
click at [804, 273] on font "文本" at bounding box center [805, 270] width 18 height 10
click at [514, 208] on link "Posts 帖子" at bounding box center [524, 204] width 57 height 30
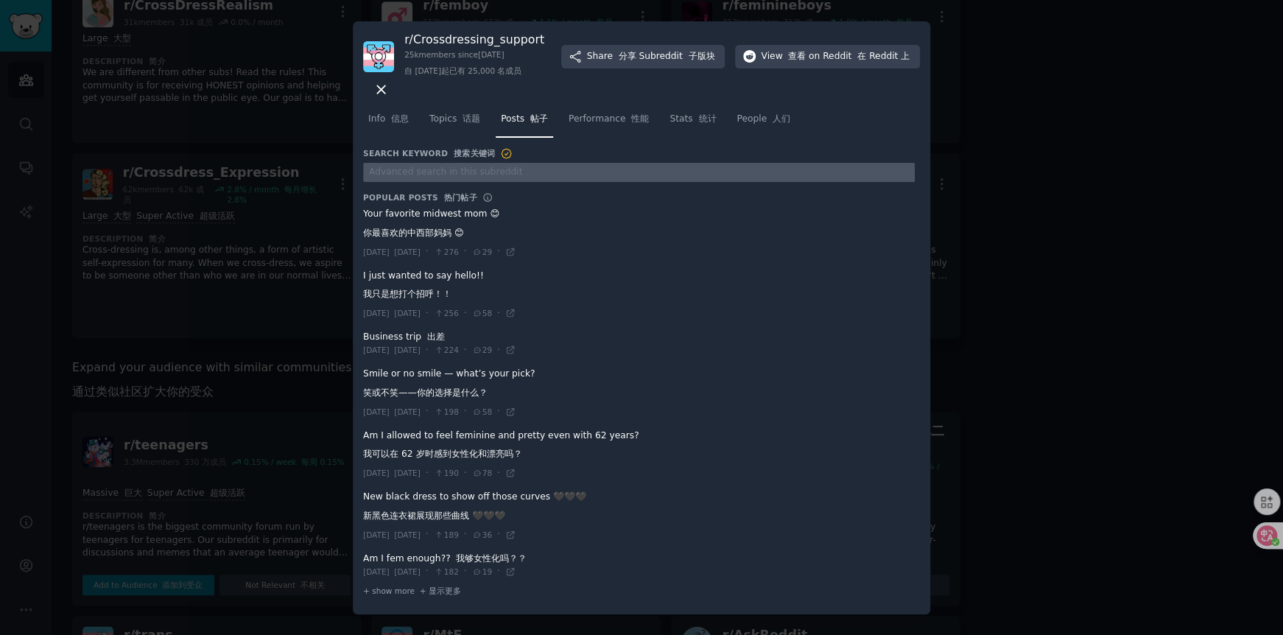
click at [635, 168] on input "text" at bounding box center [639, 173] width 552 height 20
paste input "Finally"
type input "Finally"
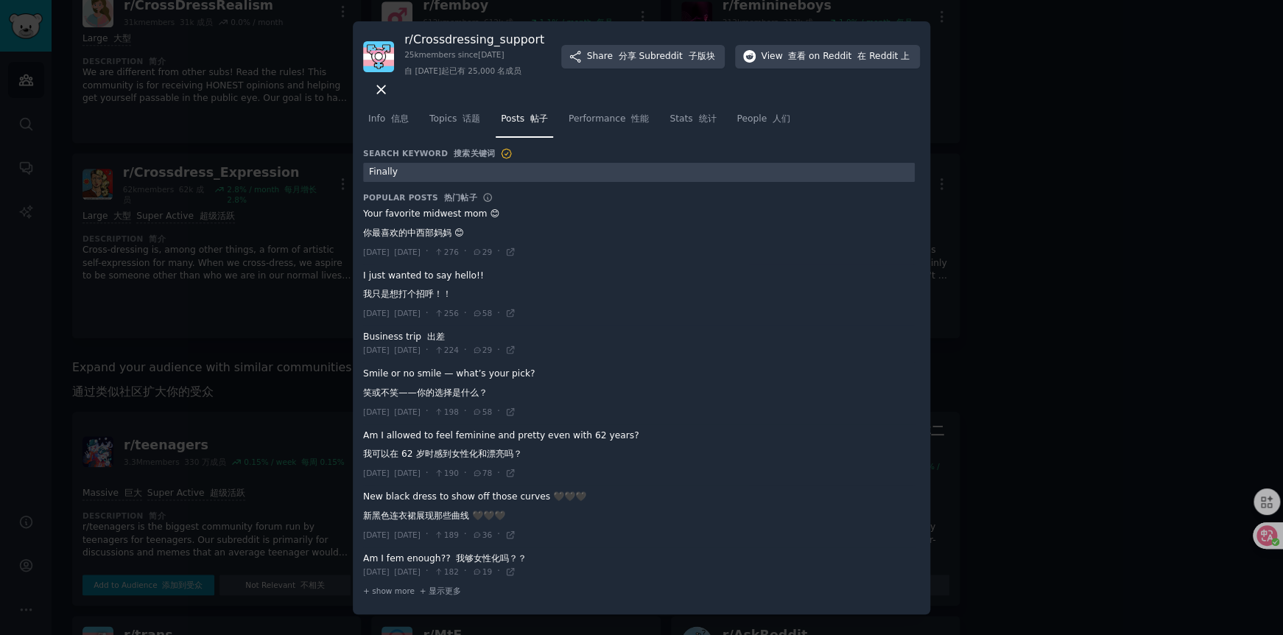
click at [710, 355] on span at bounding box center [639, 344] width 552 height 36
click at [675, 265] on span at bounding box center [639, 294] width 552 height 61
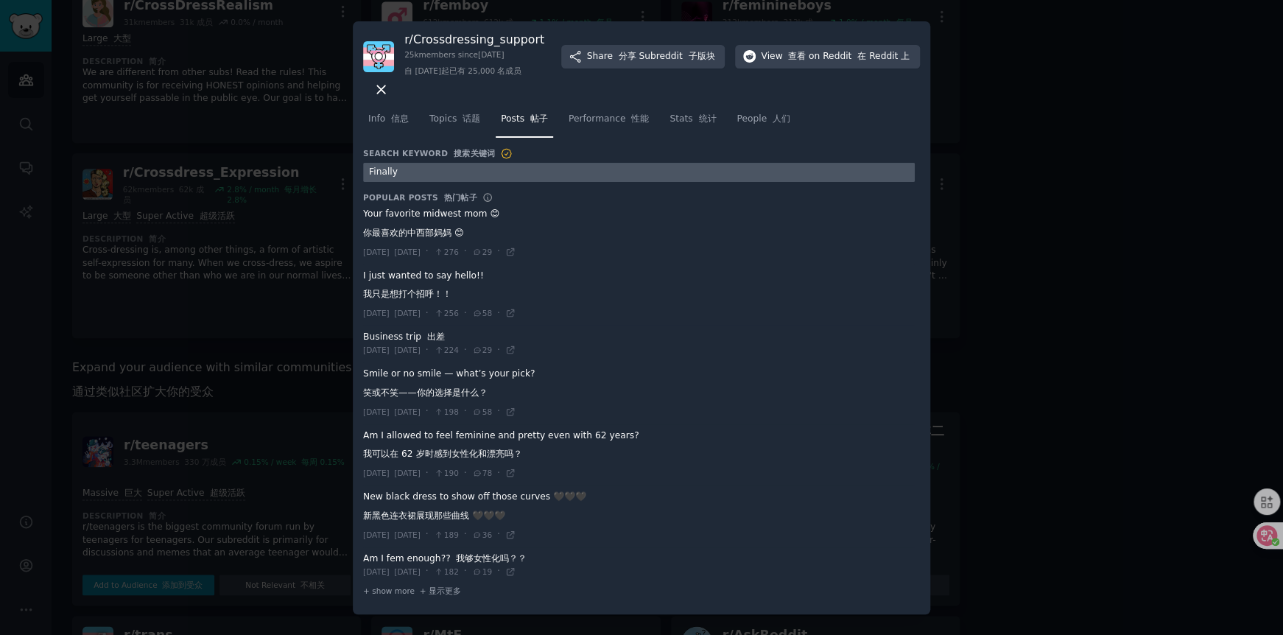
click at [675, 176] on input "Finally" at bounding box center [639, 173] width 552 height 20
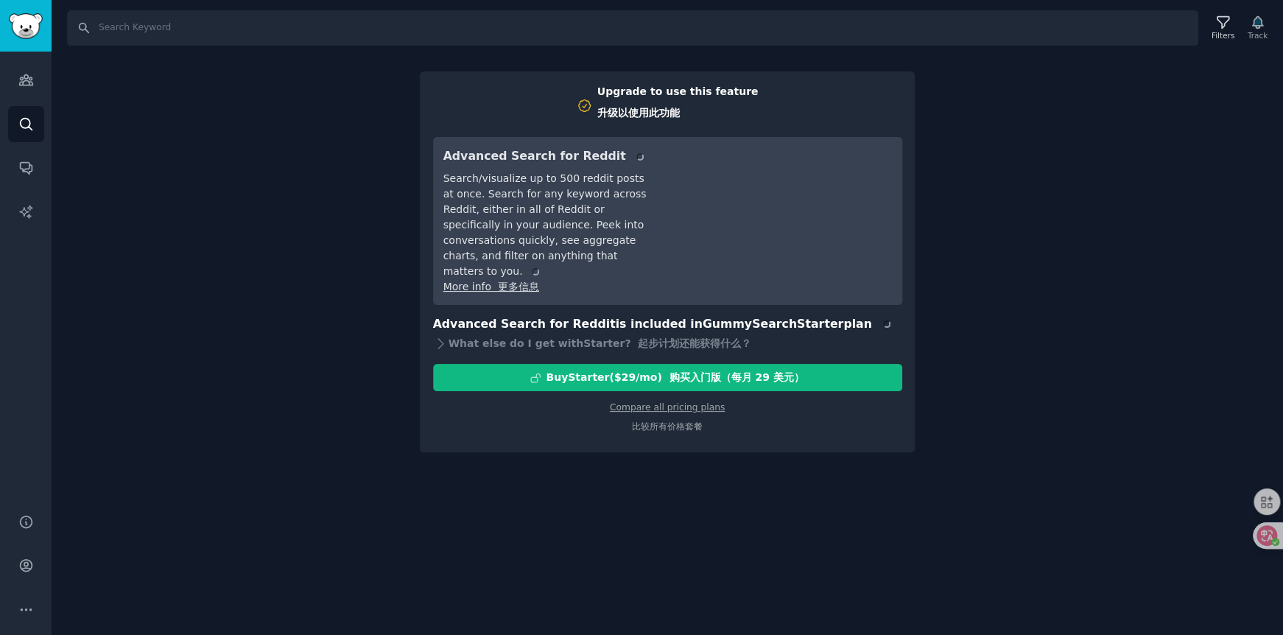
click at [321, 208] on div "Search Filters Track Upgrade to use this feature 升级以使用此功能 Advanced Search for R…" at bounding box center [667, 317] width 1231 height 635
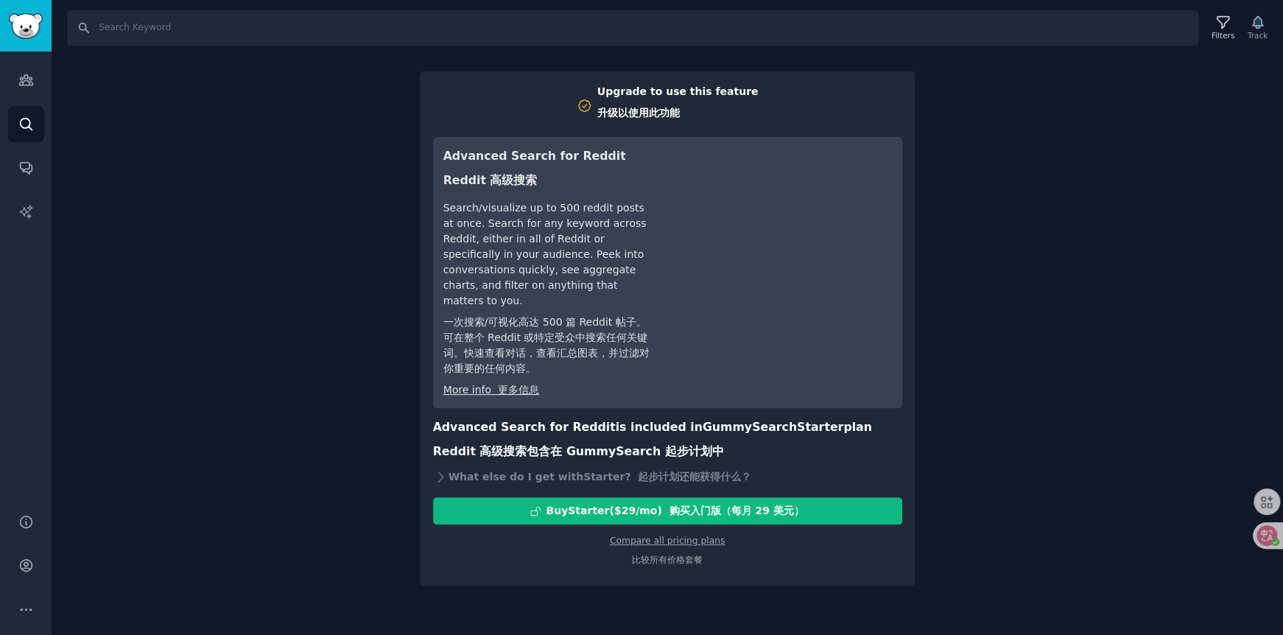
click at [252, 381] on div "Search Filters Track Upgrade to use this feature 升级以使用此功能 Advanced Search for R…" at bounding box center [667, 317] width 1231 height 635
click at [239, 206] on div "Search Filters Track Upgrade to use this feature 升级以使用此功能 Advanced Search for R…" at bounding box center [667, 317] width 1231 height 635
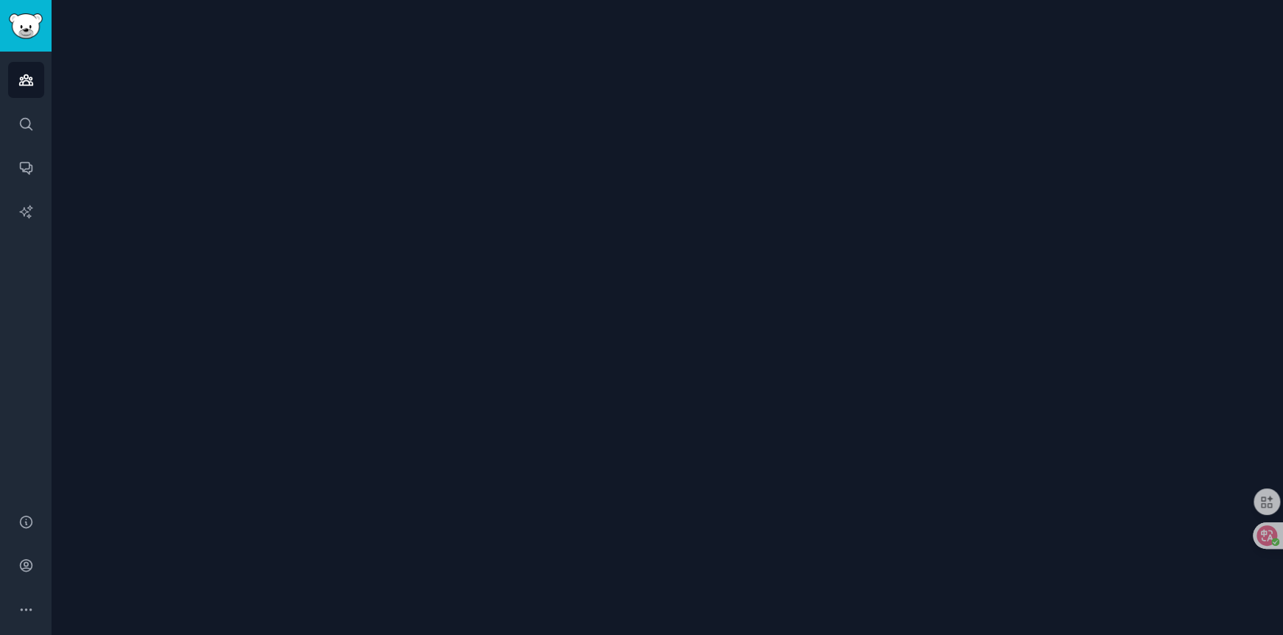
click at [597, 298] on div at bounding box center [667, 317] width 1231 height 635
click at [546, 296] on div at bounding box center [667, 317] width 1231 height 635
click at [733, 264] on div at bounding box center [667, 317] width 1231 height 635
click at [34, 81] on link "Audiences" at bounding box center [26, 80] width 36 height 36
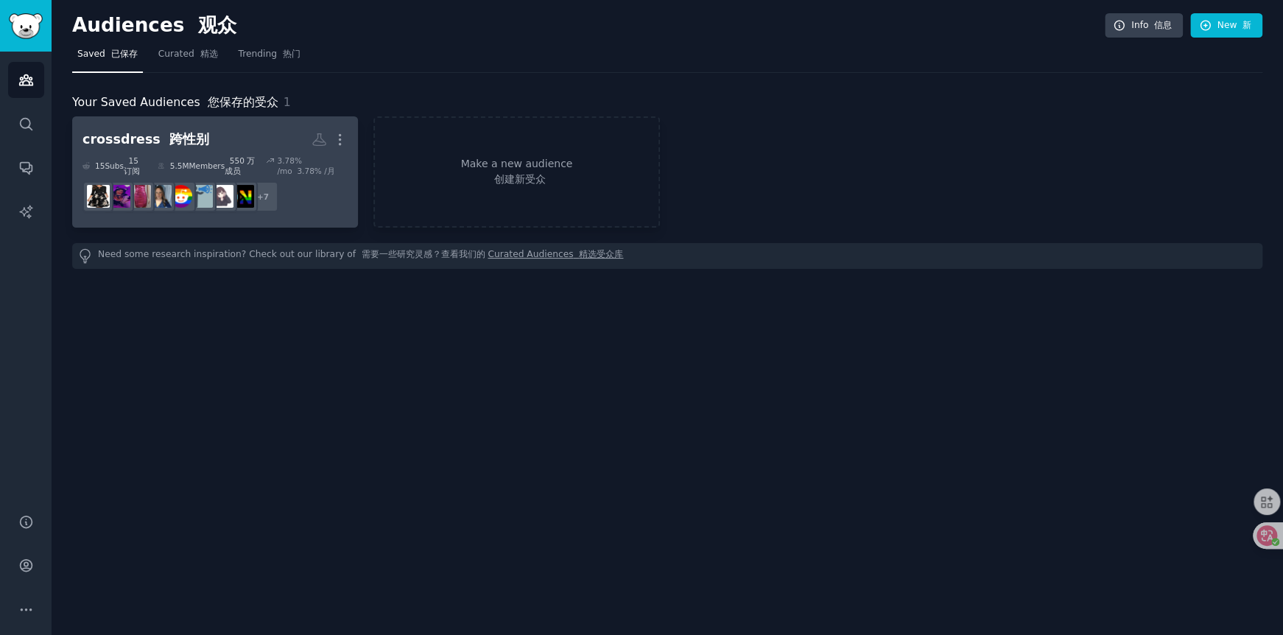
click at [169, 139] on font "跨性别" at bounding box center [189, 139] width 40 height 15
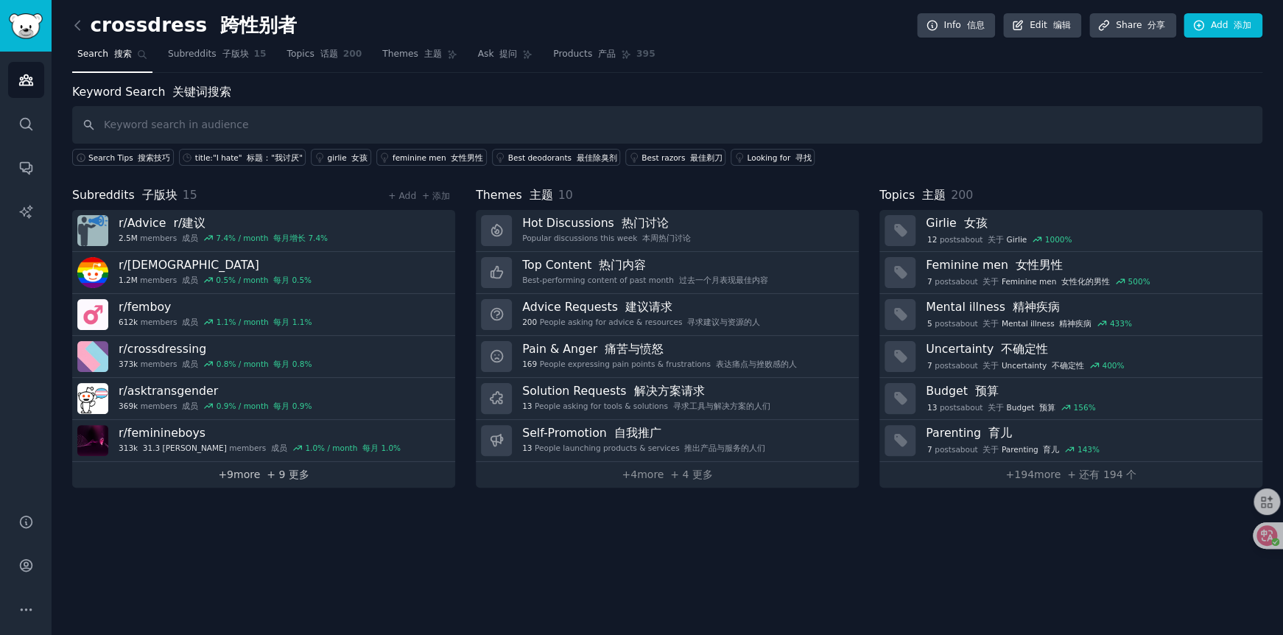
click at [282, 468] on font "+ 9 更多" at bounding box center [288, 474] width 43 height 12
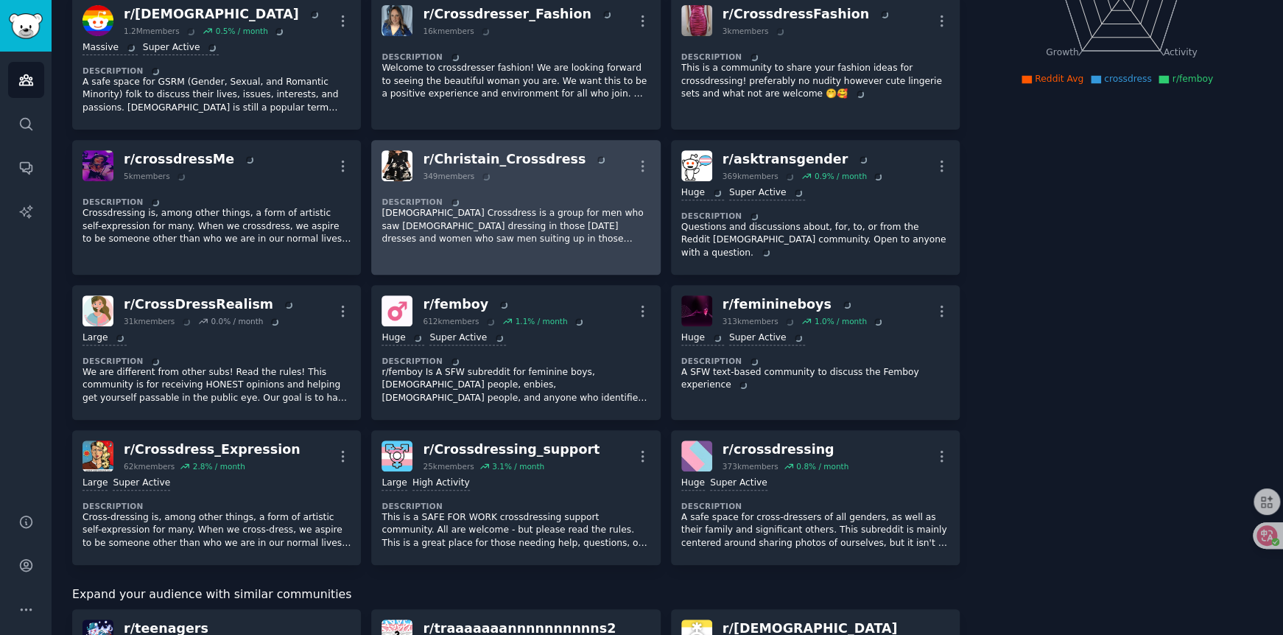
scroll to position [501, 0]
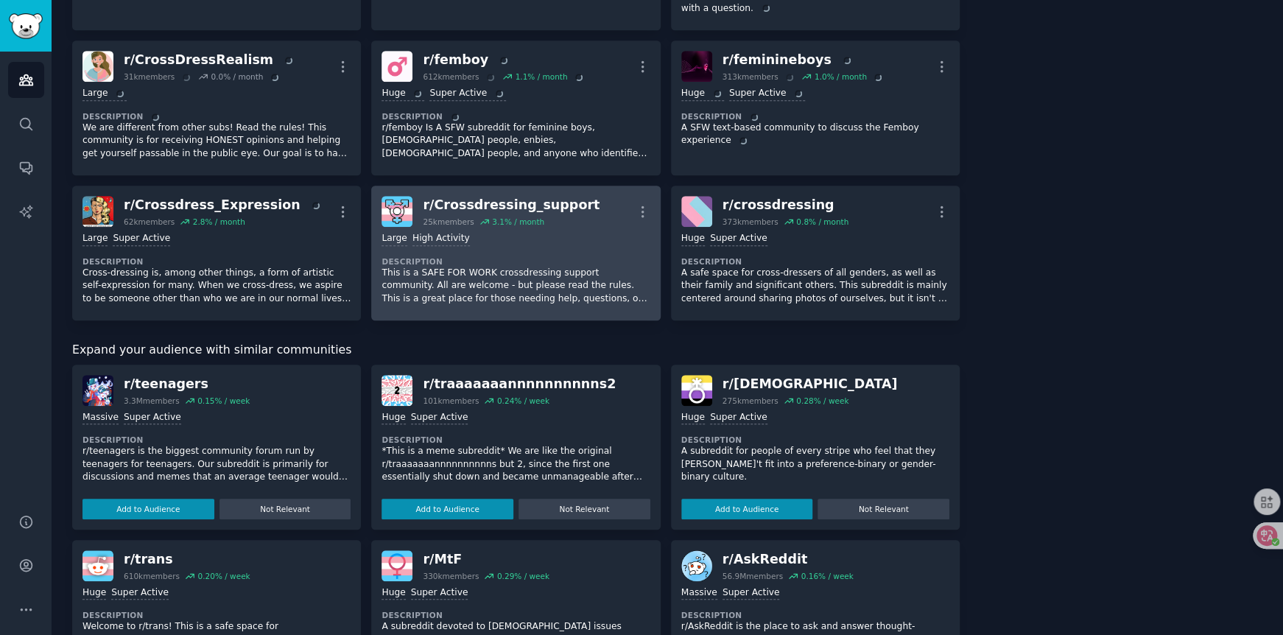
click at [479, 267] on p "This is a SAFE FOR WORK crossdressing support community. All are welcome - but …" at bounding box center [516, 286] width 268 height 39
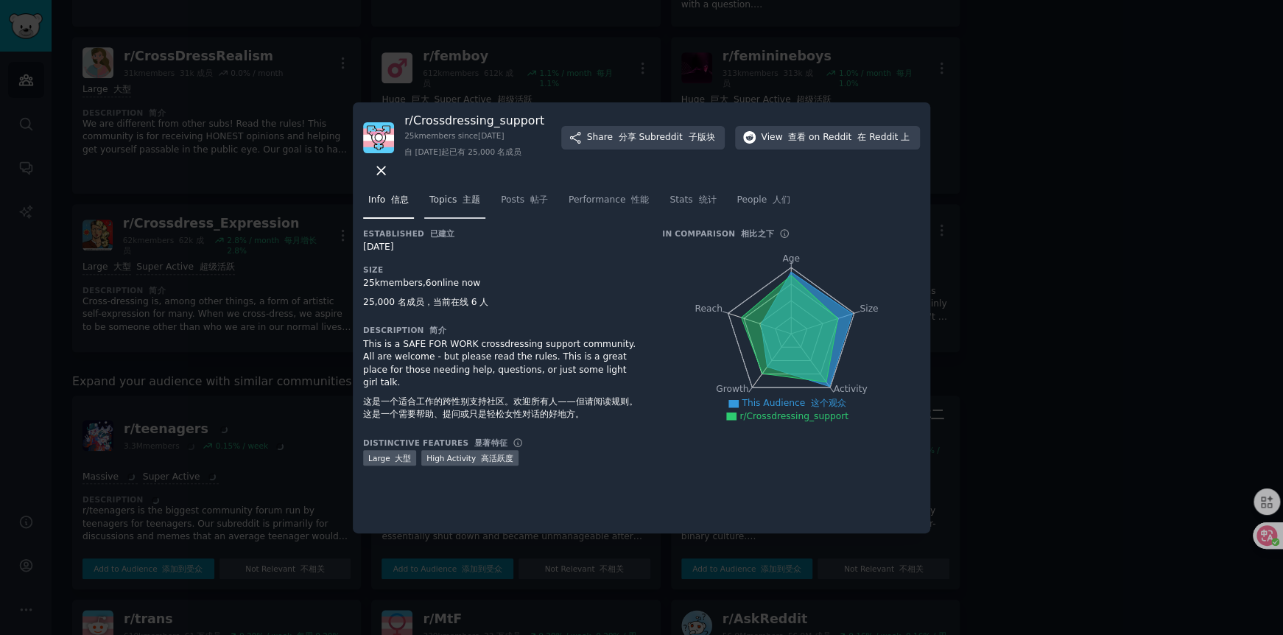
click at [451, 198] on span "Topics 主题" at bounding box center [454, 200] width 51 height 13
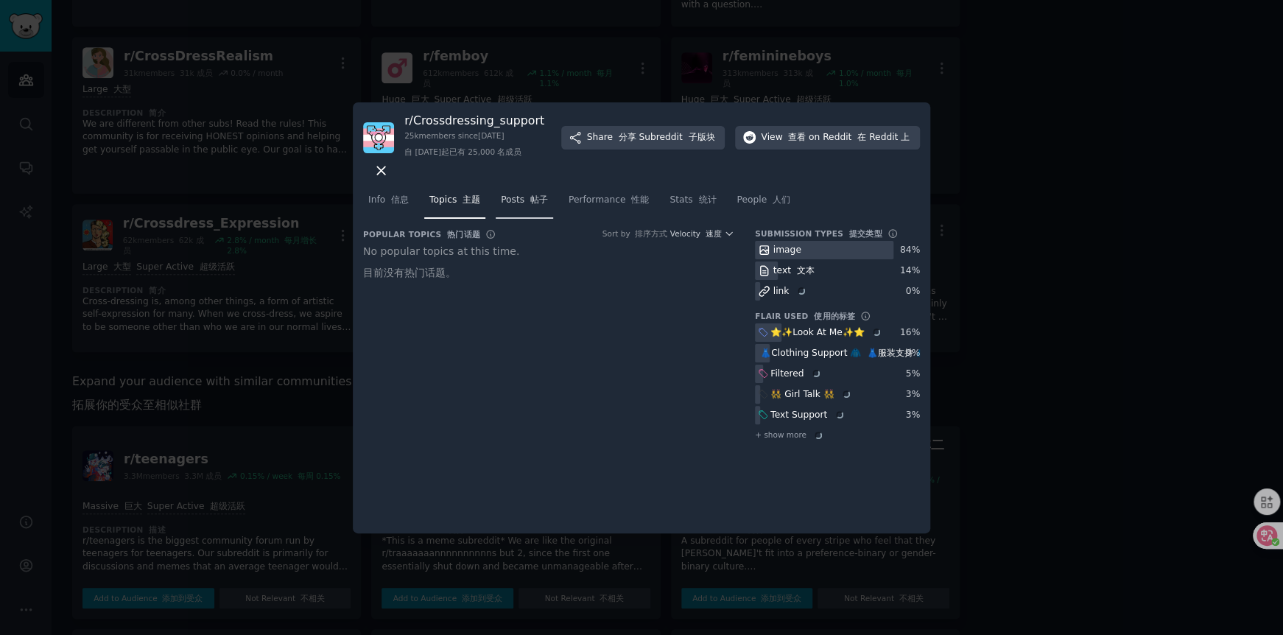
click at [531, 202] on font "帖子" at bounding box center [539, 199] width 18 height 10
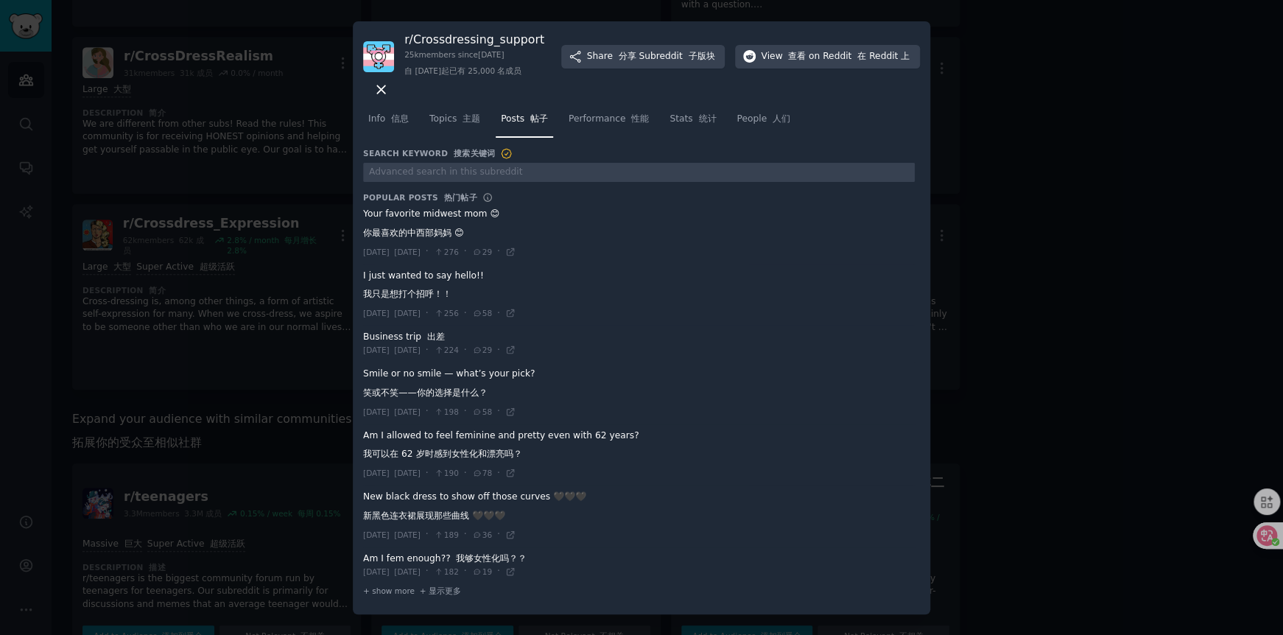
drag, startPoint x: 429, startPoint y: 253, endPoint x: 485, endPoint y: 251, distance: 56.8
click at [421, 251] on font "[DATE]" at bounding box center [407, 251] width 27 height 9
drag, startPoint x: 440, startPoint y: 250, endPoint x: 466, endPoint y: 254, distance: 26.2
click at [421, 254] on font "[DATE]" at bounding box center [407, 251] width 27 height 9
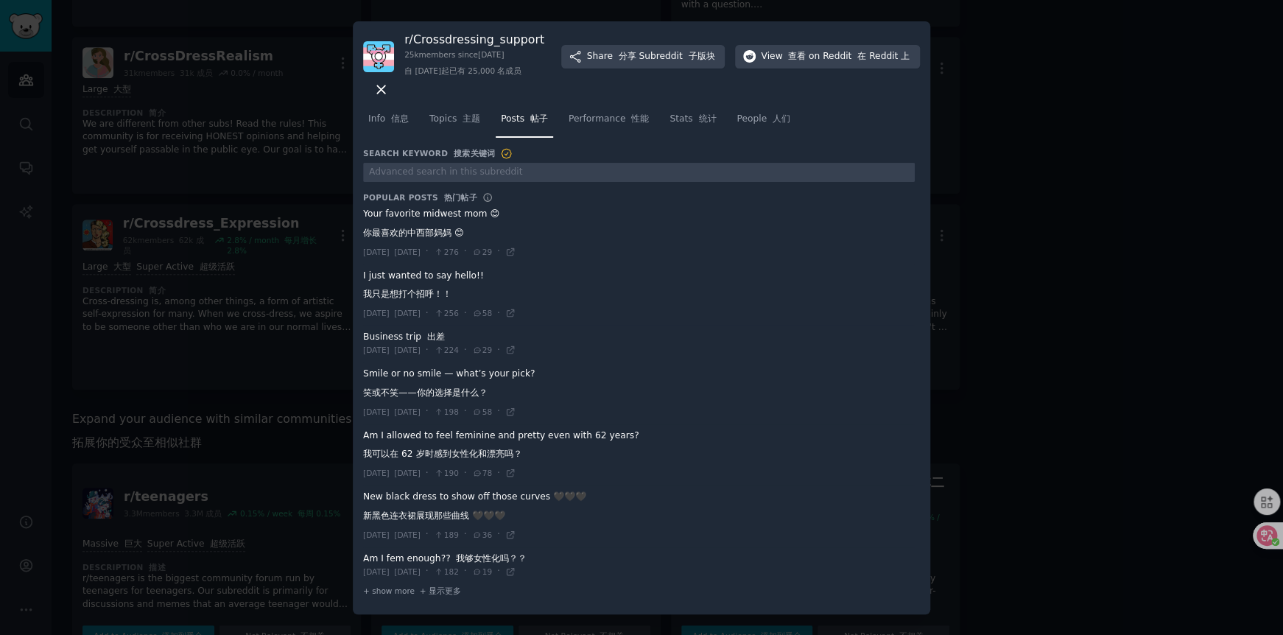
click at [421, 254] on font "[DATE]" at bounding box center [407, 251] width 27 height 9
click at [596, 119] on span "Performance 性能" at bounding box center [609, 119] width 80 height 13
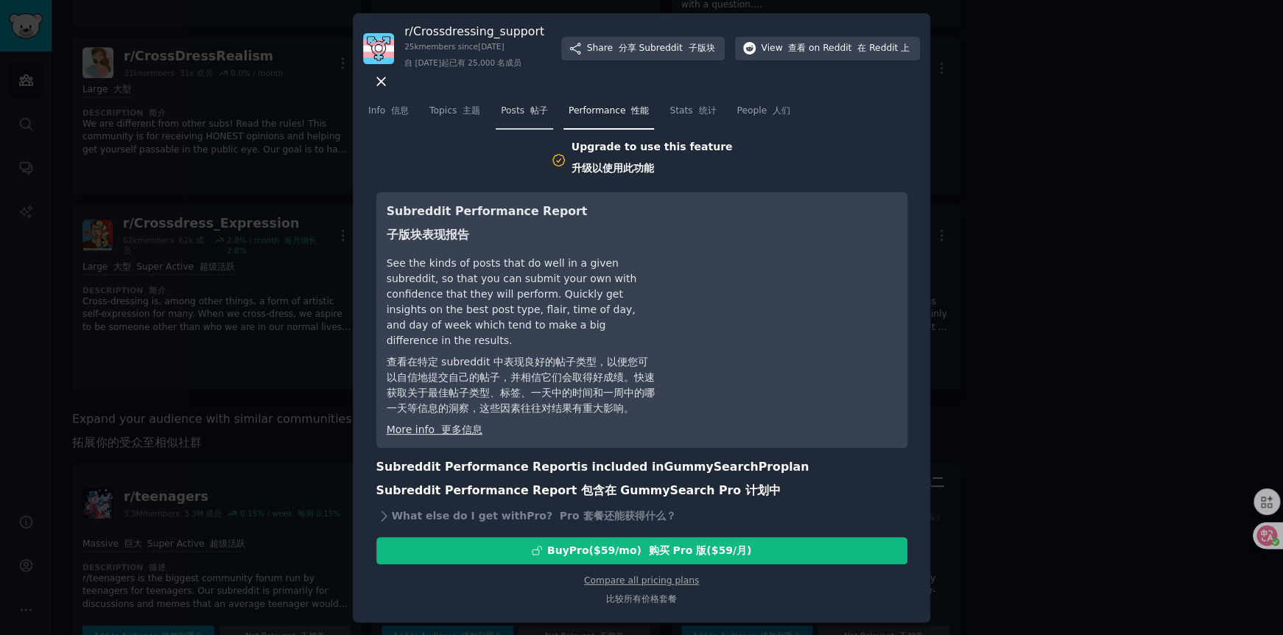
click at [539, 111] on font "帖子" at bounding box center [539, 110] width 18 height 10
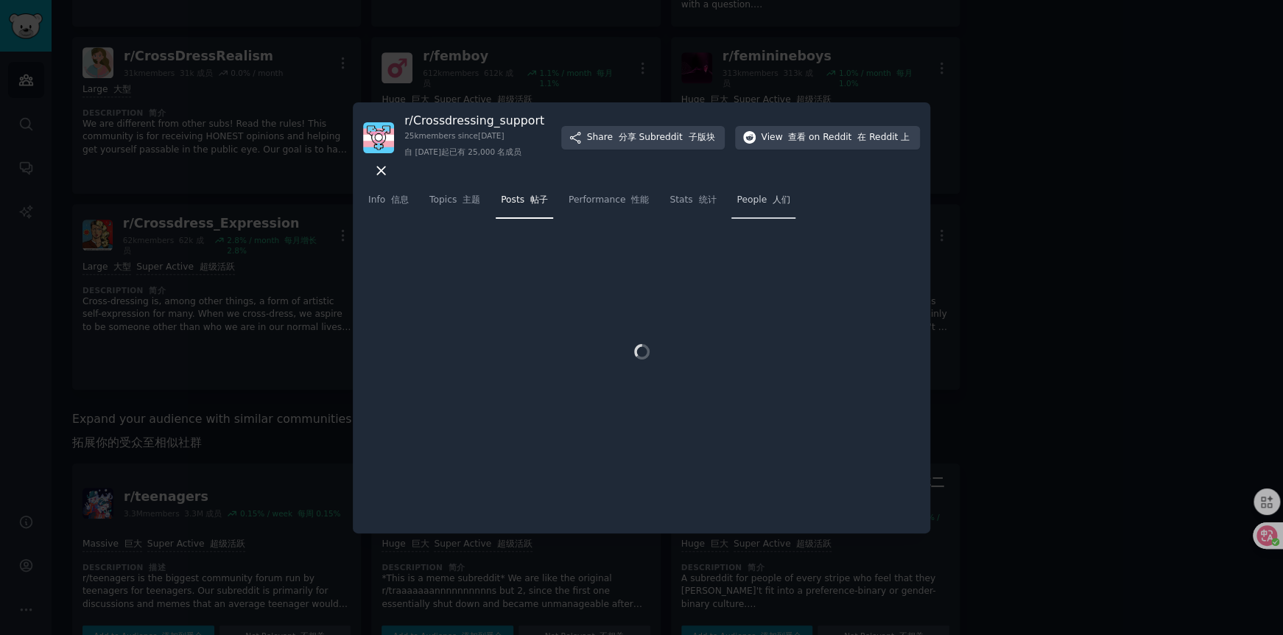
click at [759, 206] on link "People 人们" at bounding box center [763, 204] width 64 height 30
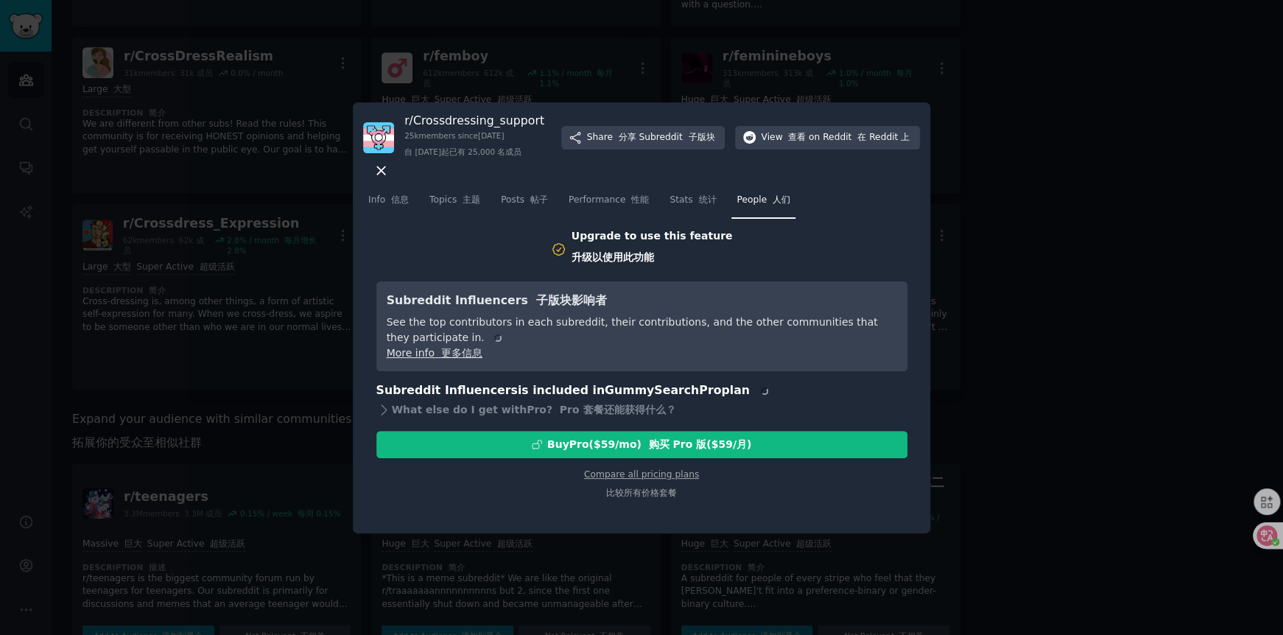
click at [1135, 190] on div at bounding box center [641, 317] width 1283 height 635
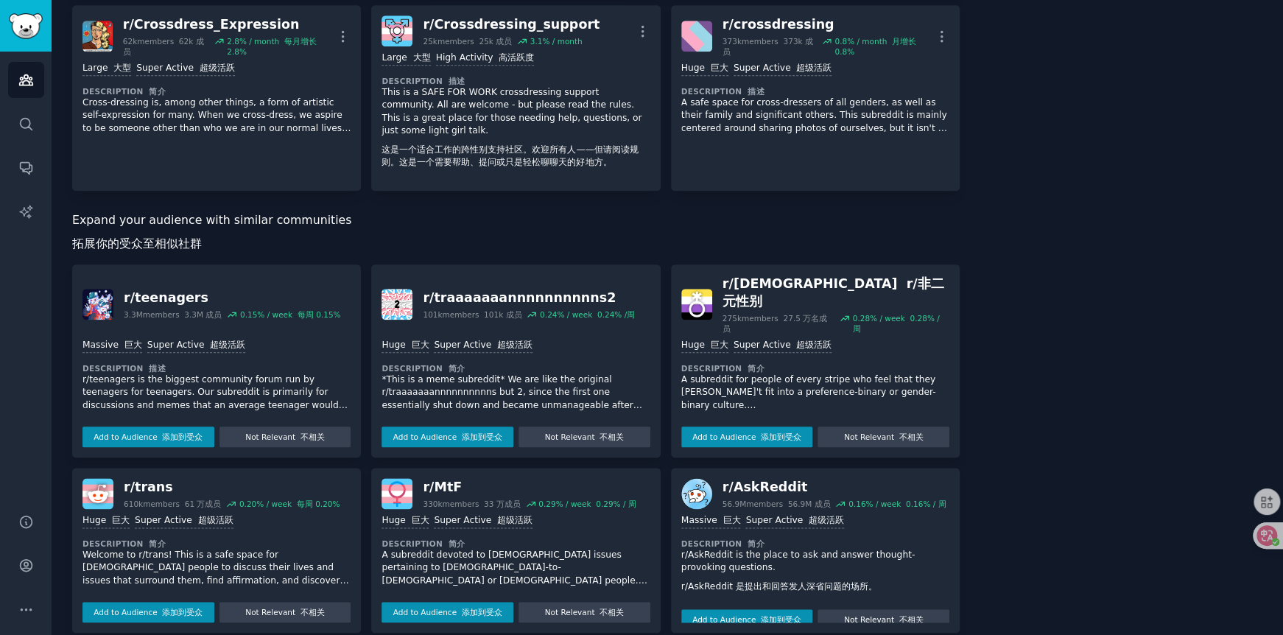
scroll to position [650, 0]
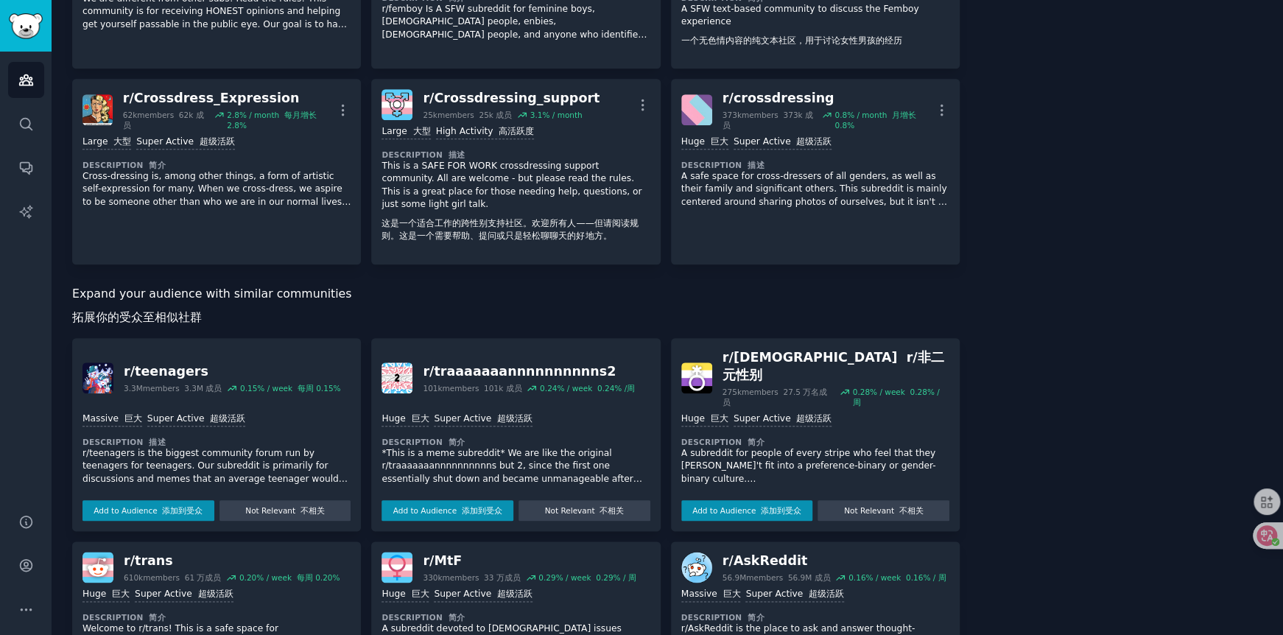
click at [236, 459] on p "r/teenagers is the biggest community forum run by teenagers for teenagers. Our …" at bounding box center [216, 466] width 268 height 39
click at [521, 463] on p "*This is a meme subreddit* We are like the original r/traaaaaaannnnnnnnnns but …" at bounding box center [516, 466] width 268 height 39
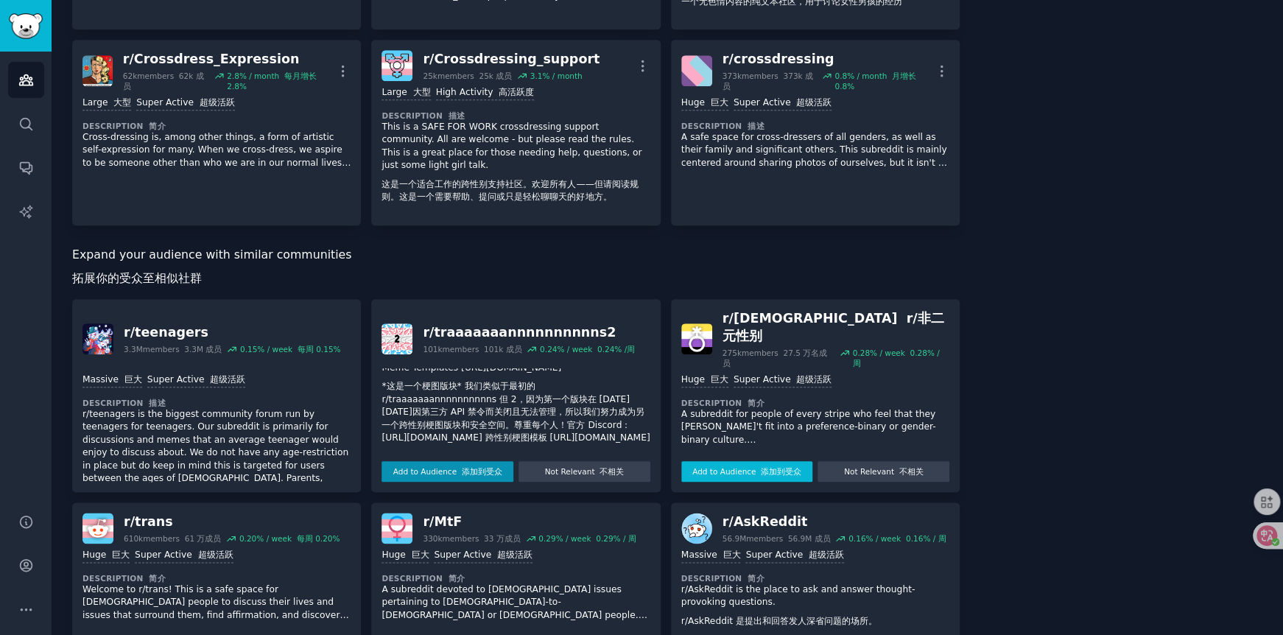
scroll to position [724, 0]
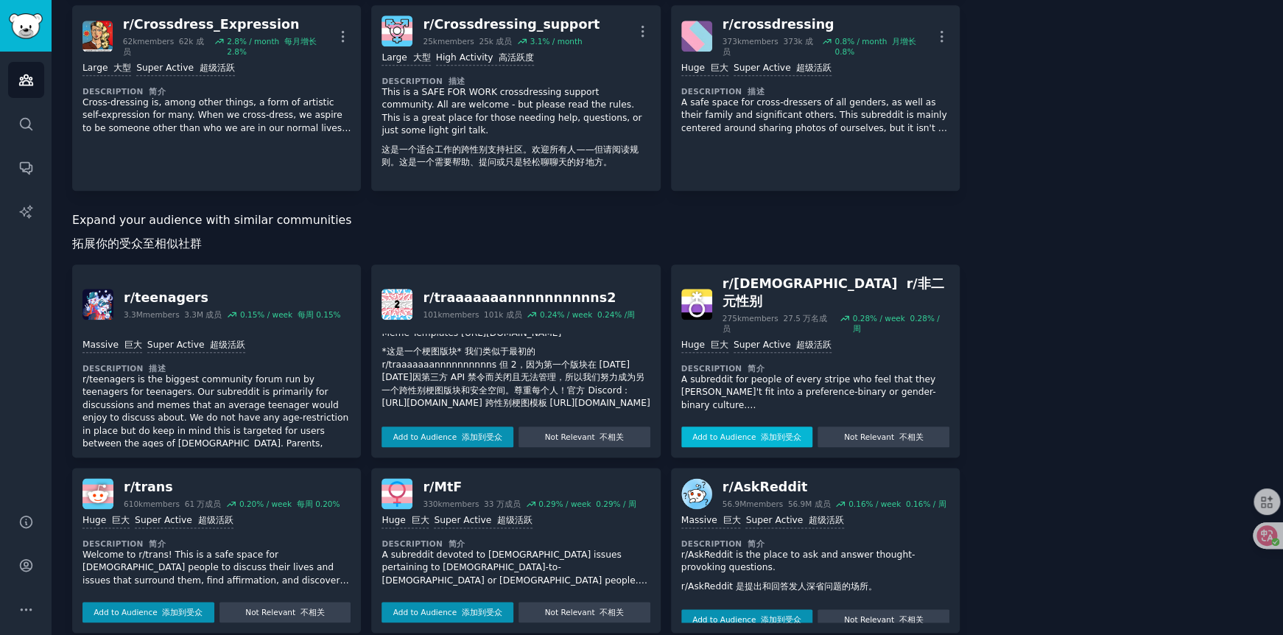
click at [778, 432] on font "添加到受众" at bounding box center [781, 436] width 41 height 9
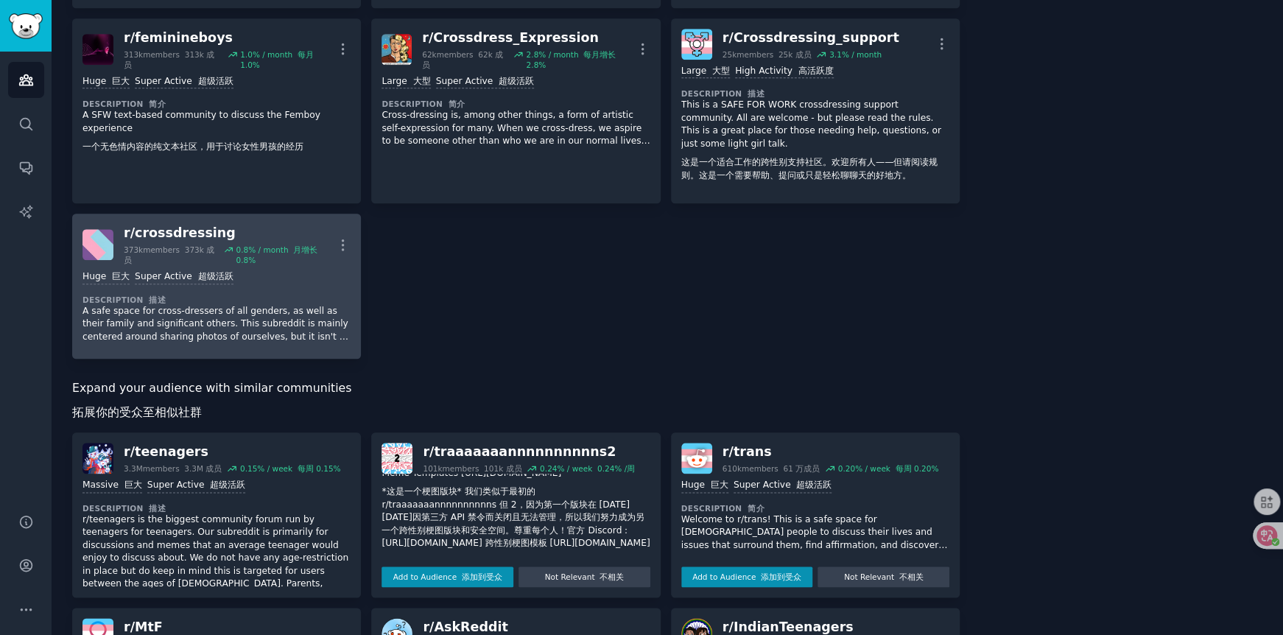
scroll to position [759, 0]
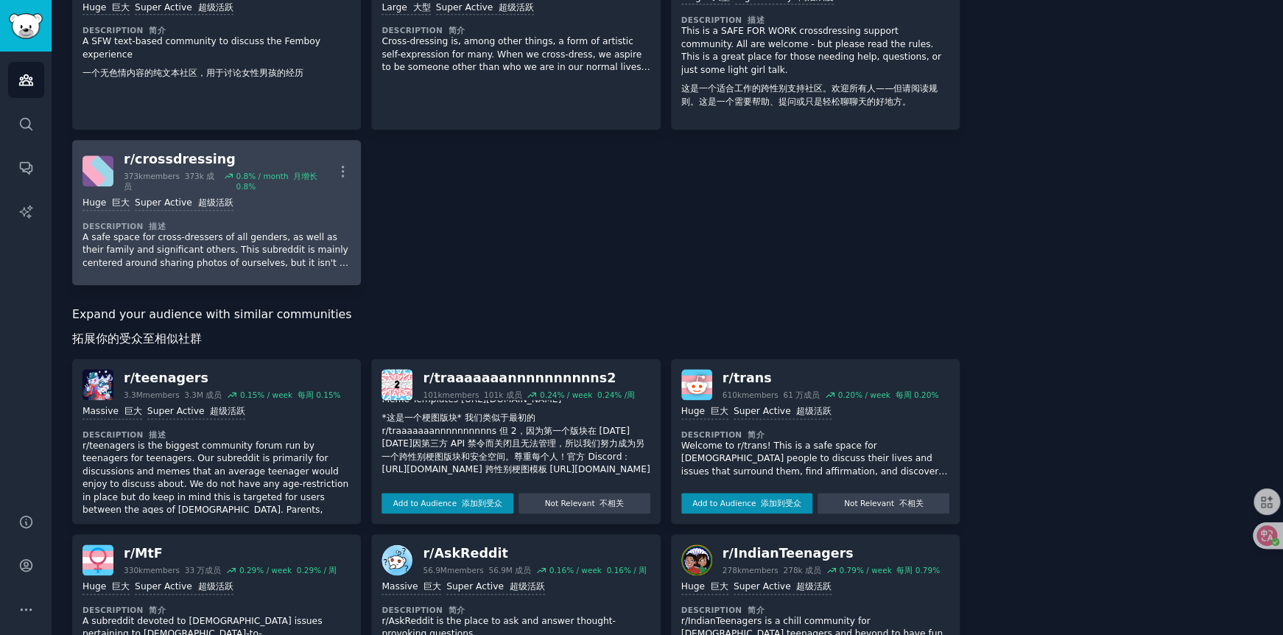
click at [264, 270] on p "A safe space for cross-dressers of all genders, as well as their family and sig…" at bounding box center [216, 250] width 268 height 39
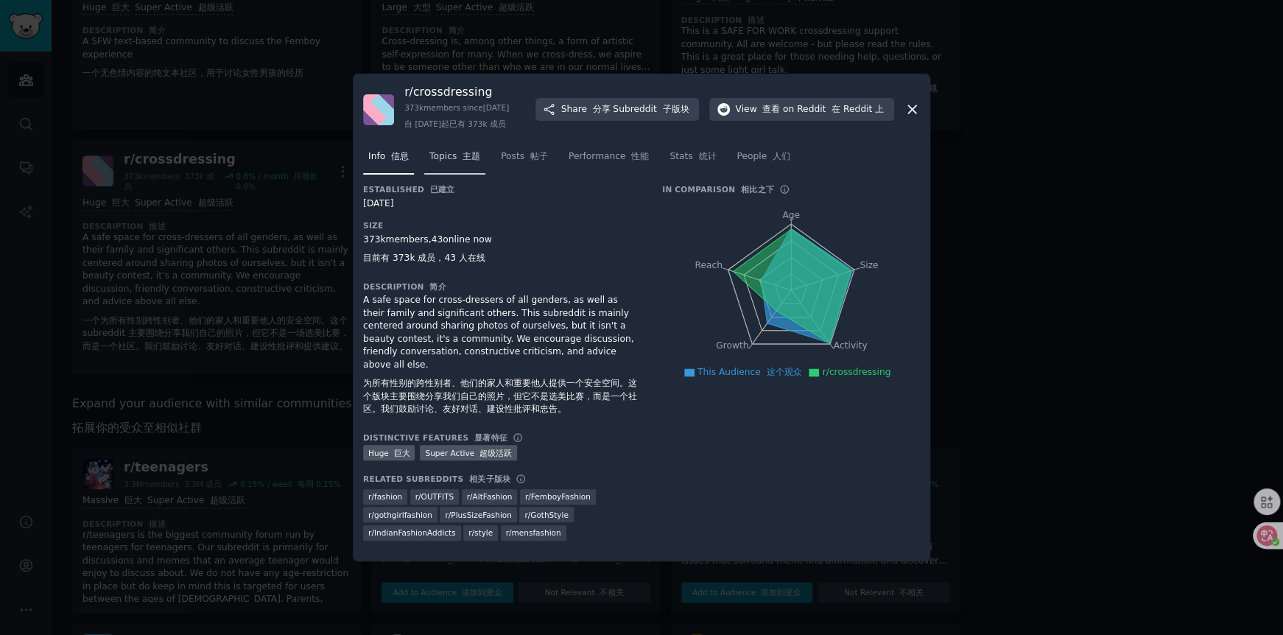
click at [469, 161] on font "主题" at bounding box center [472, 156] width 18 height 10
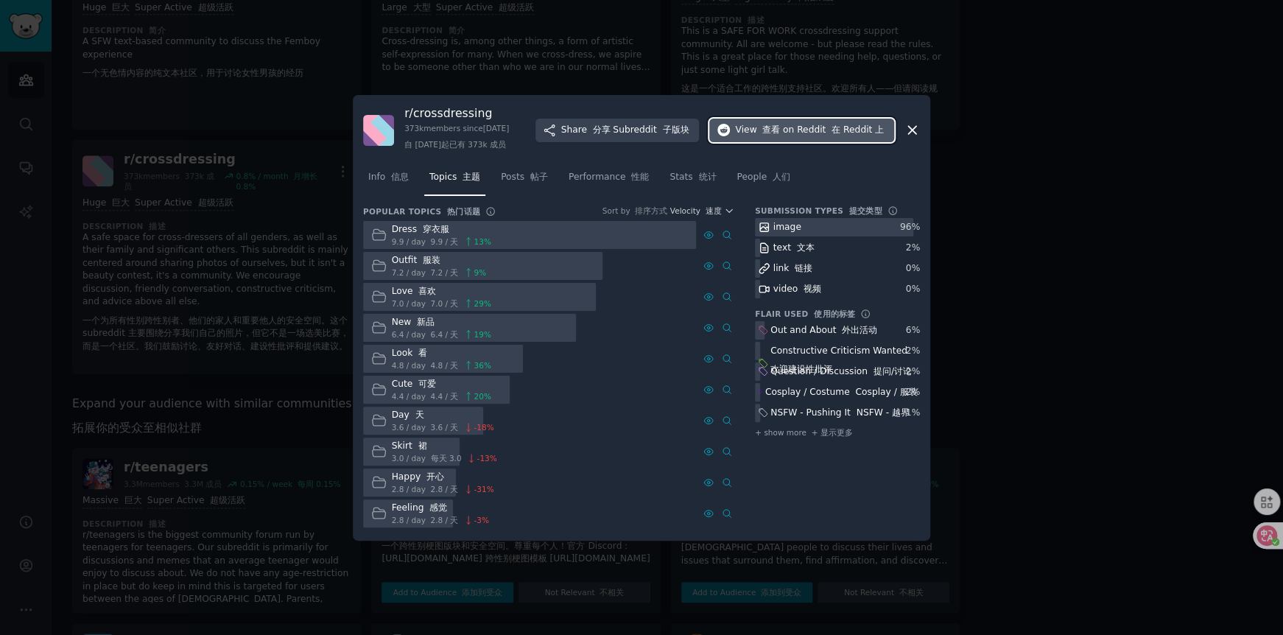
click at [816, 124] on span "on Reddit 在 Reddit 上" at bounding box center [833, 130] width 101 height 13
click at [1037, 181] on div at bounding box center [641, 317] width 1283 height 635
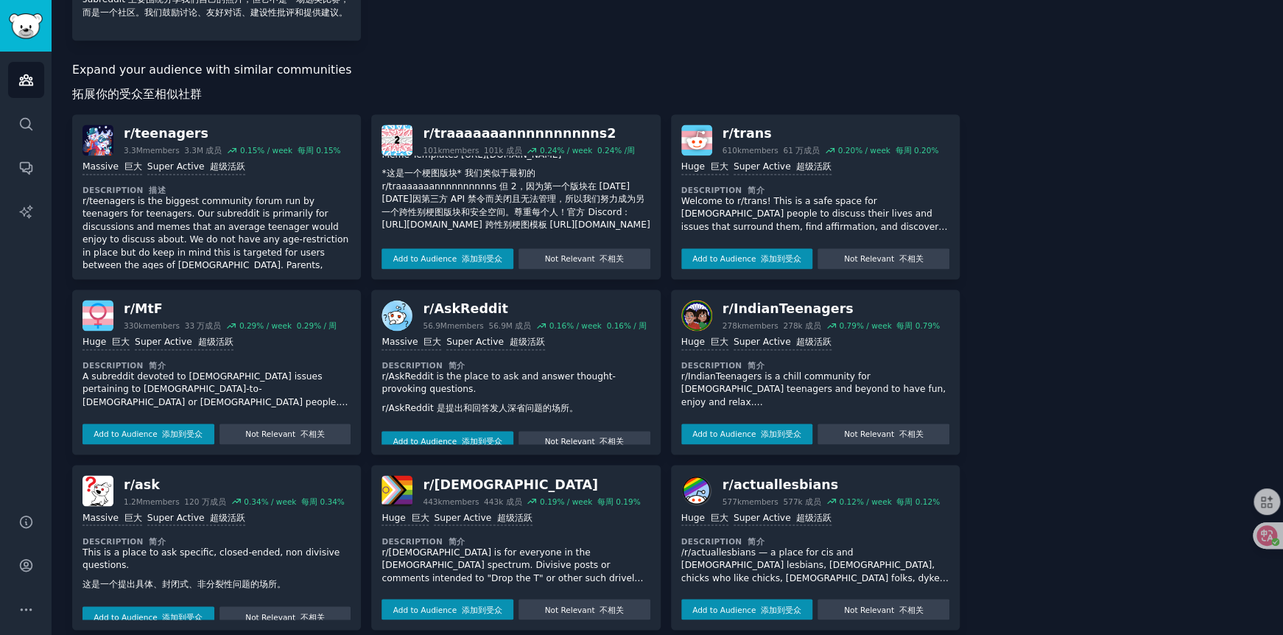
scroll to position [1128, 0]
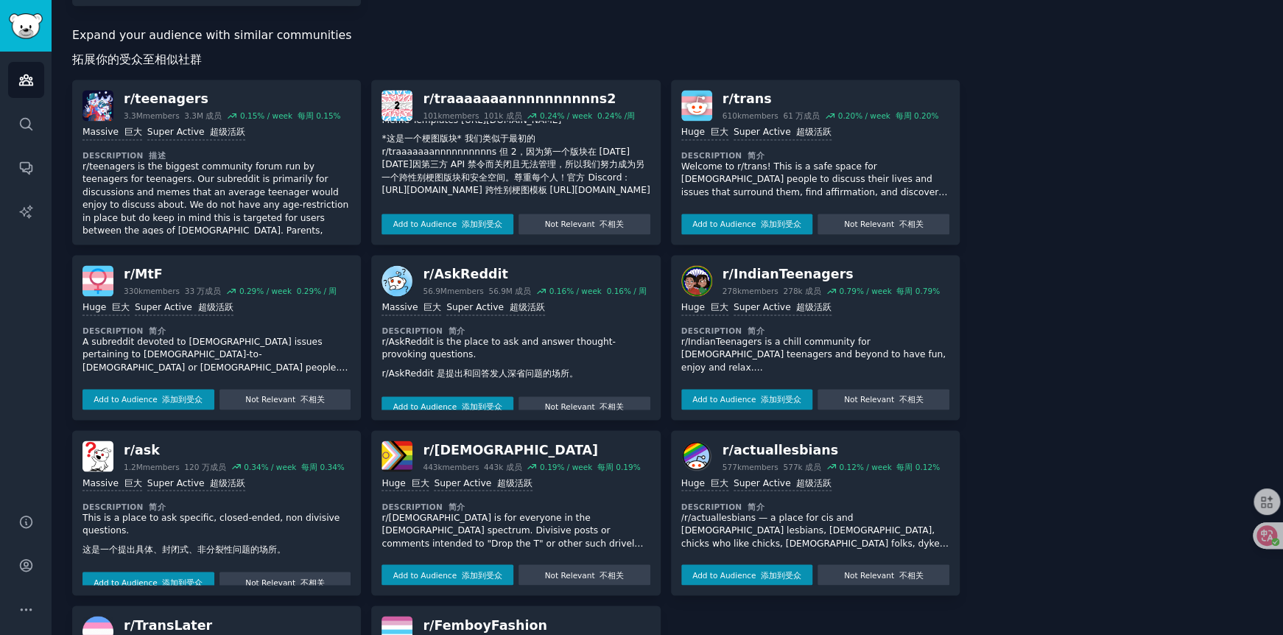
click at [850, 200] on p "Welcome to r/trans! This is a safe space for [DEMOGRAPHIC_DATA] people to discu…" at bounding box center [815, 180] width 268 height 39
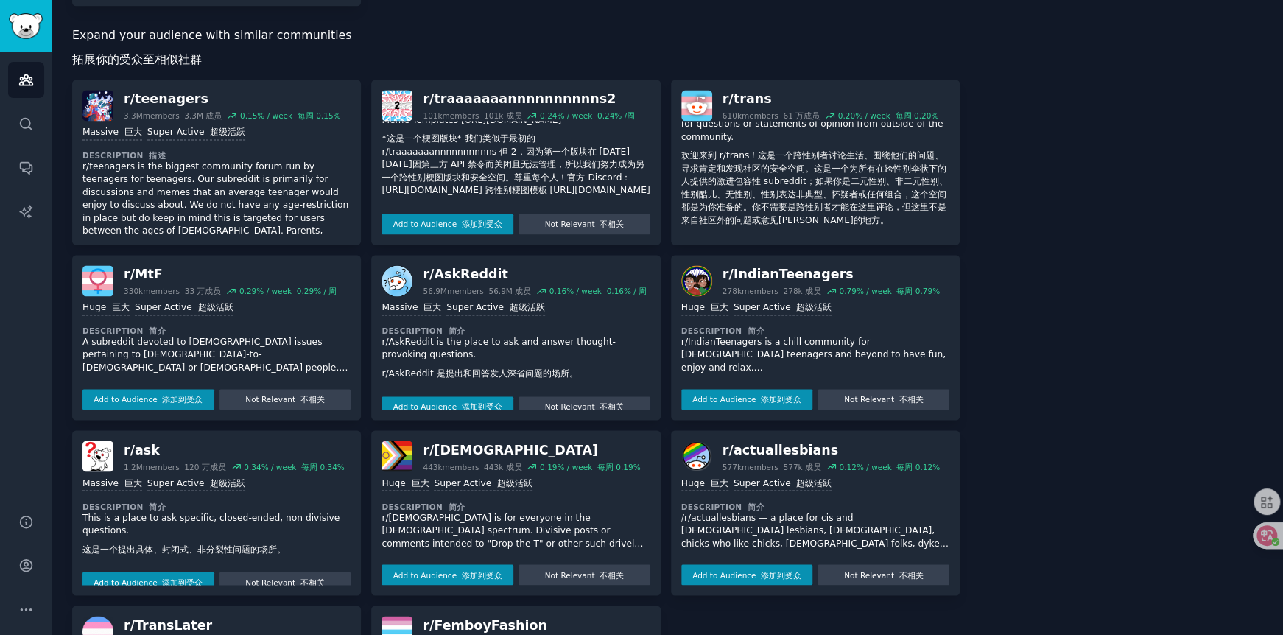
scroll to position [162, 0]
click at [761, 254] on font "添加到受众" at bounding box center [781, 249] width 41 height 9
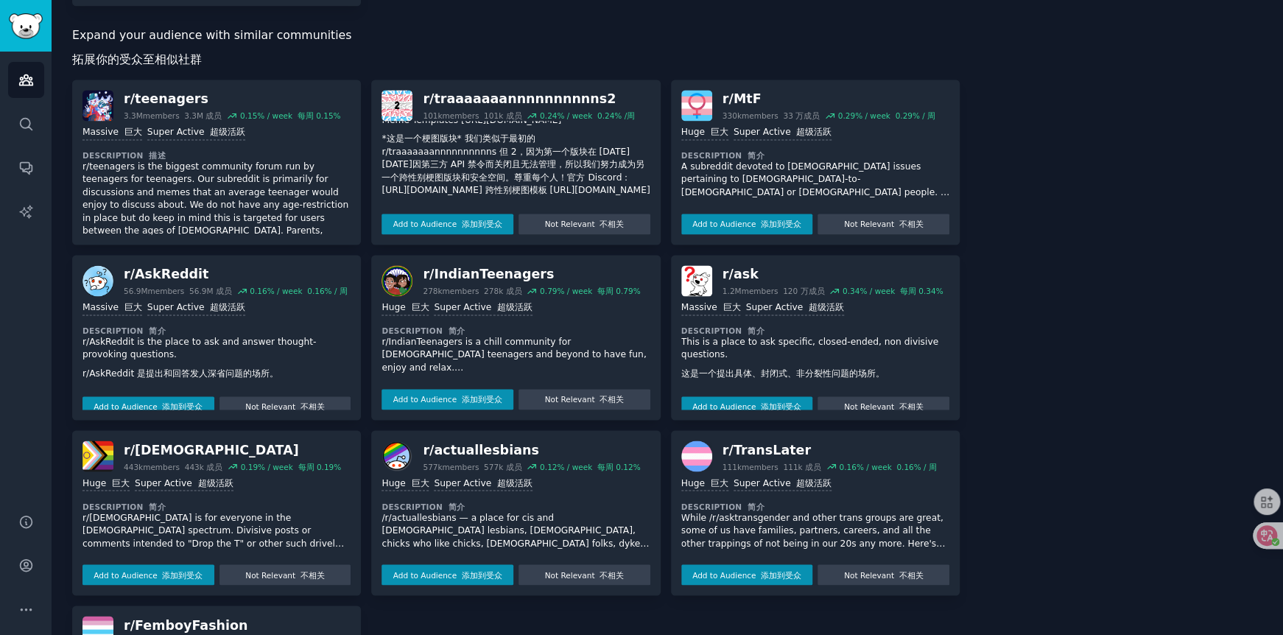
scroll to position [1089, 0]
click at [769, 200] on p "A subreddit devoted to [DEMOGRAPHIC_DATA] issues pertaining to [DEMOGRAPHIC_DAT…" at bounding box center [815, 180] width 268 height 39
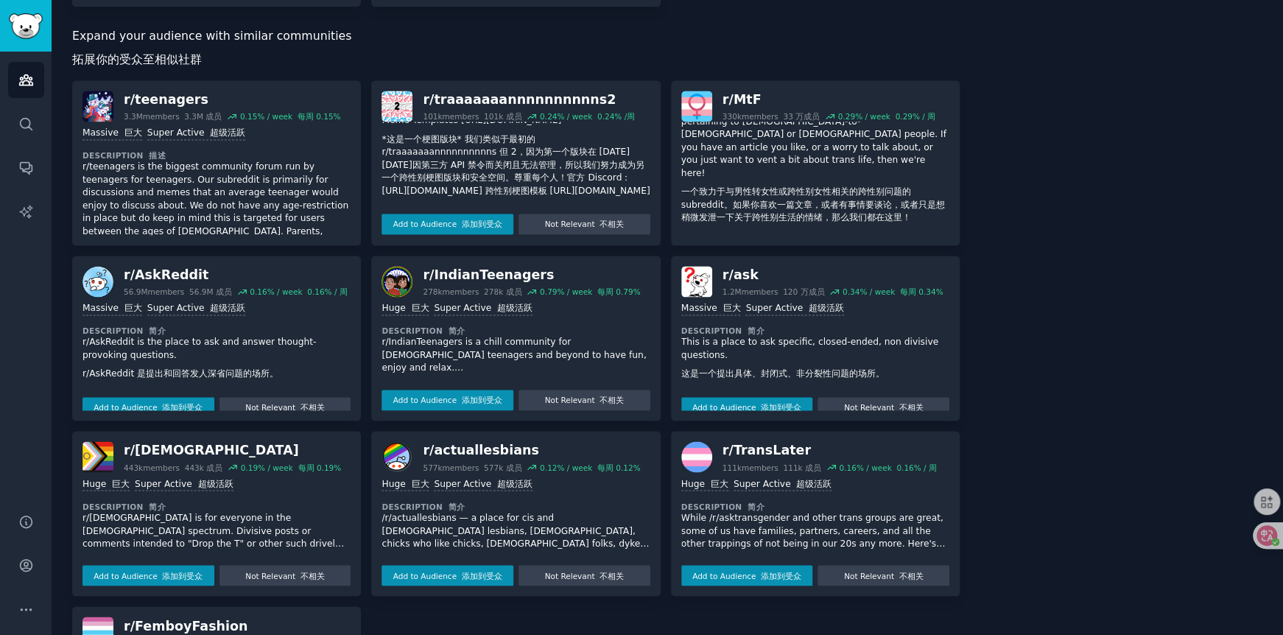
click at [750, 261] on button "Add to Audience 添加到受众" at bounding box center [747, 251] width 132 height 21
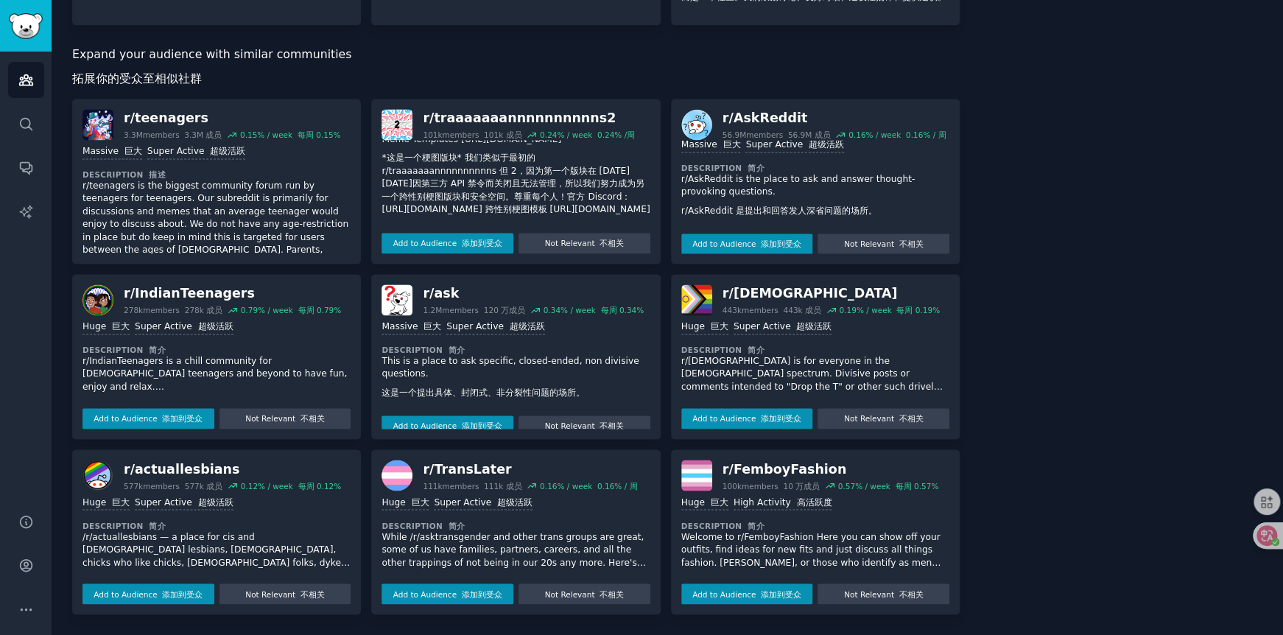
scroll to position [1124, 0]
click at [774, 367] on p "r/[DEMOGRAPHIC_DATA] is for everyone in the [DEMOGRAPHIC_DATA] spectrum. Divisi…" at bounding box center [815, 374] width 268 height 39
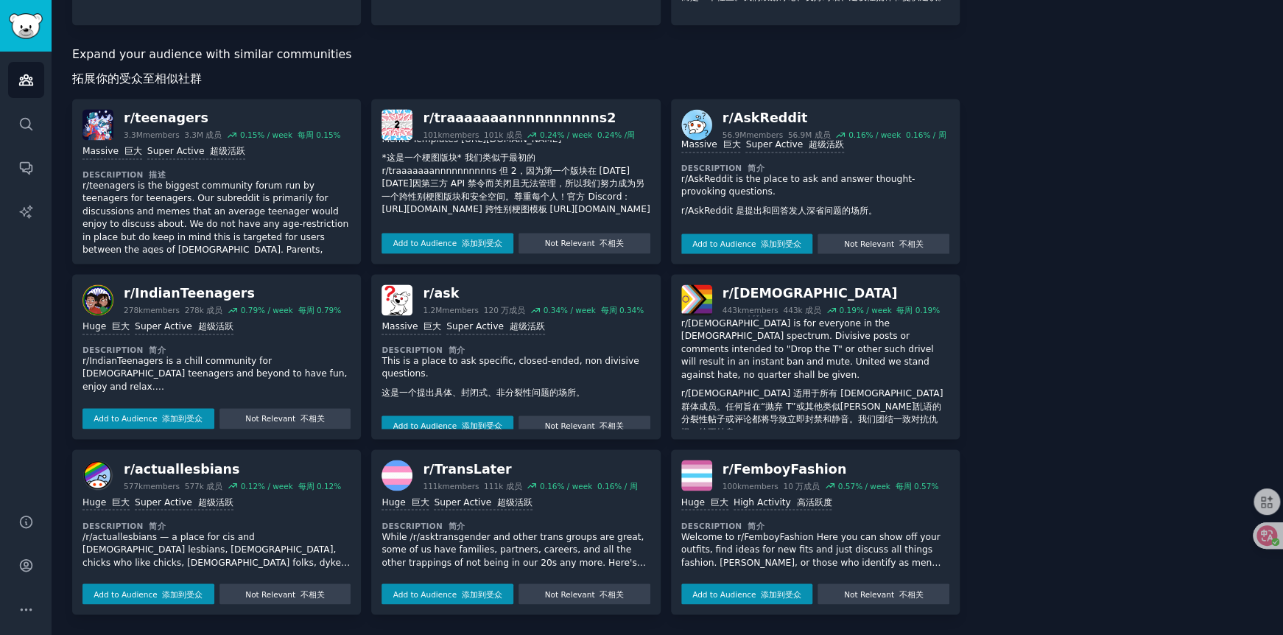
scroll to position [58, 0]
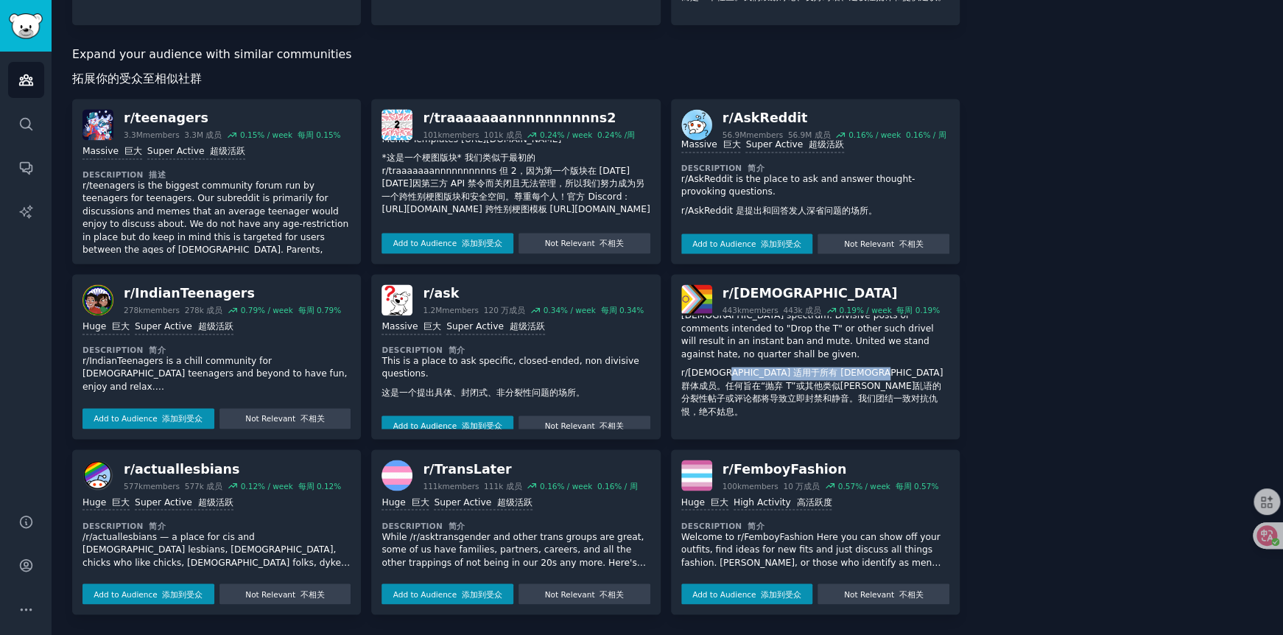
drag, startPoint x: 730, startPoint y: 367, endPoint x: 913, endPoint y: 360, distance: 183.5
click at [913, 368] on font "r/[DEMOGRAPHIC_DATA] 适用于所有 [DEMOGRAPHIC_DATA]群体成员。任何旨在“抛弃 T”或其他类似[PERSON_NAME]乱…" at bounding box center [812, 392] width 262 height 49
drag, startPoint x: 729, startPoint y: 373, endPoint x: 897, endPoint y: 373, distance: 167.9
click at [897, 373] on font "r/[DEMOGRAPHIC_DATA] 适用于所有 [DEMOGRAPHIC_DATA]群体成员。任何旨在“抛弃 T”或其他类似[PERSON_NAME]乱…" at bounding box center [812, 392] width 262 height 49
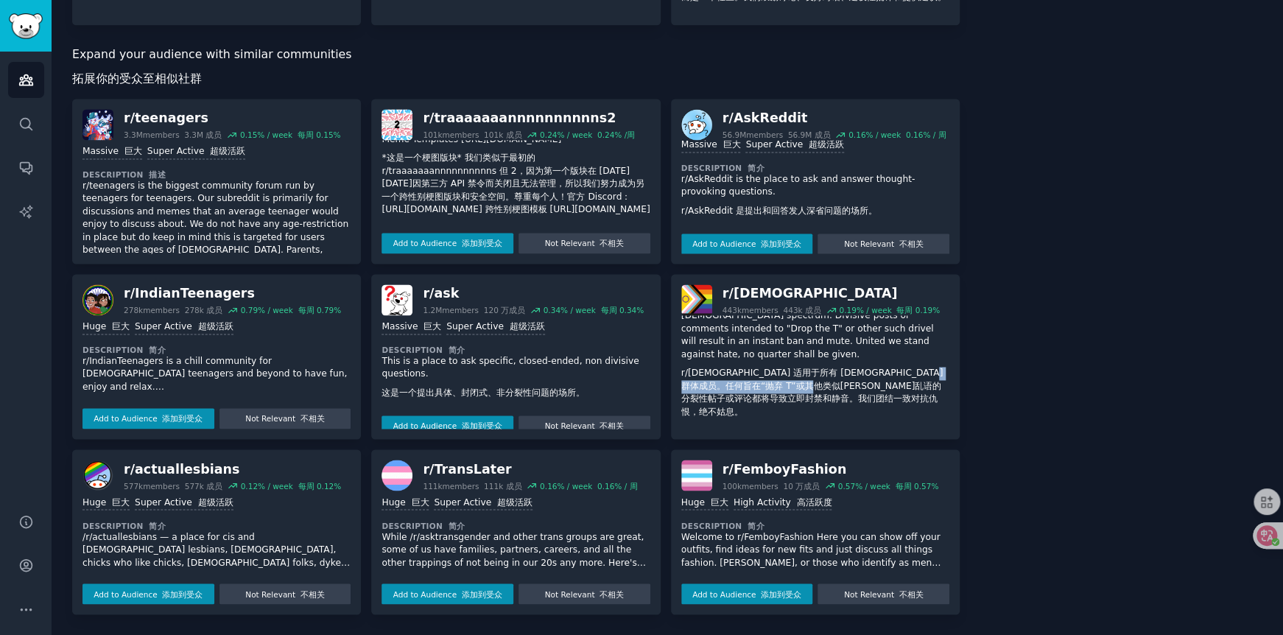
click at [897, 373] on font "r/[DEMOGRAPHIC_DATA] 适用于所有 [DEMOGRAPHIC_DATA]群体成员。任何旨在“抛弃 T”或其他类似[PERSON_NAME]乱…" at bounding box center [812, 392] width 262 height 49
click at [169, 549] on p "/r/actuallesbians — a place for cis and [DEMOGRAPHIC_DATA] lesbians, [DEMOGRAPH…" at bounding box center [216, 549] width 268 height 39
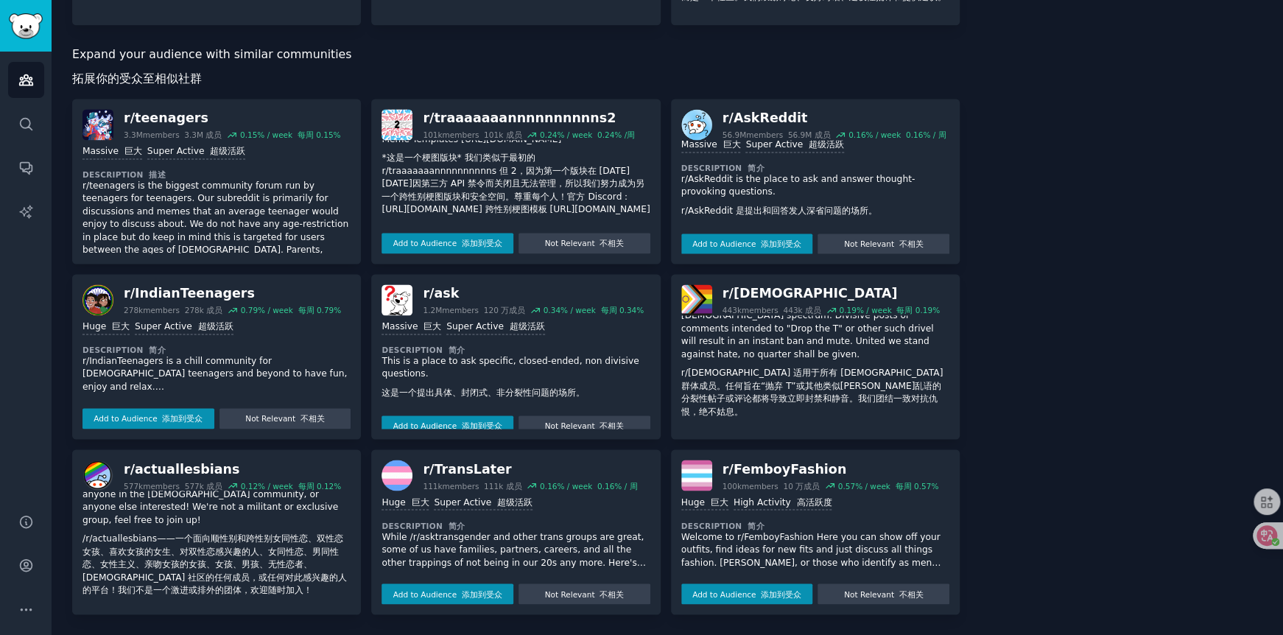
scroll to position [97, 0]
click at [474, 551] on p "While /r/asktransgender and other trans groups are great, some of us have famil…" at bounding box center [516, 549] width 268 height 39
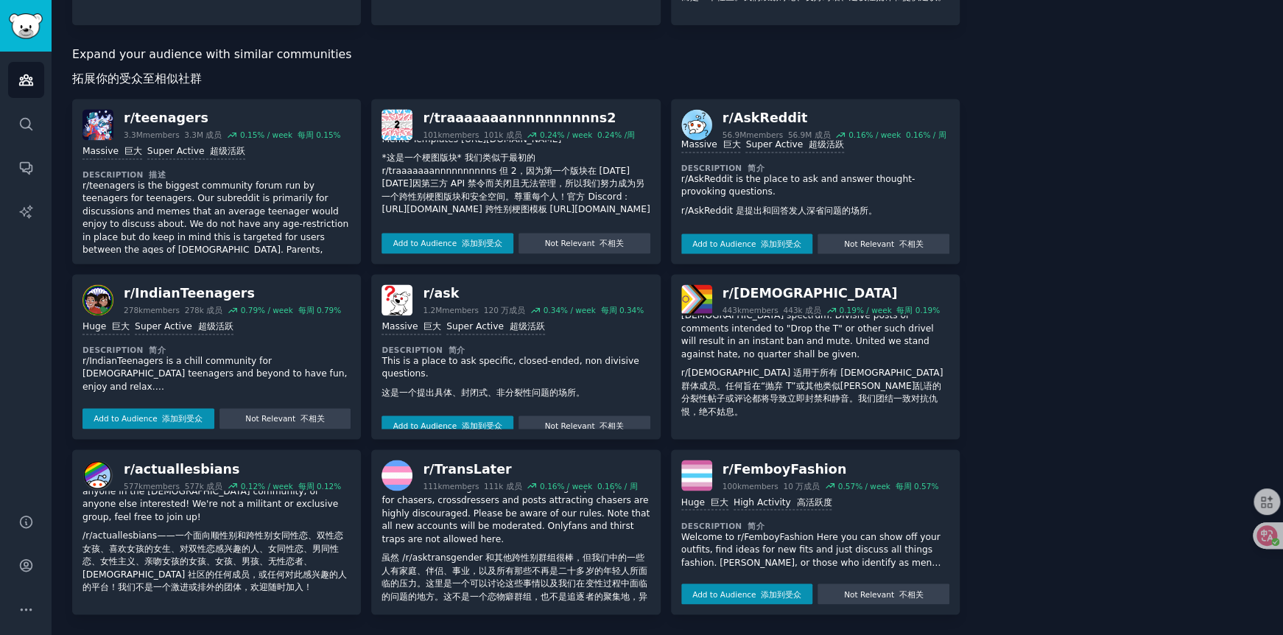
scroll to position [175, 0]
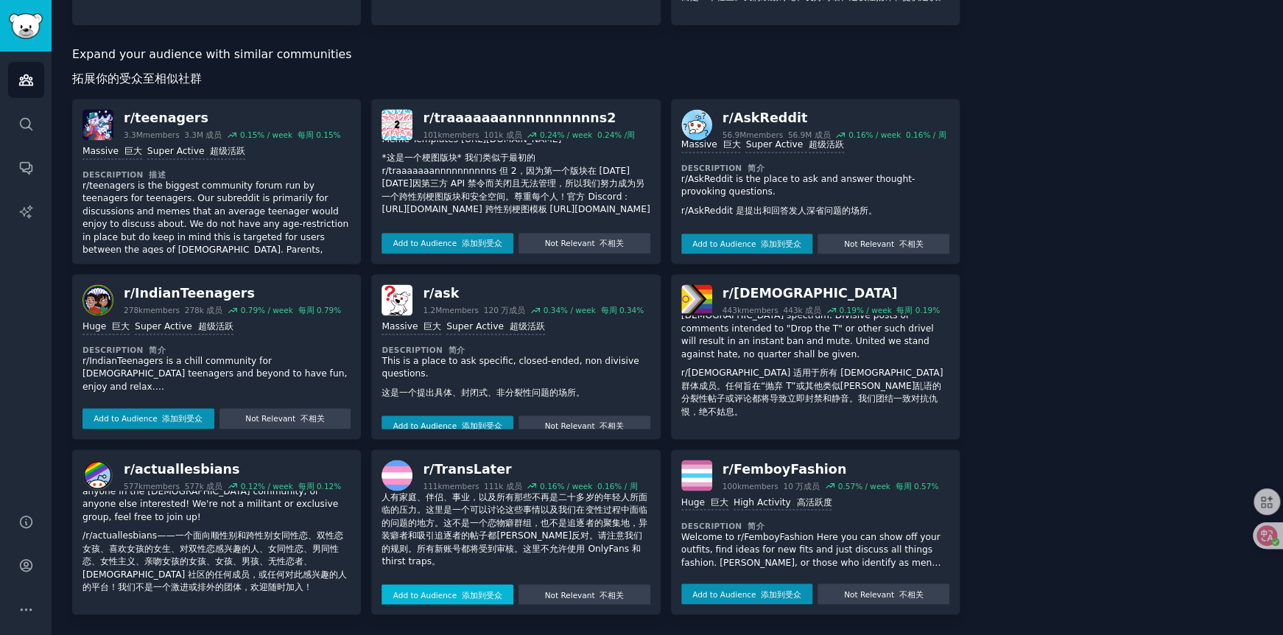
click at [431, 586] on button "Add to Audience 添加到受众" at bounding box center [448, 594] width 132 height 21
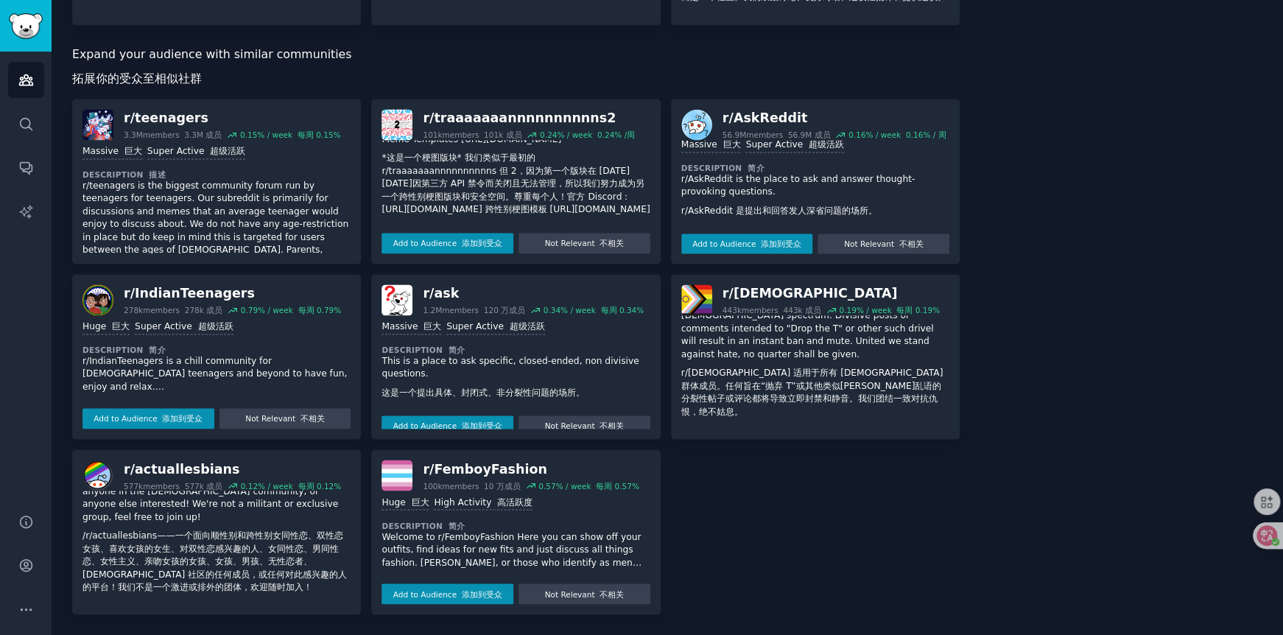
click at [443, 549] on p "Welcome to r/FemboyFashion Here you can show off your outfits, find ideas for n…" at bounding box center [516, 549] width 268 height 39
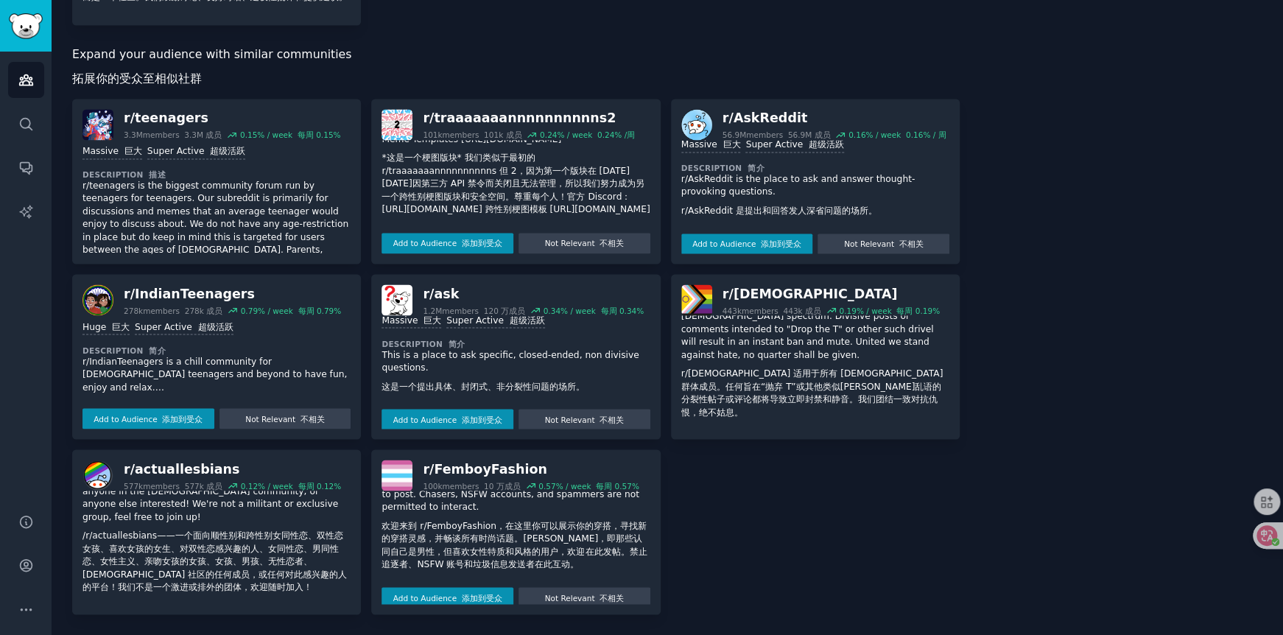
scroll to position [97, 0]
click at [453, 597] on button "Add to Audience 添加到受众" at bounding box center [448, 594] width 132 height 21
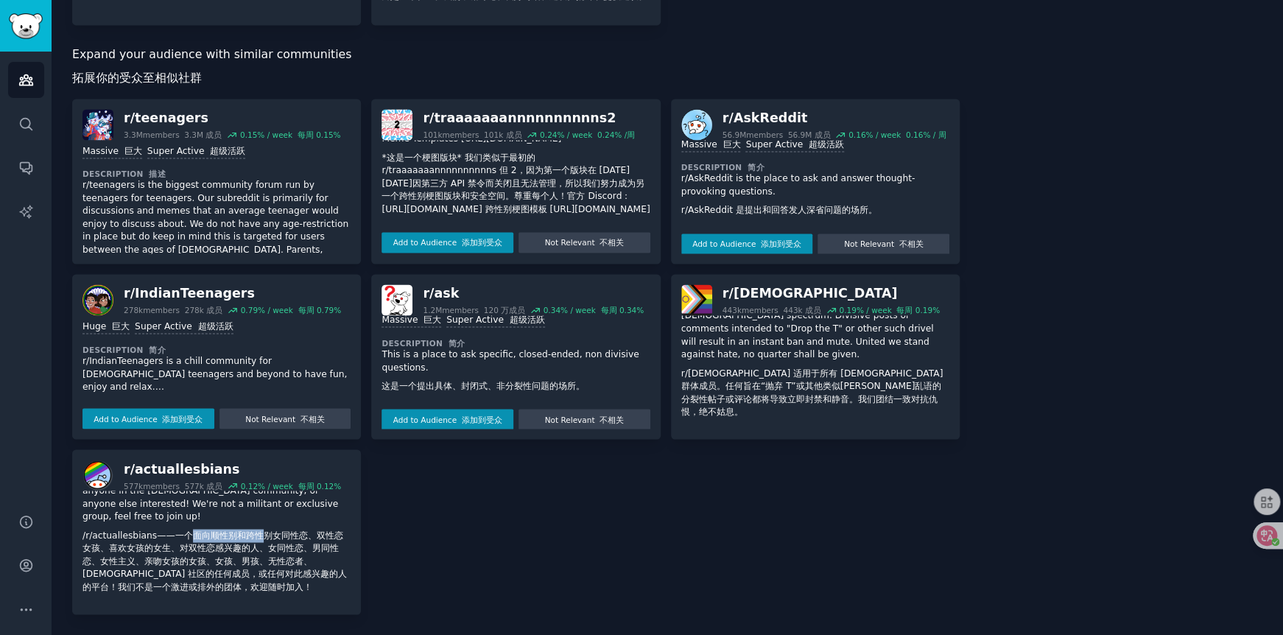
drag, startPoint x: 189, startPoint y: 508, endPoint x: 264, endPoint y: 508, distance: 75.1
click at [264, 530] on font "/r/actuallesbians——一个面向顺性别和跨性别女同性恋、双性恋女孩、喜欢女孩的女生、对双性恋感兴趣的人、女同性恋、男同性恋、女性主义、亲吻女孩的…" at bounding box center [214, 561] width 264 height 62
drag, startPoint x: 226, startPoint y: 509, endPoint x: 295, endPoint y: 509, distance: 69.2
click at [295, 530] on font "/r/actuallesbians——一个面向顺性别和跨性别女同性恋、双性恋女孩、喜欢女孩的女生、对双性恋感兴趣的人、女同性恋、男同性恋、女性主义、亲吻女孩的…" at bounding box center [214, 561] width 264 height 62
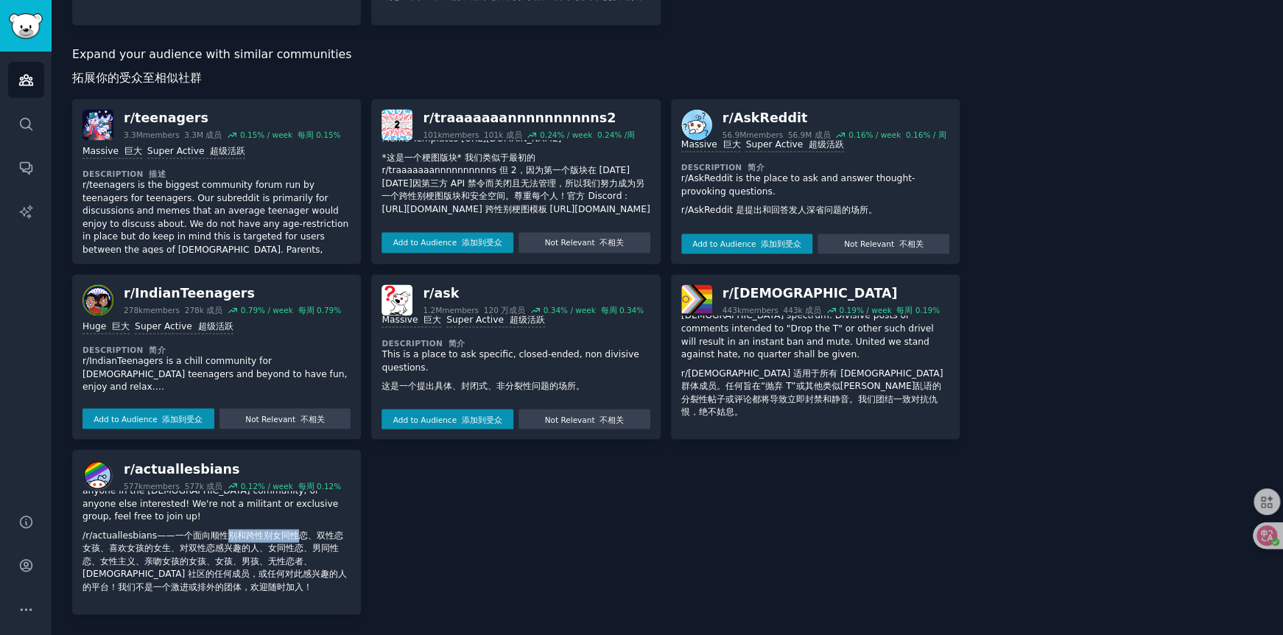
click at [295, 530] on font "/r/actuallesbians——一个面向顺性别和跨性别女同性恋、双性恋女孩、喜欢女孩的女生、对双性恋感兴趣的人、女同性恋、男同性恋、女性主义、亲吻女孩的…" at bounding box center [214, 561] width 264 height 62
drag, startPoint x: 103, startPoint y: 524, endPoint x: 168, endPoint y: 521, distance: 64.8
click at [168, 530] on font "/r/actuallesbians——一个面向顺性别和跨性别女同性恋、双性恋女孩、喜欢女孩的女生、对双性恋感兴趣的人、女同性恋、男同性恋、女性主义、亲吻女孩的…" at bounding box center [214, 561] width 264 height 62
drag, startPoint x: 211, startPoint y: 524, endPoint x: 266, endPoint y: 524, distance: 54.5
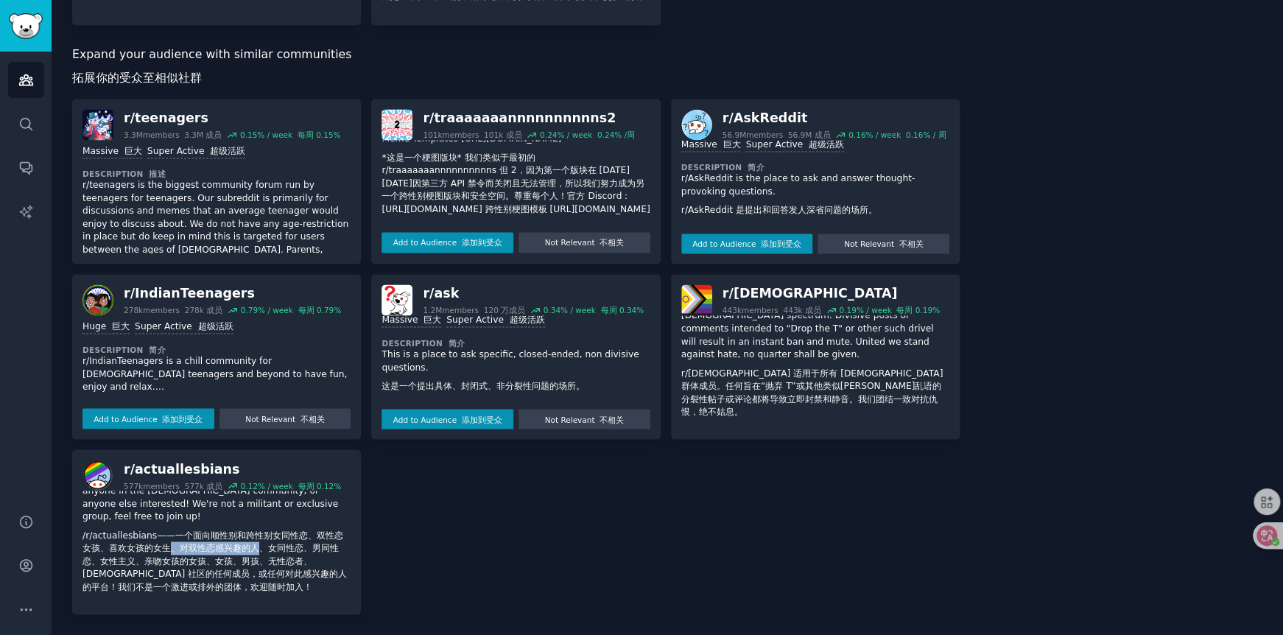
click at [266, 530] on font "/r/actuallesbians——一个面向顺性别和跨性别女同性恋、双性恋女孩、喜欢女孩的女生、对双性恋感兴趣的人、女同性恋、男同性恋、女性主义、亲吻女孩的…" at bounding box center [214, 561] width 264 height 62
drag, startPoint x: 274, startPoint y: 524, endPoint x: 295, endPoint y: 535, distance: 23.4
click at [295, 535] on font "/r/actuallesbians——一个面向顺性别和跨性别女同性恋、双性恋女孩、喜欢女孩的女生、对双性恋感兴趣的人、女同性恋、男同性恋、女性主义、亲吻女孩的…" at bounding box center [214, 561] width 264 height 62
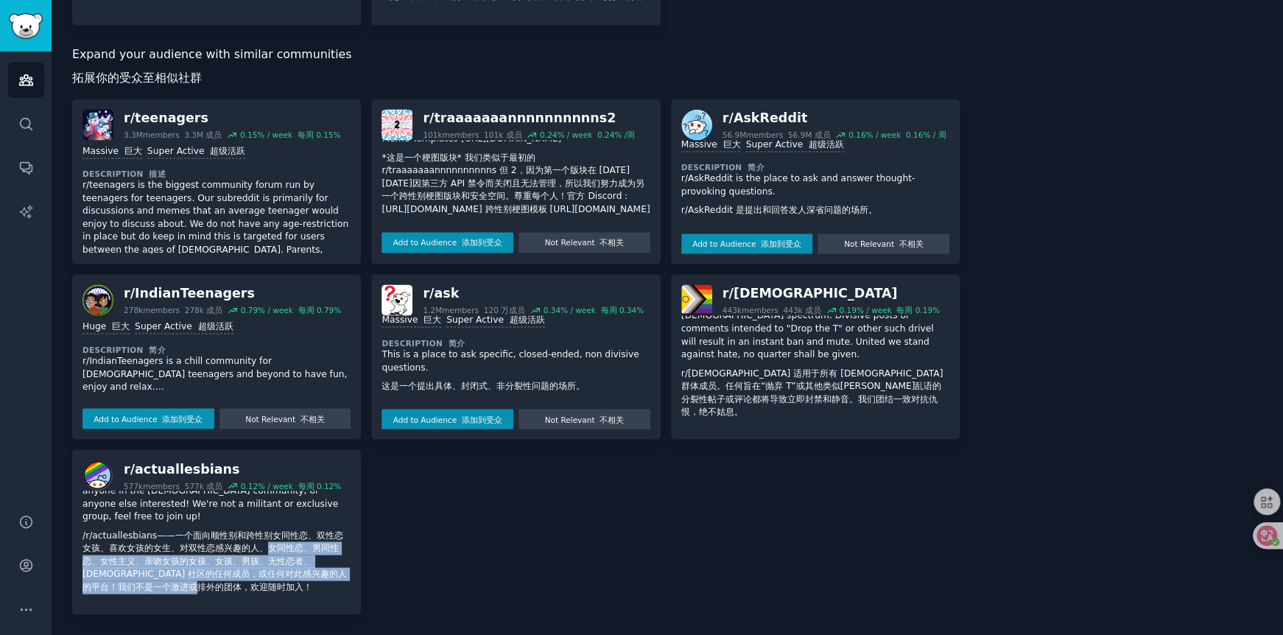
drag, startPoint x: 268, startPoint y: 527, endPoint x: 273, endPoint y: 562, distance: 35.7
click at [273, 562] on font "/r/actuallesbians——一个面向顺性别和跨性别女同性恋、双性恋女孩、喜欢女孩的女生、对双性恋感兴趣的人、女同性恋、男同性恋、女性主义、亲吻女孩的…" at bounding box center [216, 561] width 268 height 65
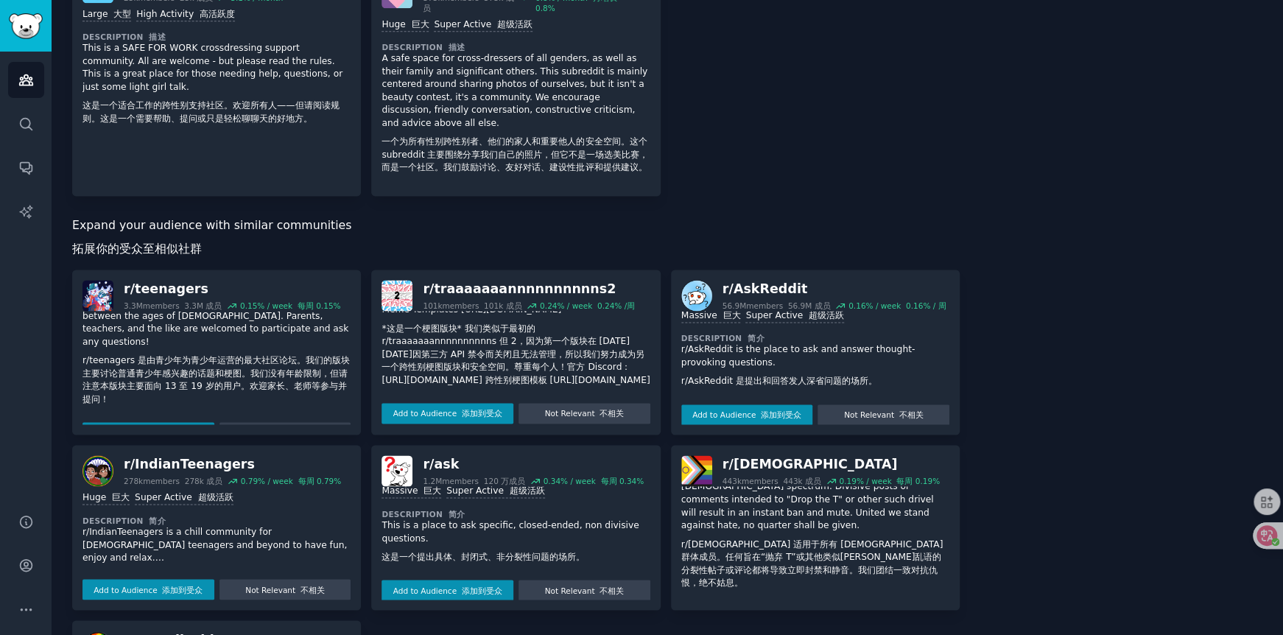
scroll to position [110, 0]
click at [300, 432] on font "不相关" at bounding box center [312, 427] width 24 height 9
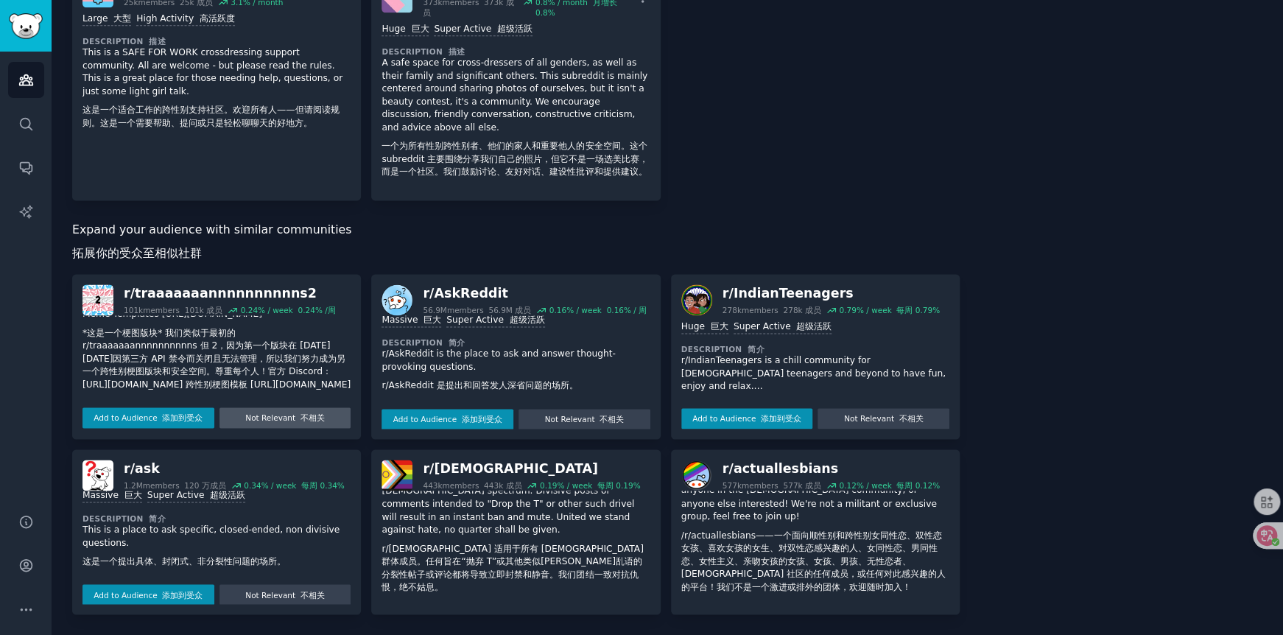
click at [289, 428] on button "Not Relevant 不相关" at bounding box center [285, 417] width 132 height 21
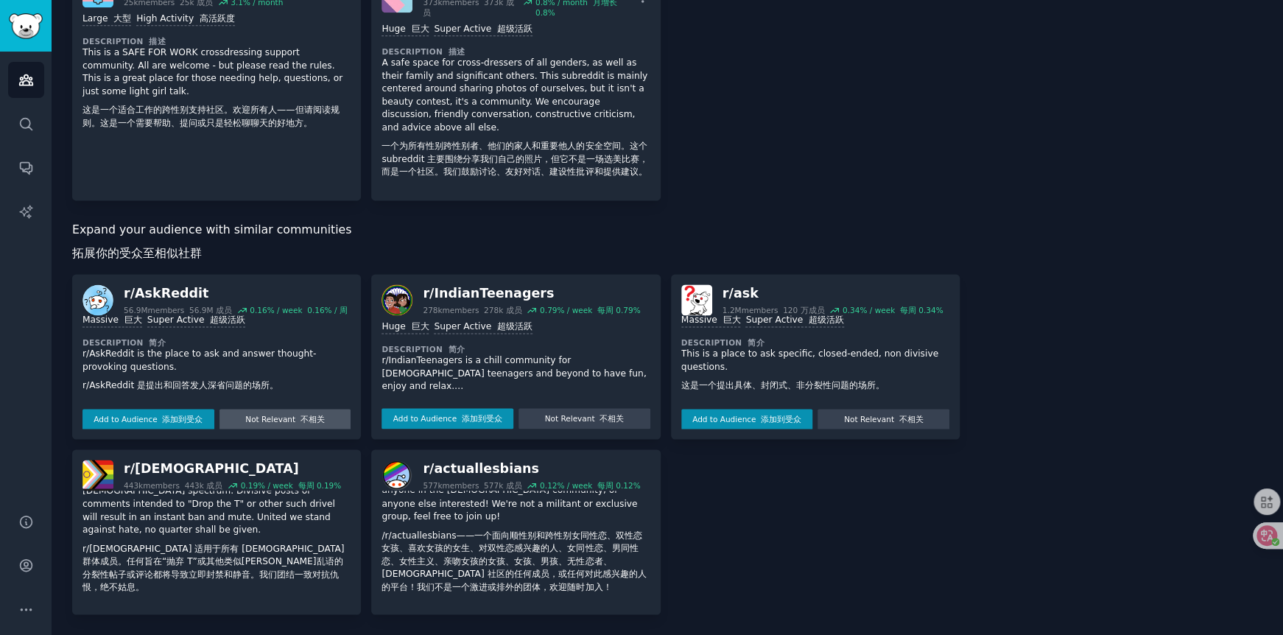
click at [267, 429] on button "Not Relevant 不相关" at bounding box center [285, 419] width 132 height 21
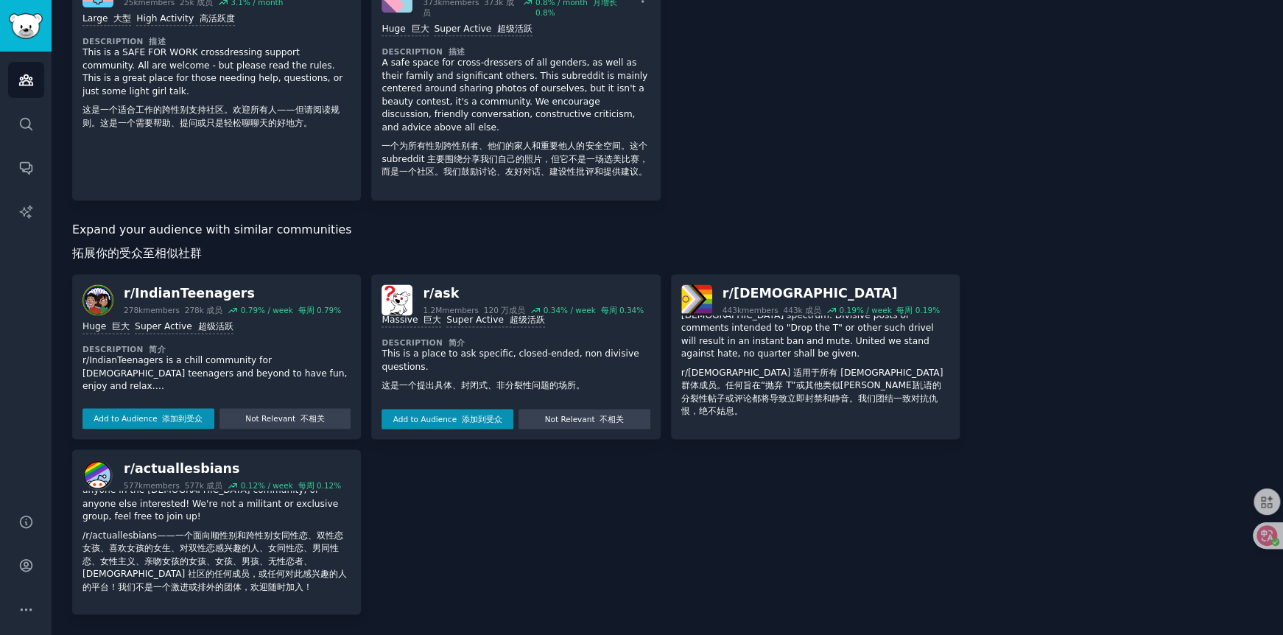
click at [267, 429] on button "Not Relevant 不相关" at bounding box center [285, 418] width 132 height 21
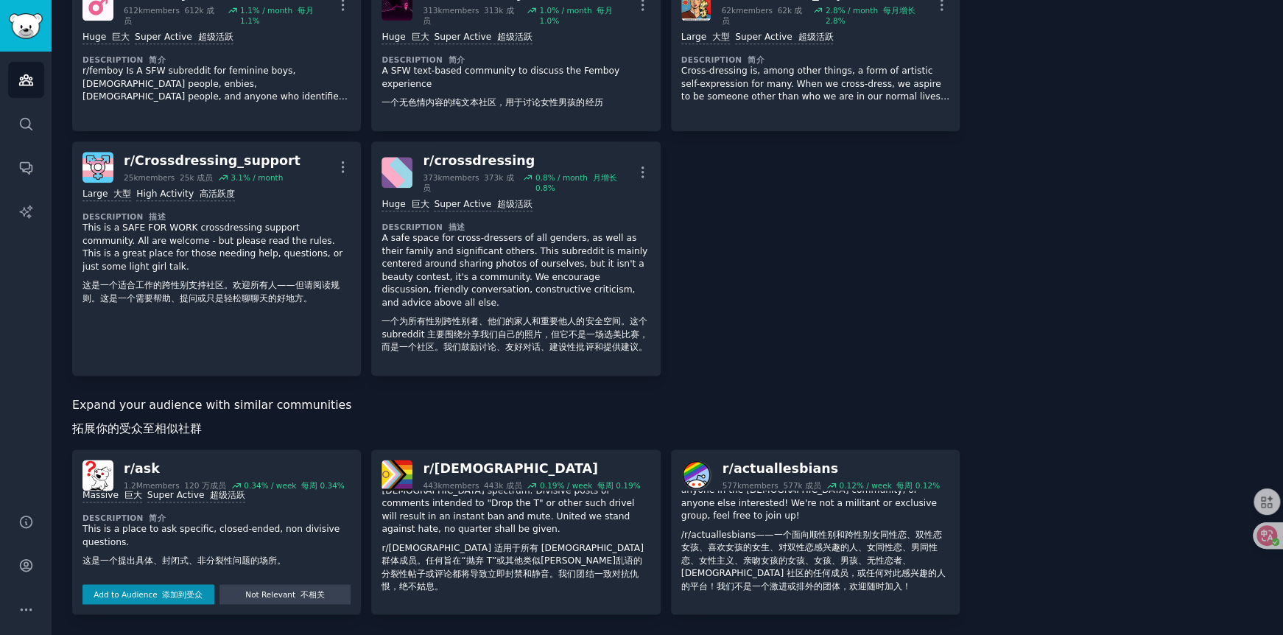
scroll to position [915, 0]
click at [248, 591] on button "Not Relevant 不相关" at bounding box center [285, 594] width 132 height 21
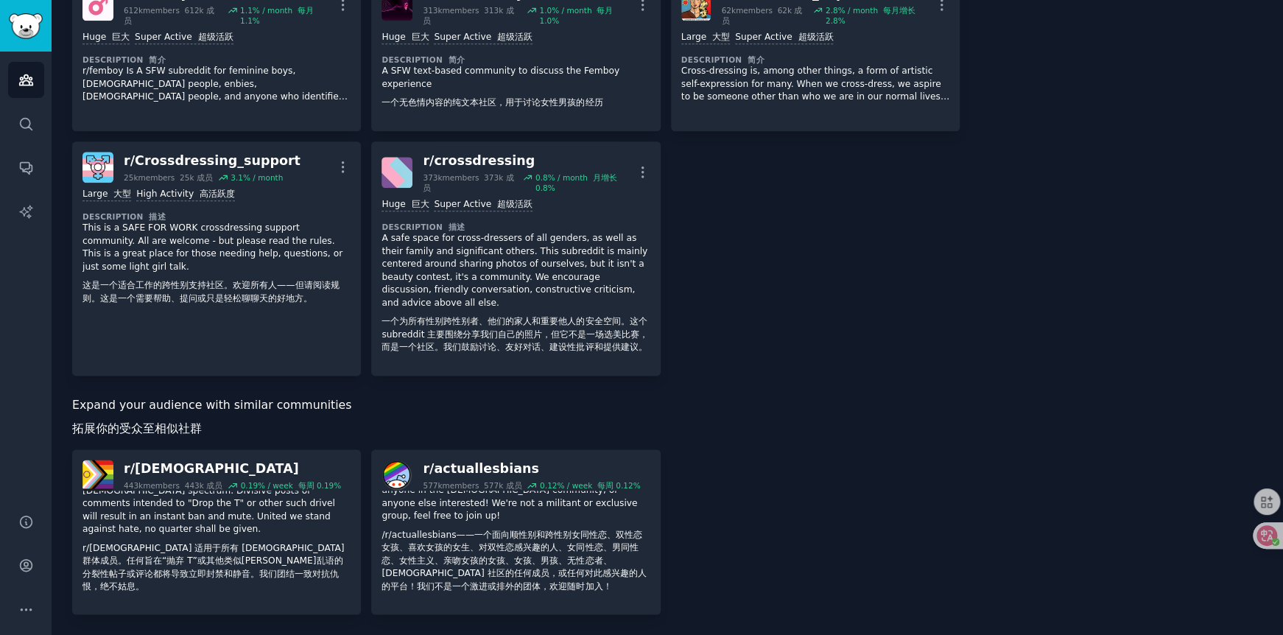
click at [244, 610] on button "Not Relevant 不相关" at bounding box center [285, 620] width 132 height 21
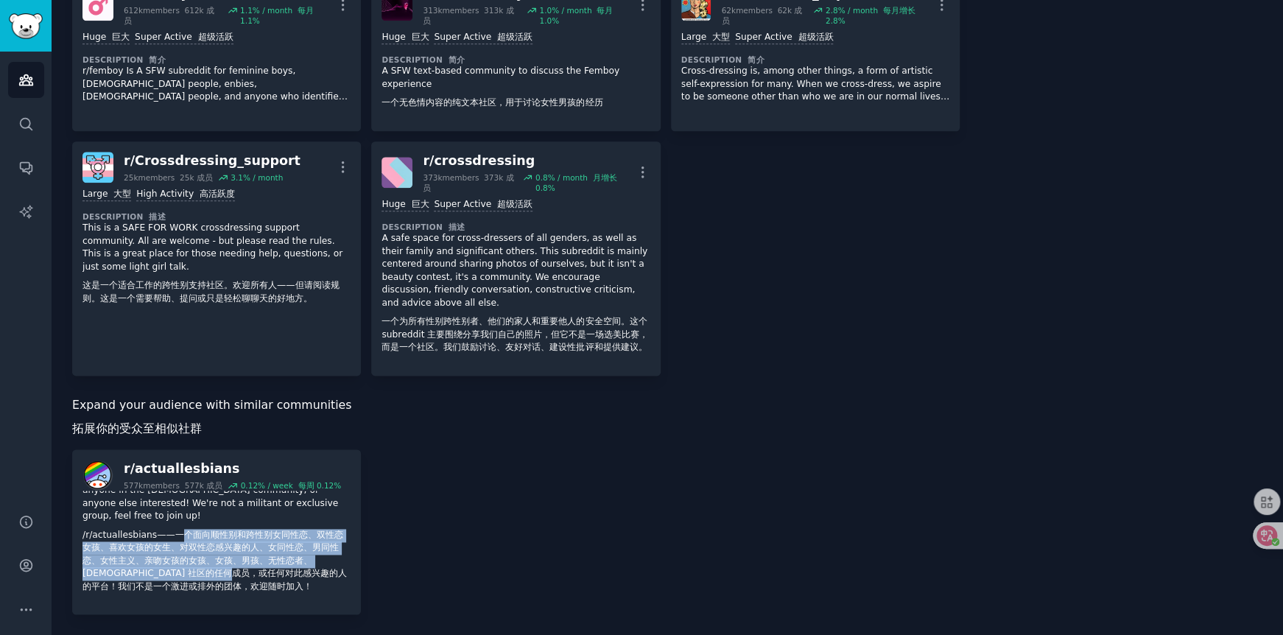
drag, startPoint x: 185, startPoint y: 515, endPoint x: 244, endPoint y: 551, distance: 69.1
click at [244, 551] on font "/r/actuallesbians——一个面向顺性别和跨性别女同性恋、双性恋女孩、喜欢女孩的女生、对双性恋感兴趣的人、女同性恋、男同性恋、女性主义、亲吻女孩的…" at bounding box center [214, 561] width 264 height 62
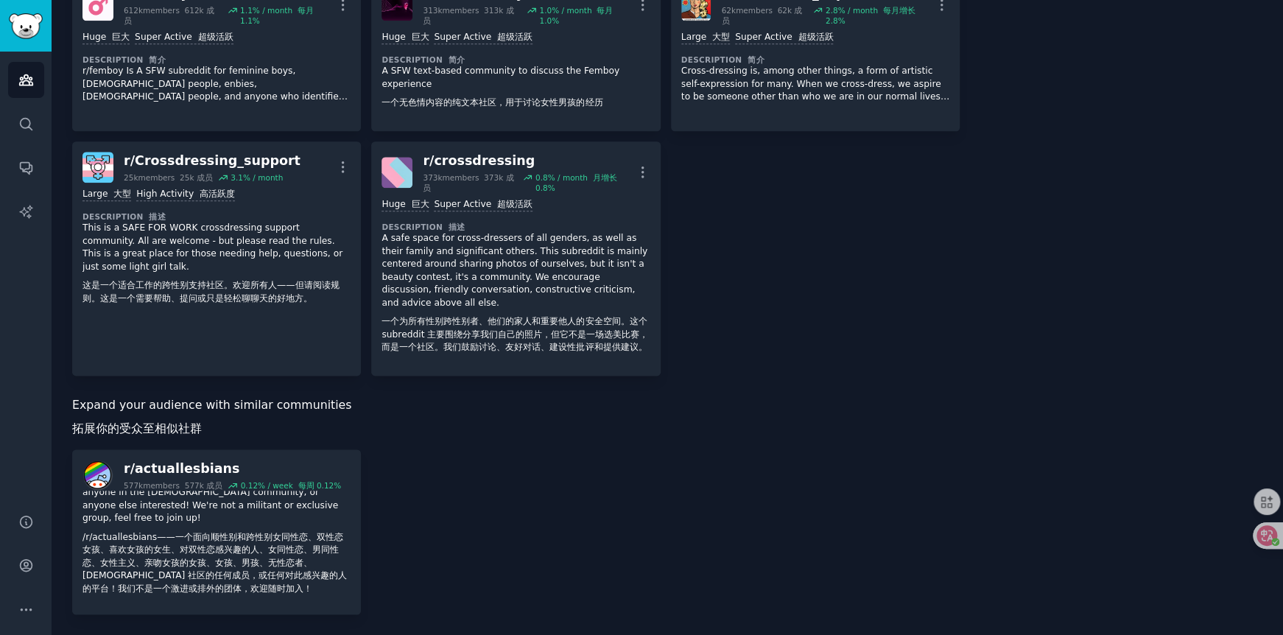
scroll to position [97, 0]
click at [164, 615] on font "添加到受众" at bounding box center [182, 619] width 41 height 9
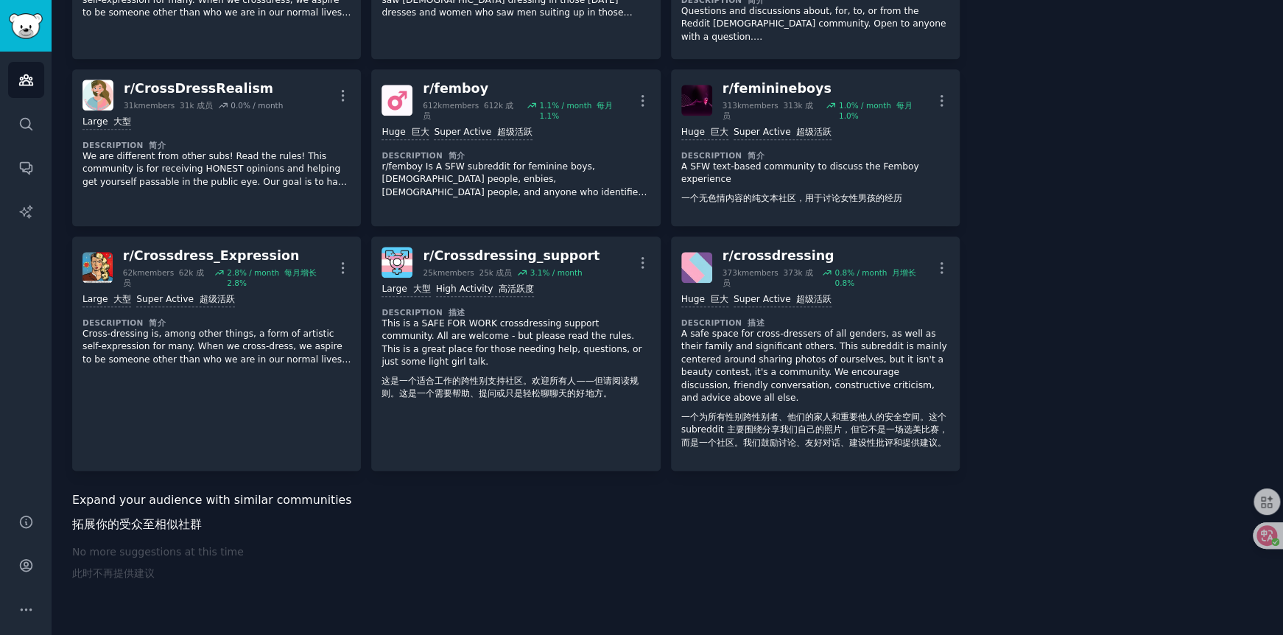
scroll to position [823, 0]
drag, startPoint x: 124, startPoint y: 571, endPoint x: 152, endPoint y: 572, distance: 28.7
click at [125, 572] on font "此时不再提供建议" at bounding box center [113, 573] width 82 height 12
click at [154, 572] on font "此时不再提供建议" at bounding box center [113, 573] width 82 height 12
click at [625, 585] on div "No more suggestions at this time 此时不再提供建议" at bounding box center [515, 575] width 887 height 62
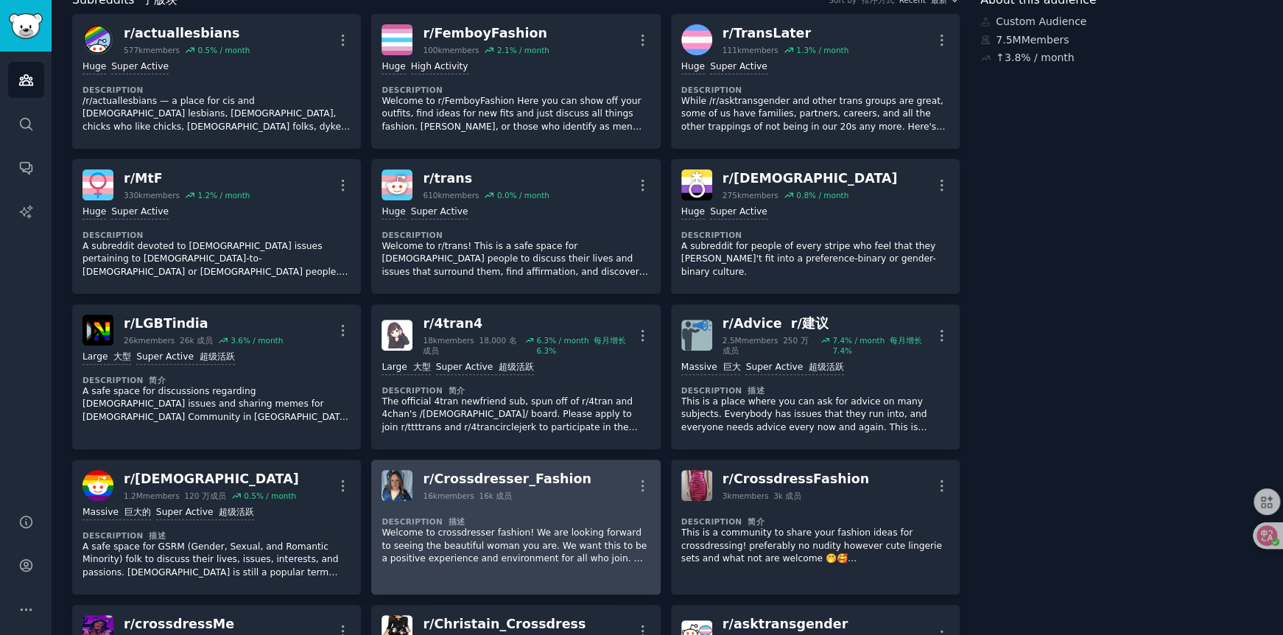
scroll to position [0, 0]
